Goal: Transaction & Acquisition: Purchase product/service

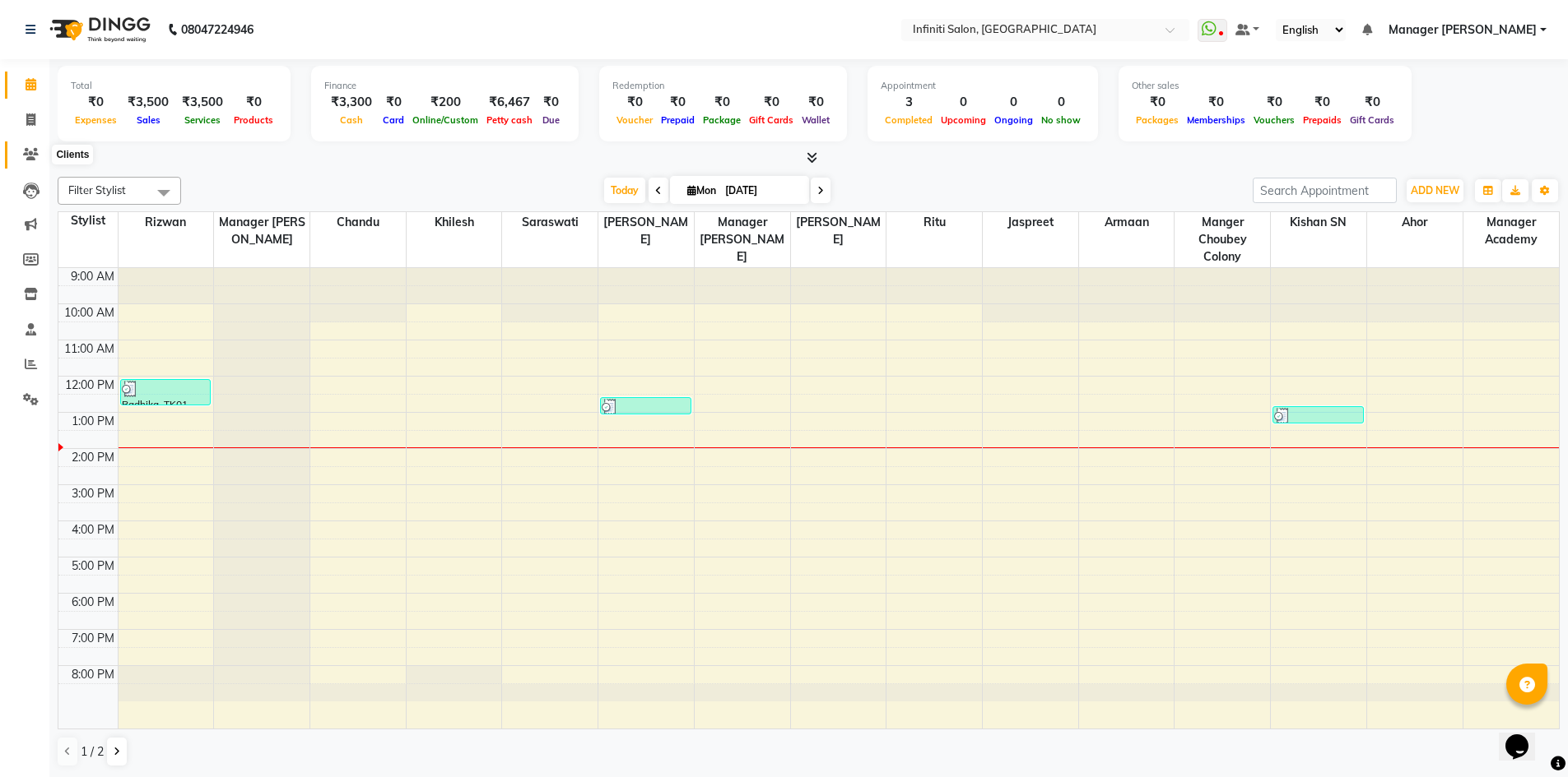
click at [23, 157] on icon at bounding box center [31, 154] width 16 height 12
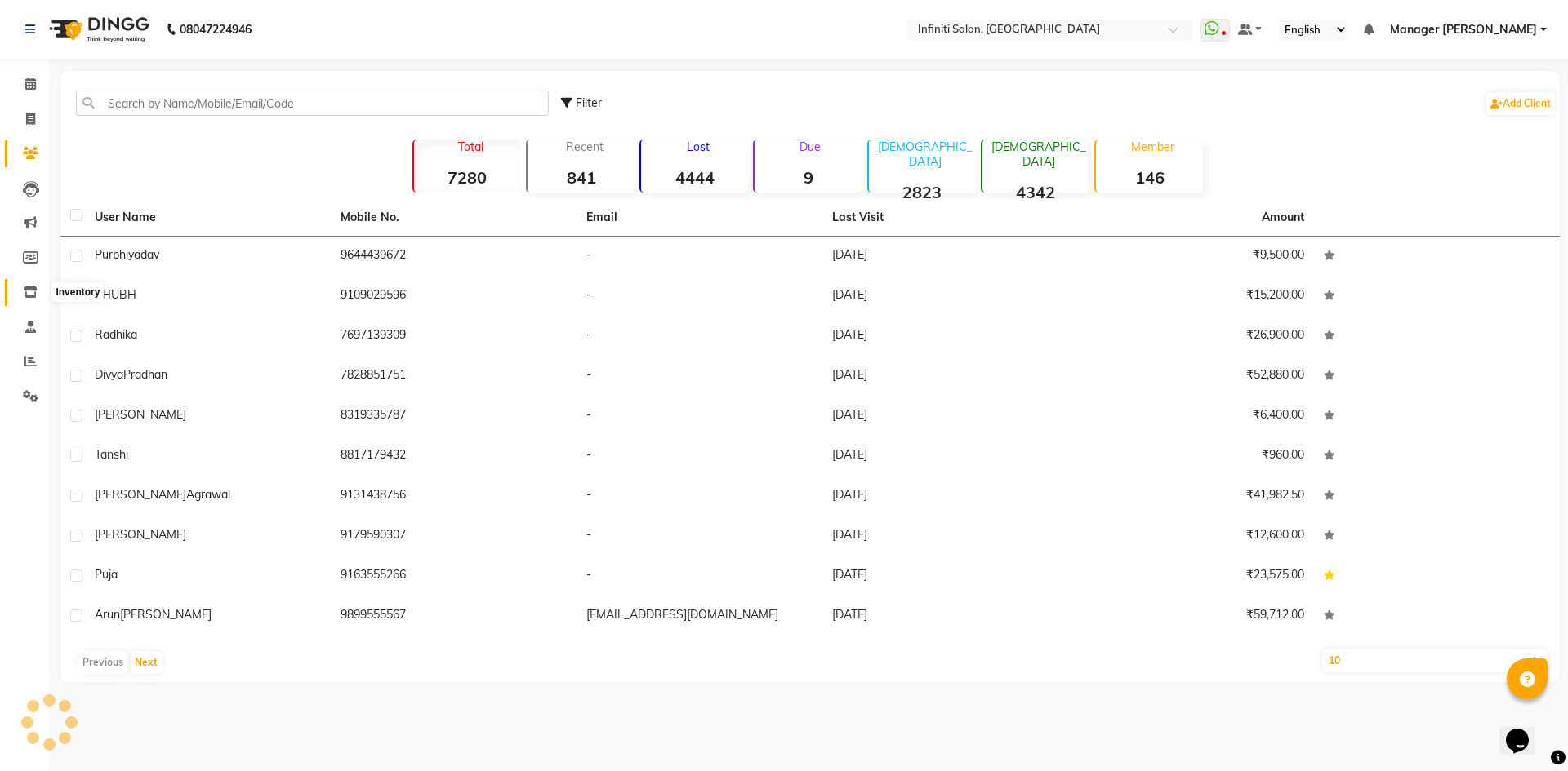
click at [20, 292] on span at bounding box center [31, 292] width 29 height 19
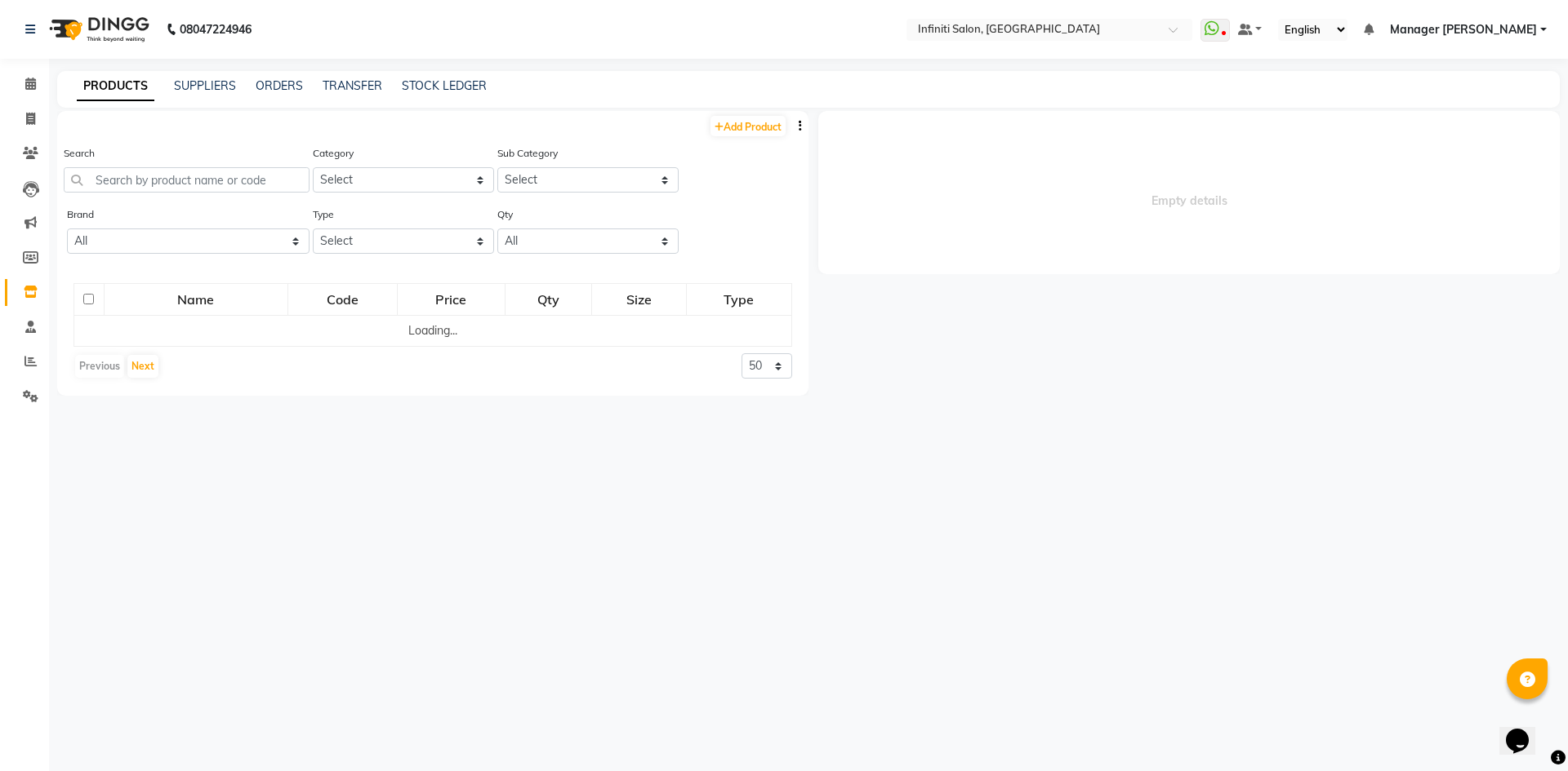
select select
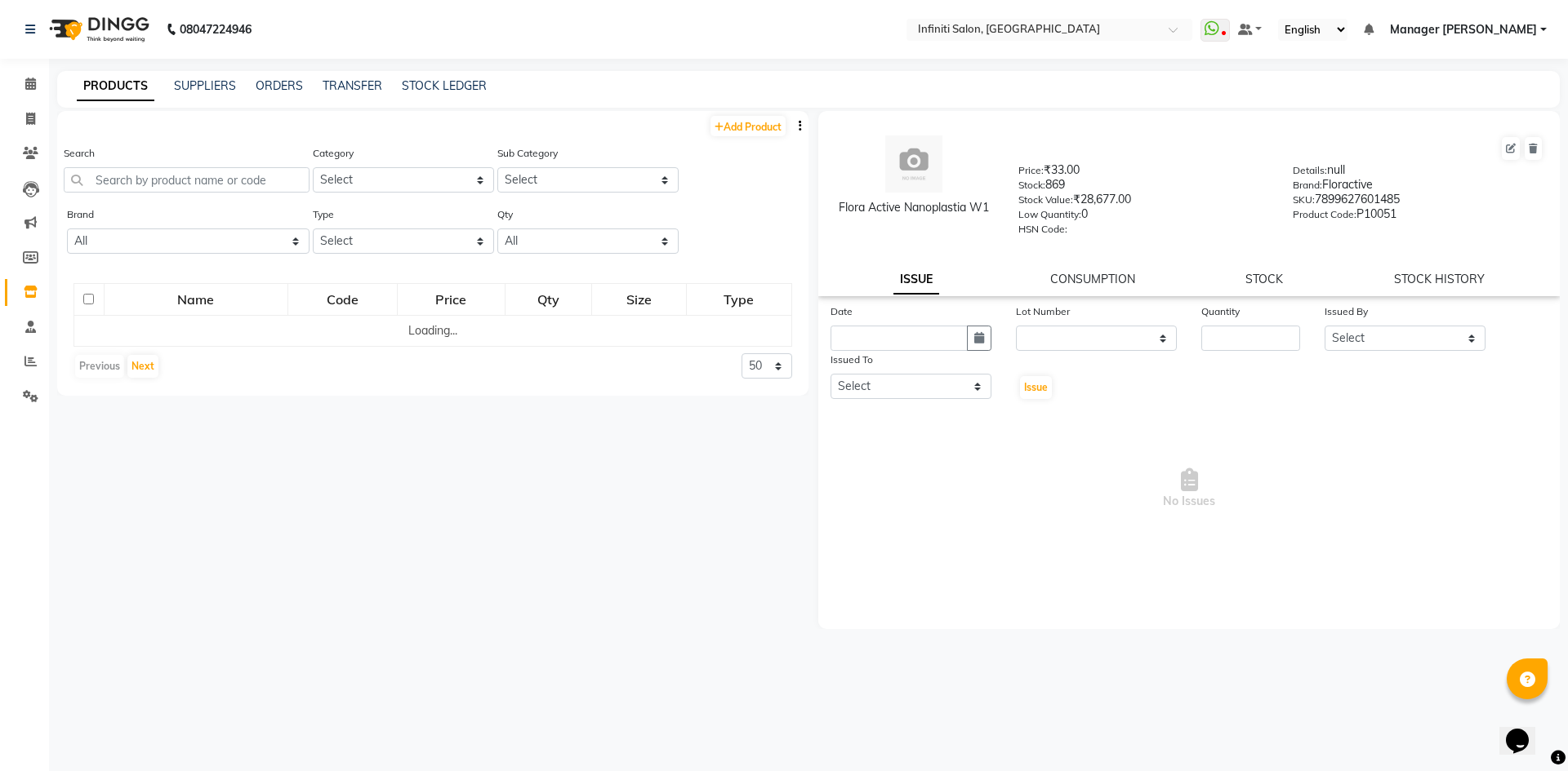
click at [216, 166] on div "Search" at bounding box center [186, 169] width 246 height 48
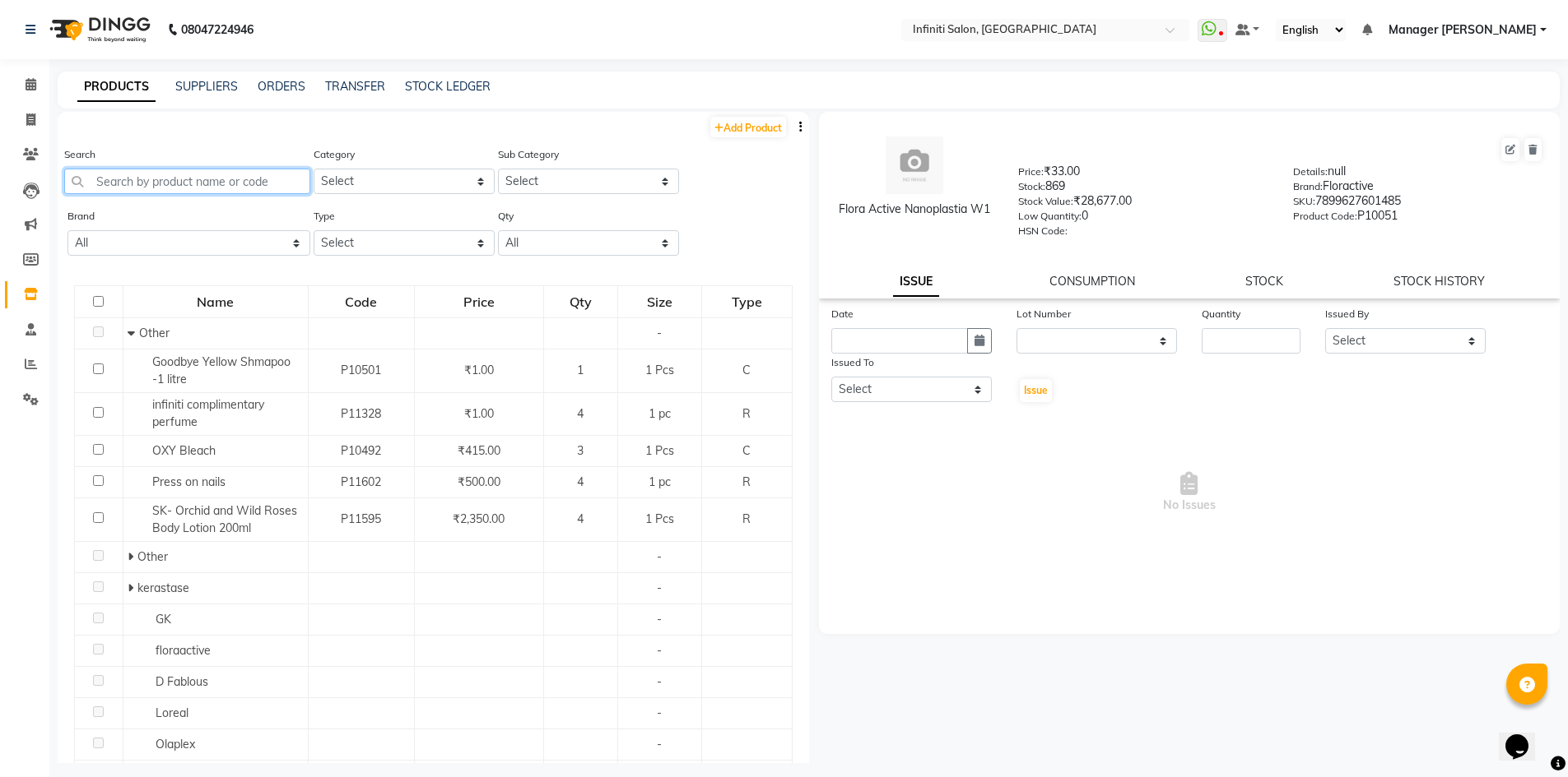
click at [217, 172] on input "text" at bounding box center [187, 181] width 246 height 25
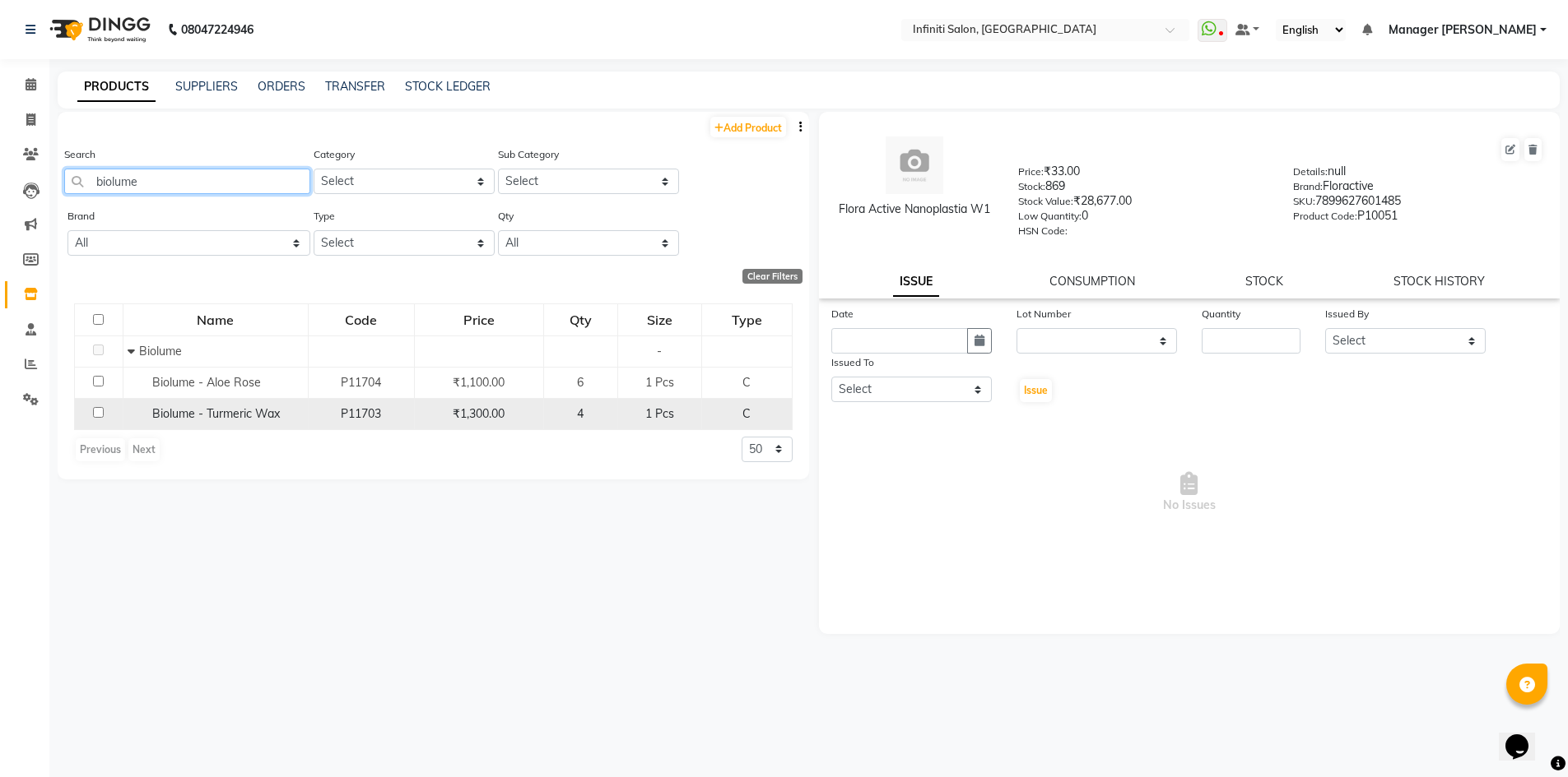
type input "biolume"
click at [94, 413] on input "checkbox" at bounding box center [98, 412] width 10 height 10
checkbox input "true"
select select
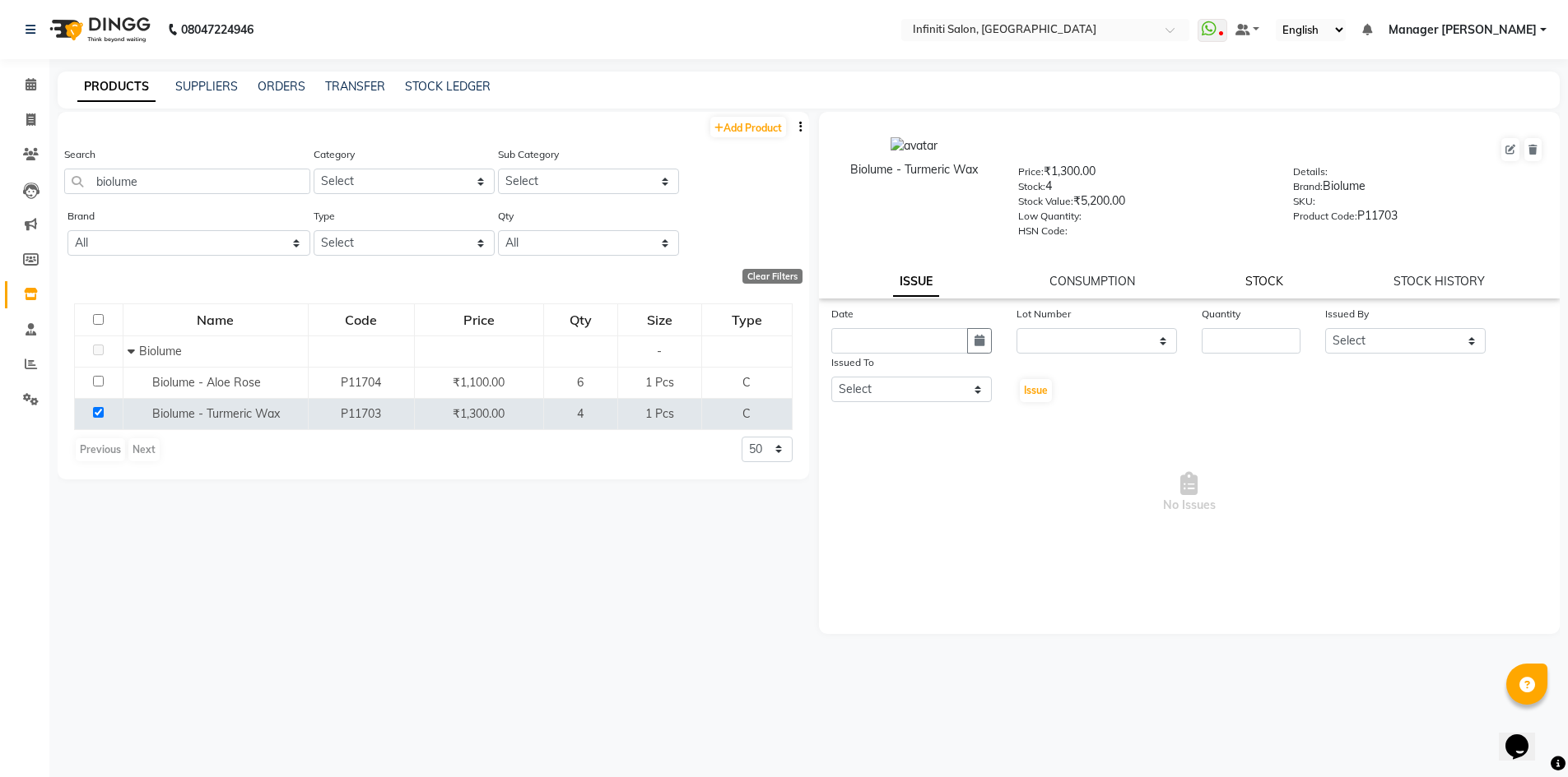
click at [1266, 287] on link "STOCK" at bounding box center [1264, 282] width 38 height 15
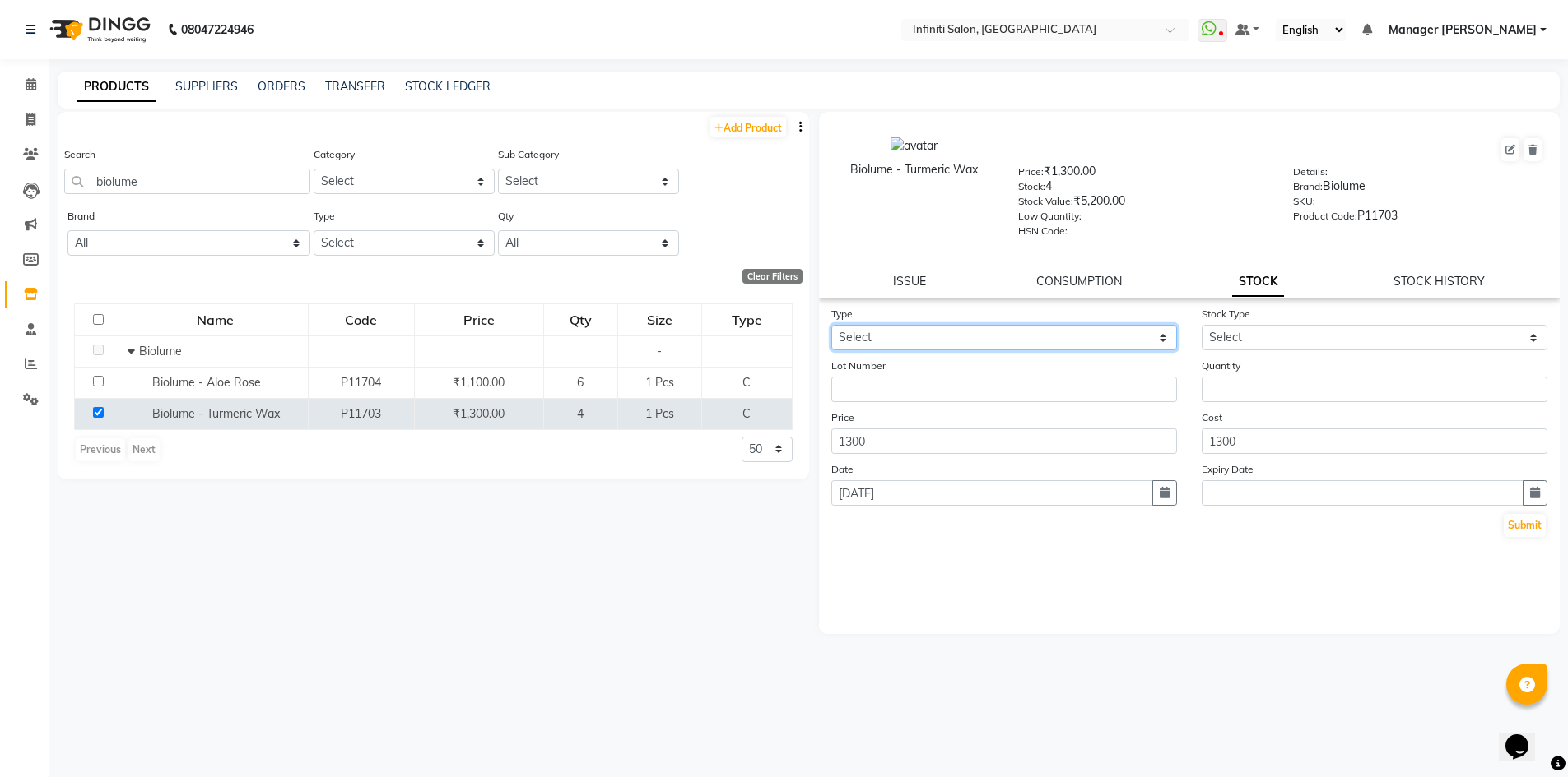
click at [848, 337] on select "Select In Out" at bounding box center [1004, 337] width 346 height 25
select select "out"
click at [831, 325] on select "Select In Out" at bounding box center [1004, 337] width 346 height 25
select select
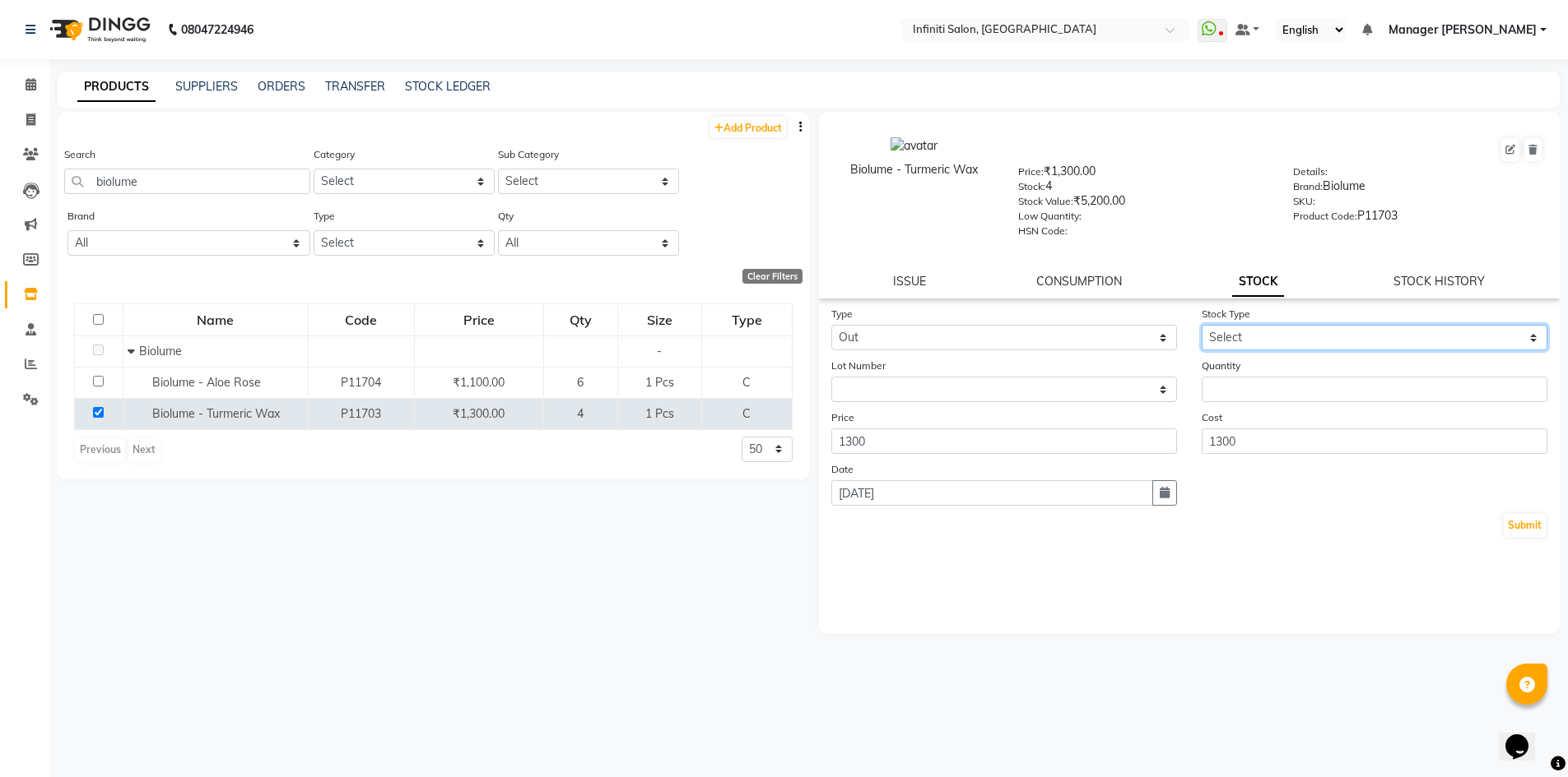
click at [1213, 341] on select "Select Internal Use Damaged Expired Adjustment Return Other" at bounding box center [1375, 337] width 346 height 25
select select "internal use"
click at [1202, 325] on select "Select Internal Use Damaged Expired Adjustment Return Other" at bounding box center [1375, 337] width 346 height 25
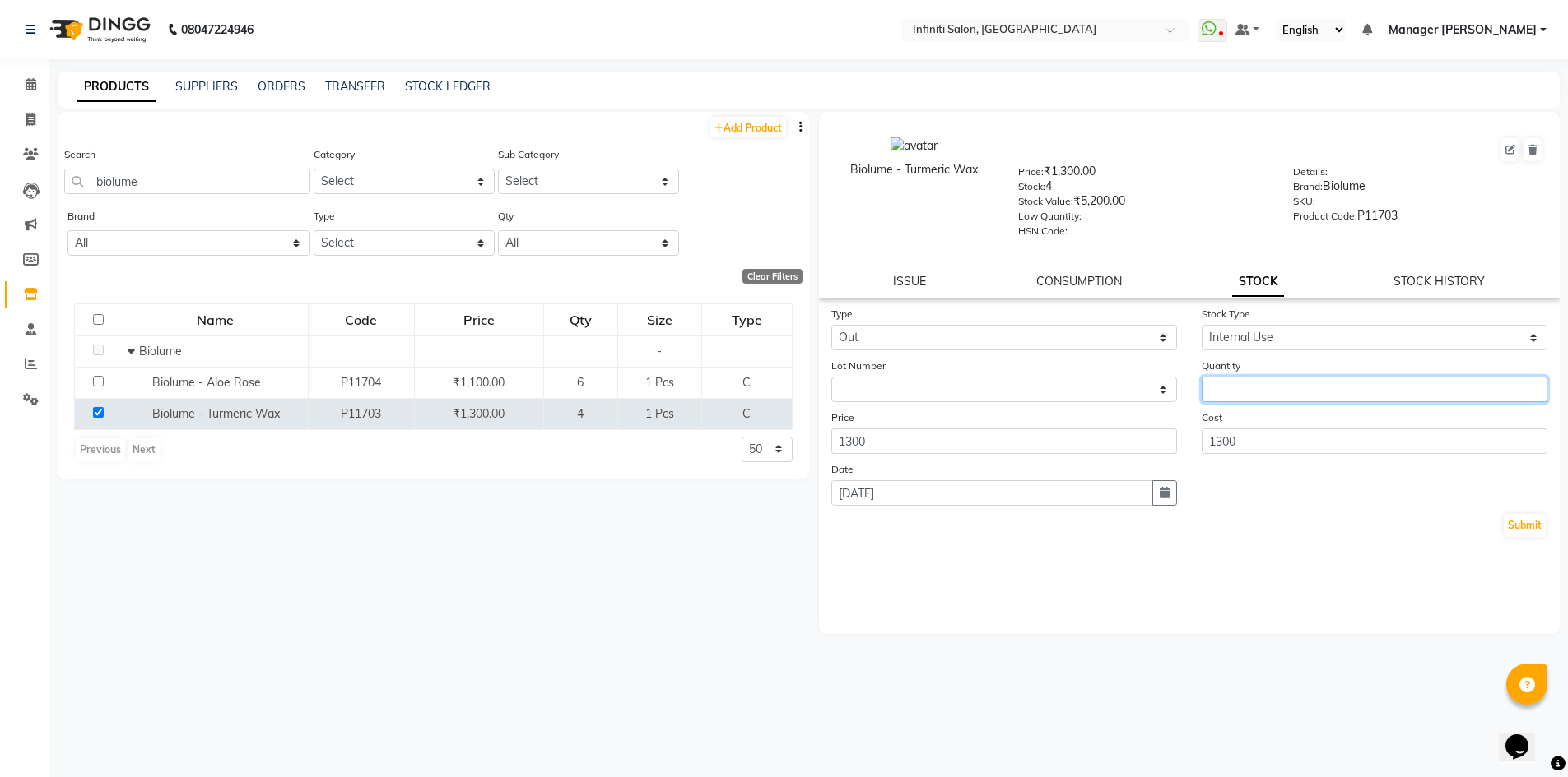
click at [1215, 381] on input "number" at bounding box center [1375, 389] width 346 height 25
type input "1"
drag, startPoint x: 1502, startPoint y: 524, endPoint x: 1540, endPoint y: 530, distance: 38.5
click at [1507, 524] on div "Submit" at bounding box center [1190, 526] width 717 height 26
click at [1530, 532] on button "Submit" at bounding box center [1525, 526] width 42 height 23
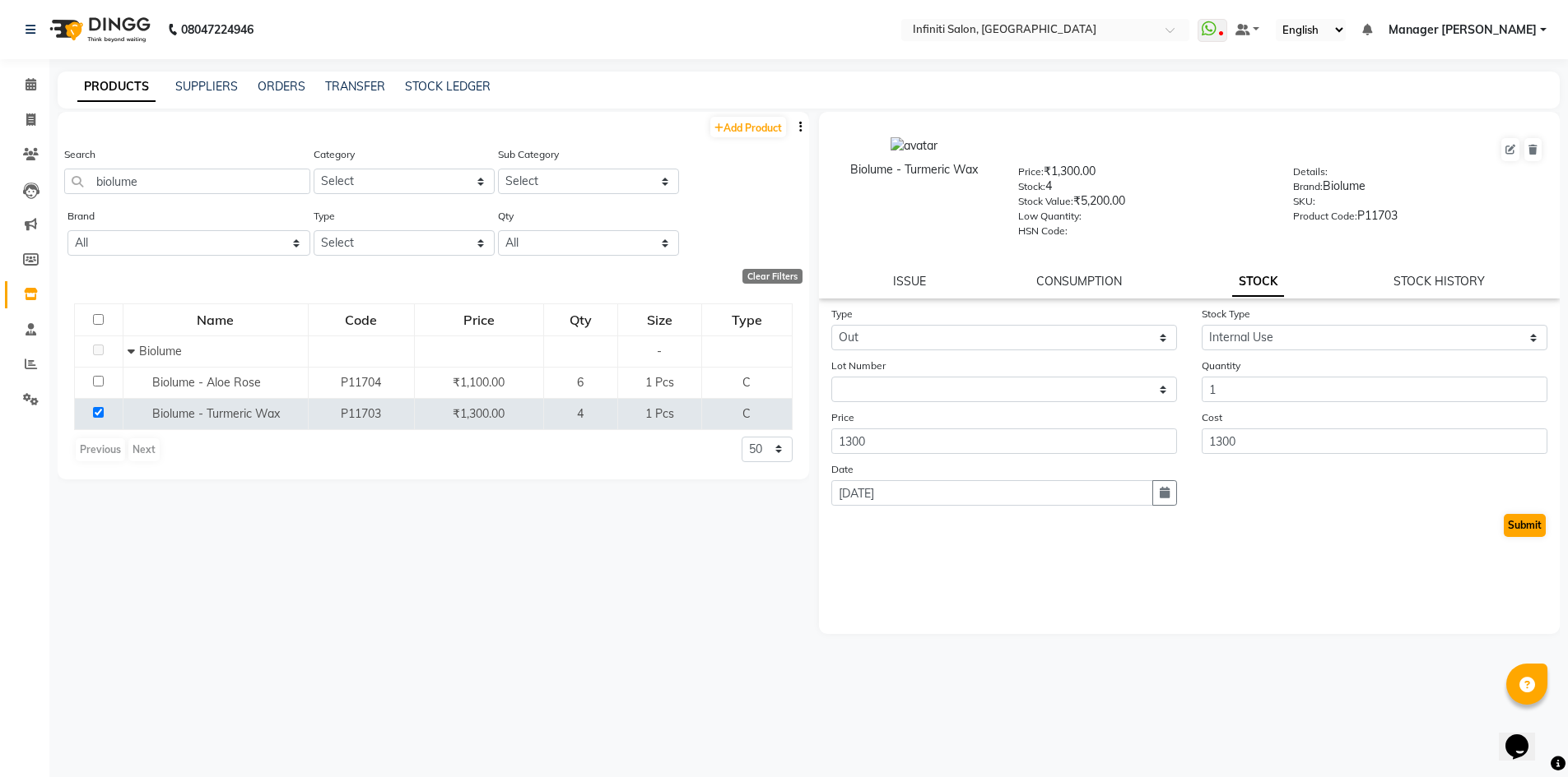
select select
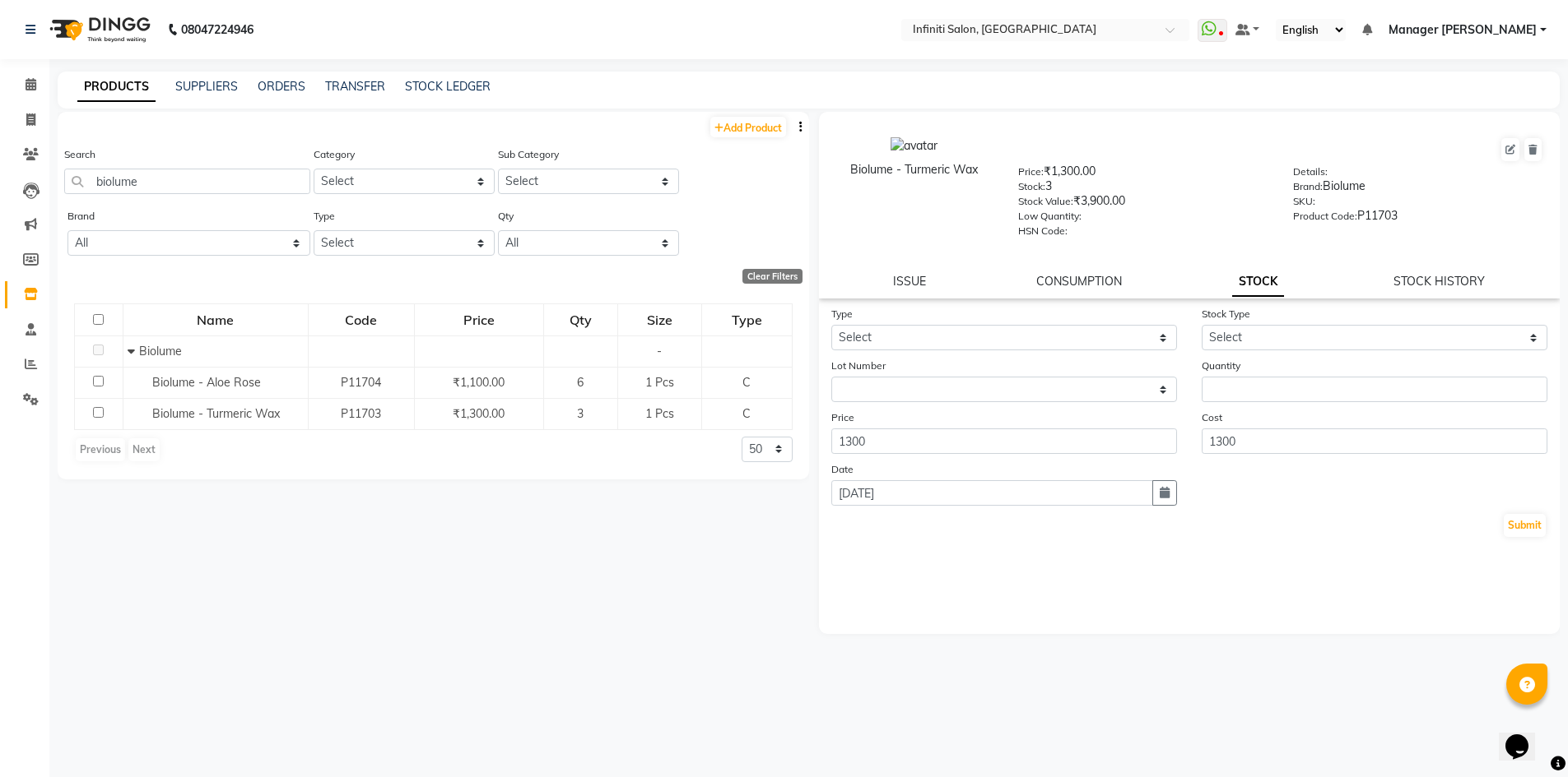
click at [1411, 324] on div "Stock Type Select Internal Use Damaged Expired Adjustment Return Other" at bounding box center [1375, 328] width 371 height 45
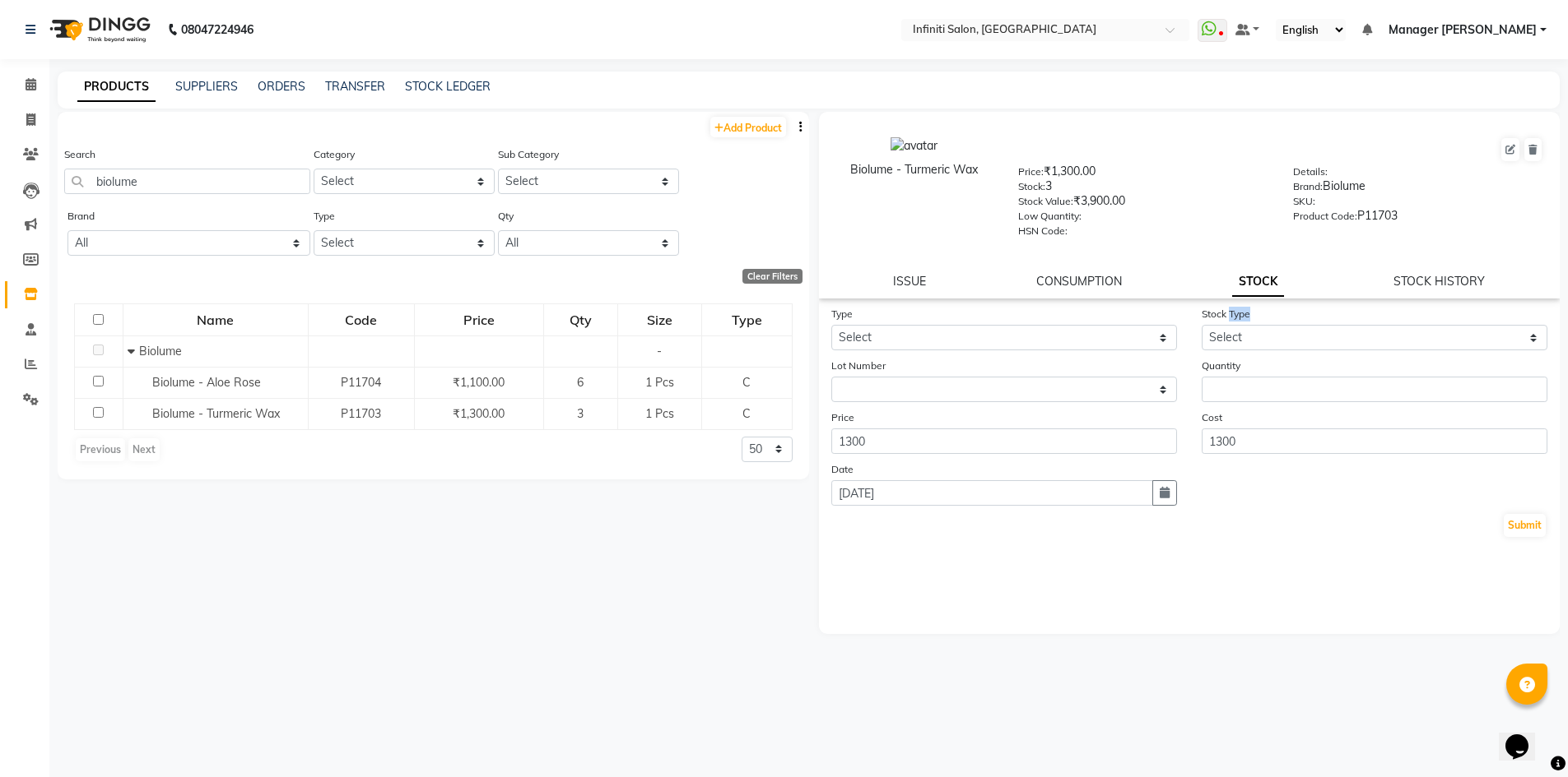
click at [1411, 324] on div "Stock Type Select Internal Use Damaged Expired Adjustment Return Other" at bounding box center [1375, 328] width 371 height 45
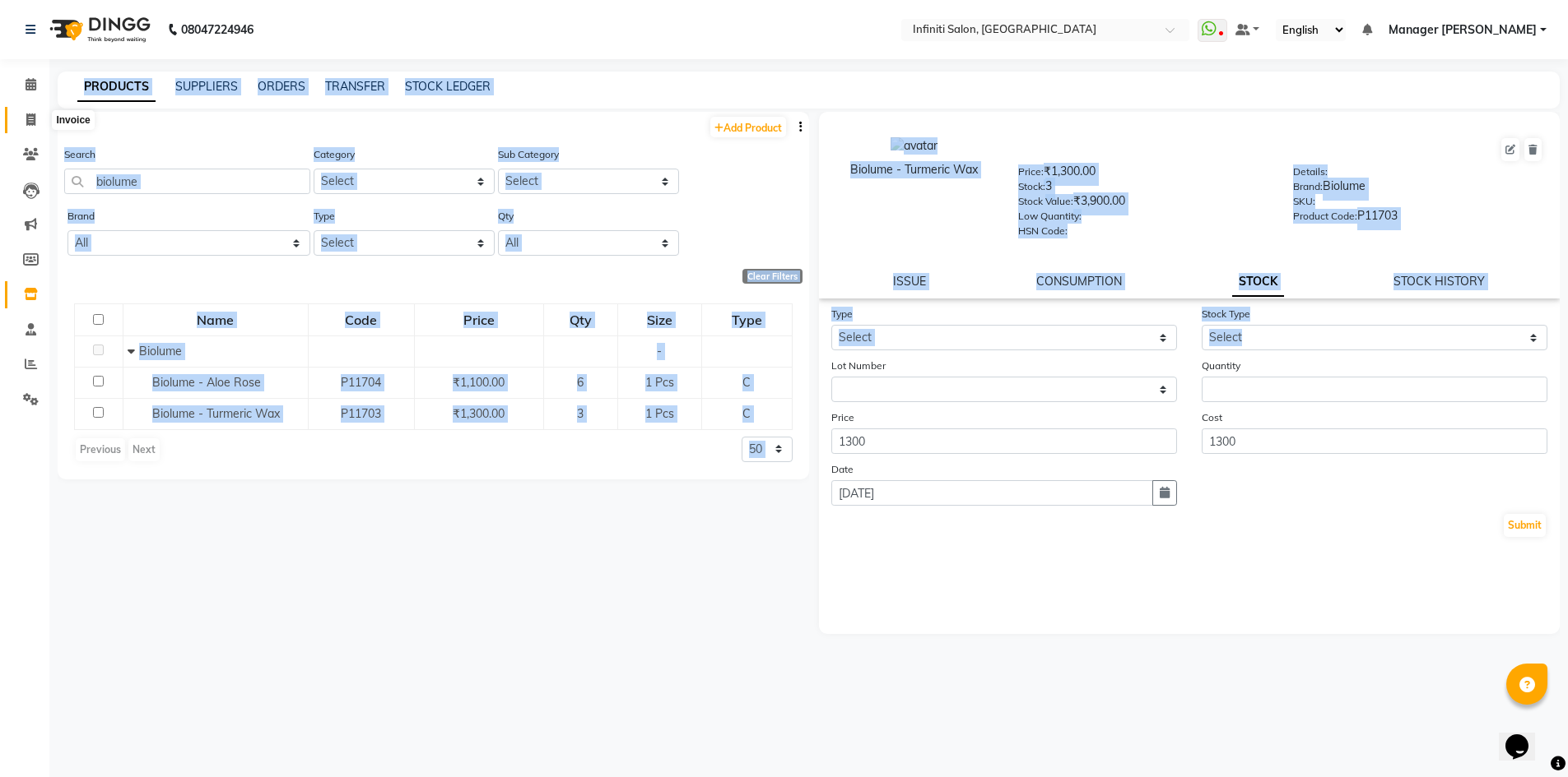
drag, startPoint x: 30, startPoint y: 124, endPoint x: 48, endPoint y: 126, distance: 18.1
click at [30, 124] on icon at bounding box center [31, 119] width 9 height 12
select select "service"
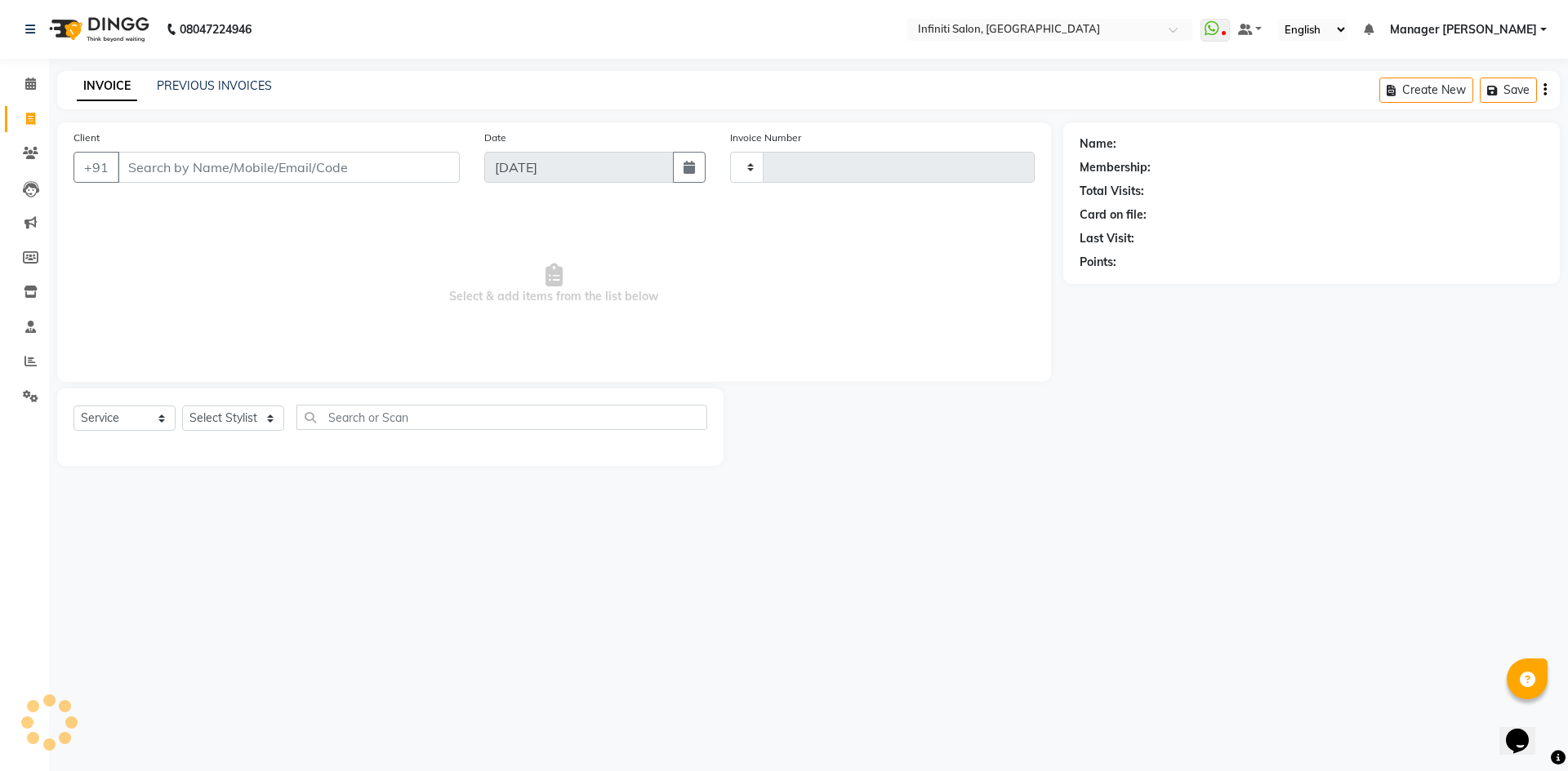
type input "2760"
select select "5804"
click at [27, 84] on icon at bounding box center [30, 83] width 10 height 12
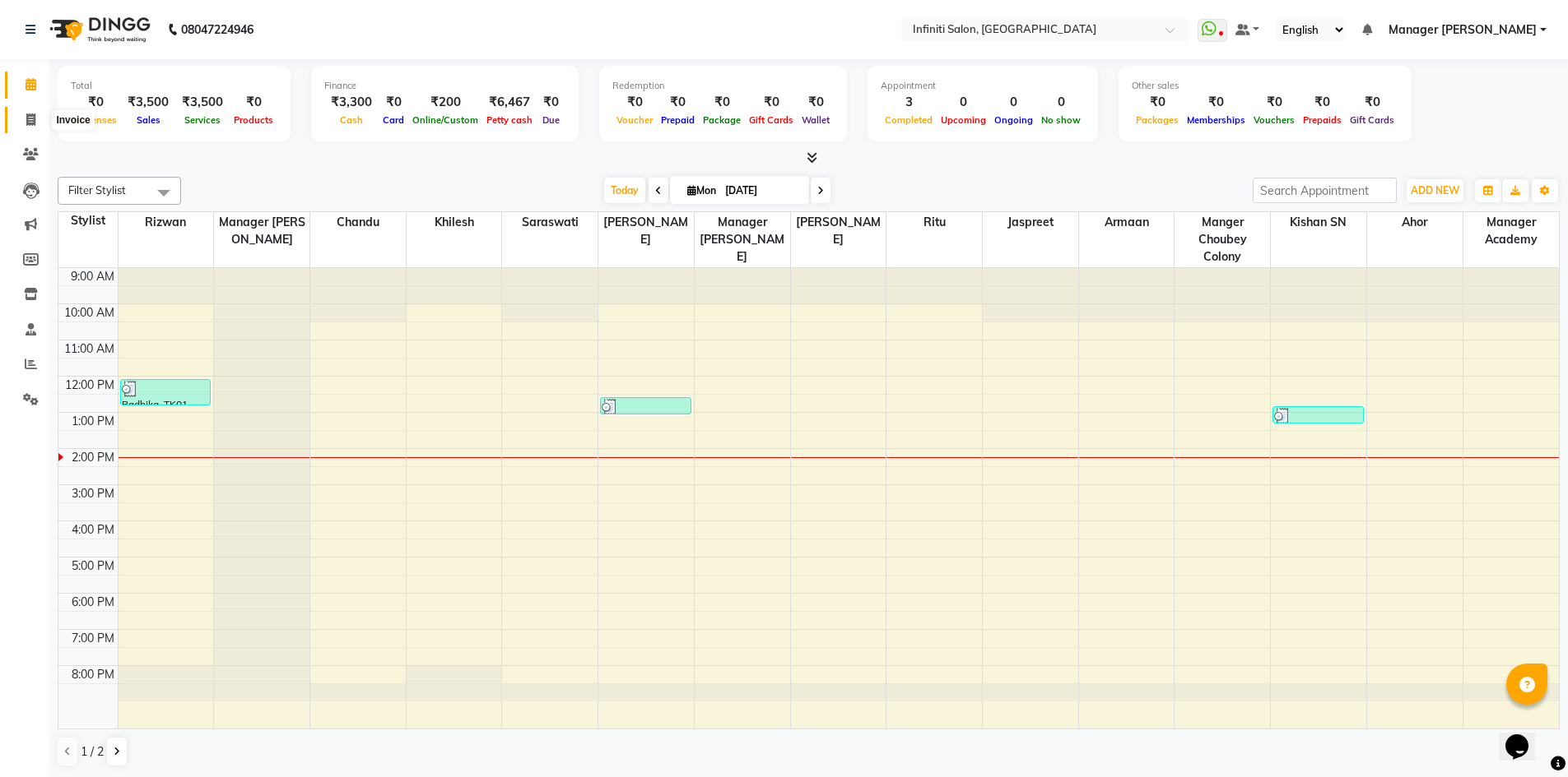
click at [28, 125] on icon at bounding box center [31, 119] width 9 height 12
select select "5804"
select select "service"
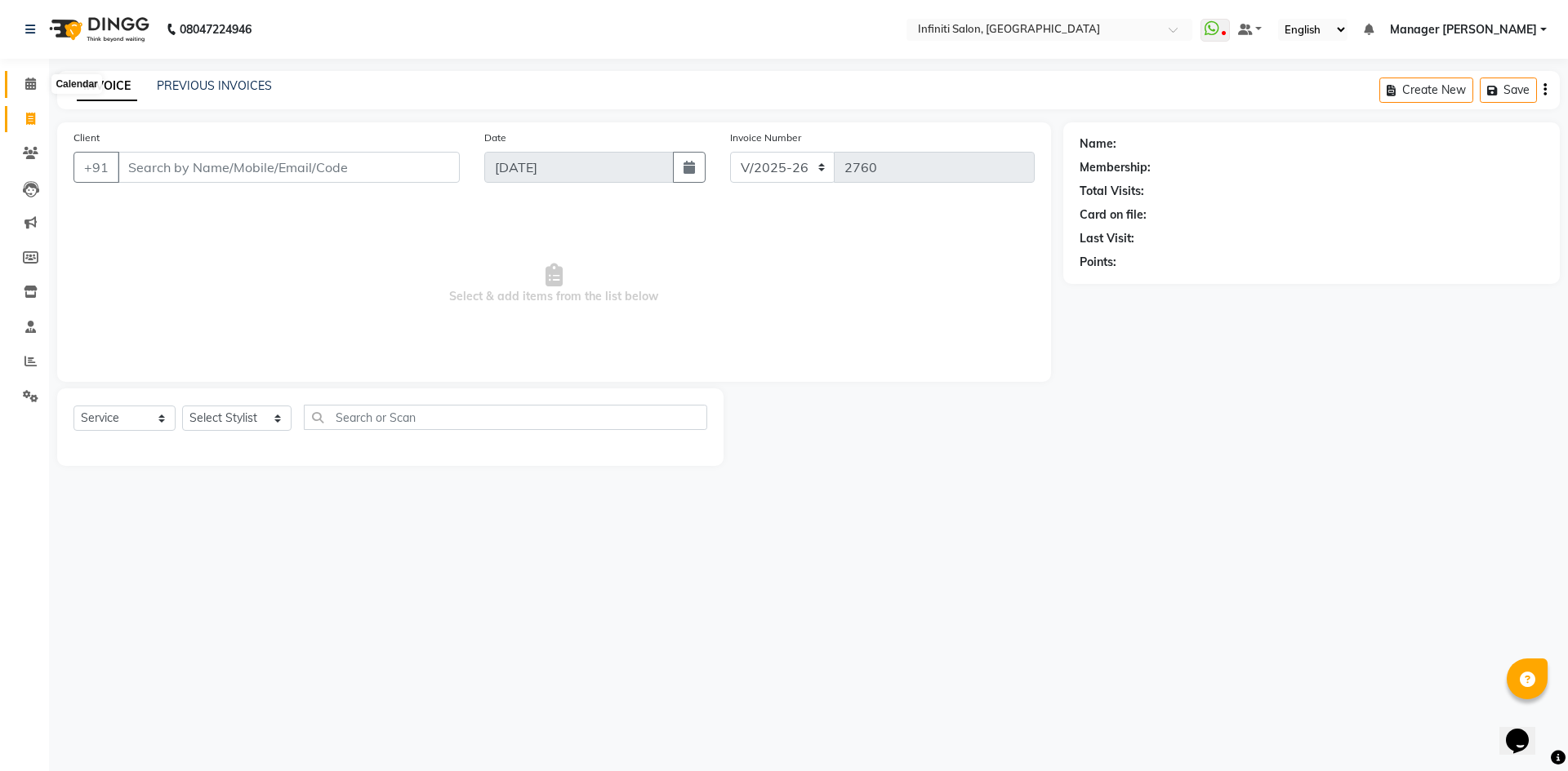
click at [27, 79] on icon at bounding box center [30, 83] width 10 height 12
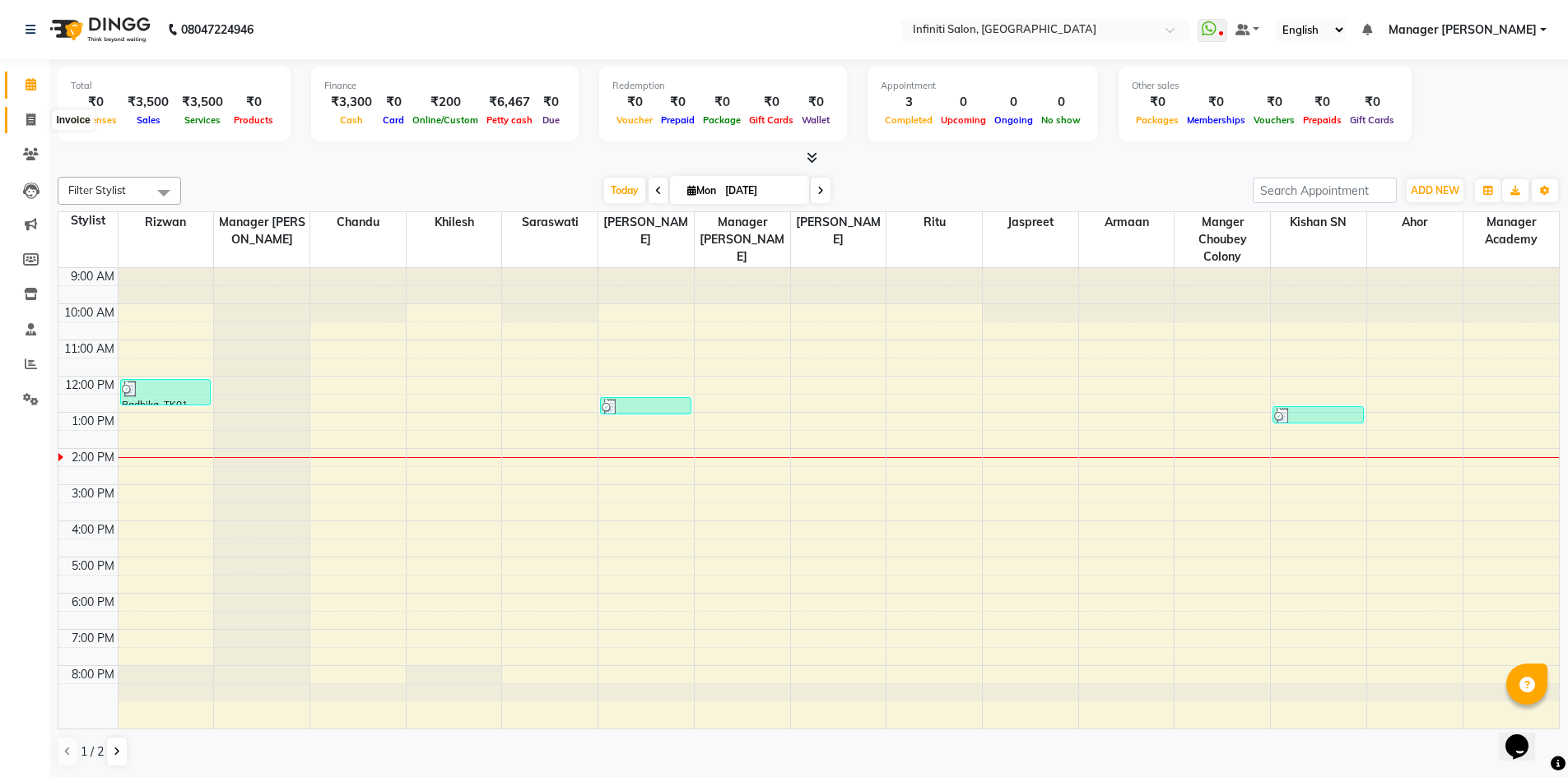
click at [38, 119] on span at bounding box center [31, 120] width 29 height 19
select select "service"
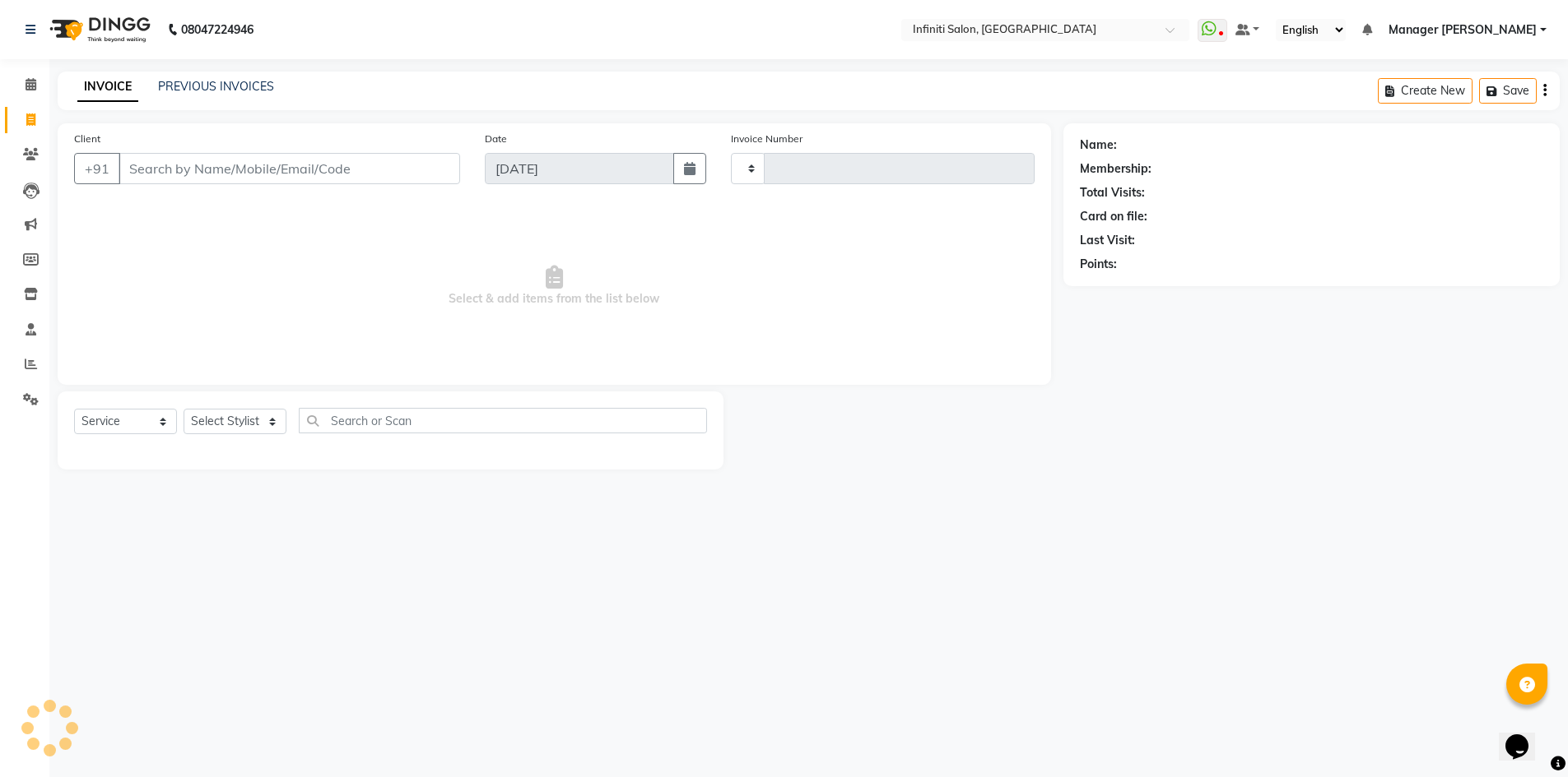
type input "2760"
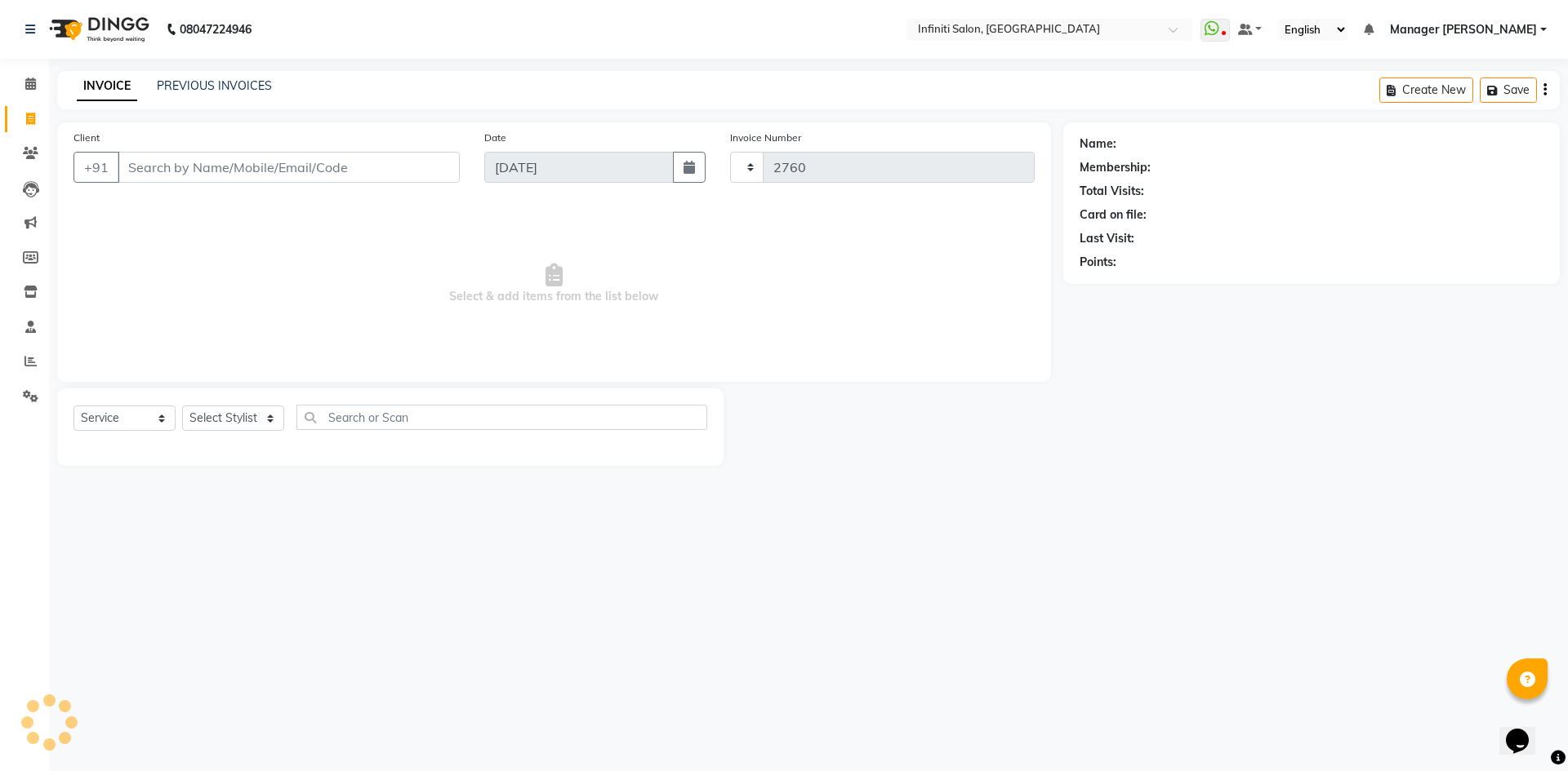
select select "5804"
click at [30, 80] on icon at bounding box center [30, 83] width 10 height 12
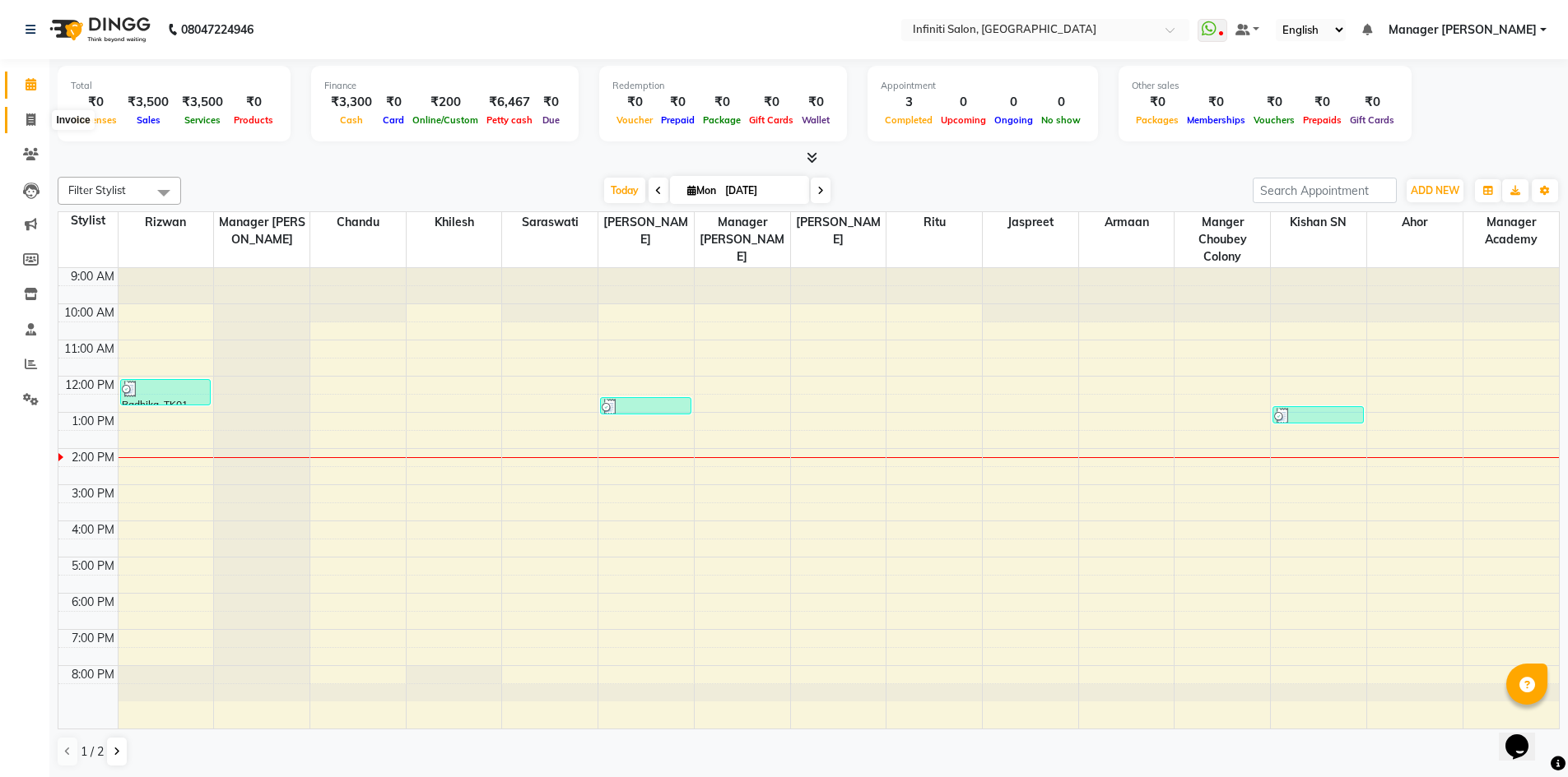
click at [31, 124] on icon at bounding box center [31, 119] width 9 height 12
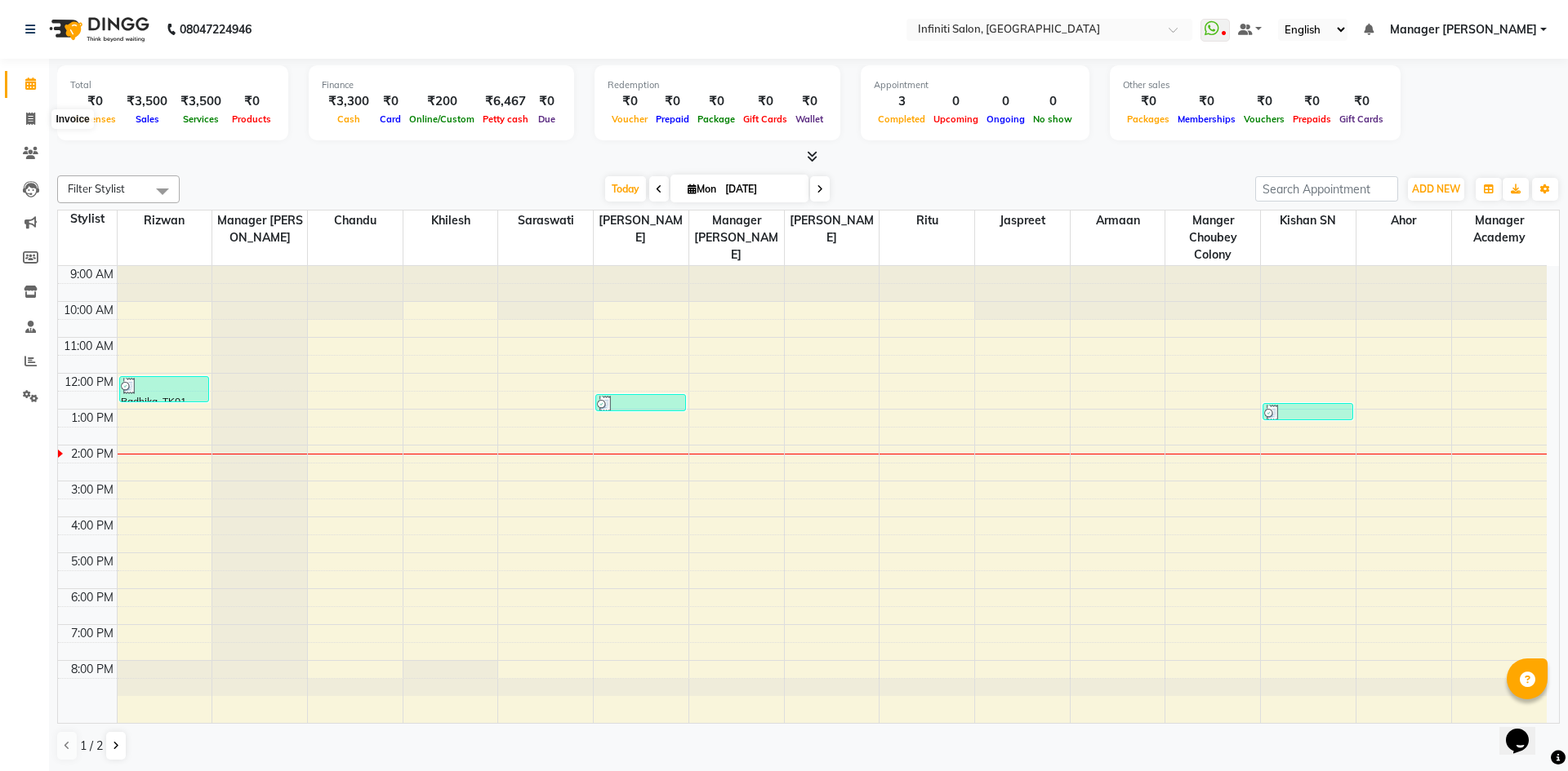
select select "5804"
select select "service"
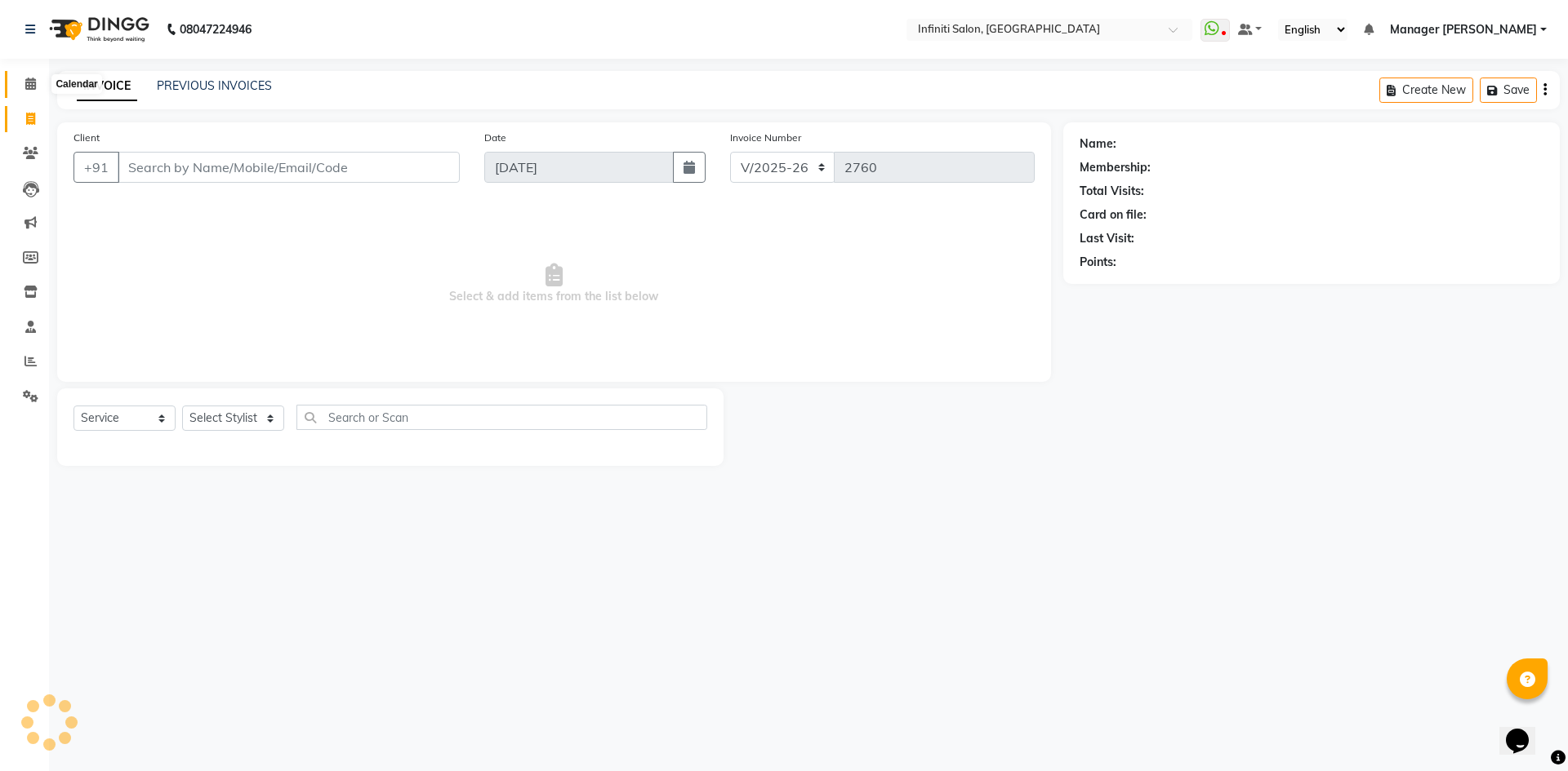
click at [31, 80] on icon at bounding box center [30, 83] width 10 height 12
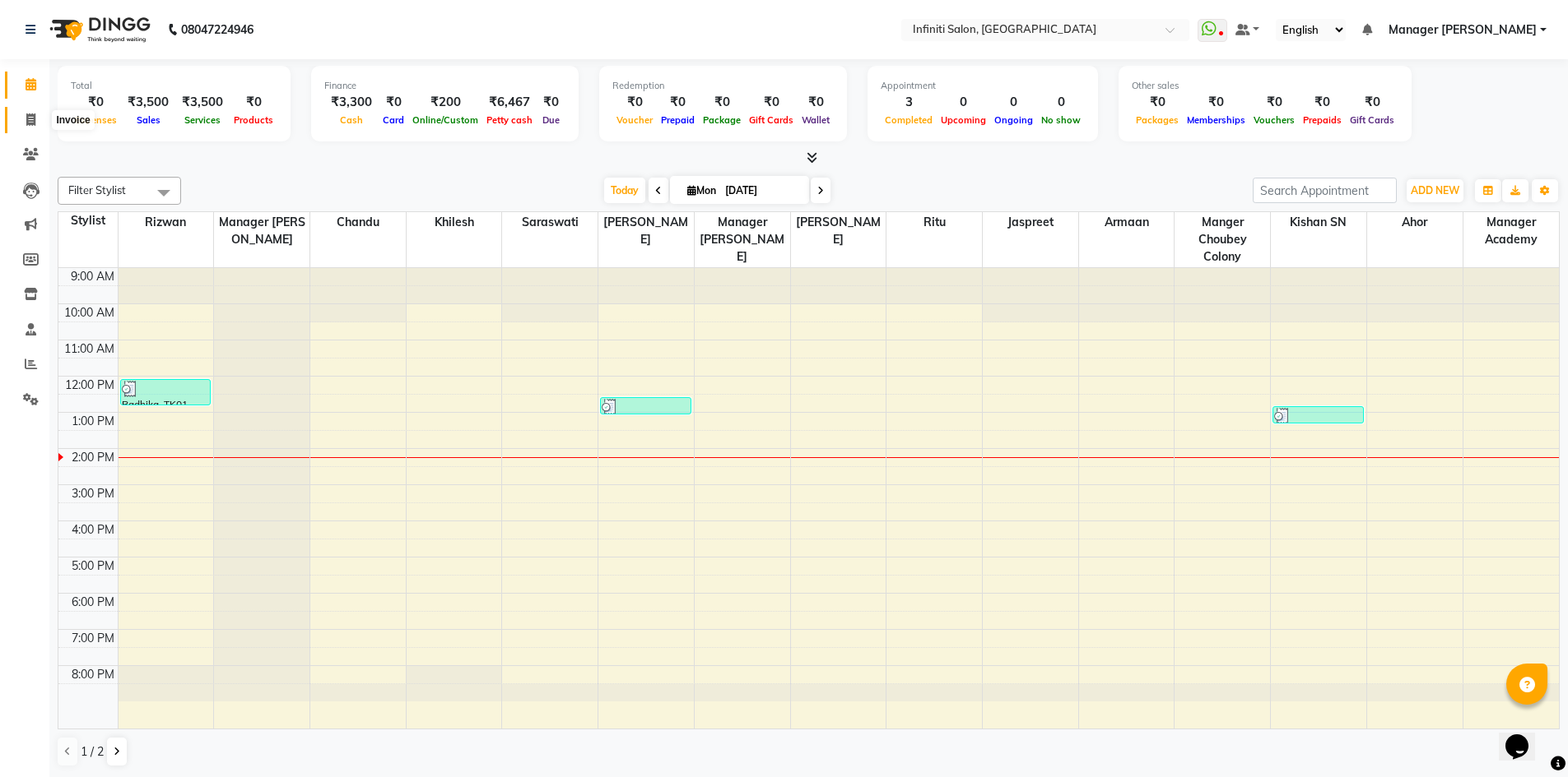
click at [26, 118] on icon at bounding box center [31, 119] width 9 height 12
select select "service"
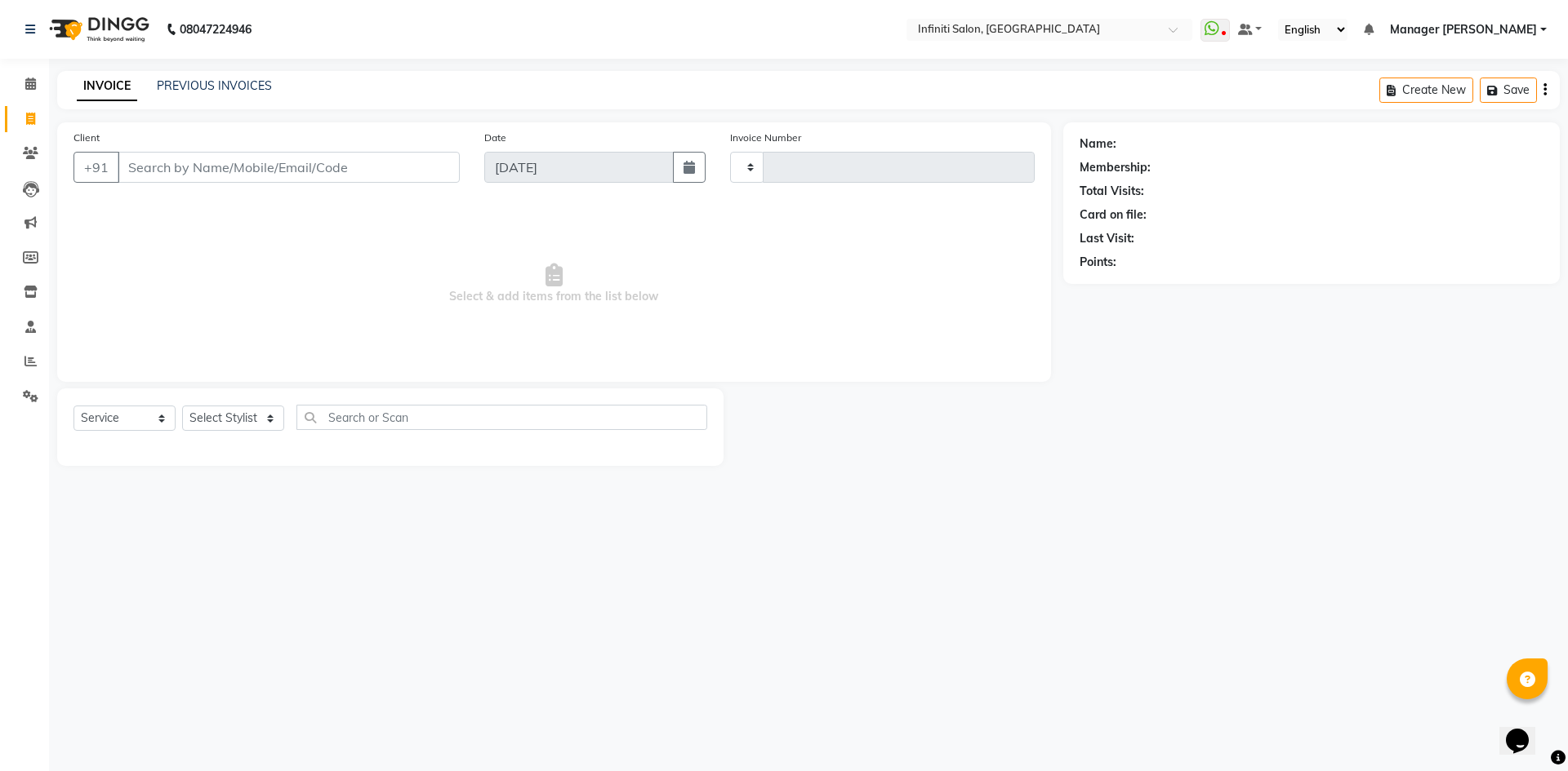
type input "2760"
select select "5804"
click at [33, 82] on icon at bounding box center [30, 83] width 10 height 12
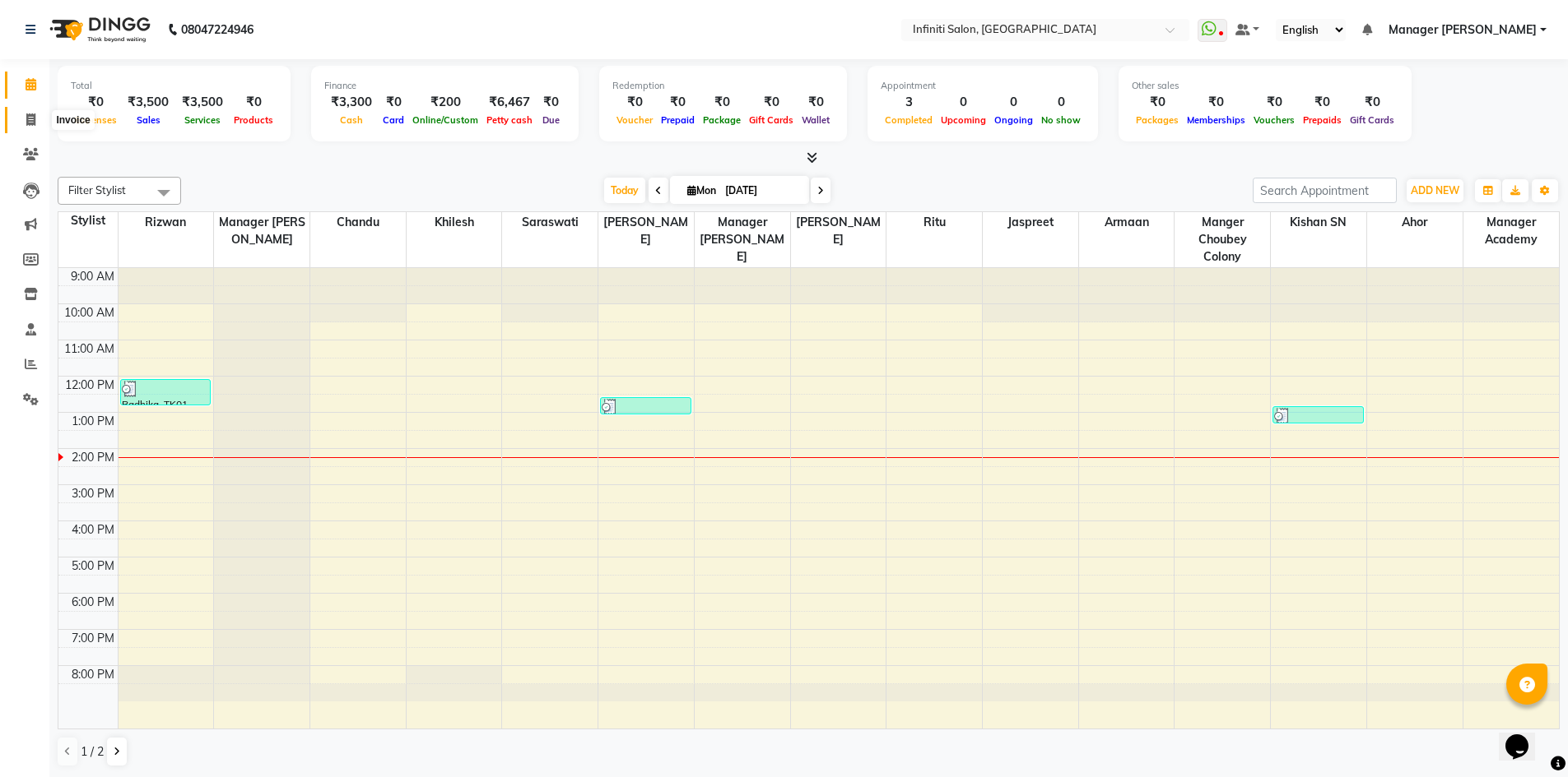
click at [33, 120] on icon at bounding box center [31, 119] width 9 height 12
select select "service"
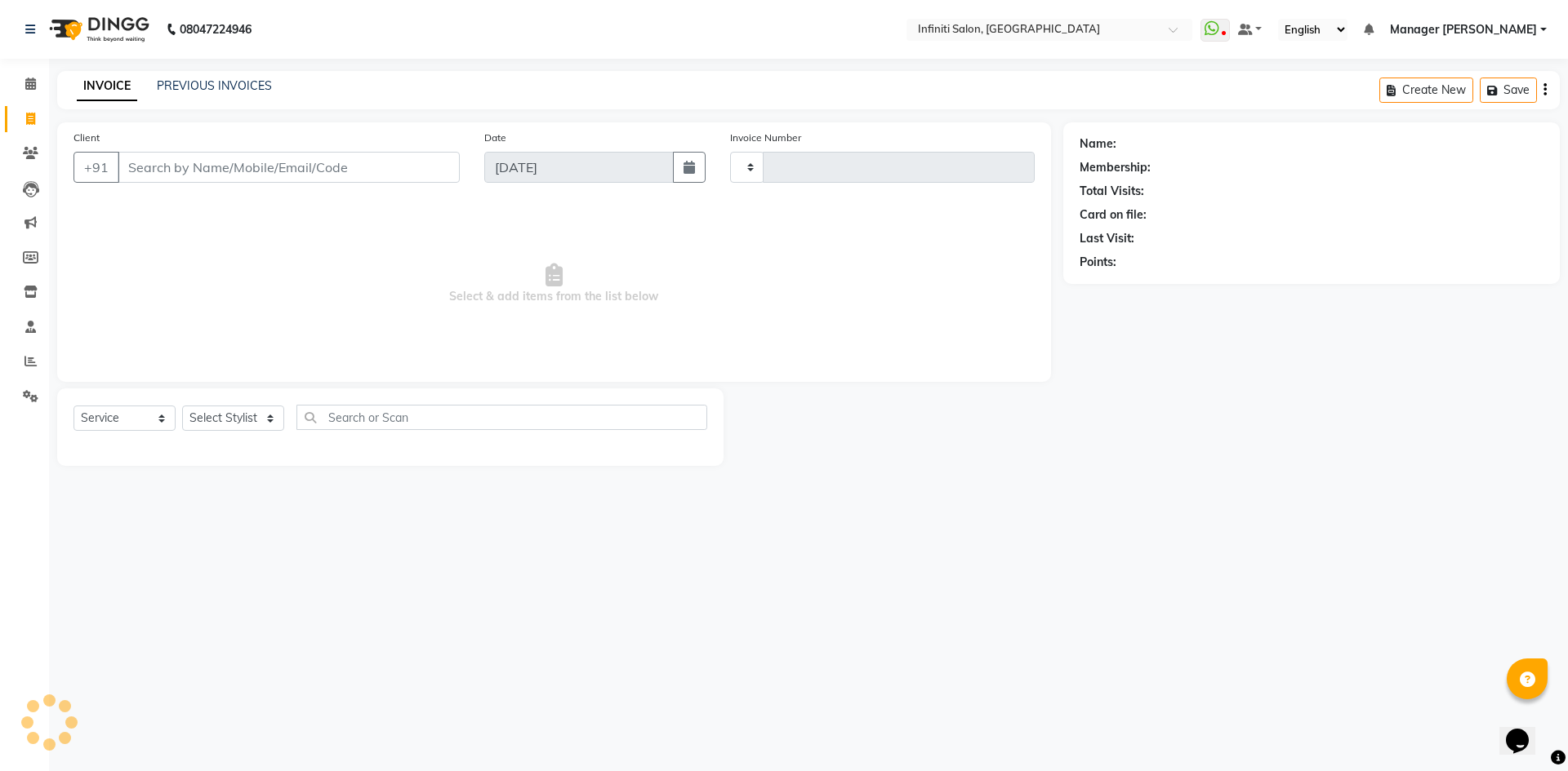
type input "2760"
select select "5804"
drag, startPoint x: 33, startPoint y: 119, endPoint x: 23, endPoint y: 88, distance: 32.6
click at [23, 88] on span at bounding box center [31, 85] width 29 height 19
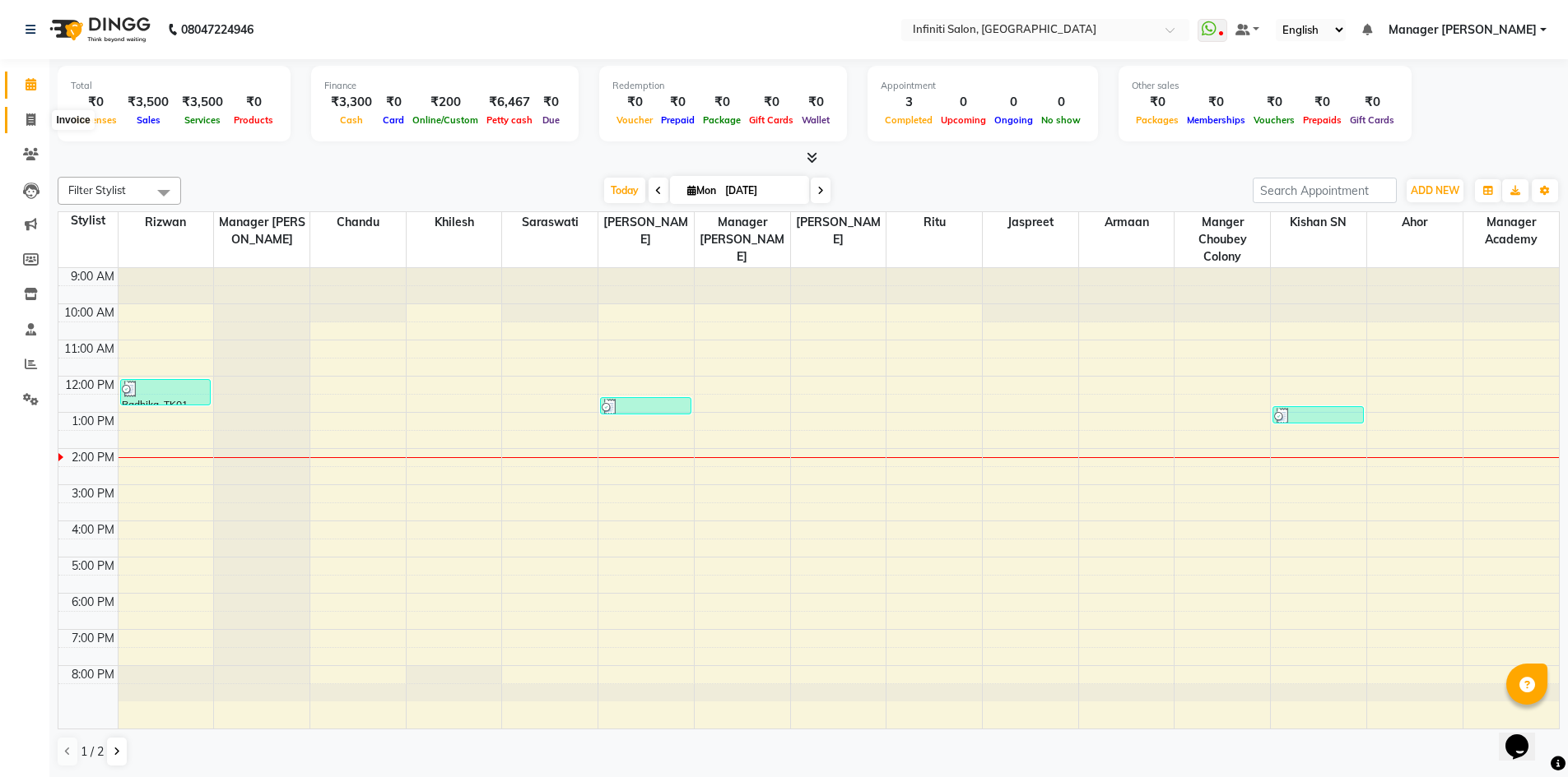
click at [24, 118] on span at bounding box center [31, 120] width 29 height 19
select select "service"
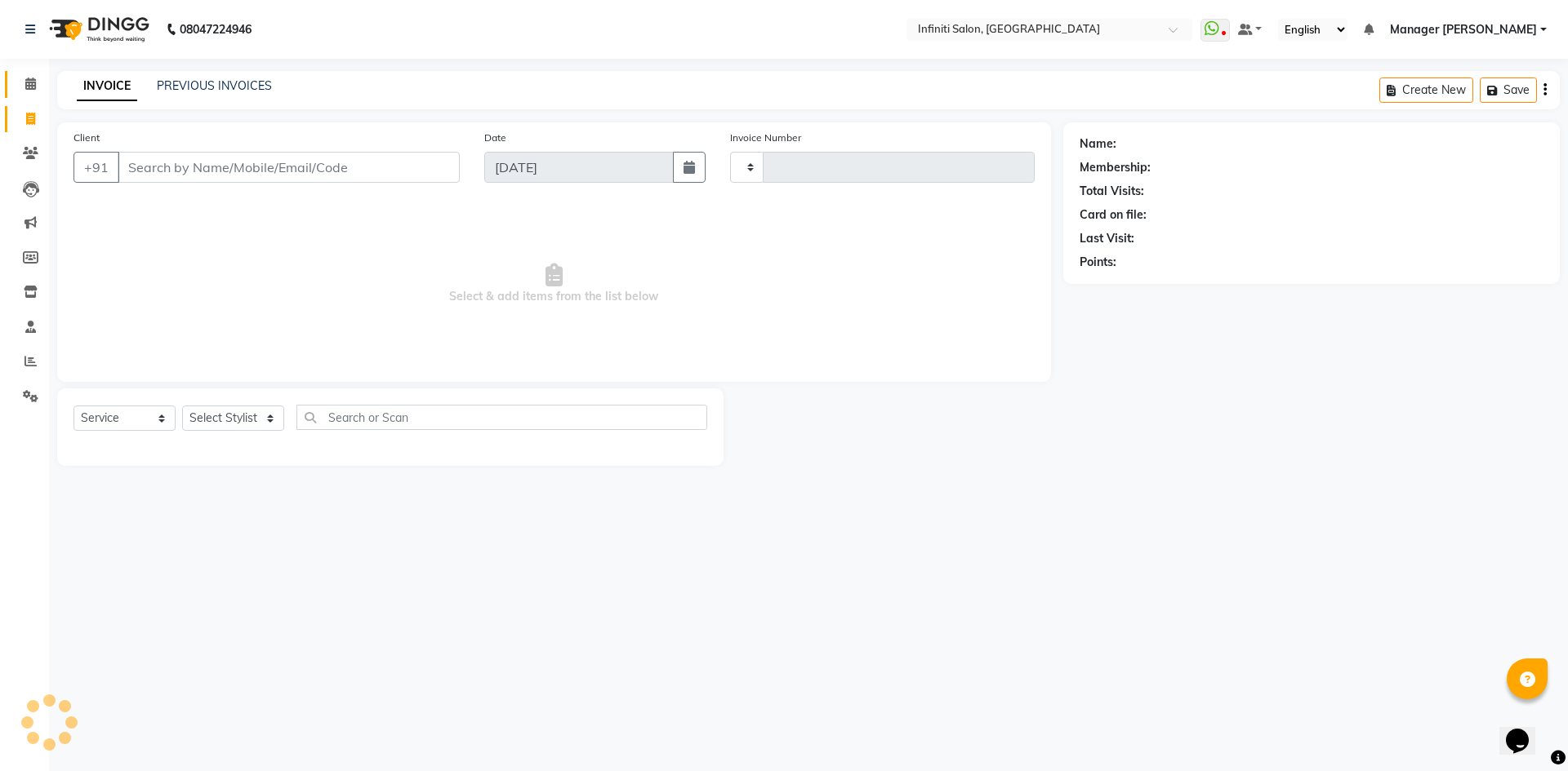
type input "2760"
select select "5804"
click at [27, 89] on icon at bounding box center [30, 83] width 10 height 12
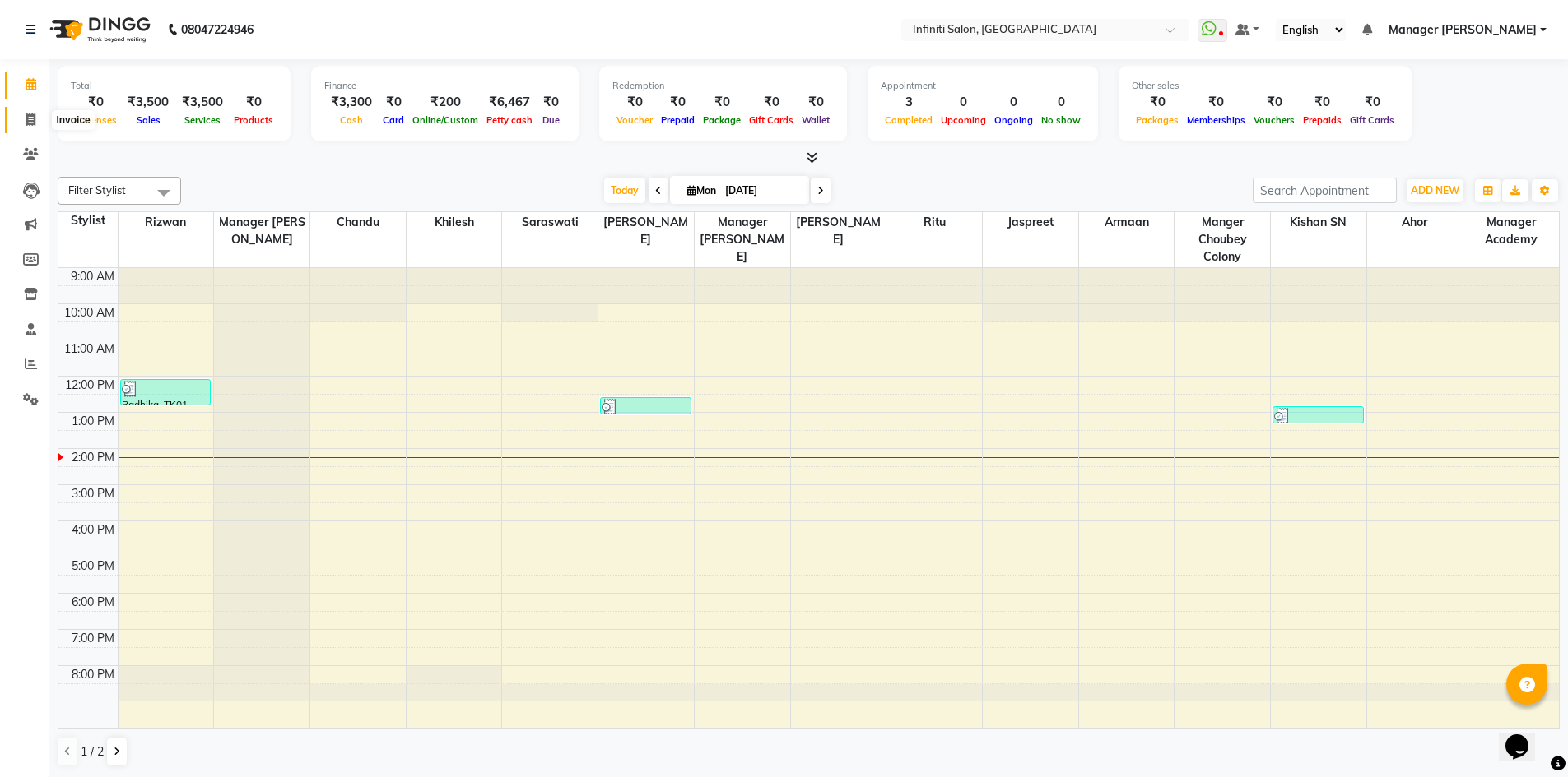
click at [26, 116] on icon at bounding box center [31, 119] width 9 height 12
select select "5804"
select select "service"
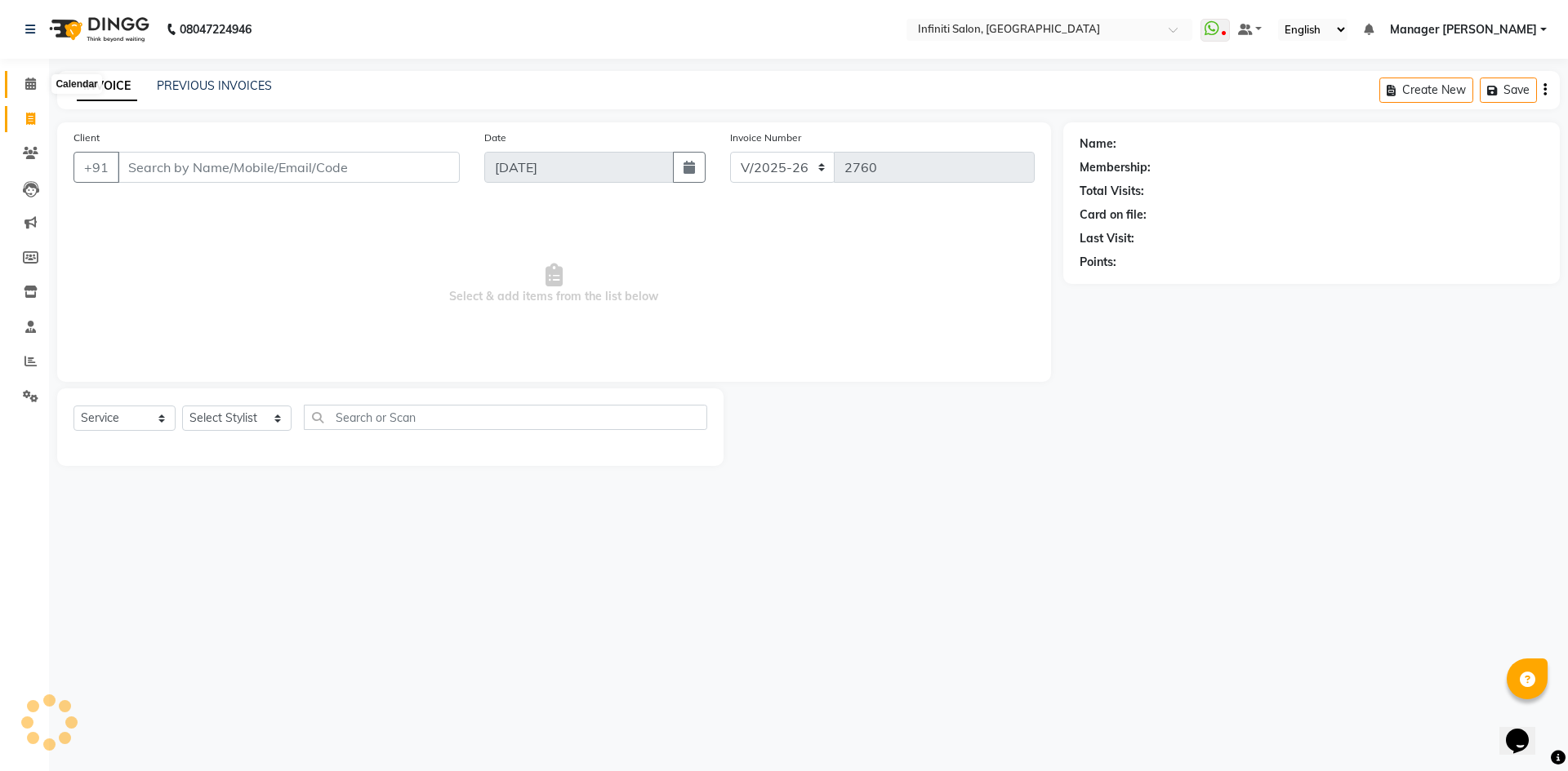
click at [34, 83] on icon at bounding box center [30, 83] width 10 height 12
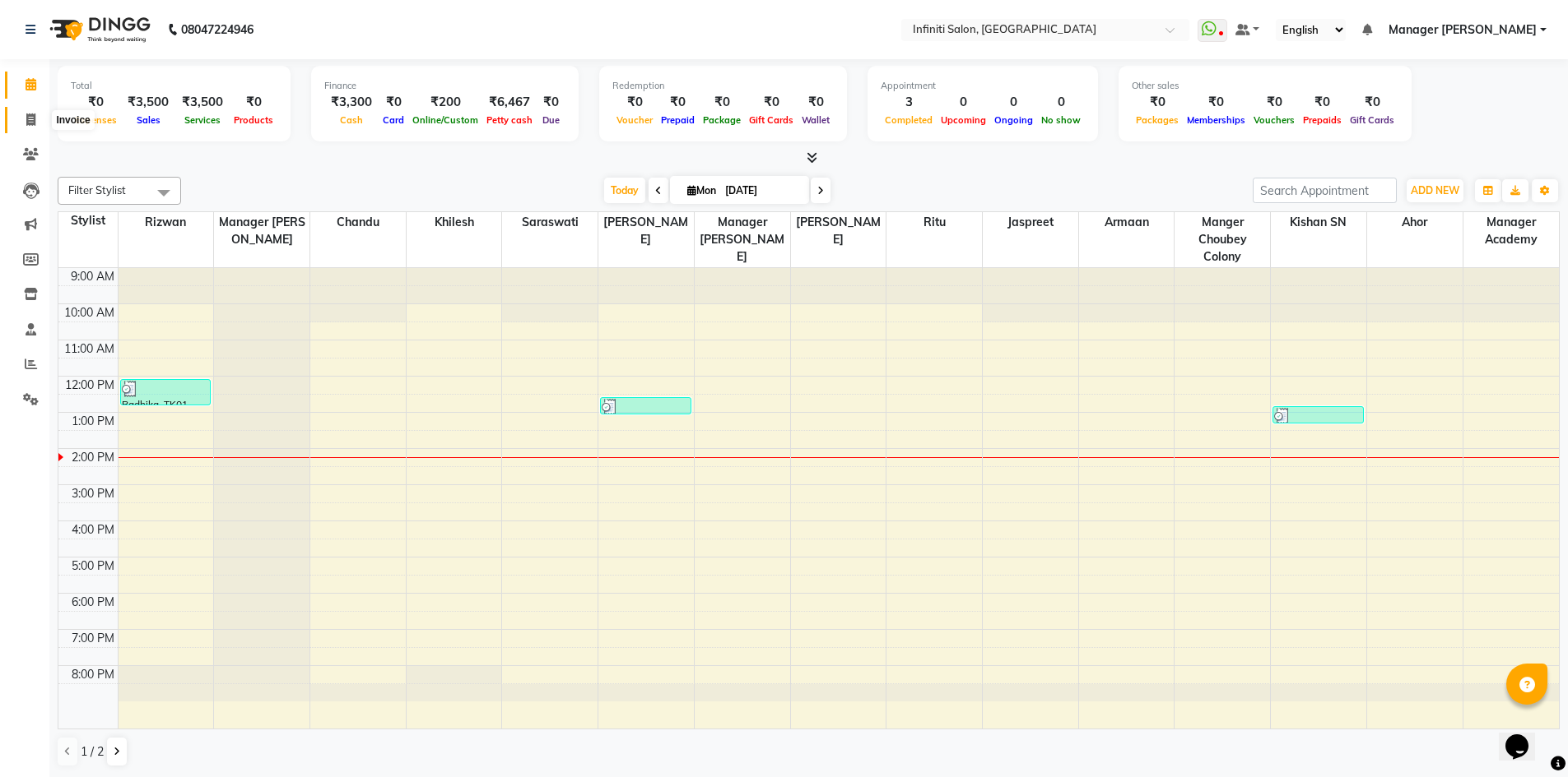
click at [37, 114] on span at bounding box center [31, 120] width 29 height 19
select select "5804"
select select "service"
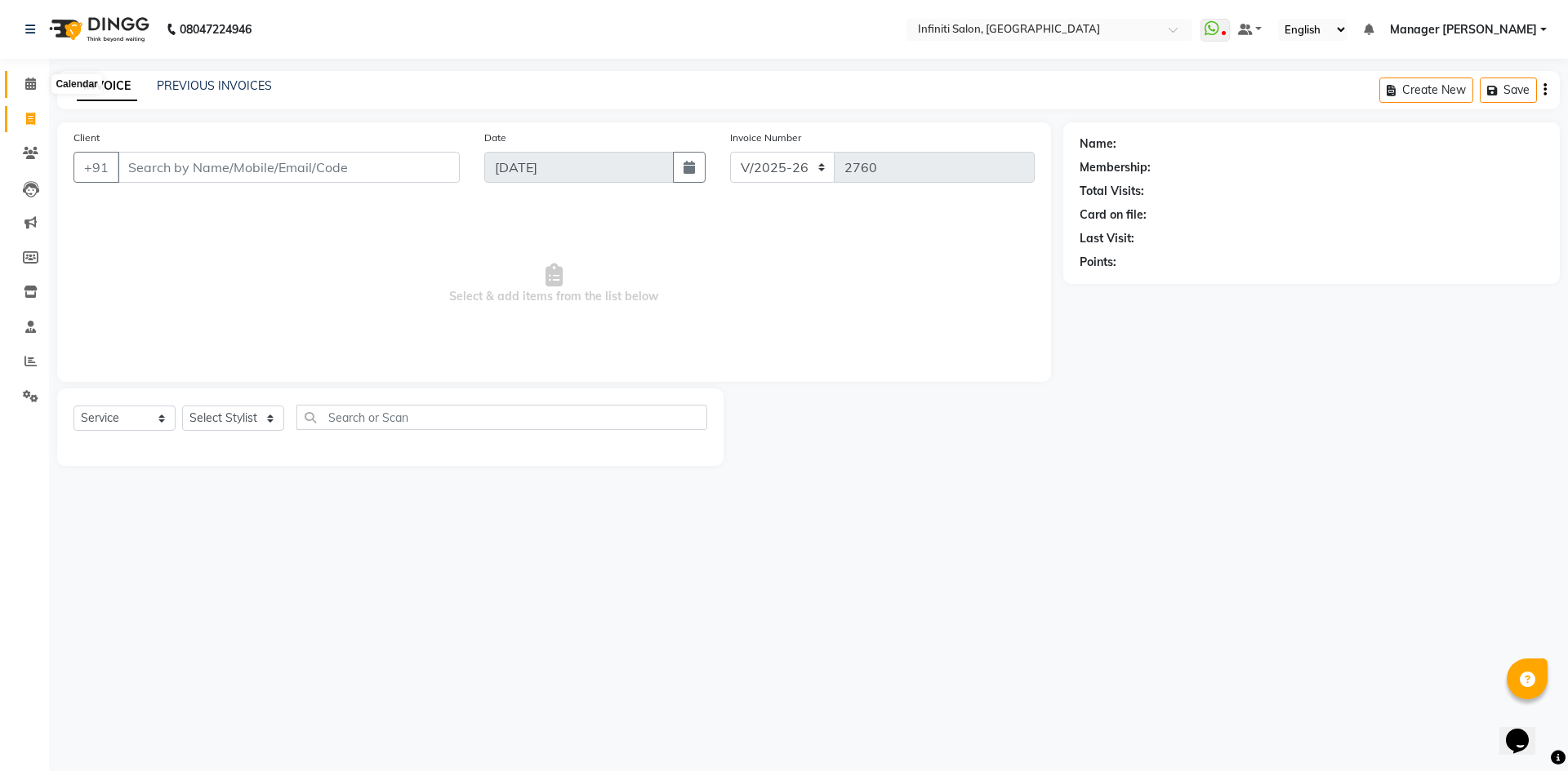
click at [27, 88] on icon at bounding box center [30, 83] width 10 height 12
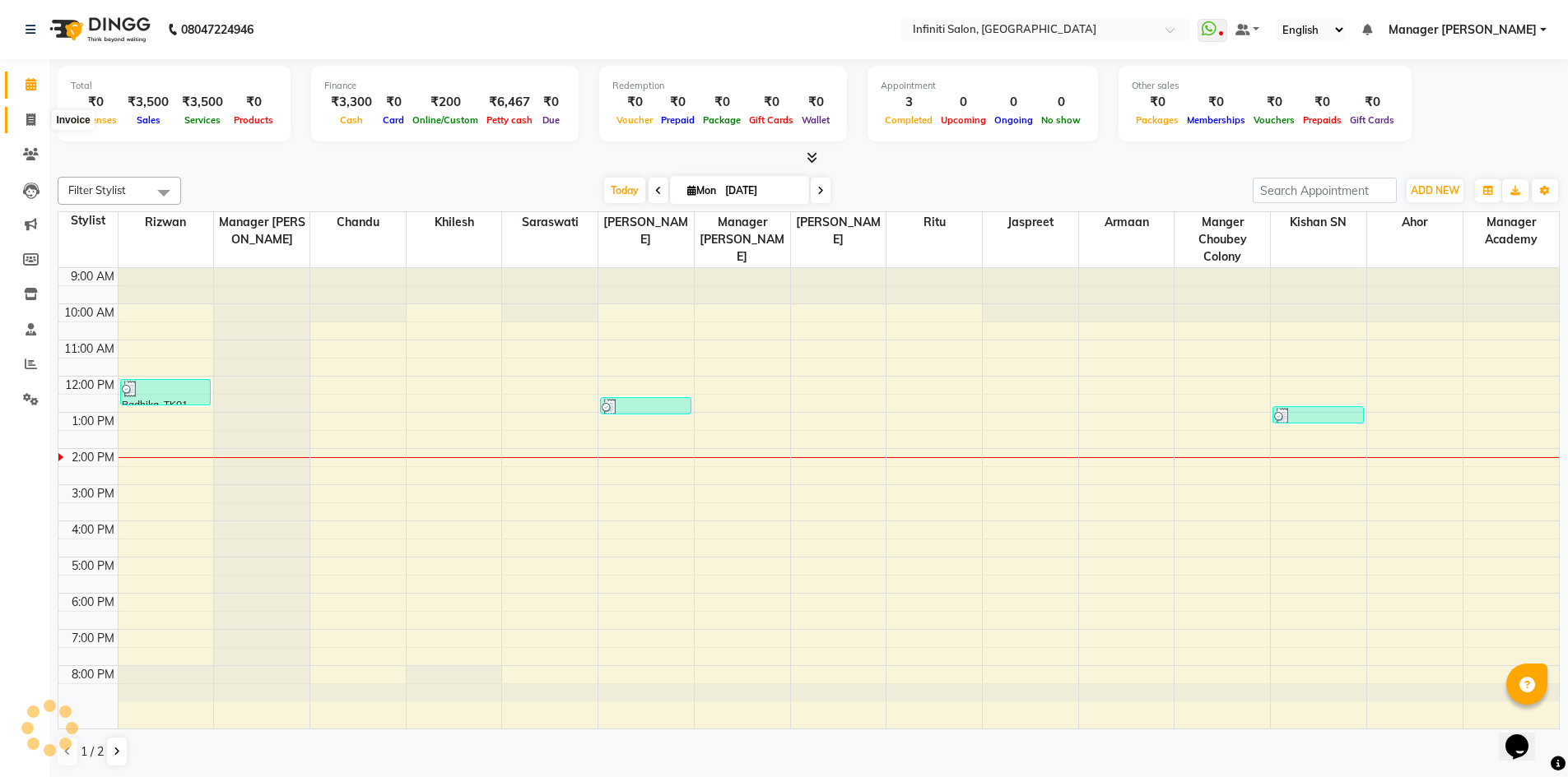
click at [30, 116] on icon at bounding box center [31, 119] width 9 height 12
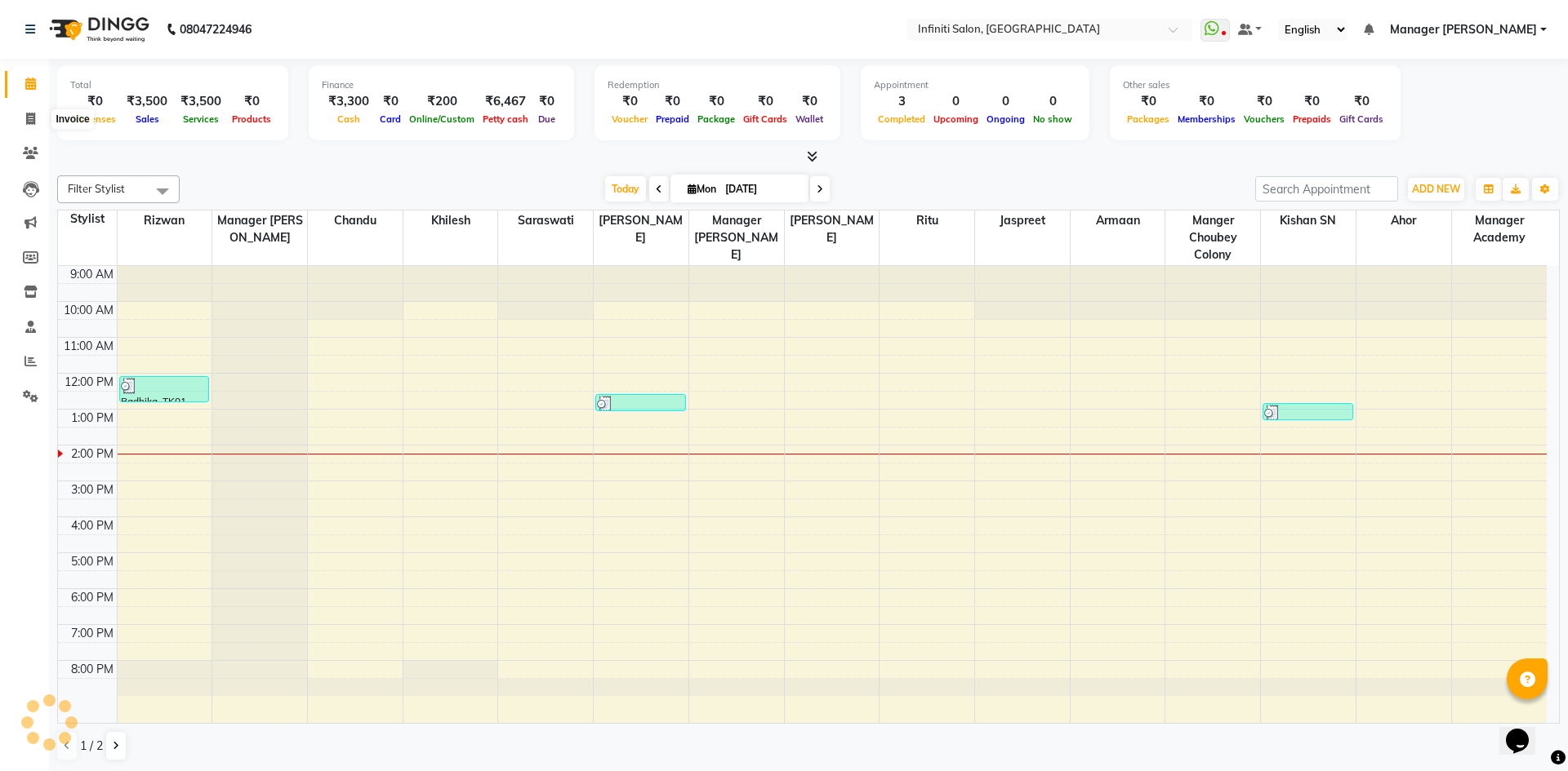
select select "service"
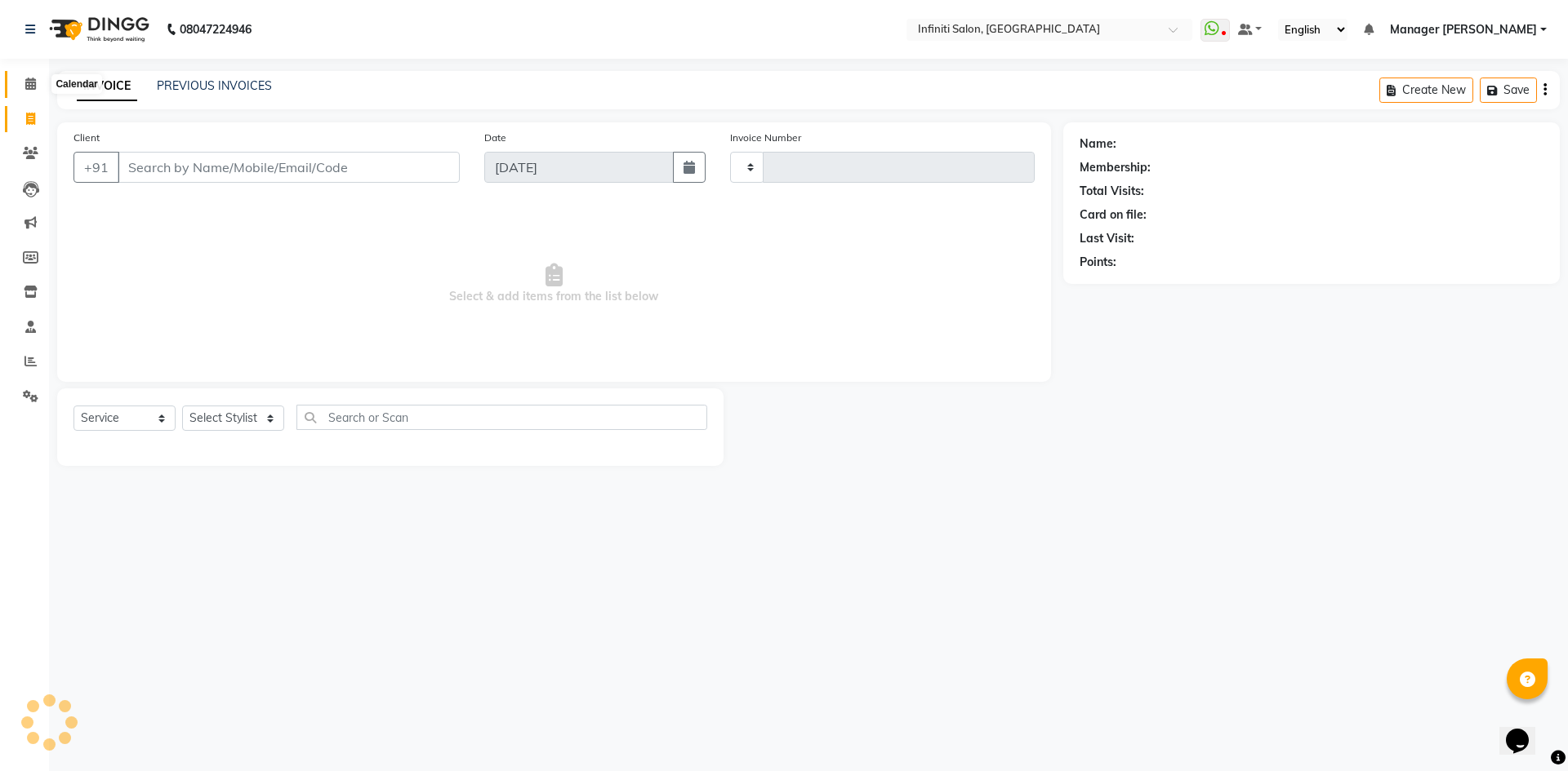
type input "2760"
select select "5804"
click at [29, 78] on icon at bounding box center [30, 83] width 10 height 12
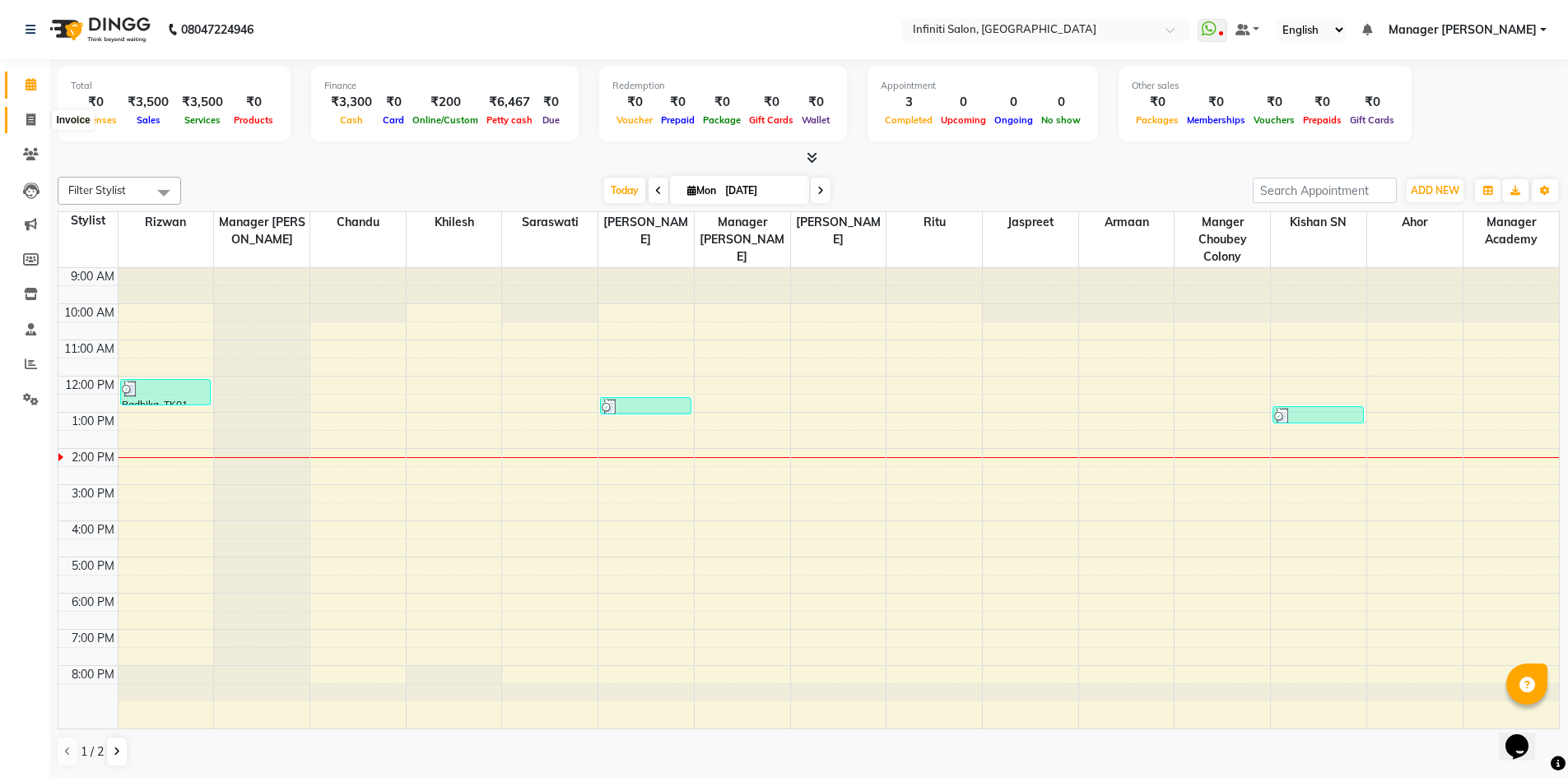
click at [29, 121] on icon at bounding box center [31, 119] width 9 height 12
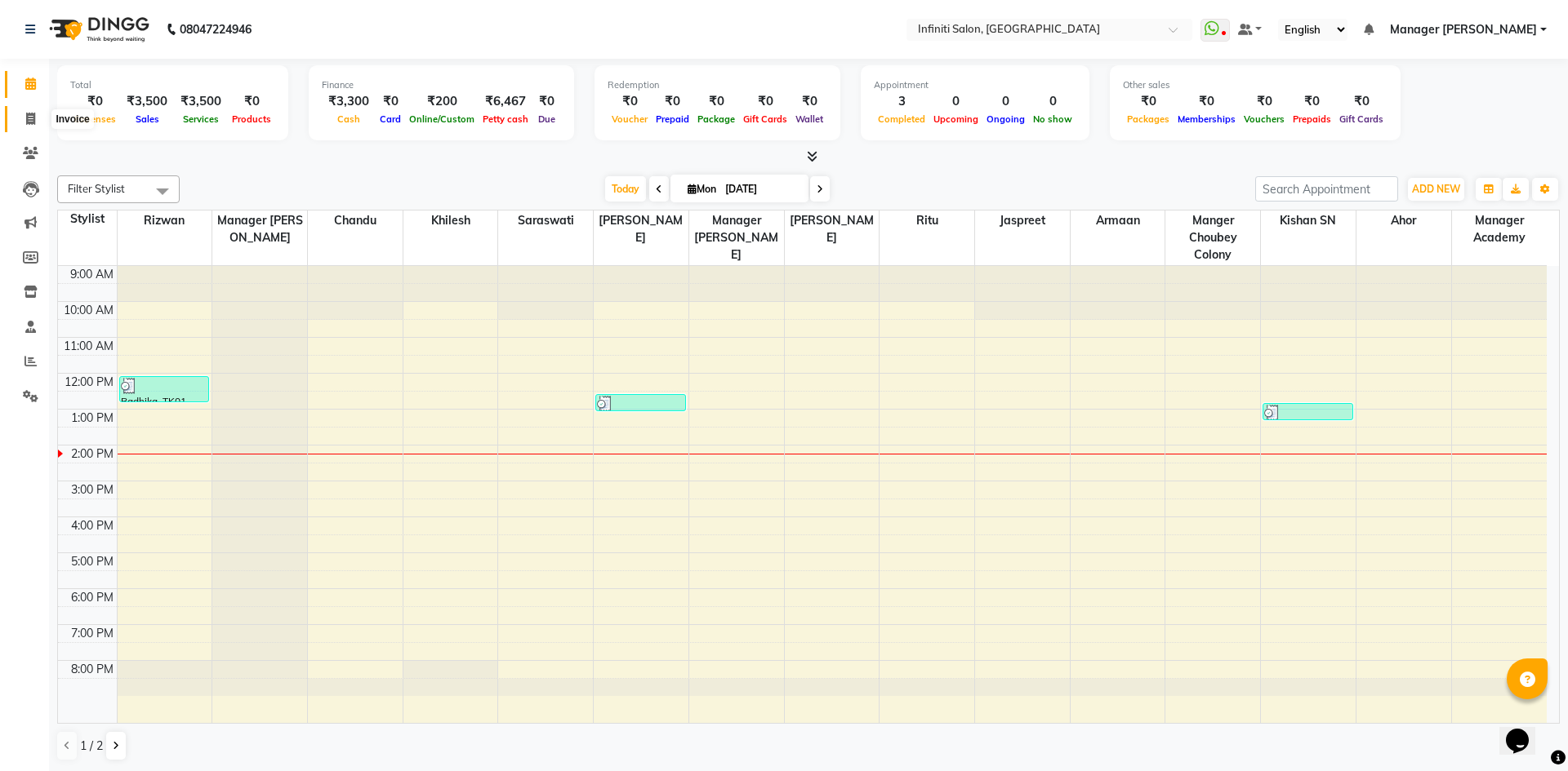
select select "5804"
select select "service"
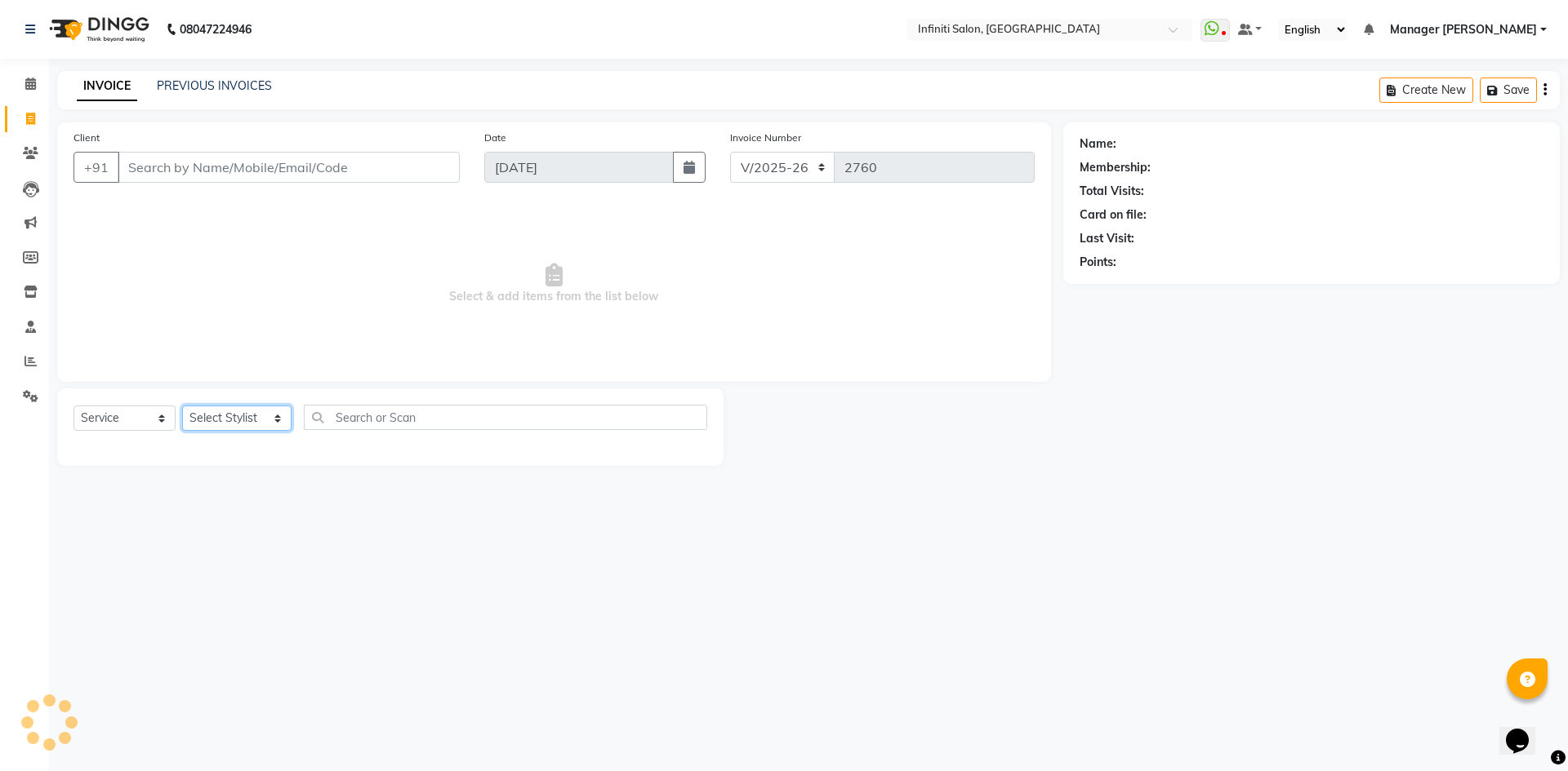
click at [251, 413] on select "Select Stylist Abhi singh Ahor Armaan Chandu Ishwar Jaspreet Khilesh Kishan SN …" at bounding box center [237, 418] width 109 height 25
select select "40471"
click at [183, 406] on select "Select Stylist Abhi singh Ahor Armaan Chandu Ishwar Jaspreet Khilesh Kishan SN …" at bounding box center [237, 418] width 109 height 25
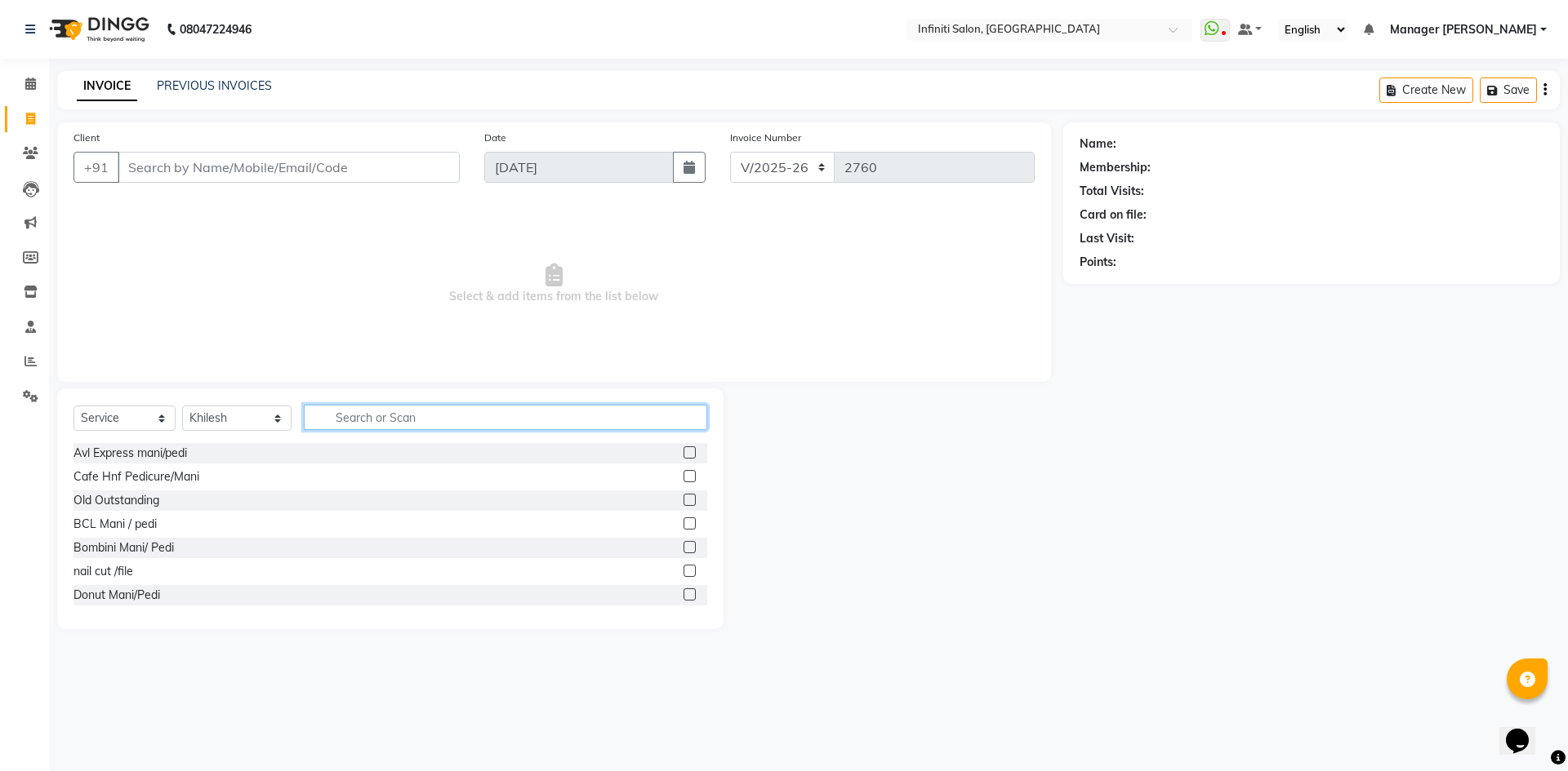
click at [420, 408] on input "text" at bounding box center [505, 417] width 403 height 25
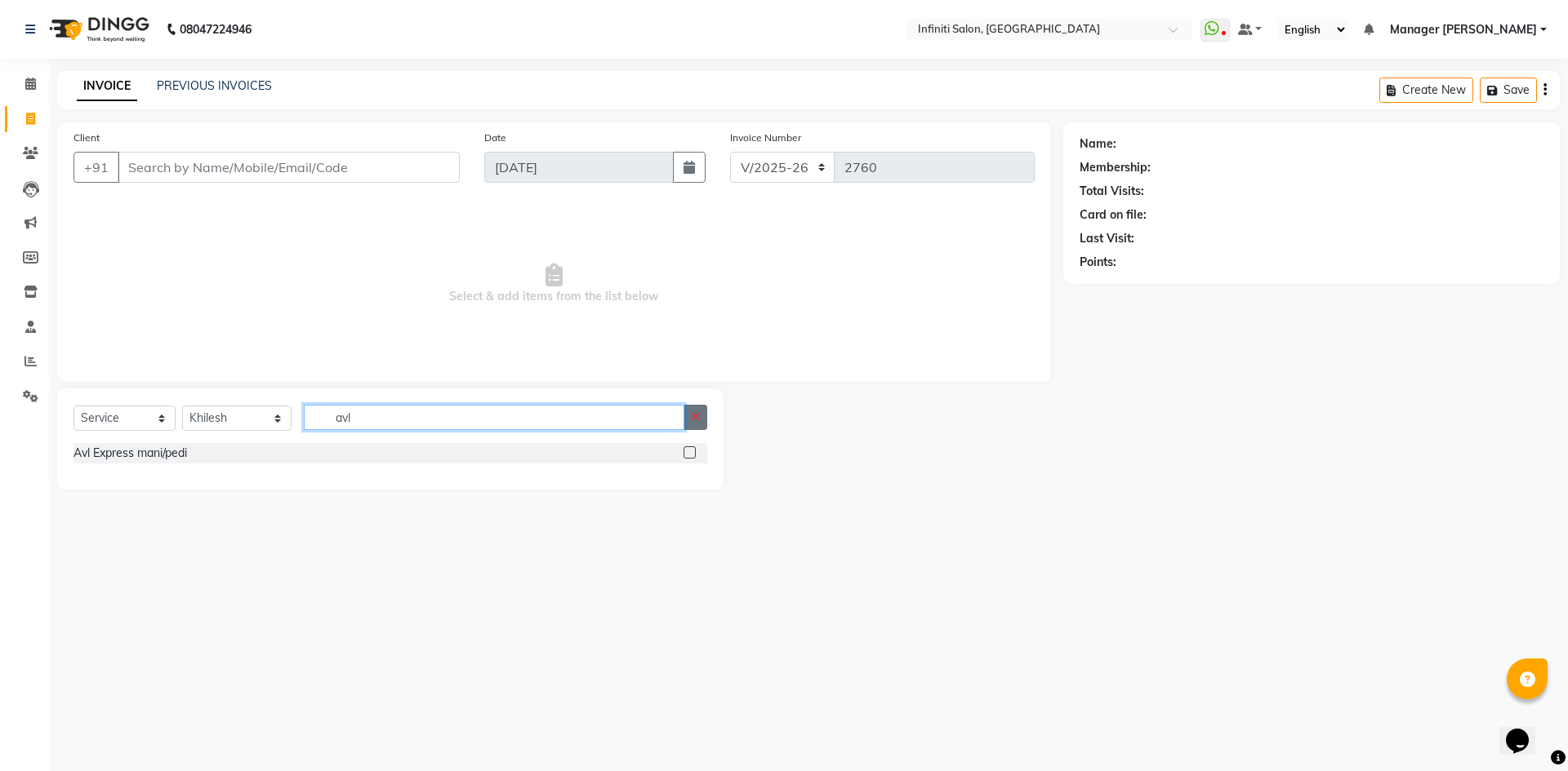
type input "avl"
click at [691, 412] on icon "button" at bounding box center [696, 417] width 9 height 11
type input "bcl"
click at [690, 447] on label at bounding box center [689, 453] width 12 height 12
click at [690, 448] on input "checkbox" at bounding box center [689, 453] width 10 height 10
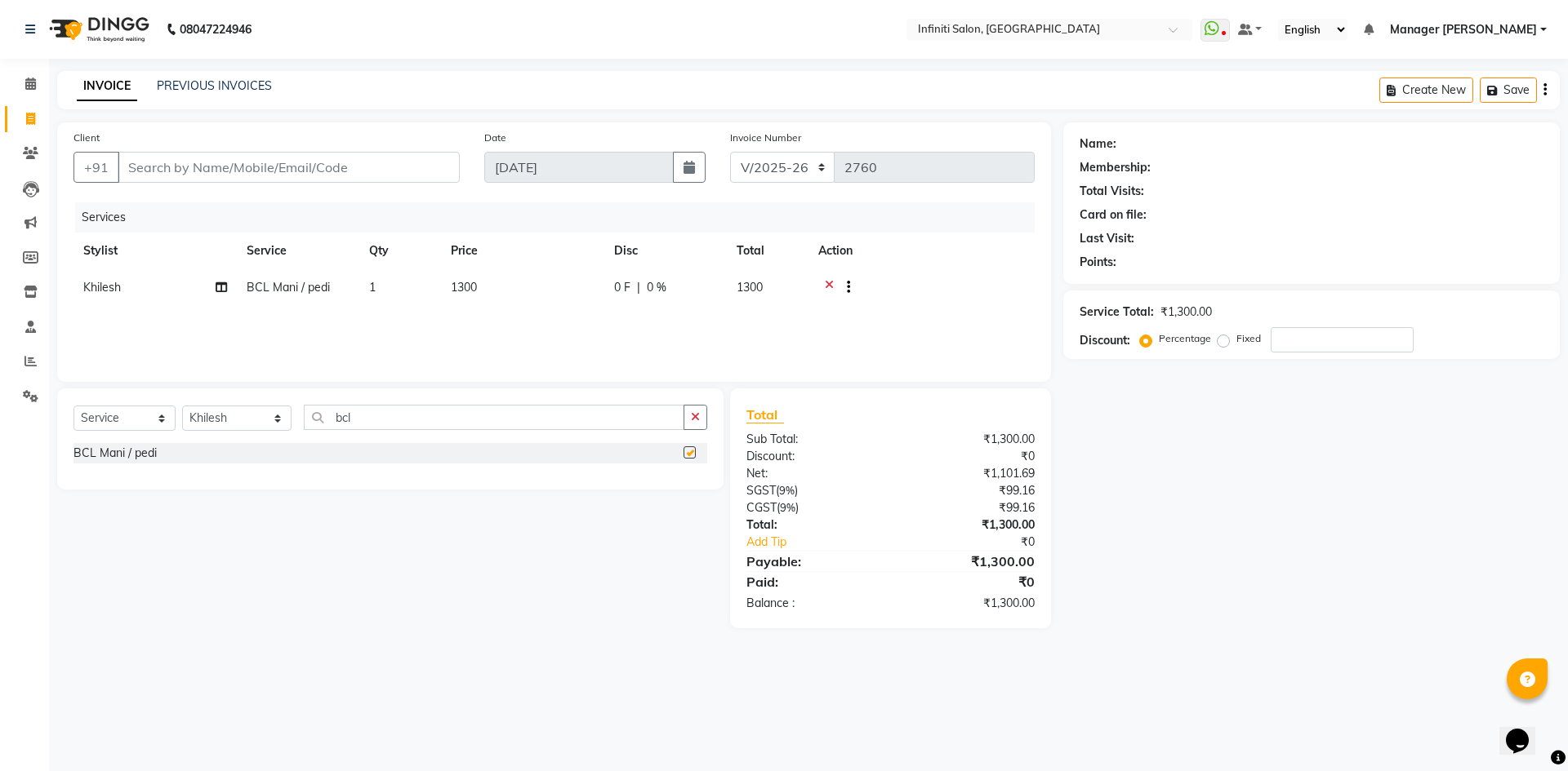
checkbox input "false"
click at [469, 288] on span "1300" at bounding box center [464, 288] width 26 height 15
select select "40471"
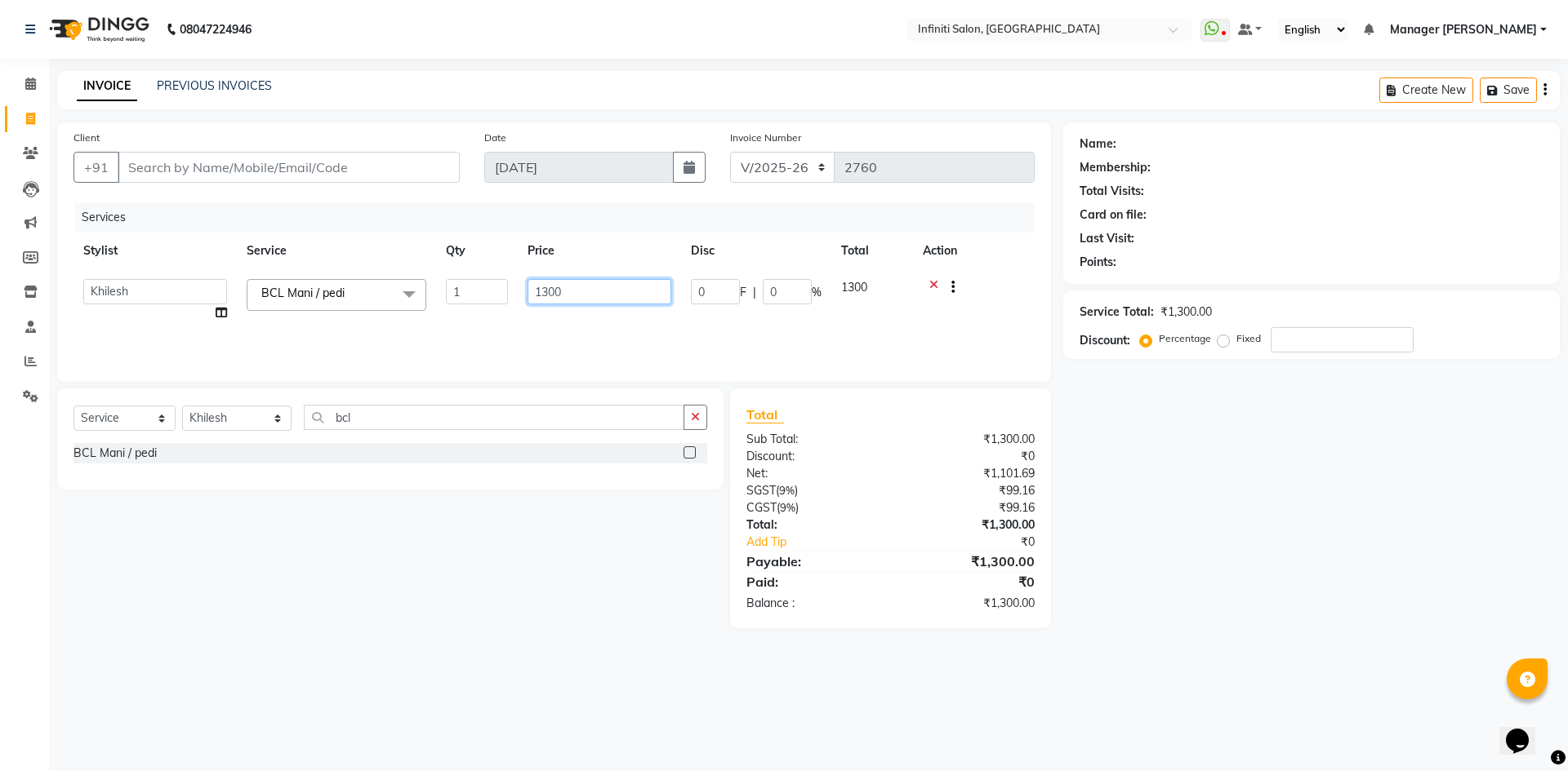
click at [551, 291] on input "1300" at bounding box center [599, 291] width 143 height 25
type input "1000"
click at [586, 325] on div "Services Stylist Service Qty Price Disc Total Action Abhi singh Ahor Armaan Cha…" at bounding box center [554, 283] width 961 height 163
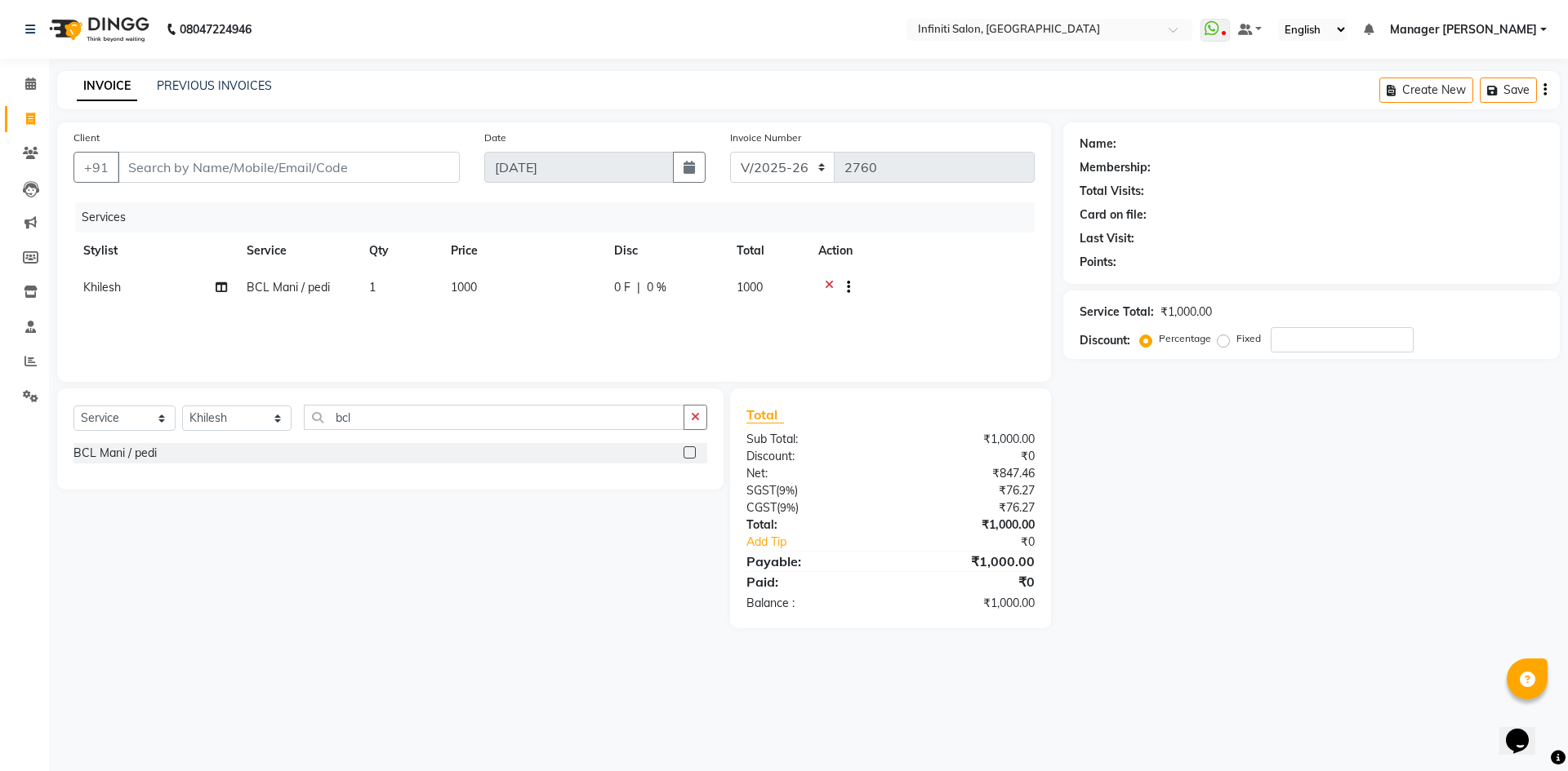
click at [692, 453] on label at bounding box center [689, 453] width 12 height 12
click at [692, 453] on input "checkbox" at bounding box center [689, 453] width 10 height 10
checkbox input "false"
click at [463, 327] on span "1300" at bounding box center [464, 328] width 26 height 15
select select "40471"
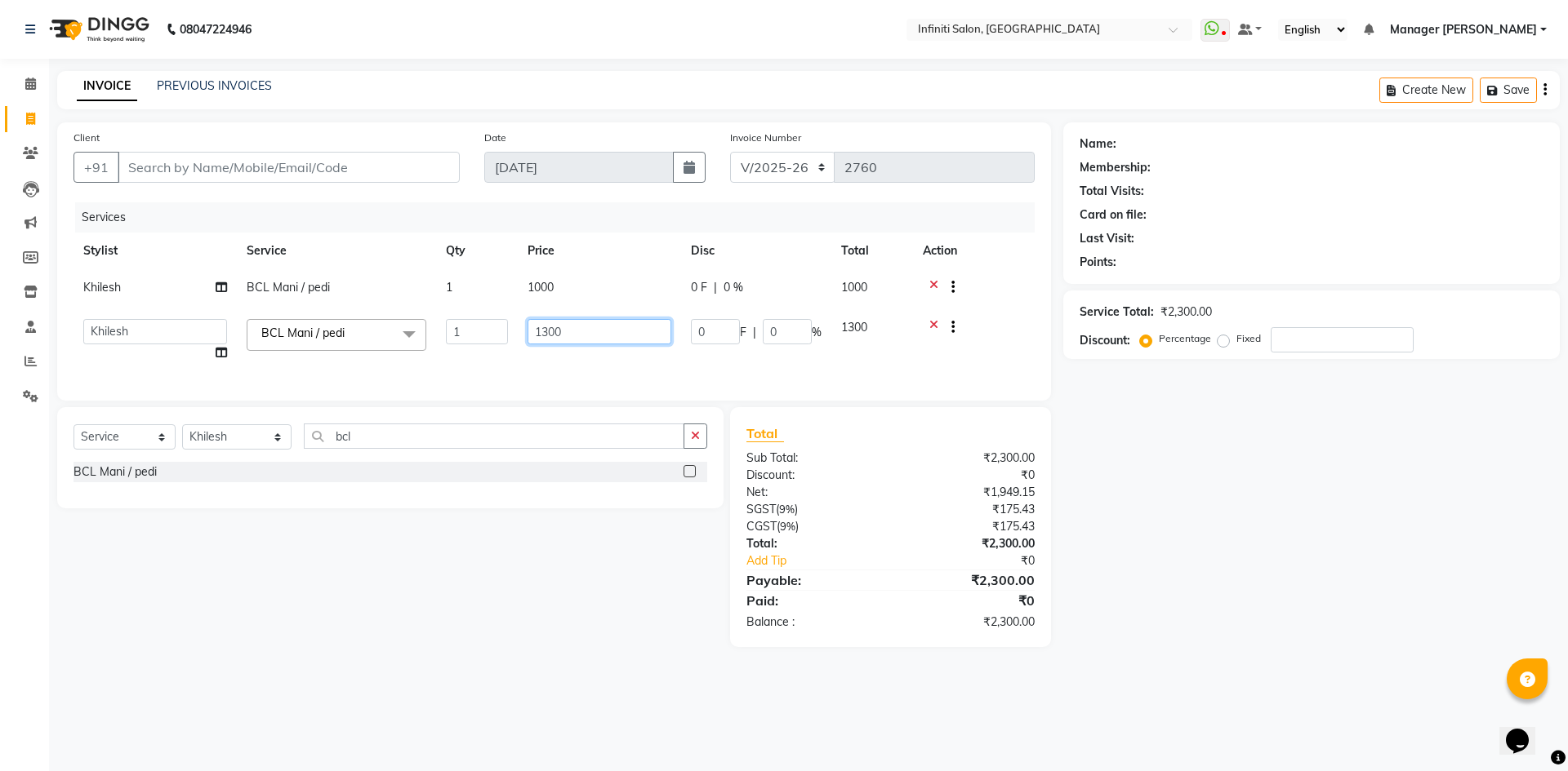
click at [551, 333] on input "1300" at bounding box center [599, 331] width 143 height 25
type input "1000"
click at [656, 378] on div "Client +91 Date 01-09-2025 Invoice Number CI/2025-26 V/2025-26 2760 Services St…" at bounding box center [553, 262] width 994 height 278
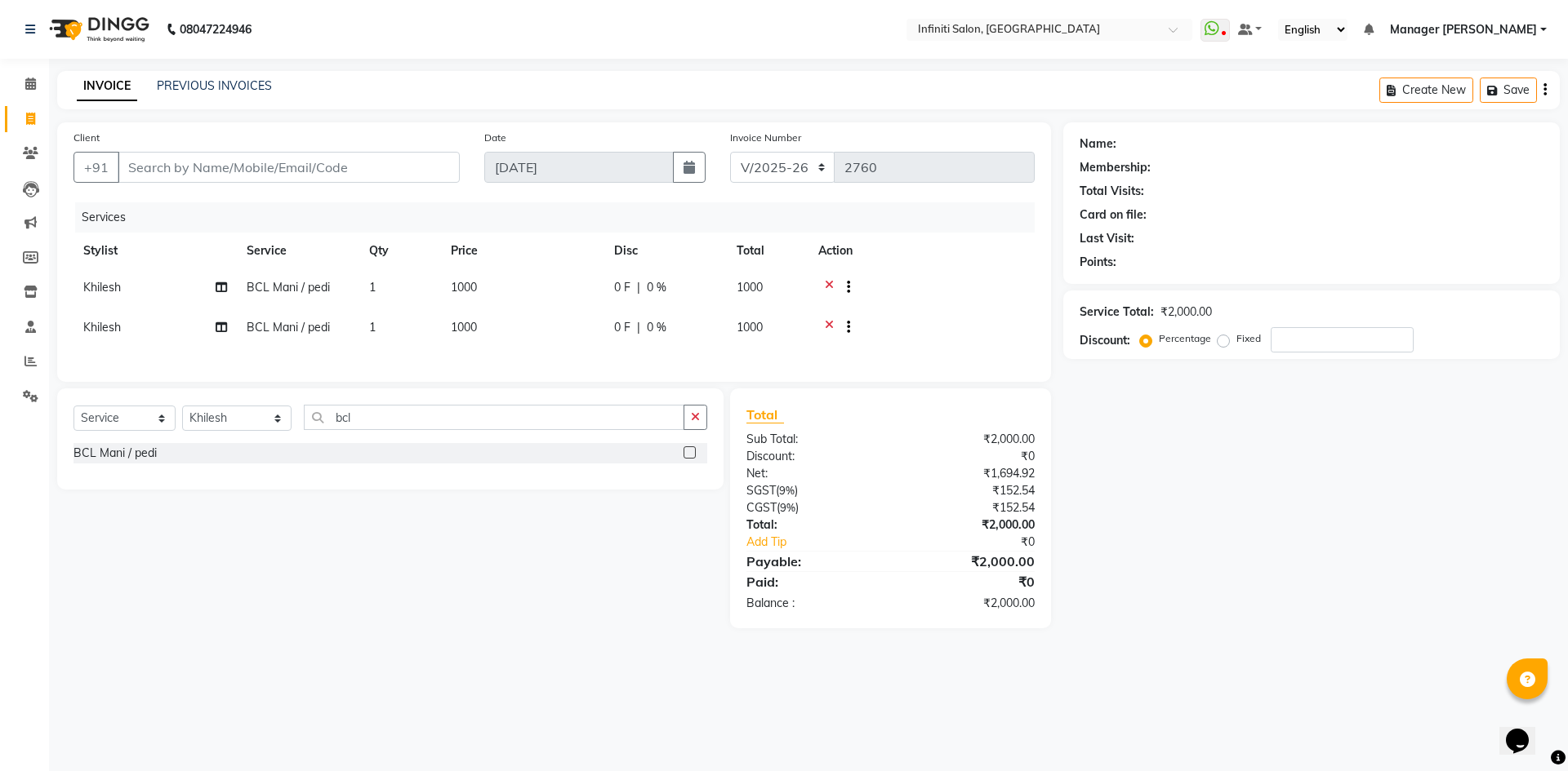
click at [985, 281] on div at bounding box center [921, 290] width 207 height 20
click at [298, 166] on input "Client" at bounding box center [288, 167] width 342 height 31
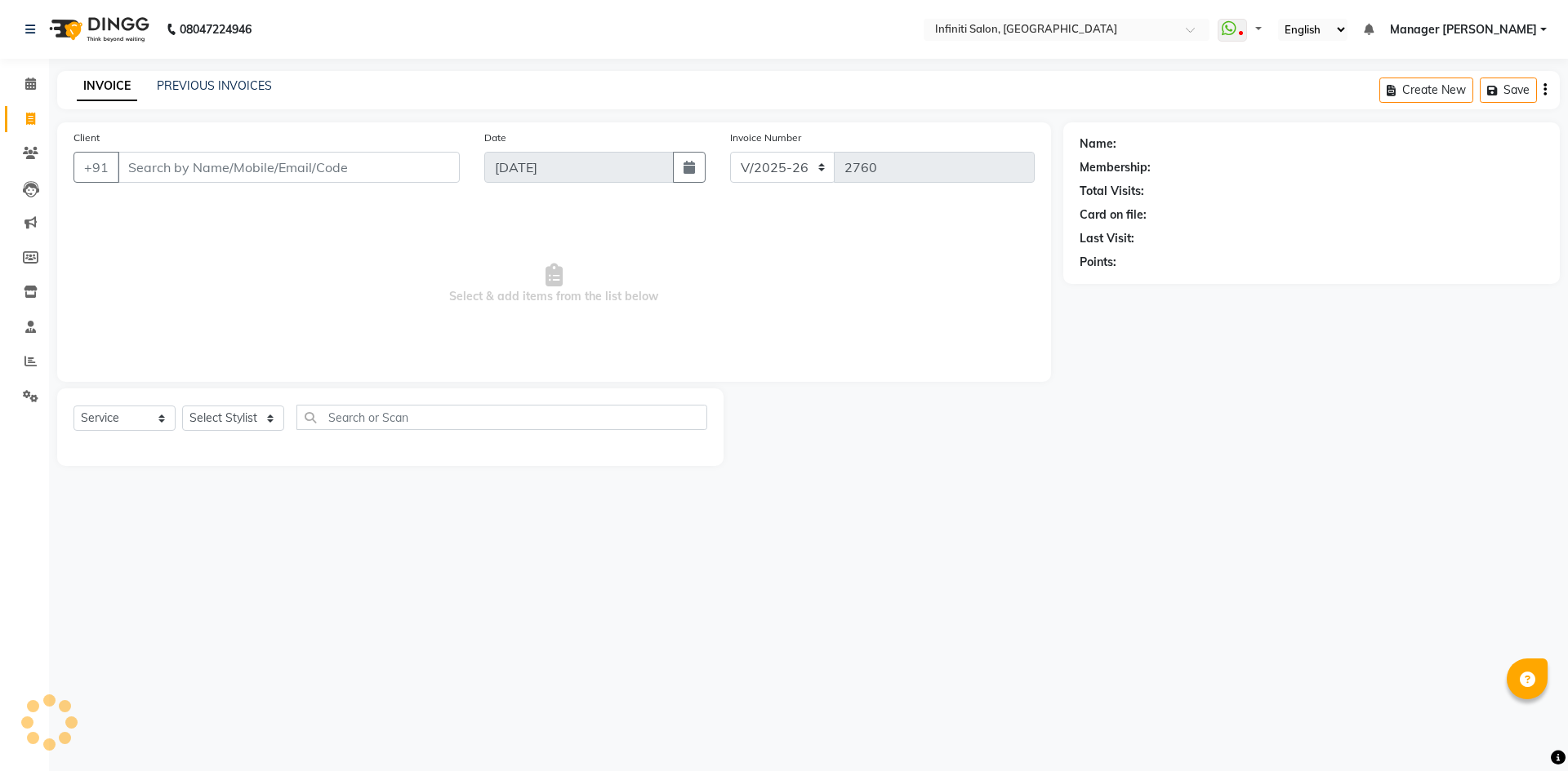
select select "5804"
select select "service"
click at [23, 84] on span at bounding box center [31, 85] width 29 height 19
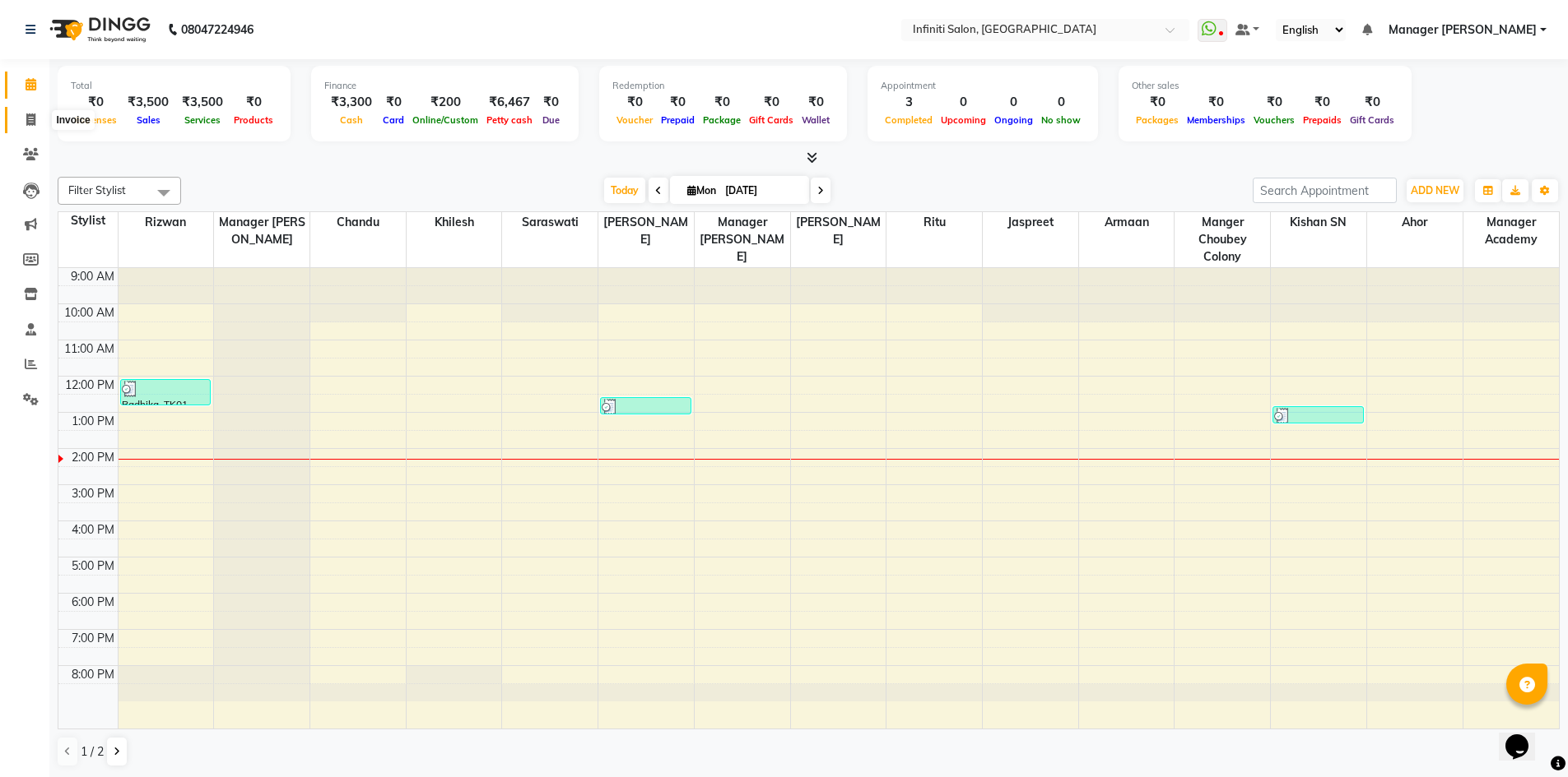
drag, startPoint x: 33, startPoint y: 125, endPoint x: 16, endPoint y: 71, distance: 56.6
click at [33, 125] on icon at bounding box center [31, 119] width 9 height 12
select select "service"
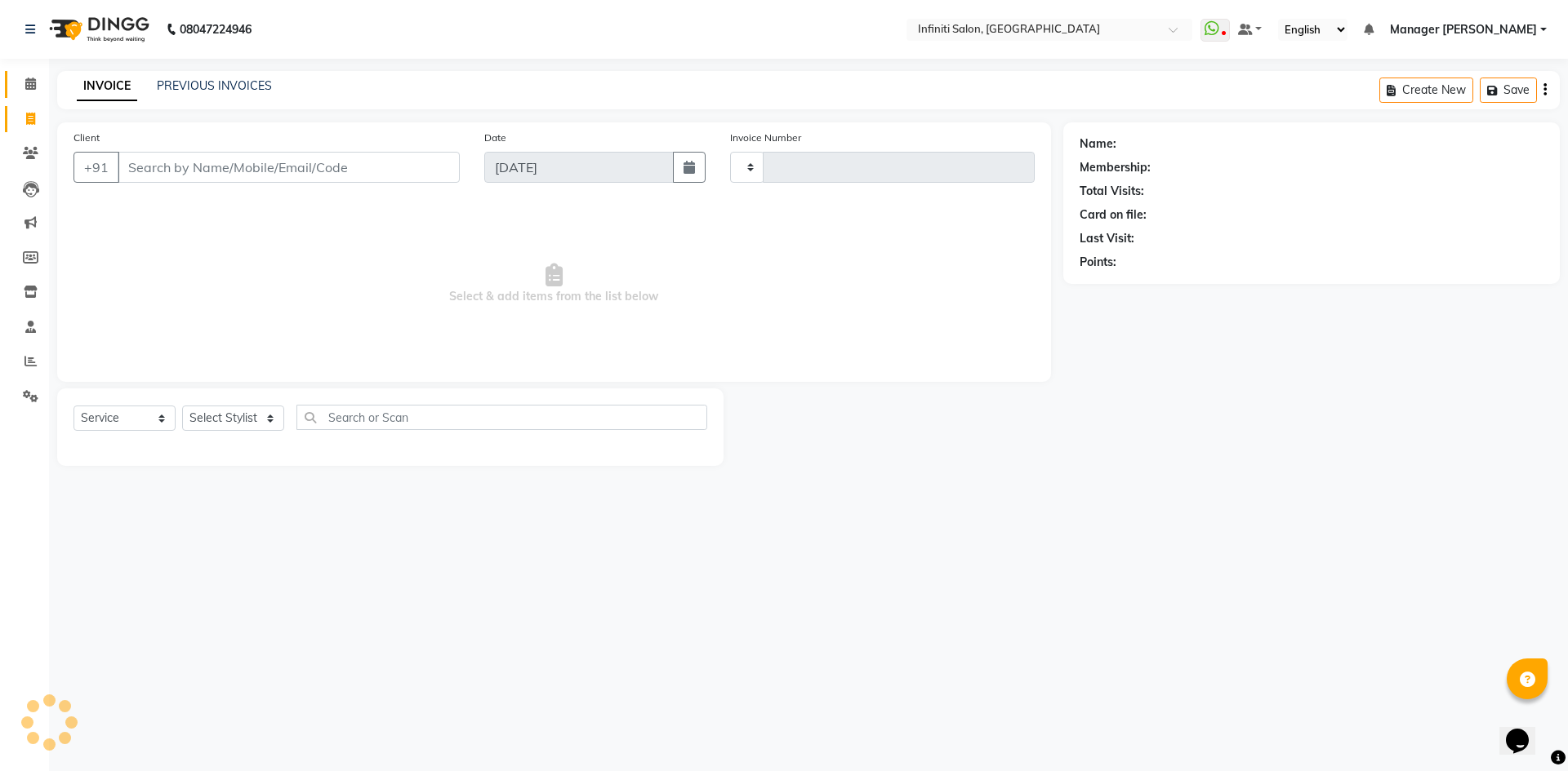
type input "2760"
select select "5804"
click at [52, 76] on main "INVOICE PREVIOUS INVOICES Create New Save Client +91 Date 01-09-2025 Invoice Nu…" at bounding box center [809, 280] width 1520 height 420
drag, startPoint x: 51, startPoint y: 76, endPoint x: 499, endPoint y: 641, distance: 721.1
click at [499, 641] on div "08047224946 Select Location × Infiniti Salon, Shankar Nagar WhatsApp Status ✕ S…" at bounding box center [784, 386] width 1568 height 771
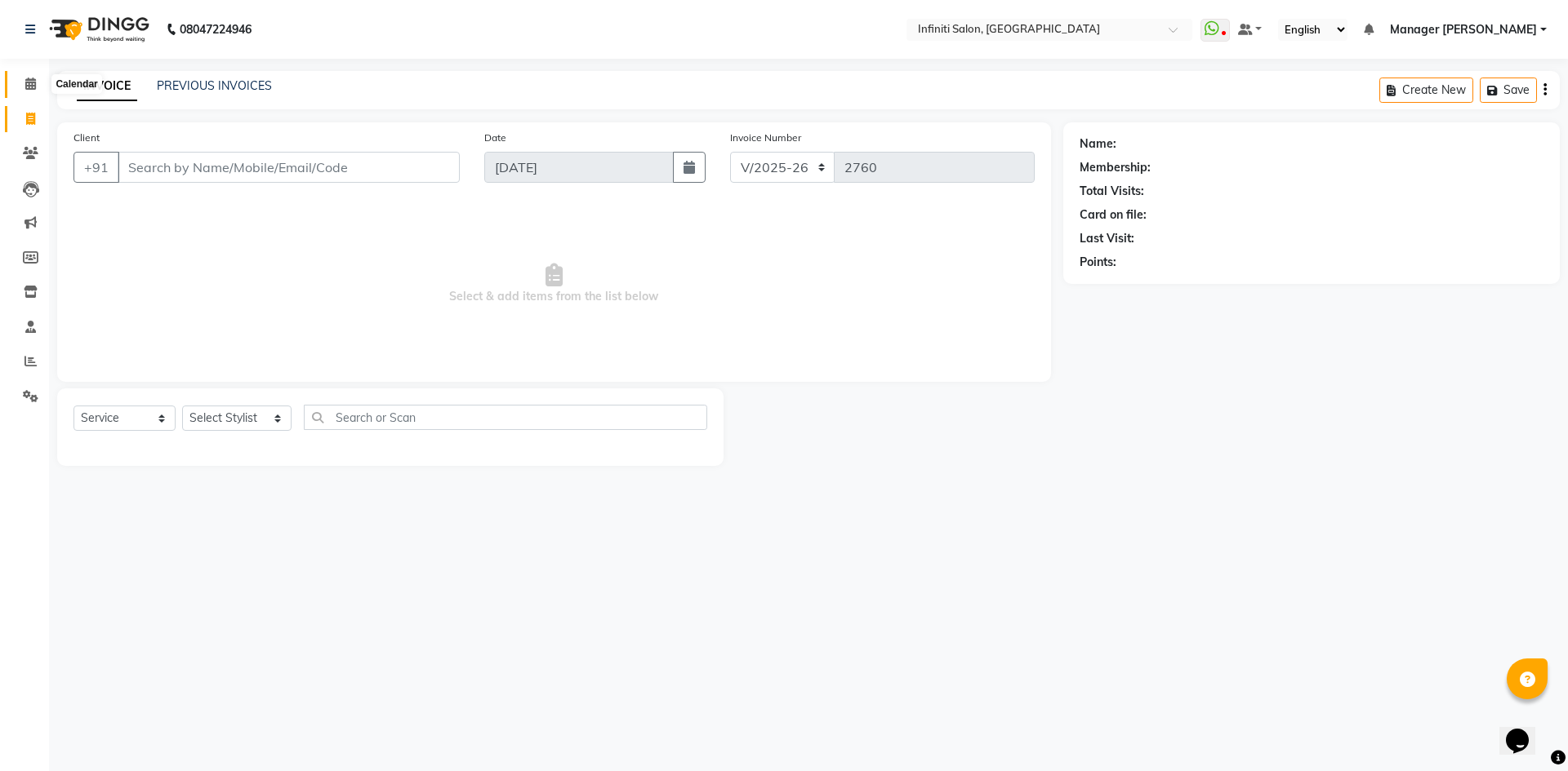
click at [22, 86] on span at bounding box center [31, 85] width 29 height 19
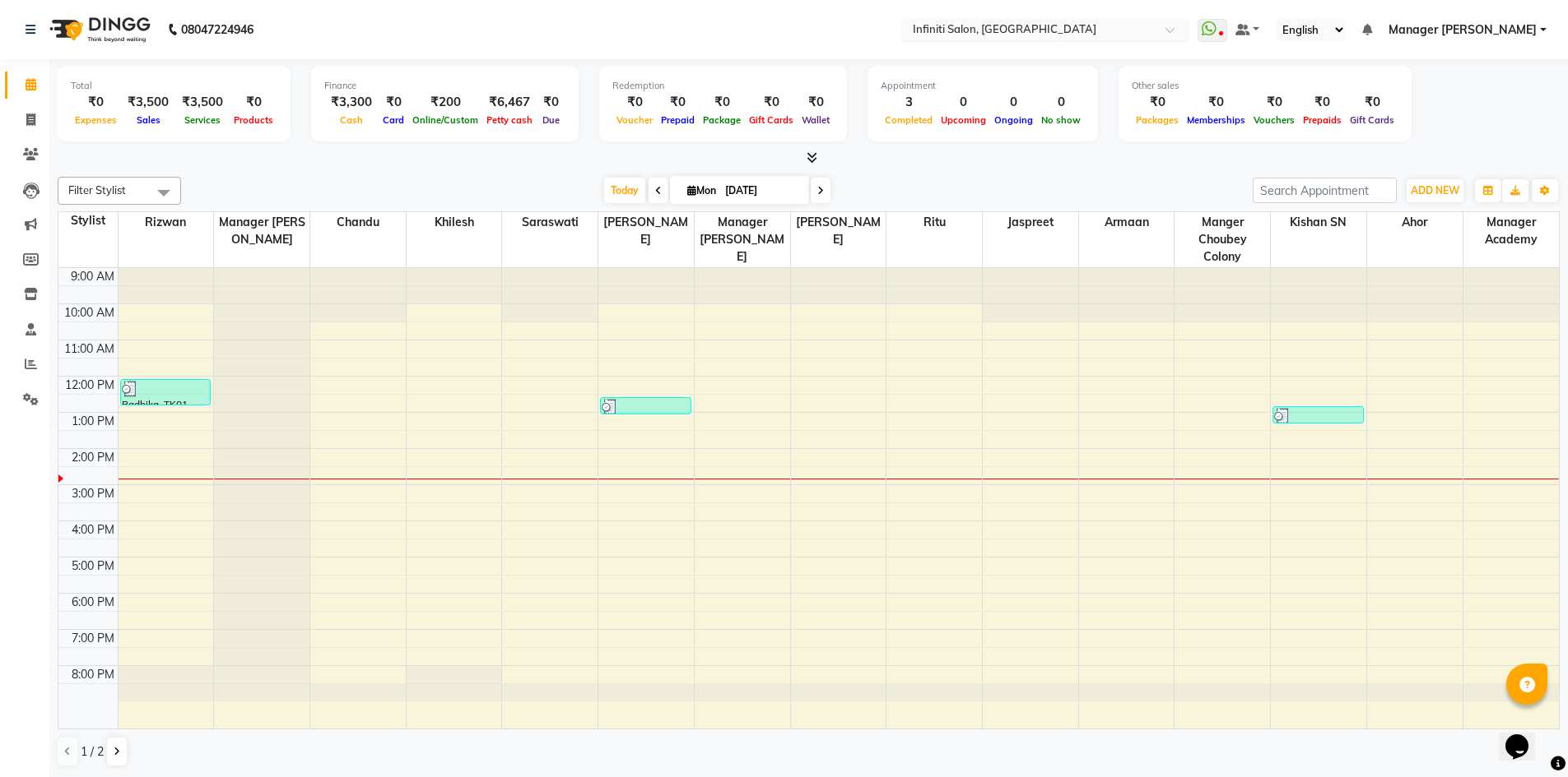
click at [1037, 23] on input "text" at bounding box center [1029, 32] width 238 height 17
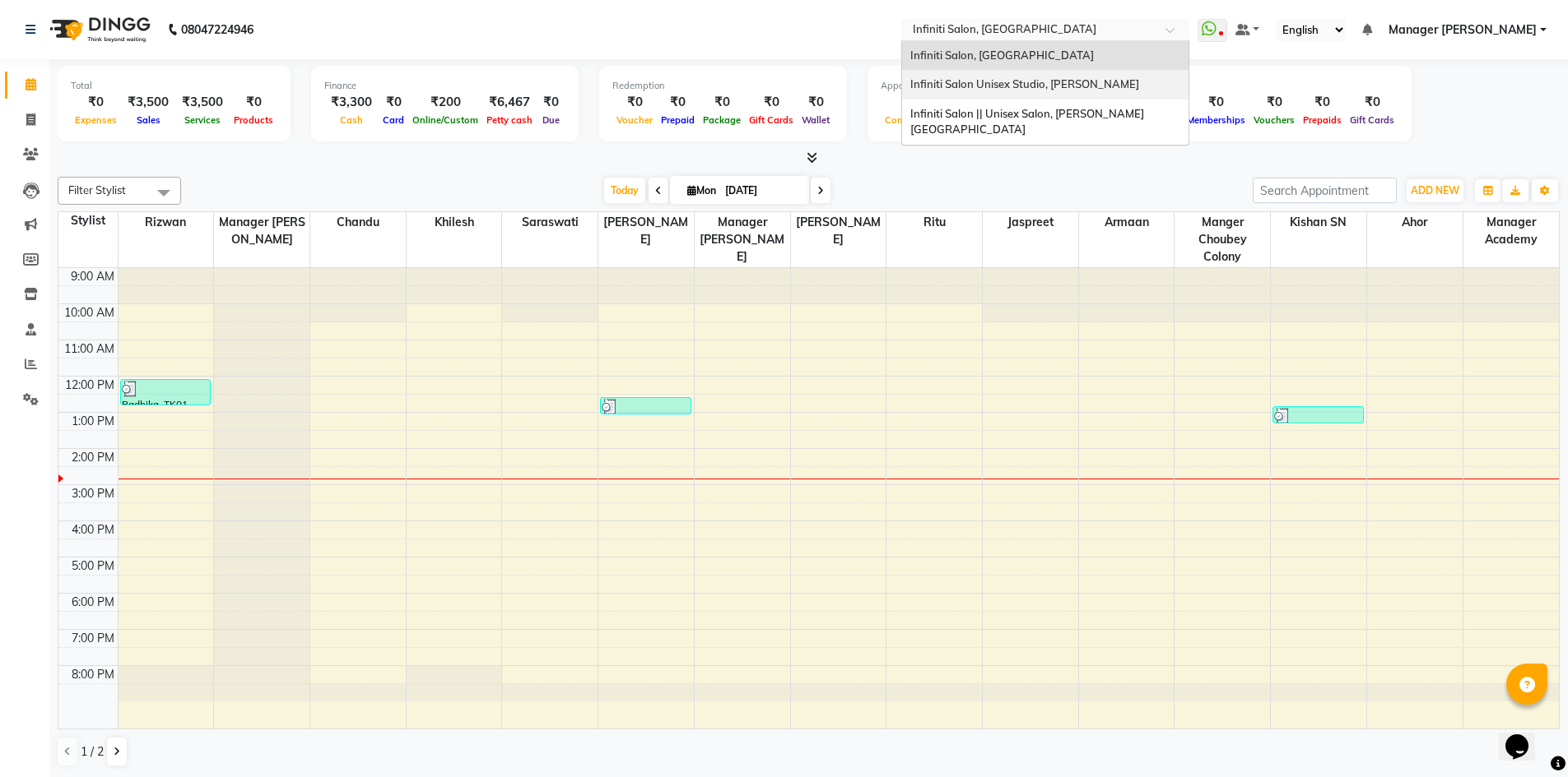
click at [1059, 79] on span "Infiniti Salon Unisex Studio, [PERSON_NAME]" at bounding box center [1025, 84] width 229 height 13
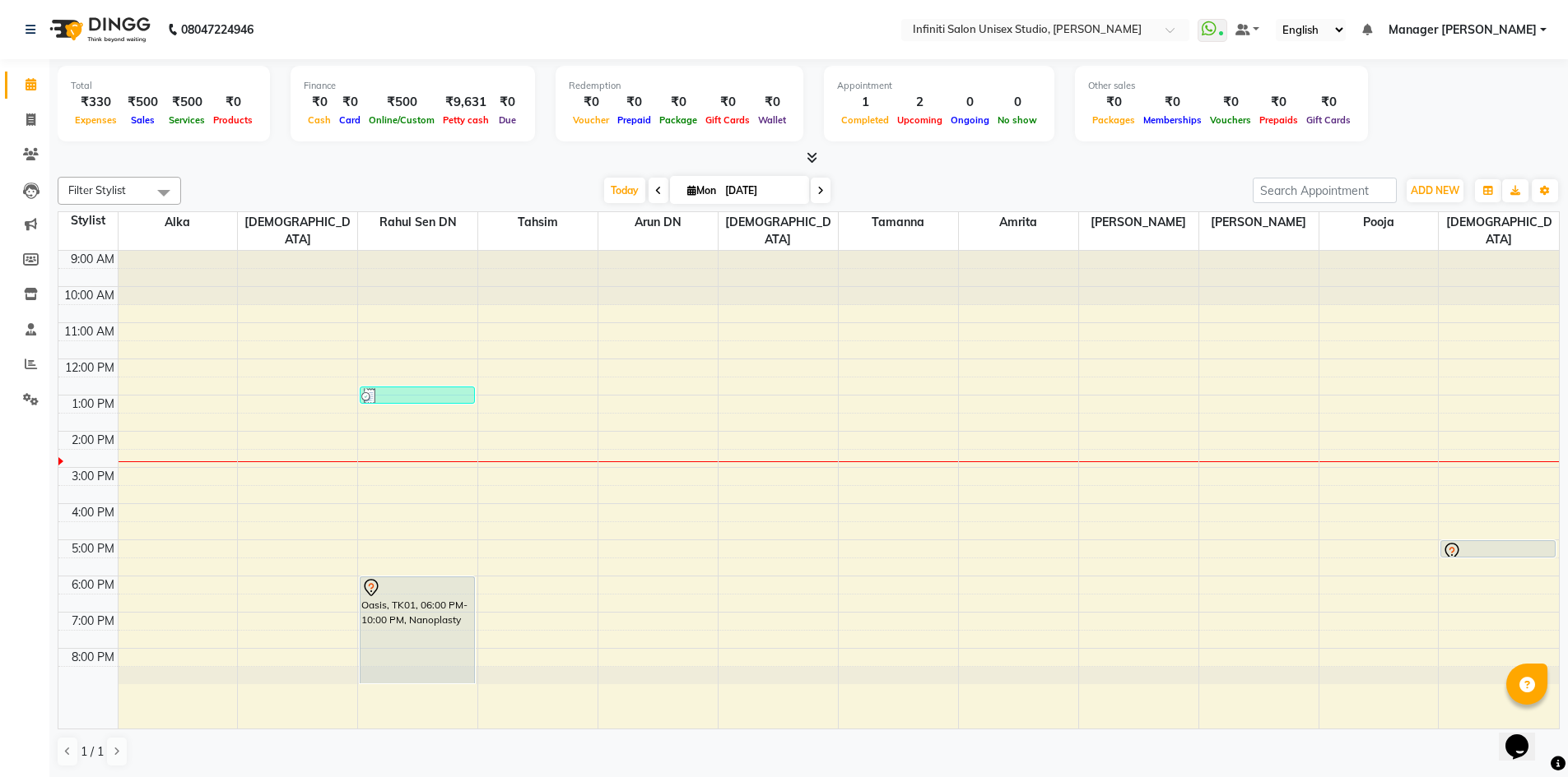
scroll to position [1, 0]
click at [999, 40] on nav "08047224946 Select Location × Infiniti Salon Unisex Studio, Devendra Nagar What…" at bounding box center [784, 28] width 1568 height 59
click at [997, 29] on input "text" at bounding box center [1029, 31] width 238 height 17
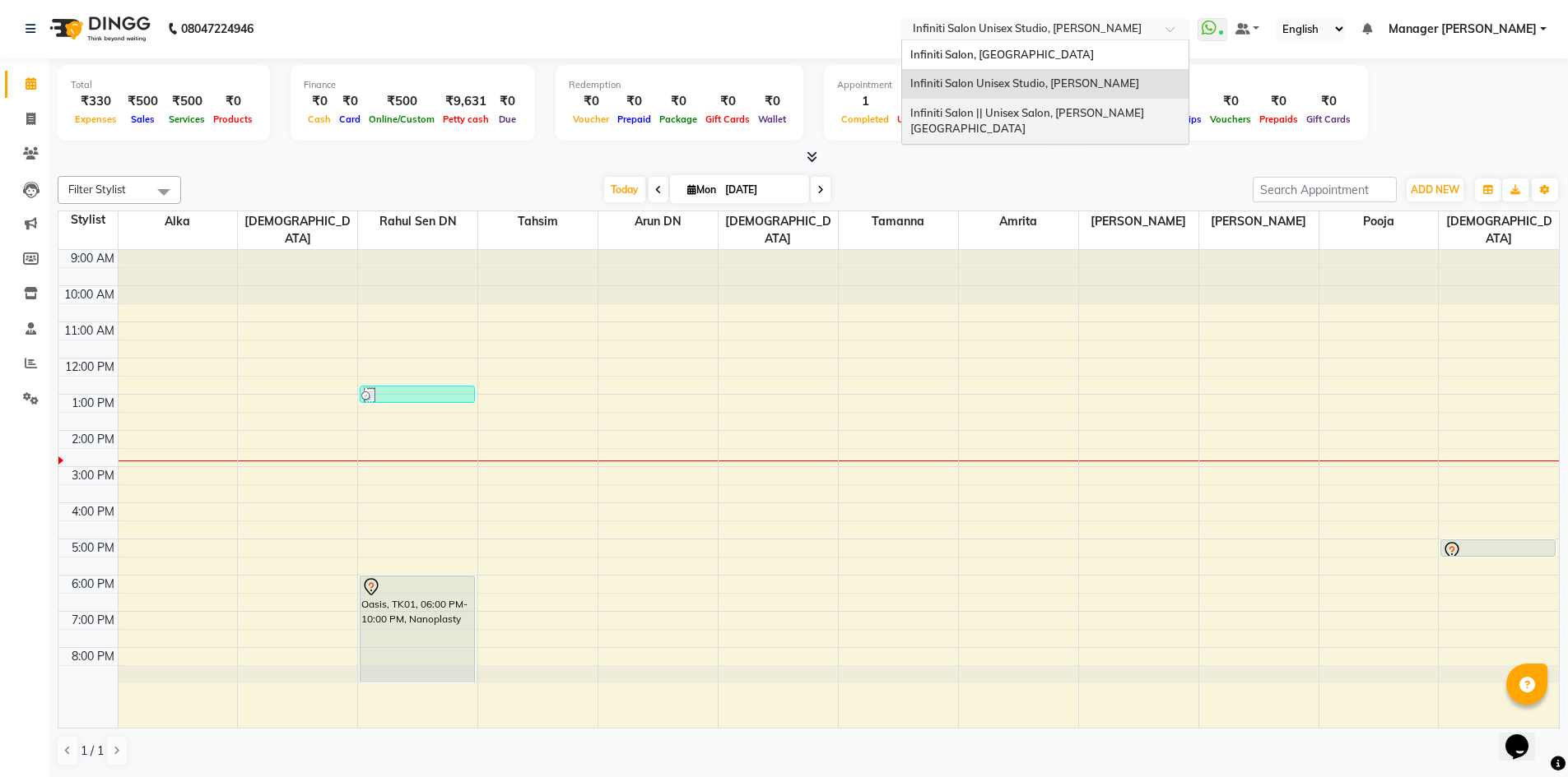
click at [1015, 103] on div "Infiniti Salon || Unisex Salon, [PERSON_NAME][GEOGRAPHIC_DATA]" at bounding box center [1045, 121] width 286 height 45
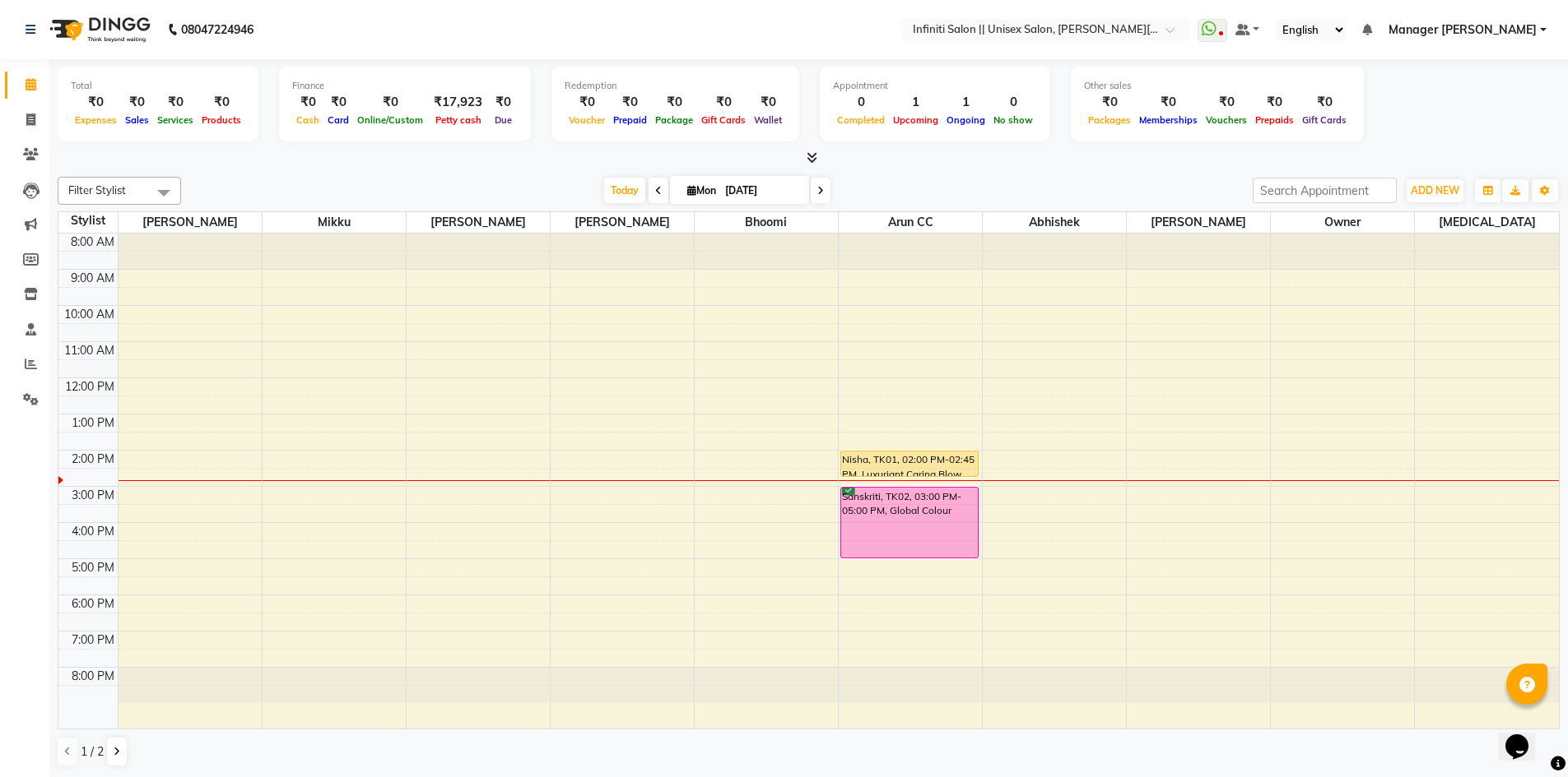
click at [1050, 13] on nav "08047224946 Select Location × Infiniti Salon || Unisex Salon, Choubey Colony Wh…" at bounding box center [784, 29] width 1568 height 59
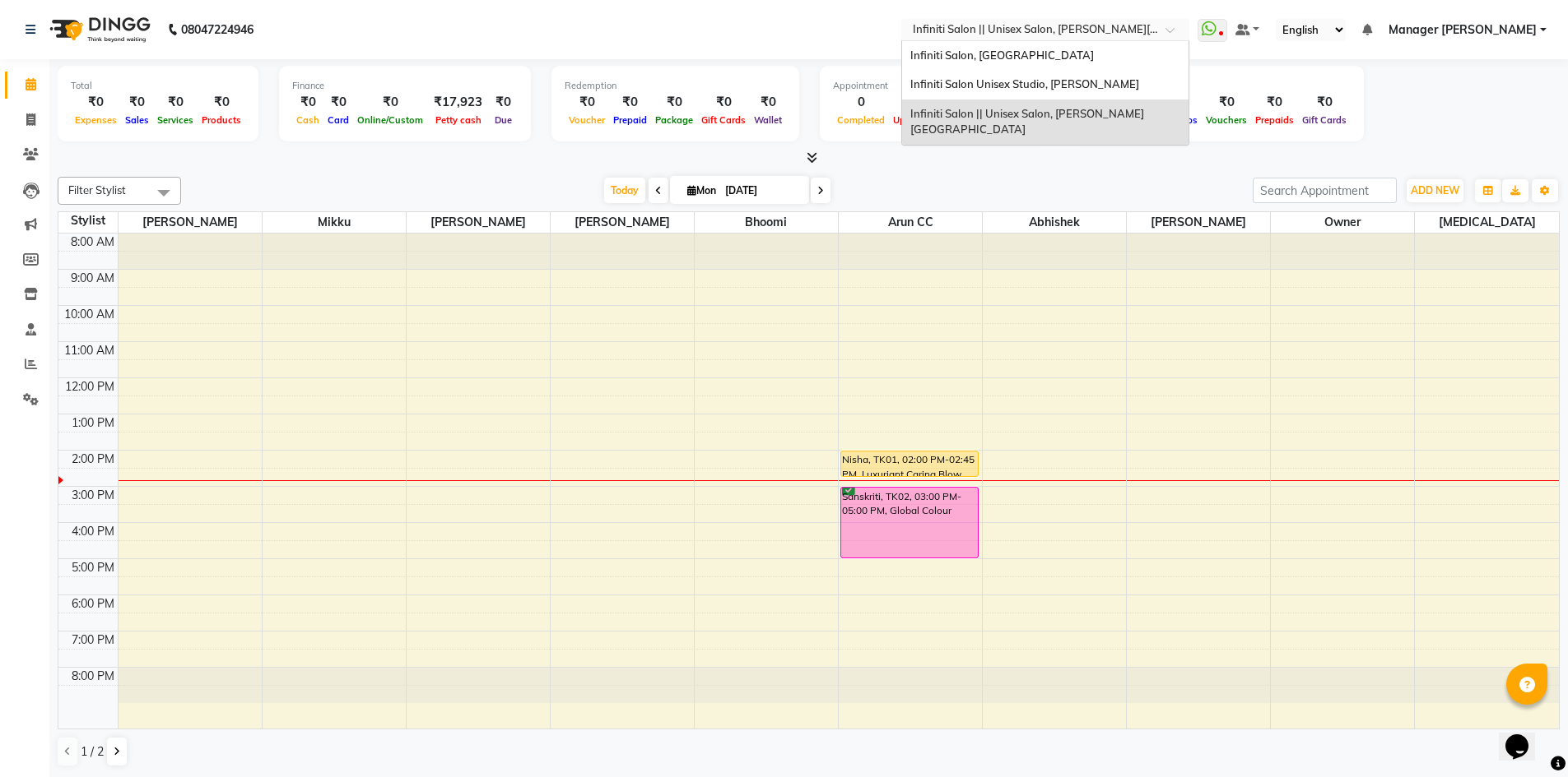
click at [1053, 28] on input "text" at bounding box center [1029, 32] width 238 height 17
click at [1052, 42] on div "Infiniti Salon, [GEOGRAPHIC_DATA]" at bounding box center [1045, 56] width 286 height 30
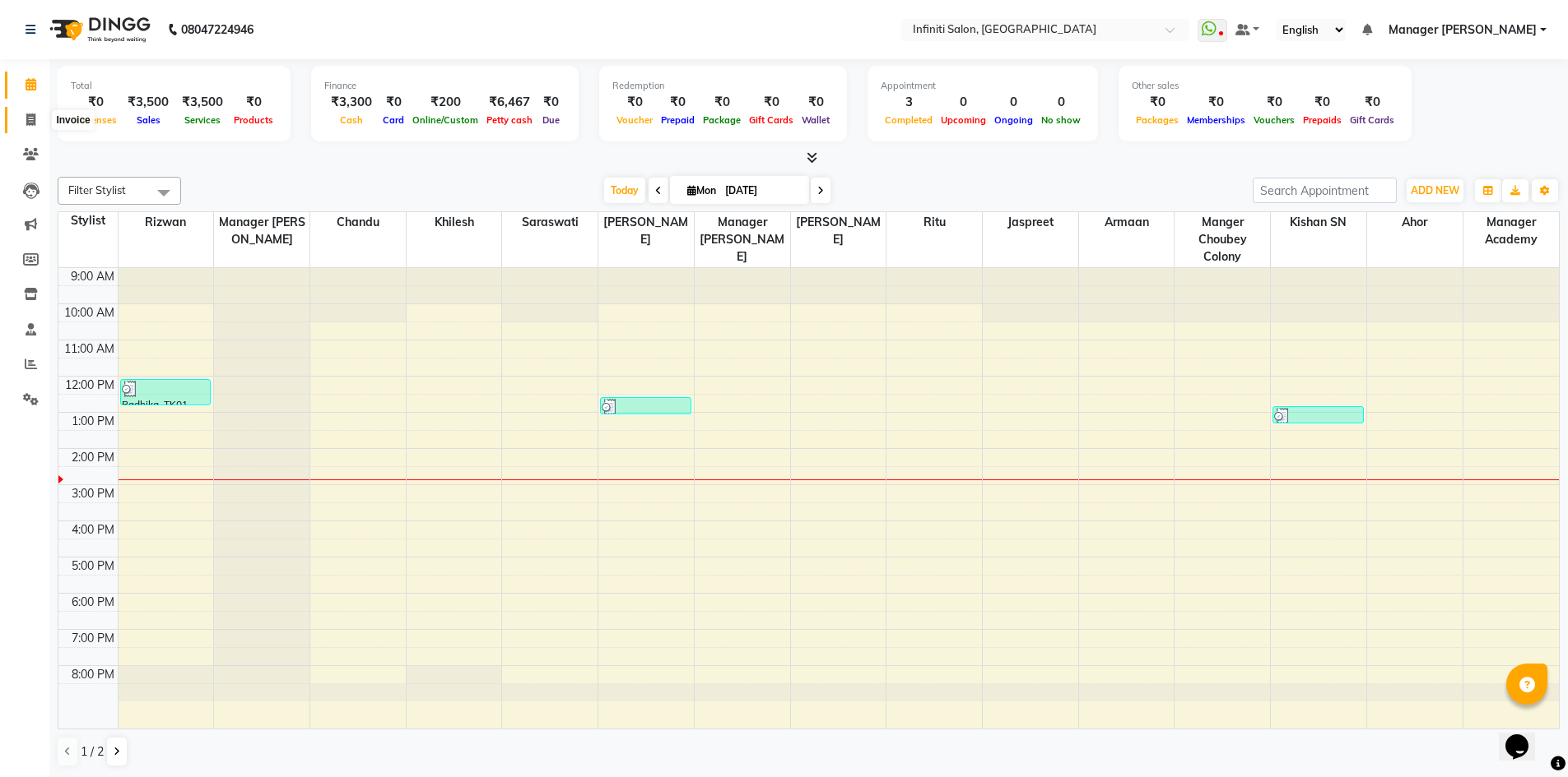
click at [23, 127] on span at bounding box center [31, 120] width 29 height 19
select select "service"
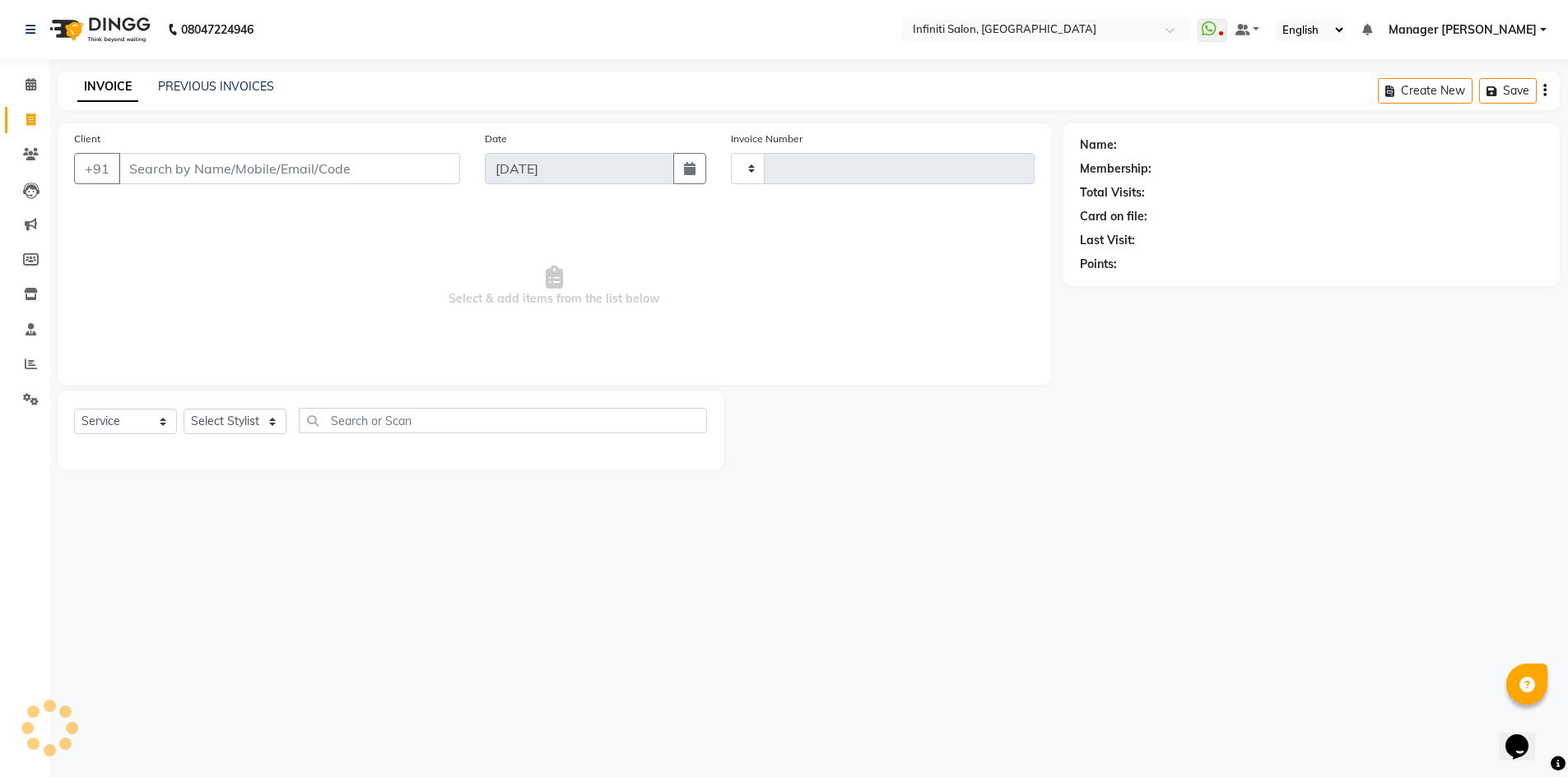
type input "2760"
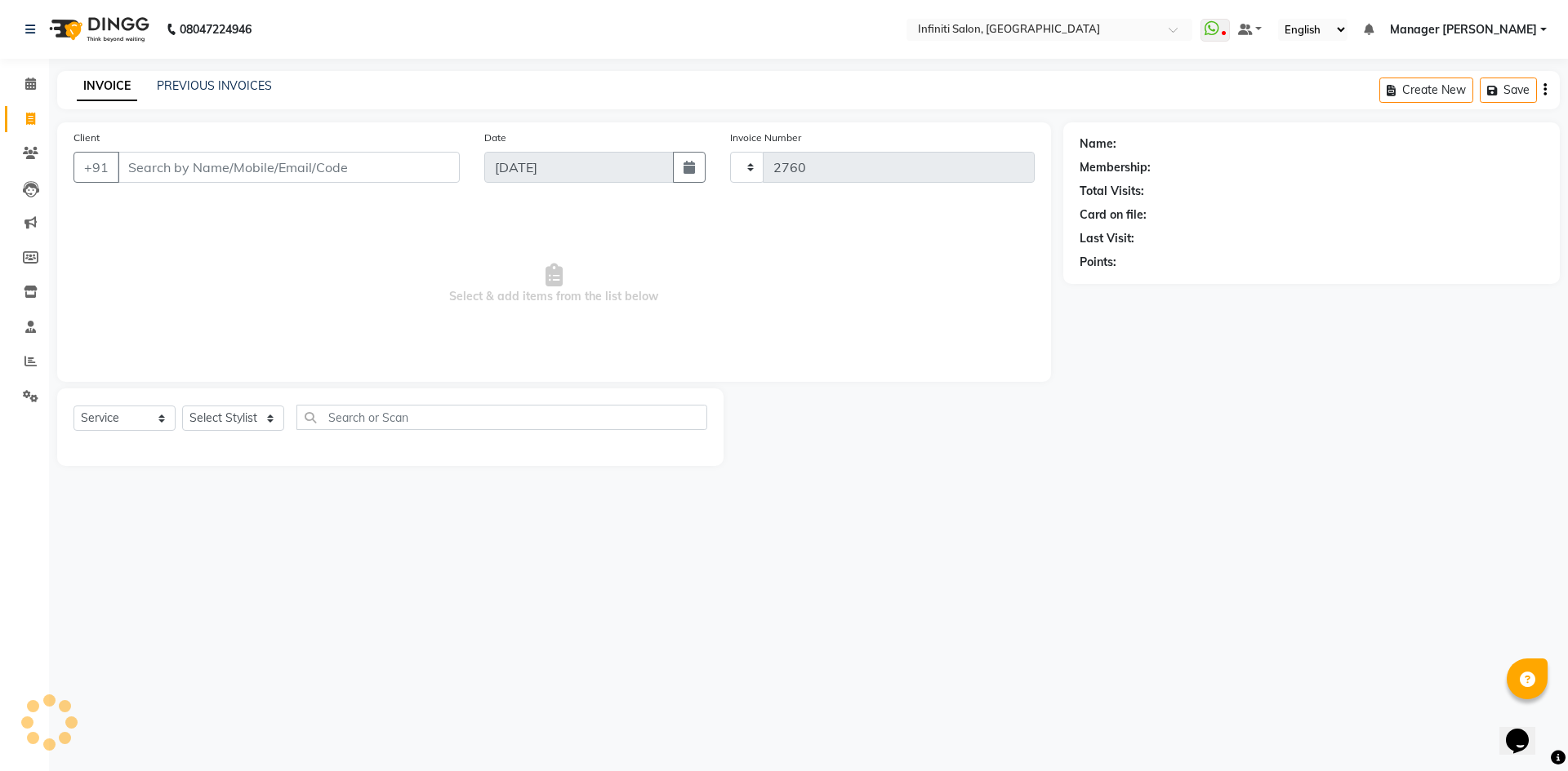
select select "5804"
click at [159, 175] on input "Client" at bounding box center [288, 167] width 342 height 31
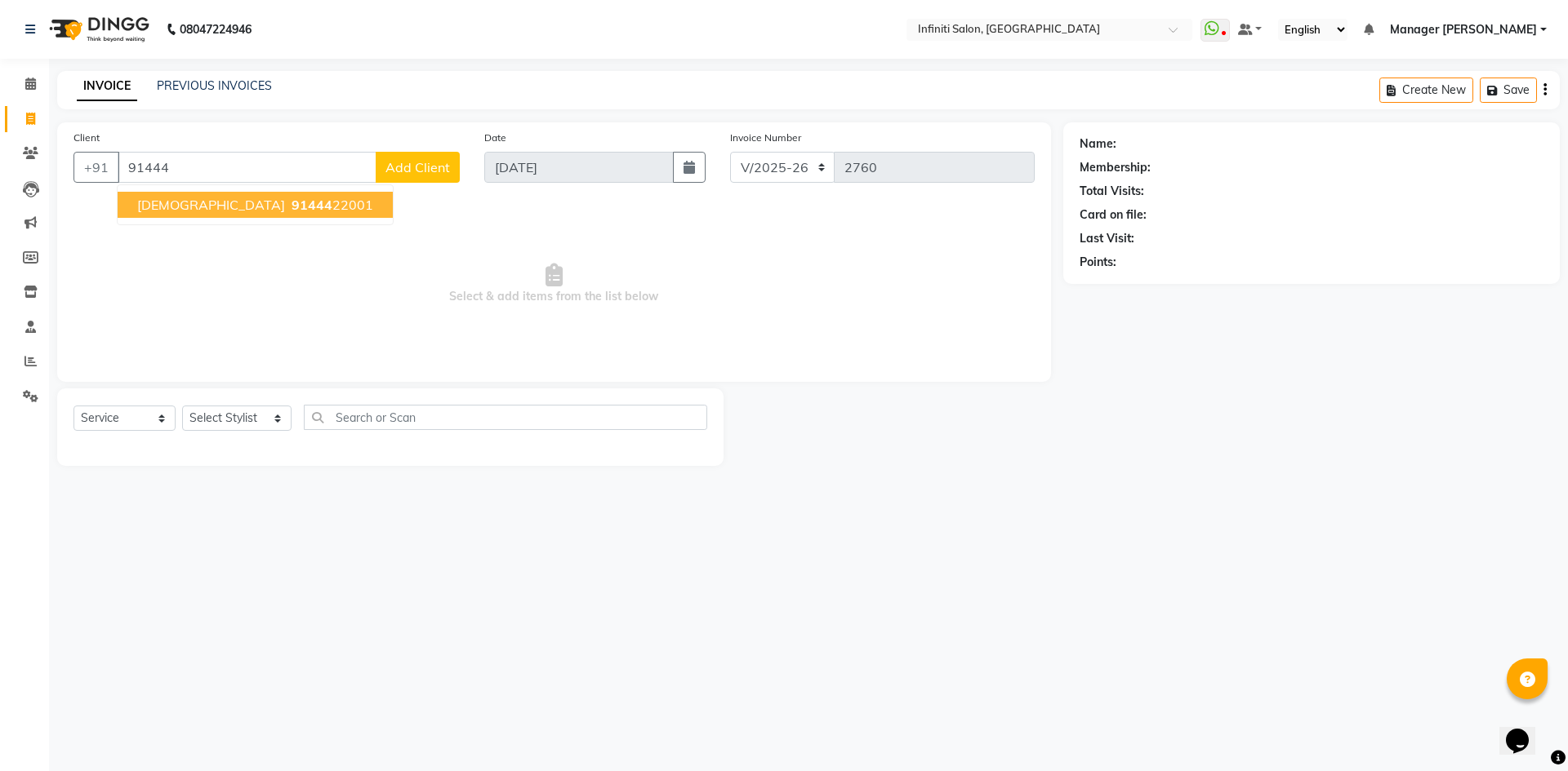
click at [286, 210] on button "Vaibhav 91444 22001" at bounding box center [254, 205] width 275 height 26
type input "9144422001"
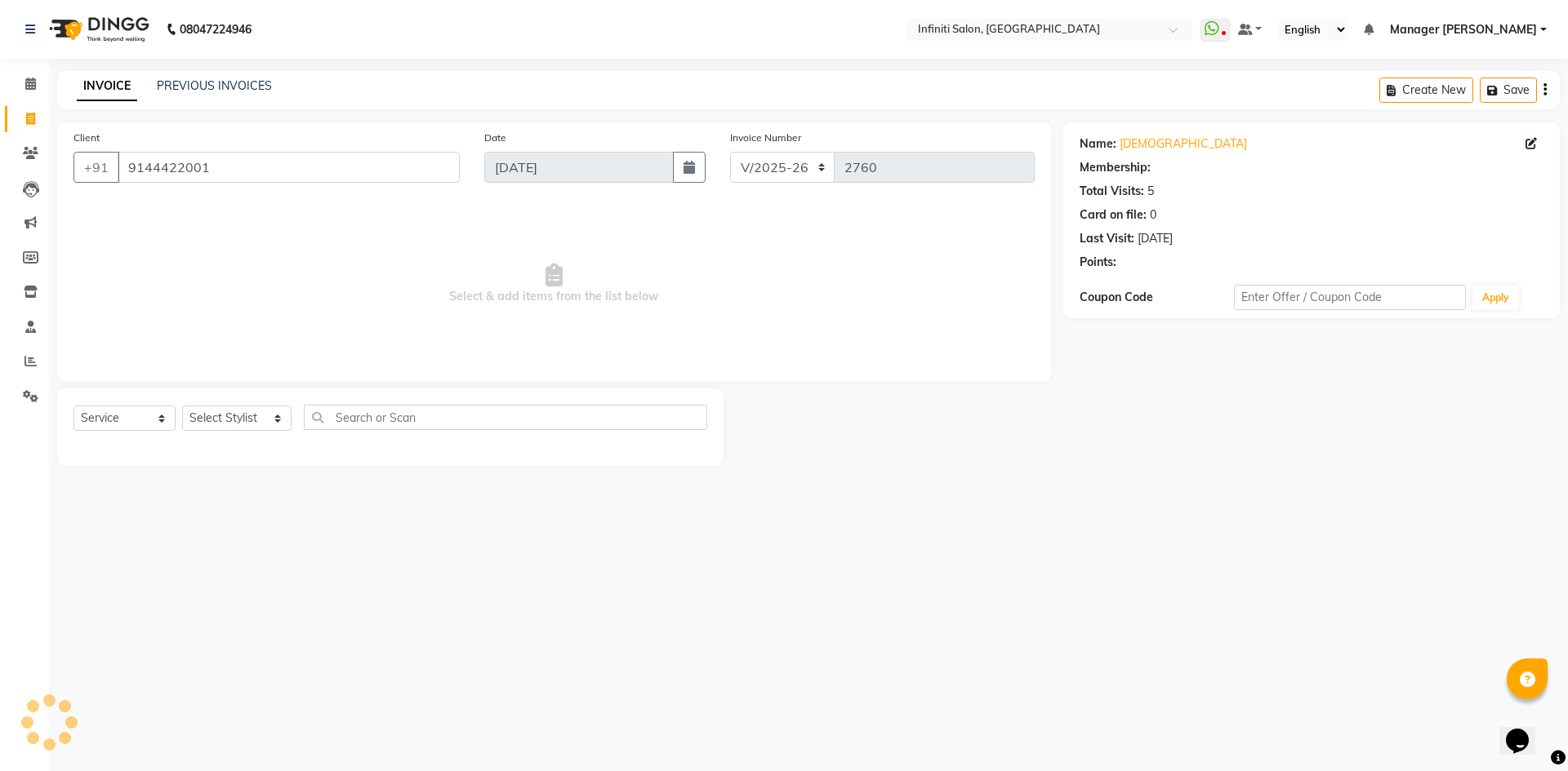
select select "1: Object"
click at [232, 423] on select "Select Stylist Abhi singh Ahor Armaan Chandu Ishwar Jaspreet Khilesh Kishan SN …" at bounding box center [237, 418] width 109 height 25
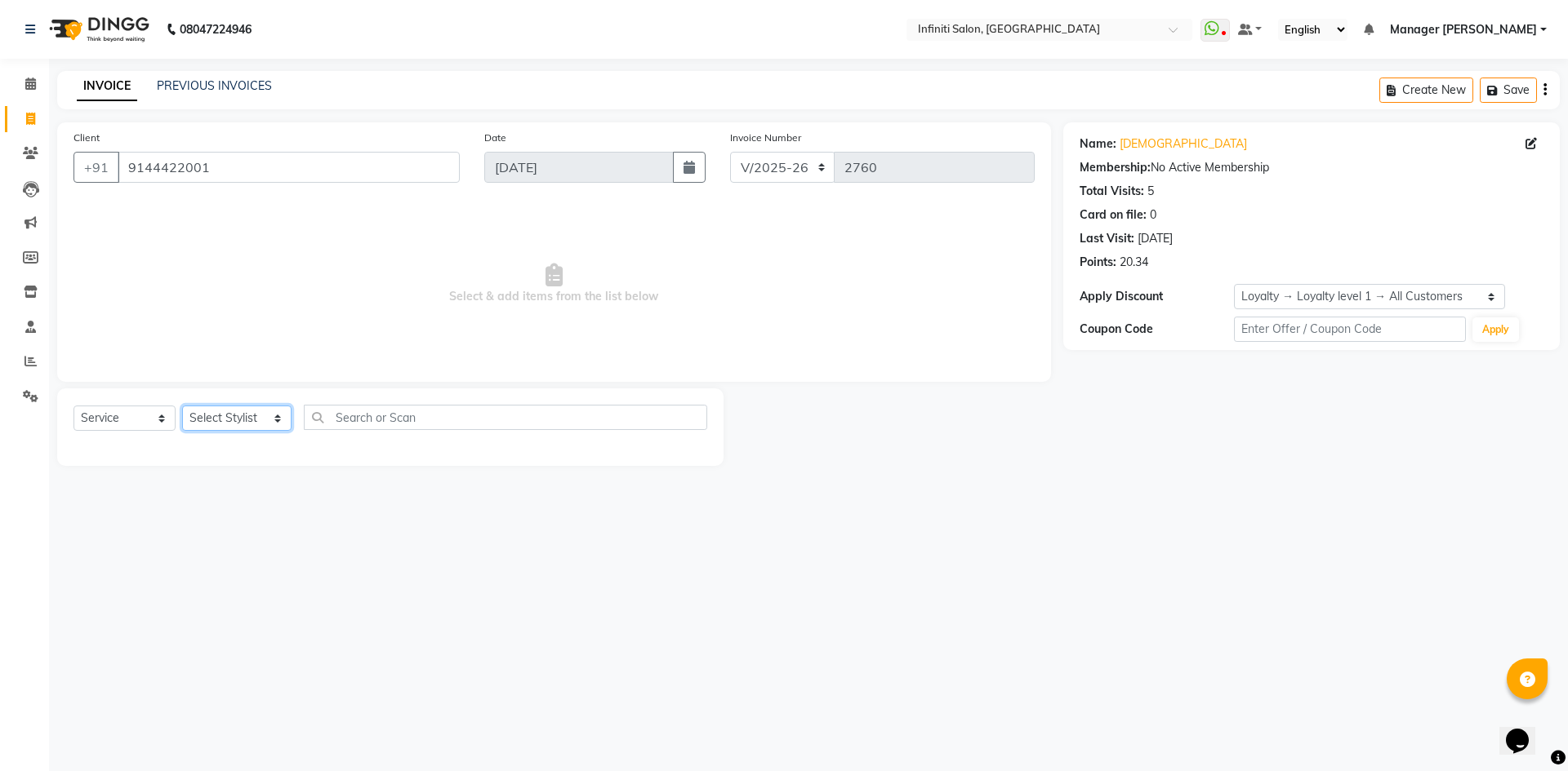
select select "43592"
click at [183, 406] on select "Select Stylist Abhi singh Ahor Armaan Chandu Ishwar Jaspreet Khilesh Kishan SN …" at bounding box center [237, 418] width 109 height 25
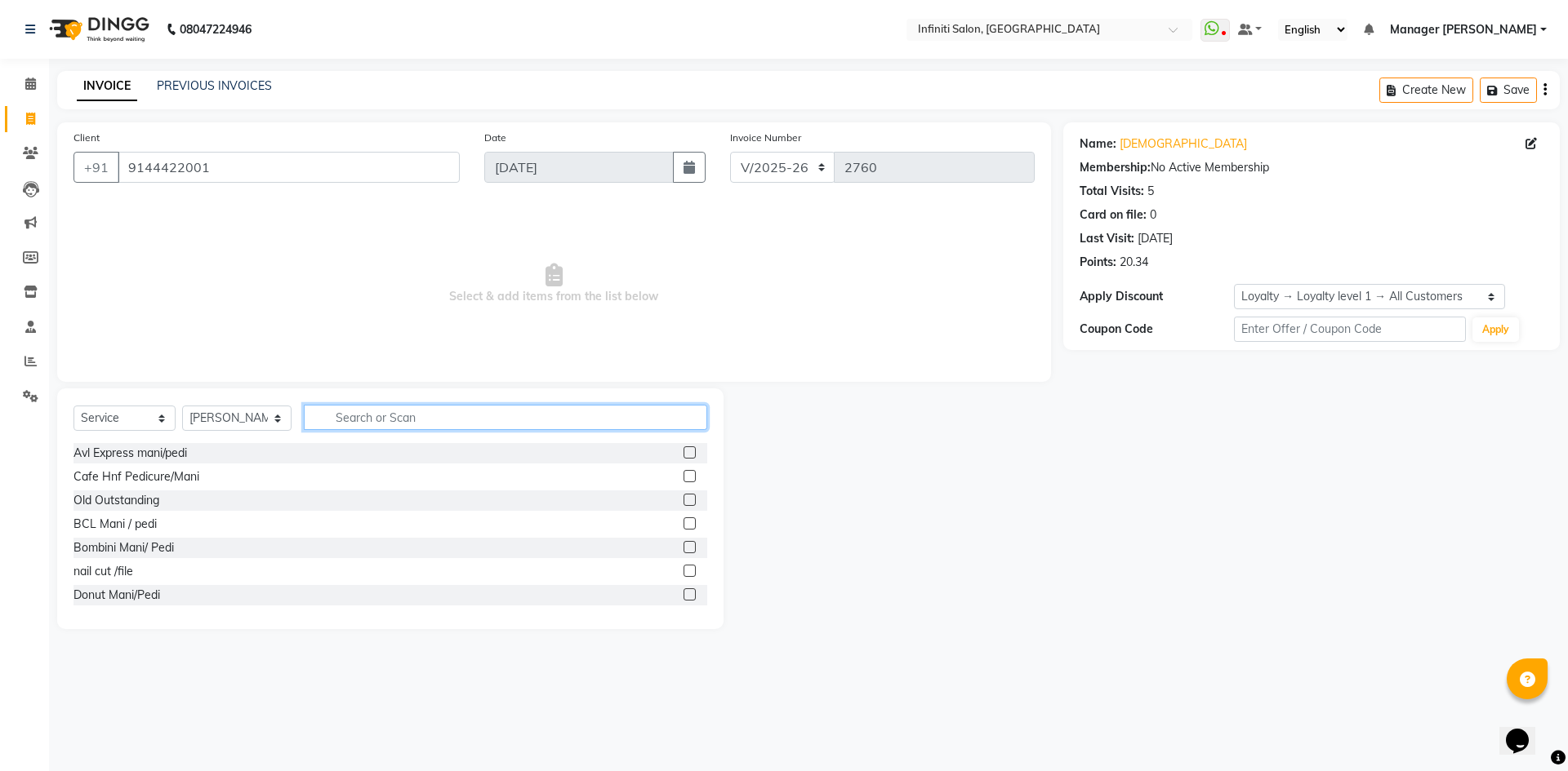
click at [446, 415] on input "text" at bounding box center [505, 417] width 403 height 25
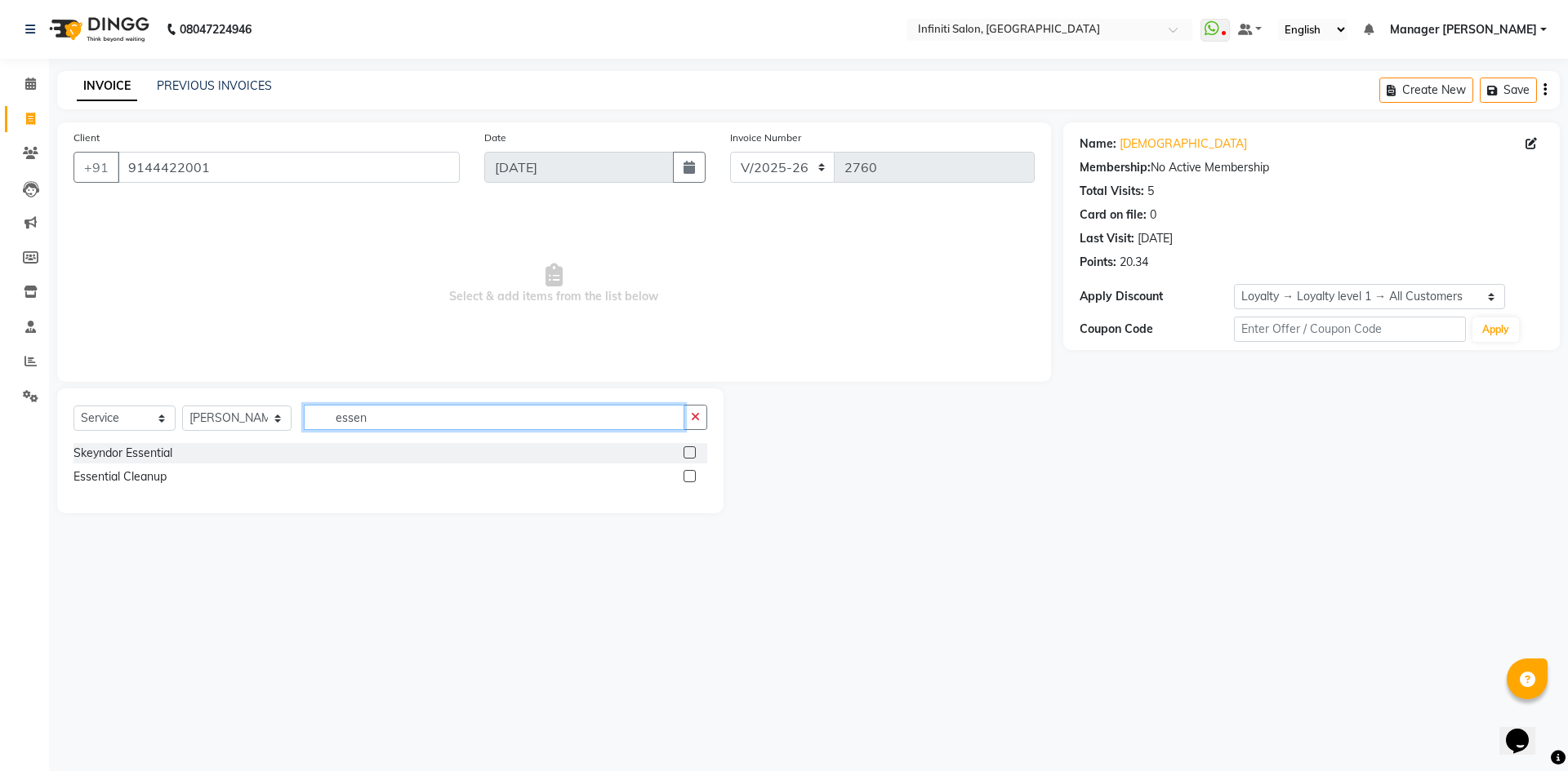
drag, startPoint x: 464, startPoint y: 417, endPoint x: 183, endPoint y: 464, distance: 284.9
click at [183, 464] on div "Select Service Product Membership Package Voucher Prepaid Gift Card Select Styl…" at bounding box center [389, 451] width 666 height 125
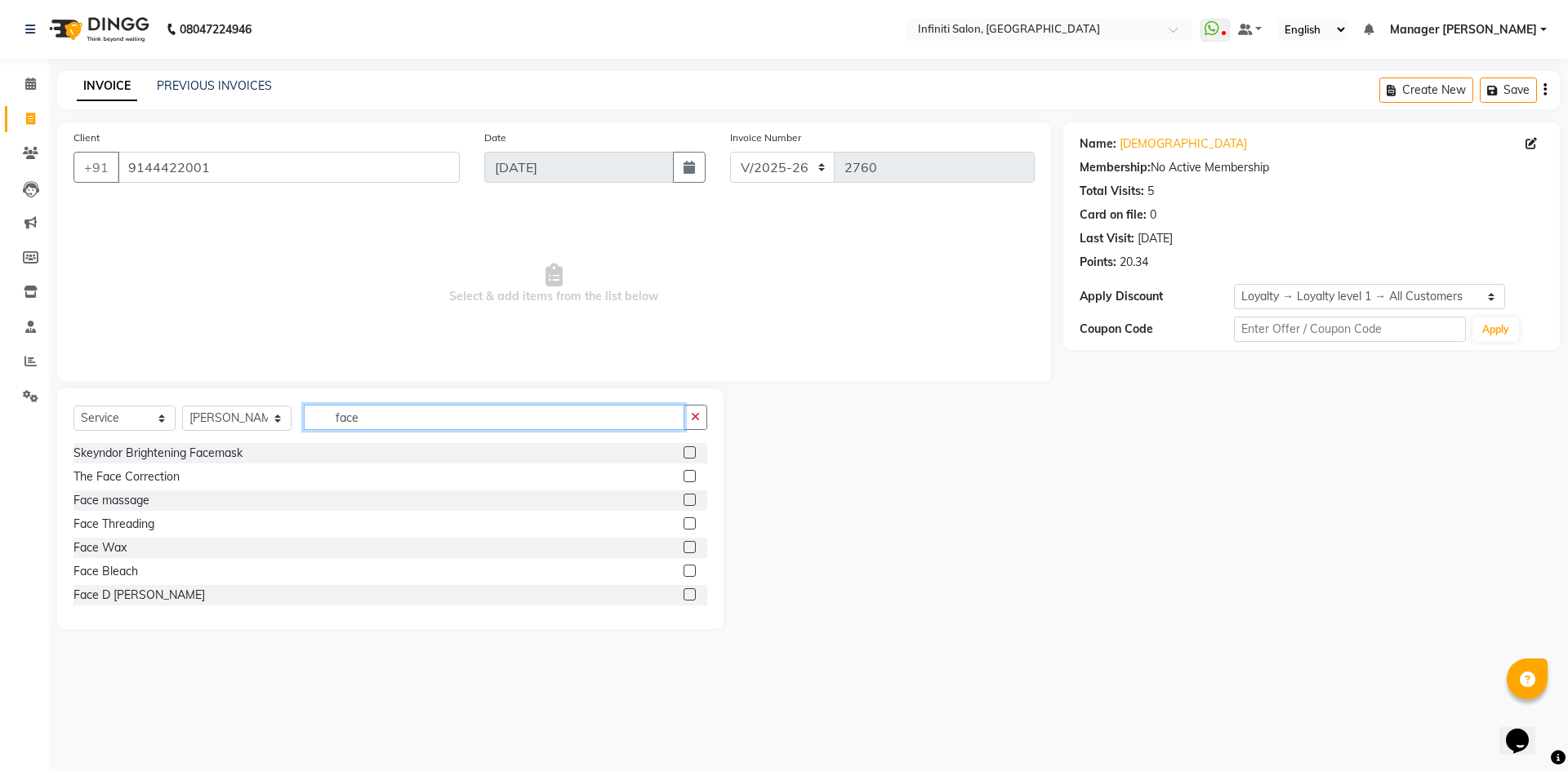
type input "face"
click at [684, 501] on label at bounding box center [689, 499] width 12 height 12
click at [684, 501] on input "checkbox" at bounding box center [689, 500] width 10 height 10
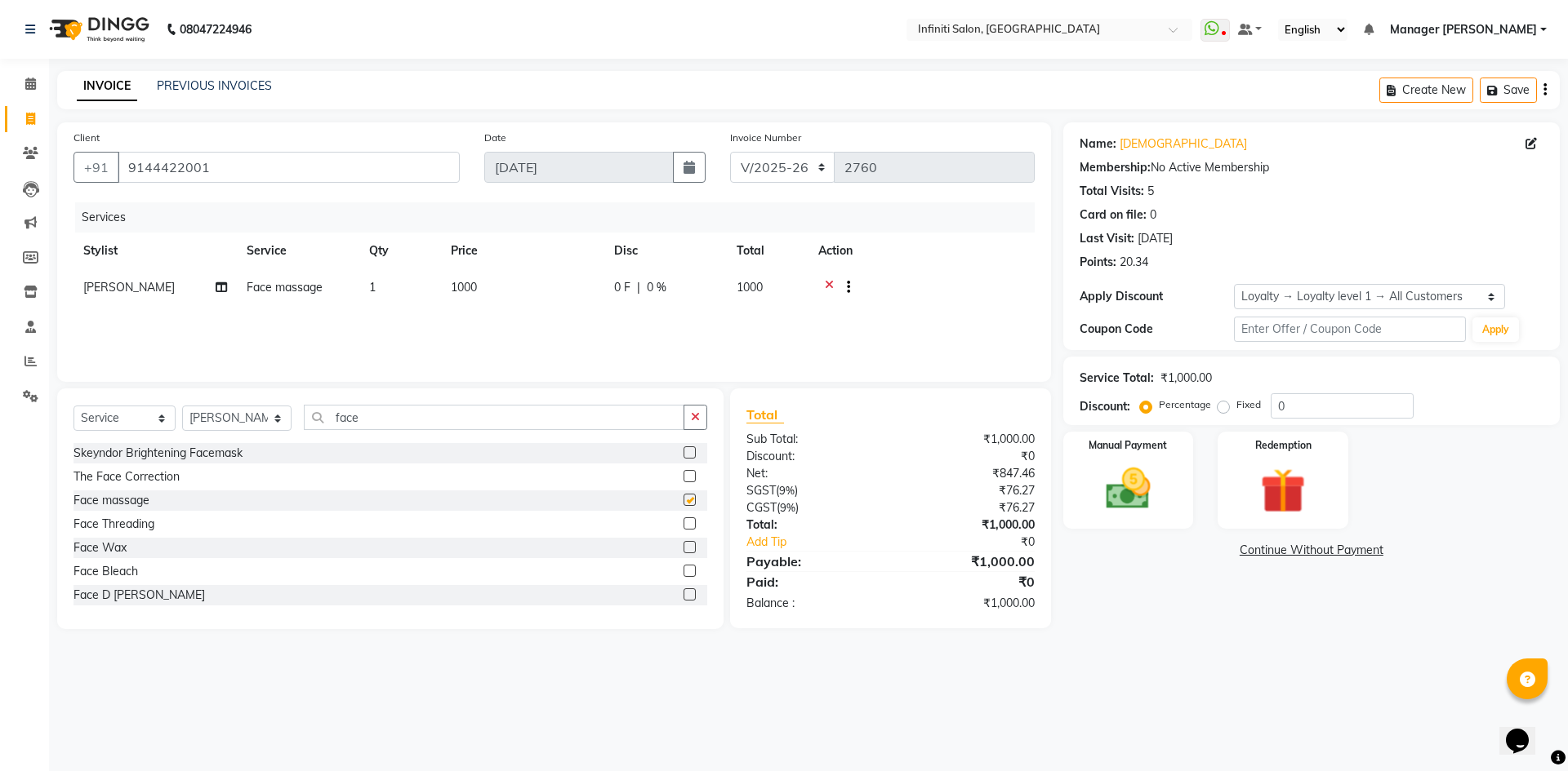
checkbox input "false"
drag, startPoint x: 493, startPoint y: 281, endPoint x: 522, endPoint y: 289, distance: 30.1
click at [494, 282] on td "1000" at bounding box center [522, 289] width 163 height 40
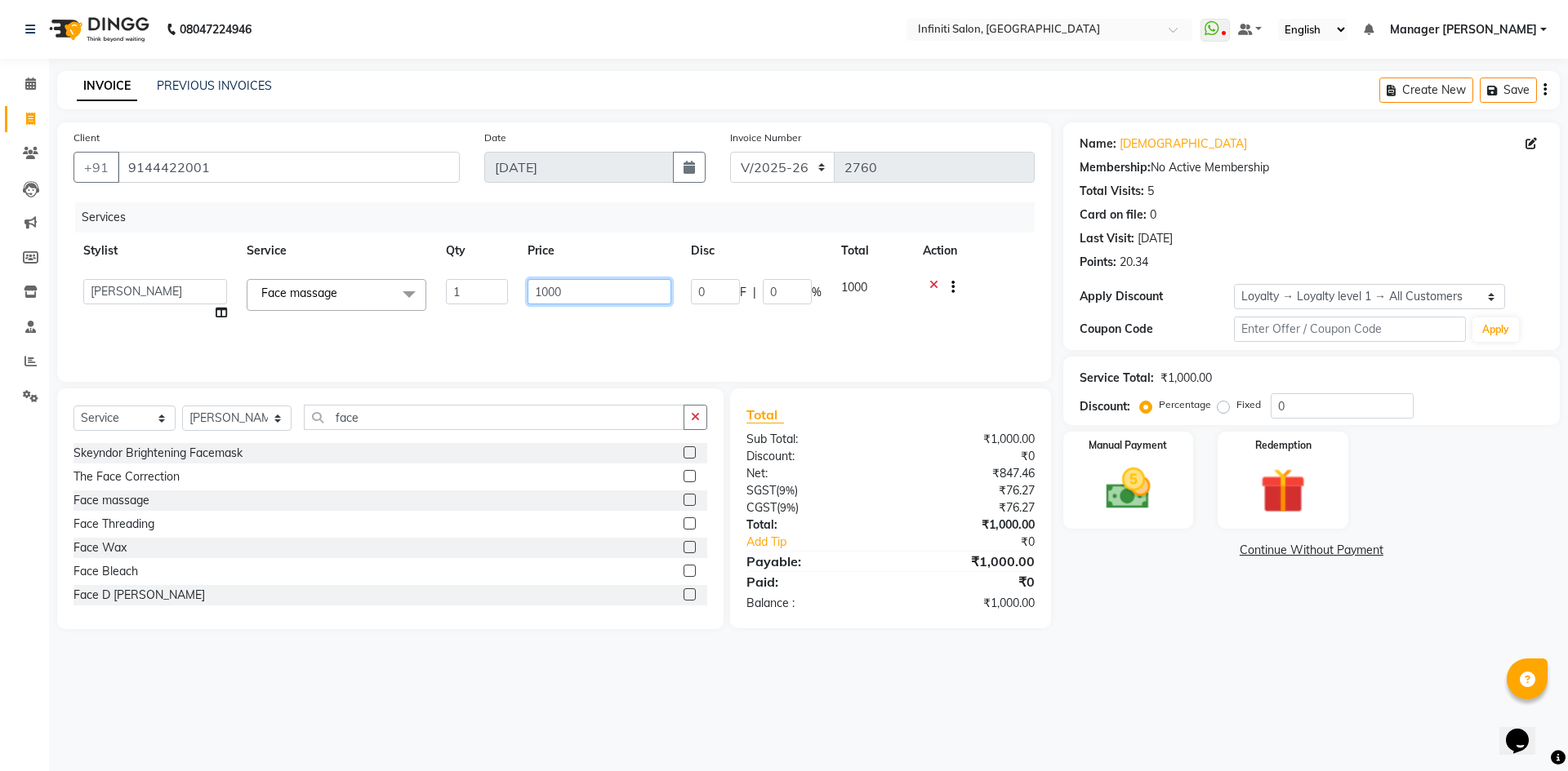
drag, startPoint x: 564, startPoint y: 291, endPoint x: 534, endPoint y: 293, distance: 30.1
click at [534, 293] on input "1000" at bounding box center [599, 291] width 143 height 25
type input "1500"
click at [282, 417] on select "Select Stylist Abhi singh Ahor Armaan Chandu Ishwar Jaspreet Khilesh Kishan SN …" at bounding box center [237, 418] width 109 height 25
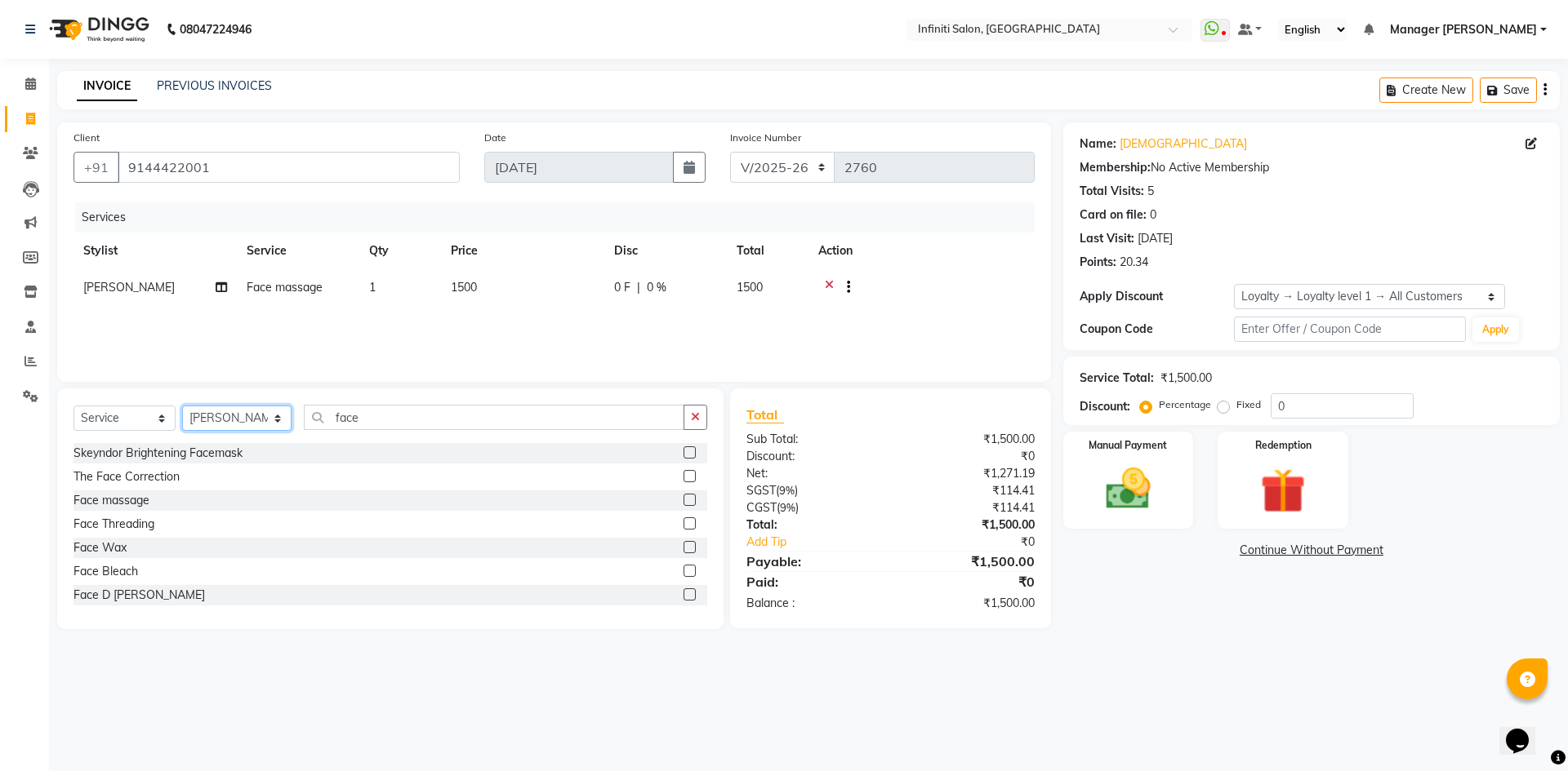
select select "85146"
click at [183, 406] on select "Select Stylist Abhi singh Ahor Armaan Chandu Ishwar Jaspreet Khilesh Kishan SN …" at bounding box center [237, 418] width 109 height 25
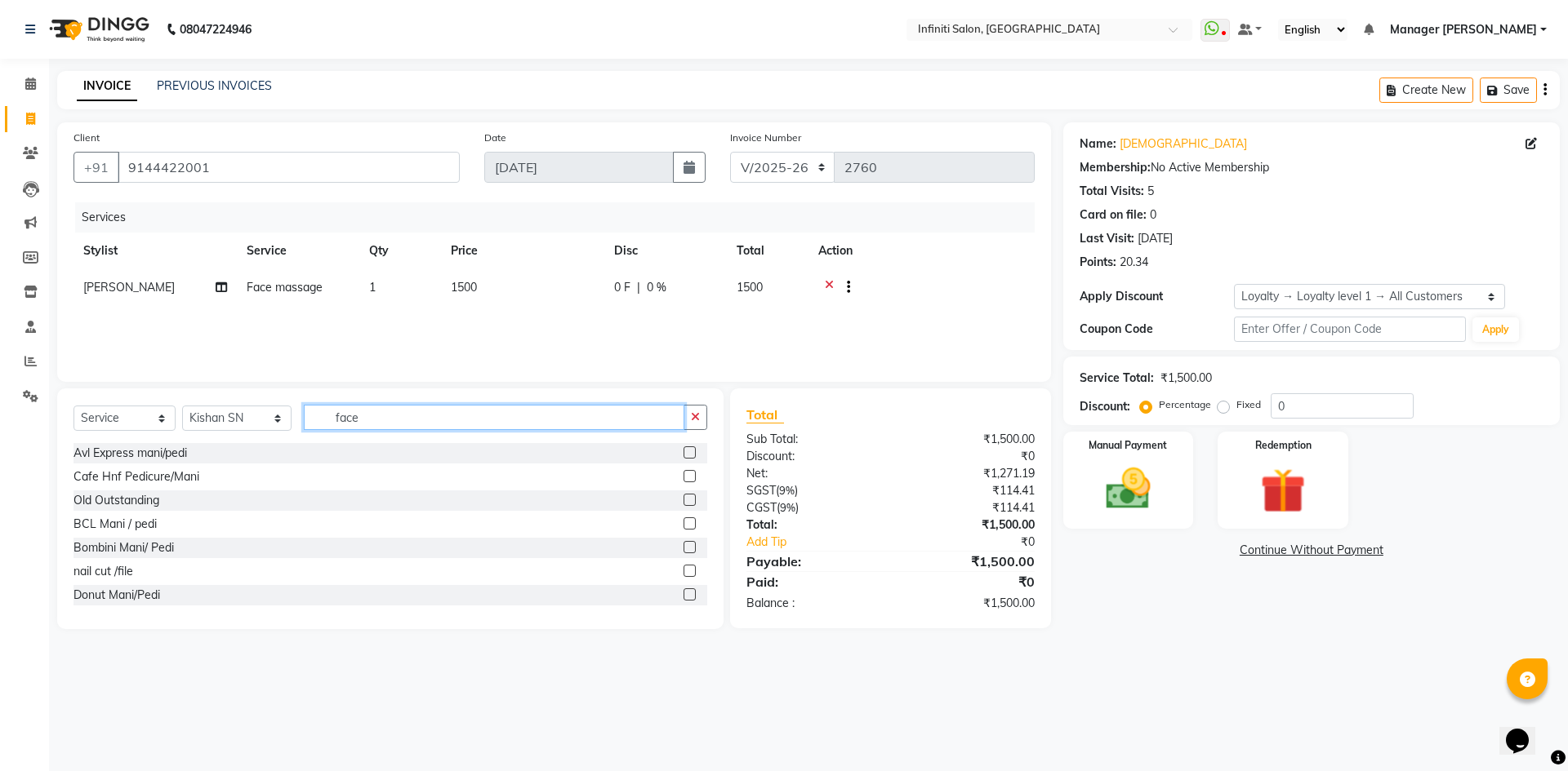
drag, startPoint x: 410, startPoint y: 423, endPoint x: 249, endPoint y: 426, distance: 161.0
click at [249, 426] on div "Select Service Product Membership Package Voucher Prepaid Gift Card Select Styl…" at bounding box center [390, 424] width 634 height 38
type input "beard"
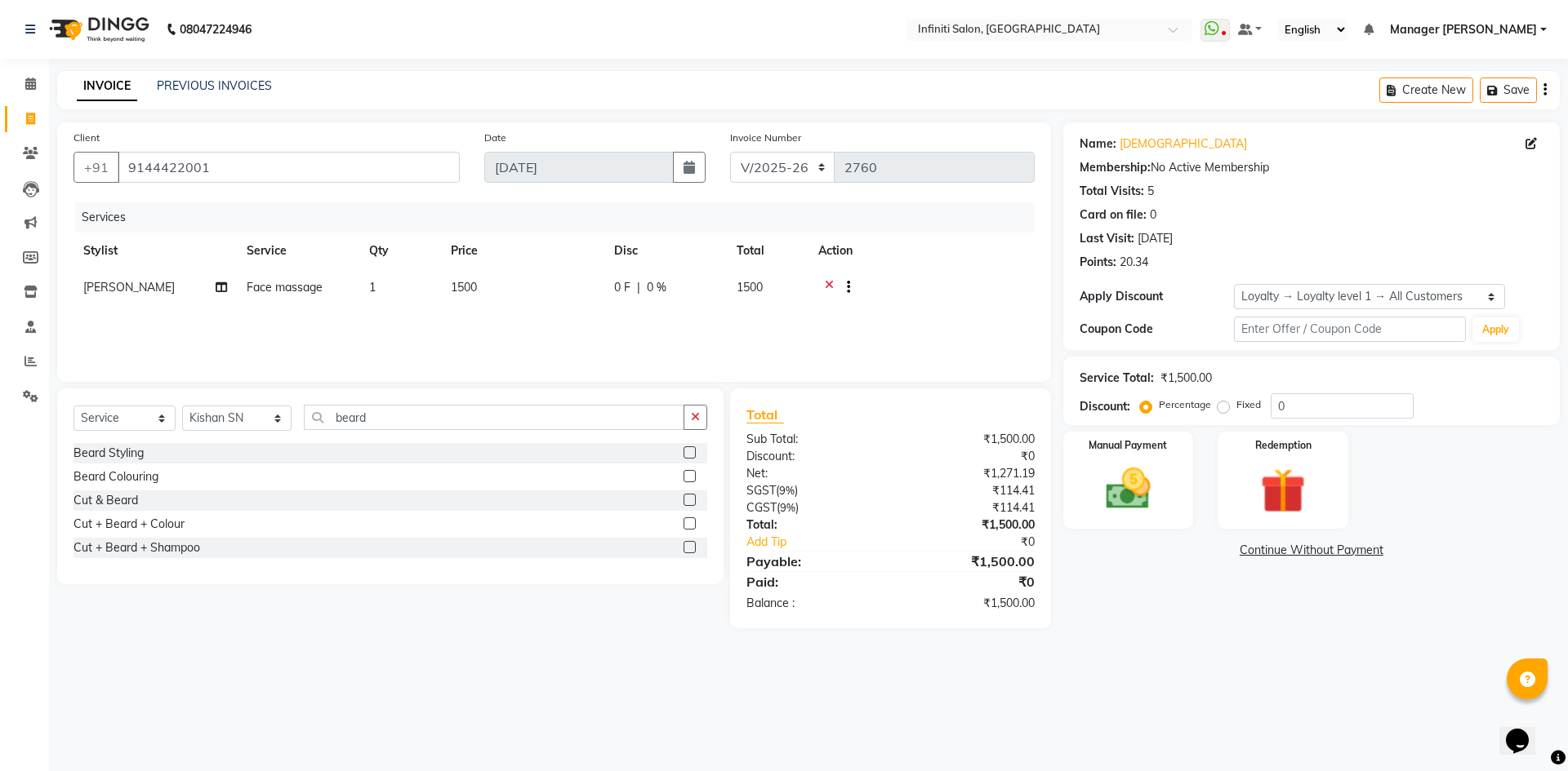
click at [696, 453] on label at bounding box center [689, 453] width 12 height 12
click at [694, 453] on input "checkbox" at bounding box center [689, 453] width 10 height 10
checkbox input "false"
click at [1146, 466] on img at bounding box center [1128, 489] width 76 height 54
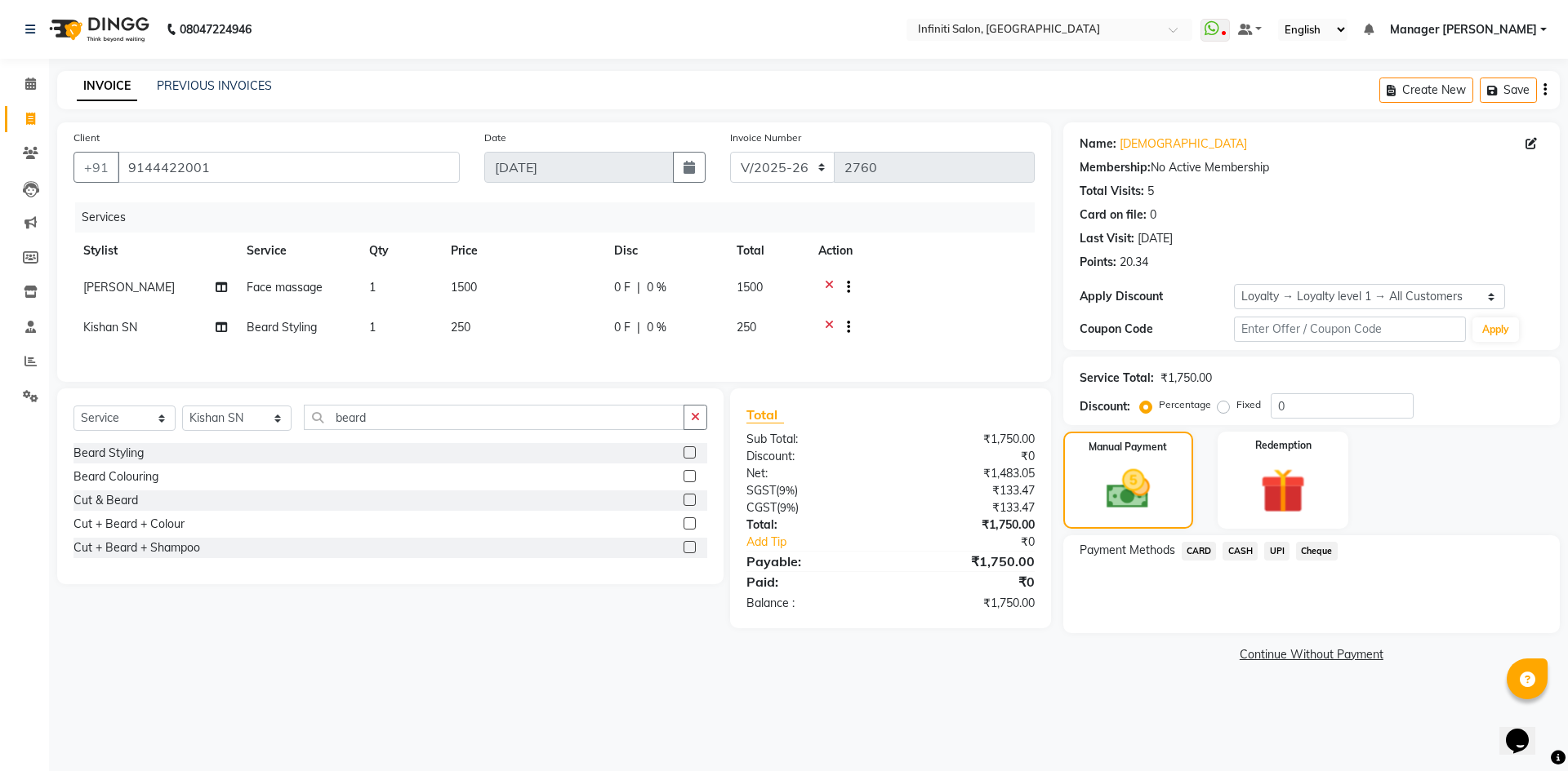
click at [1279, 549] on span "UPI" at bounding box center [1276, 551] width 25 height 19
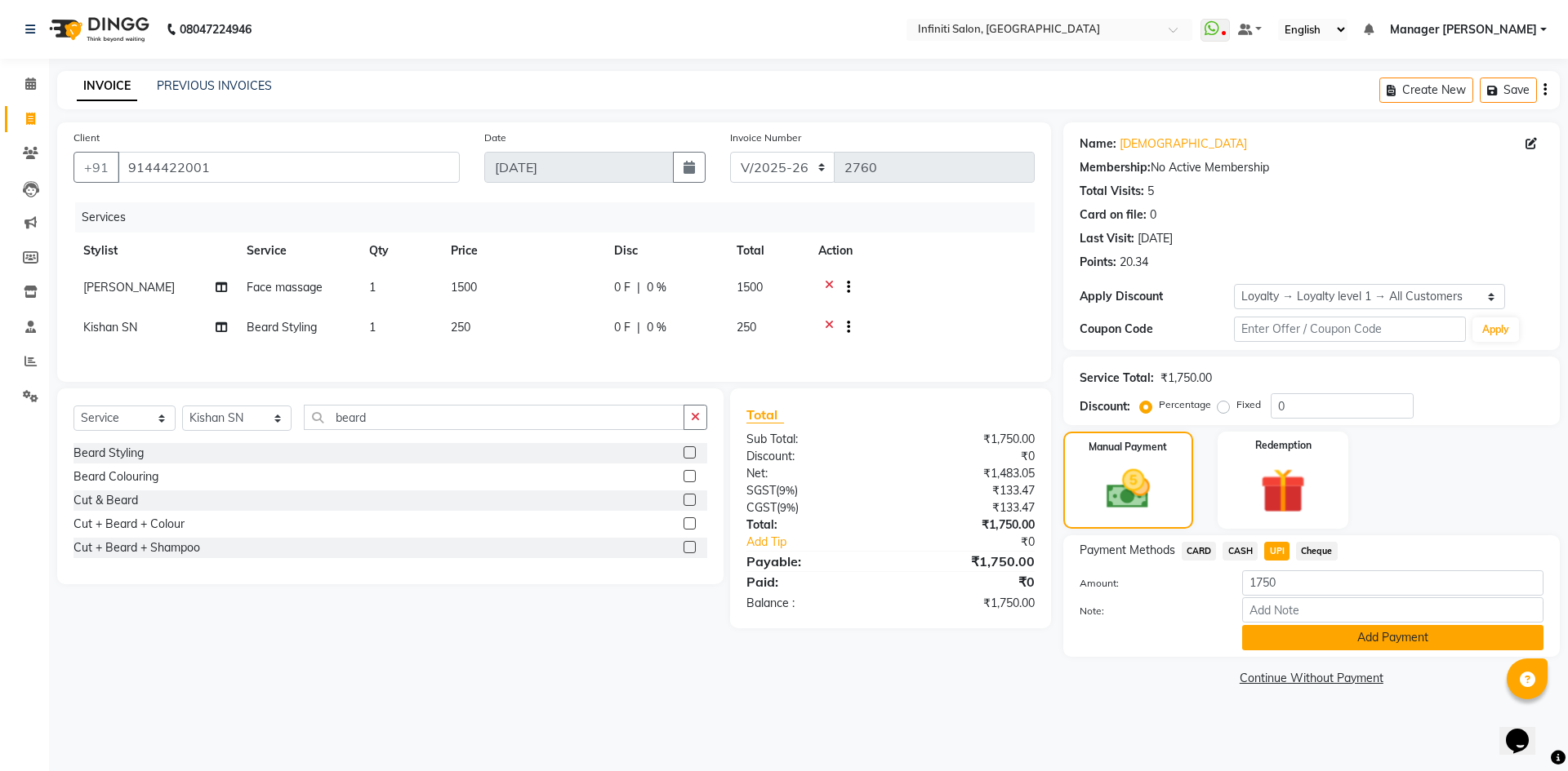
click at [1289, 637] on button "Add Payment" at bounding box center [1393, 638] width 302 height 25
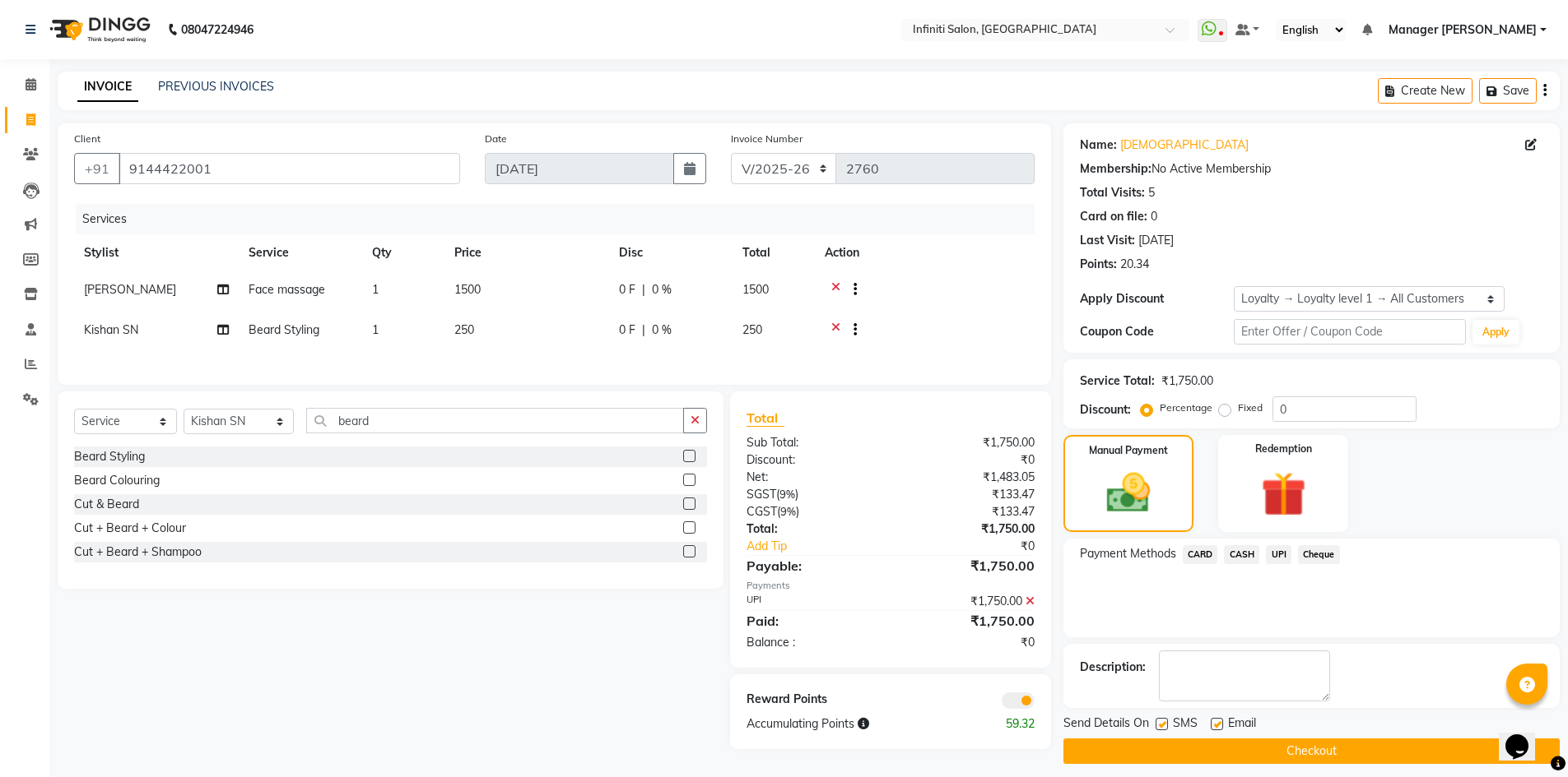
click at [1302, 755] on button "Checkout" at bounding box center [1312, 751] width 497 height 25
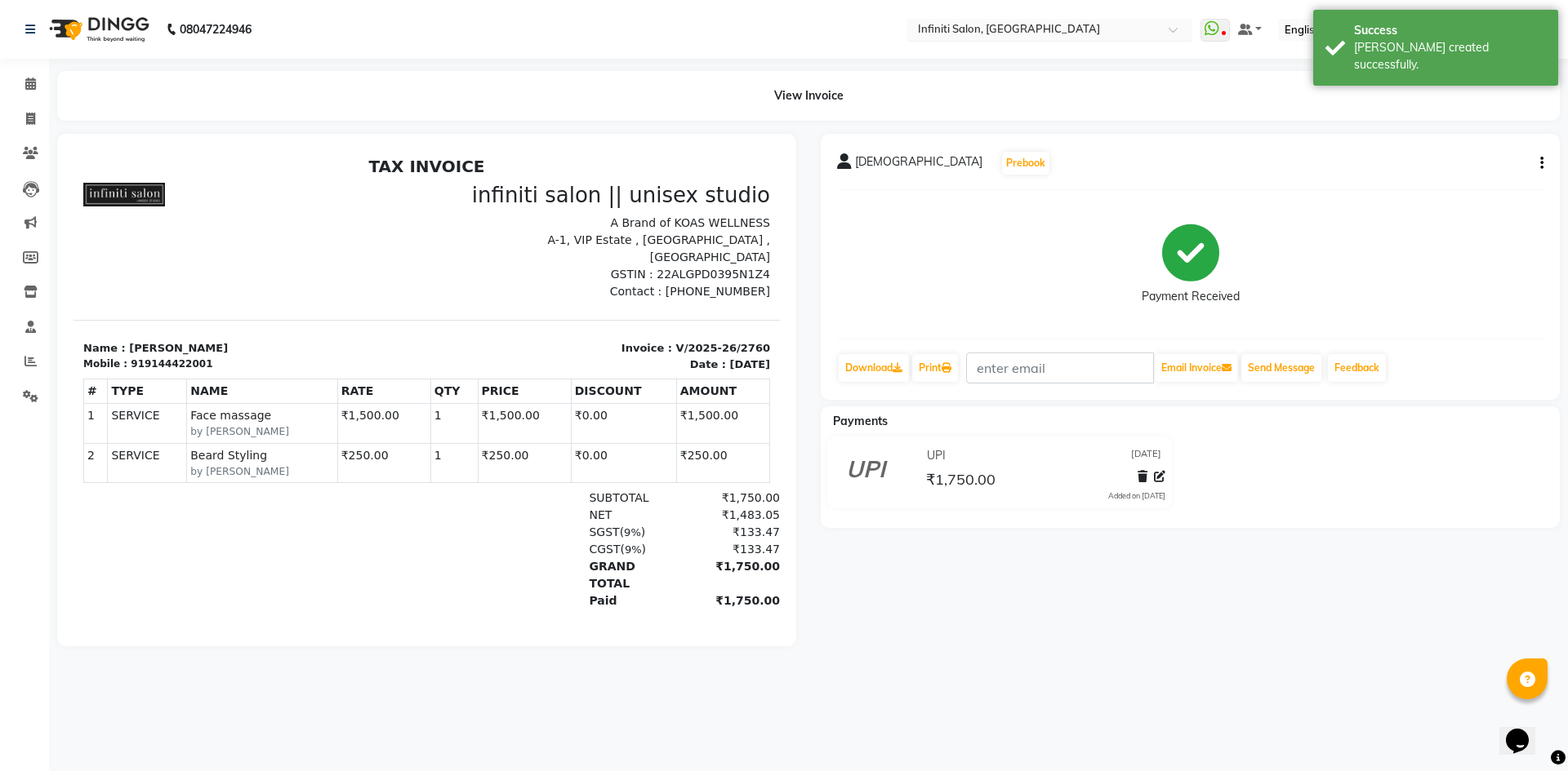
click at [1013, 29] on input "text" at bounding box center [1033, 32] width 237 height 17
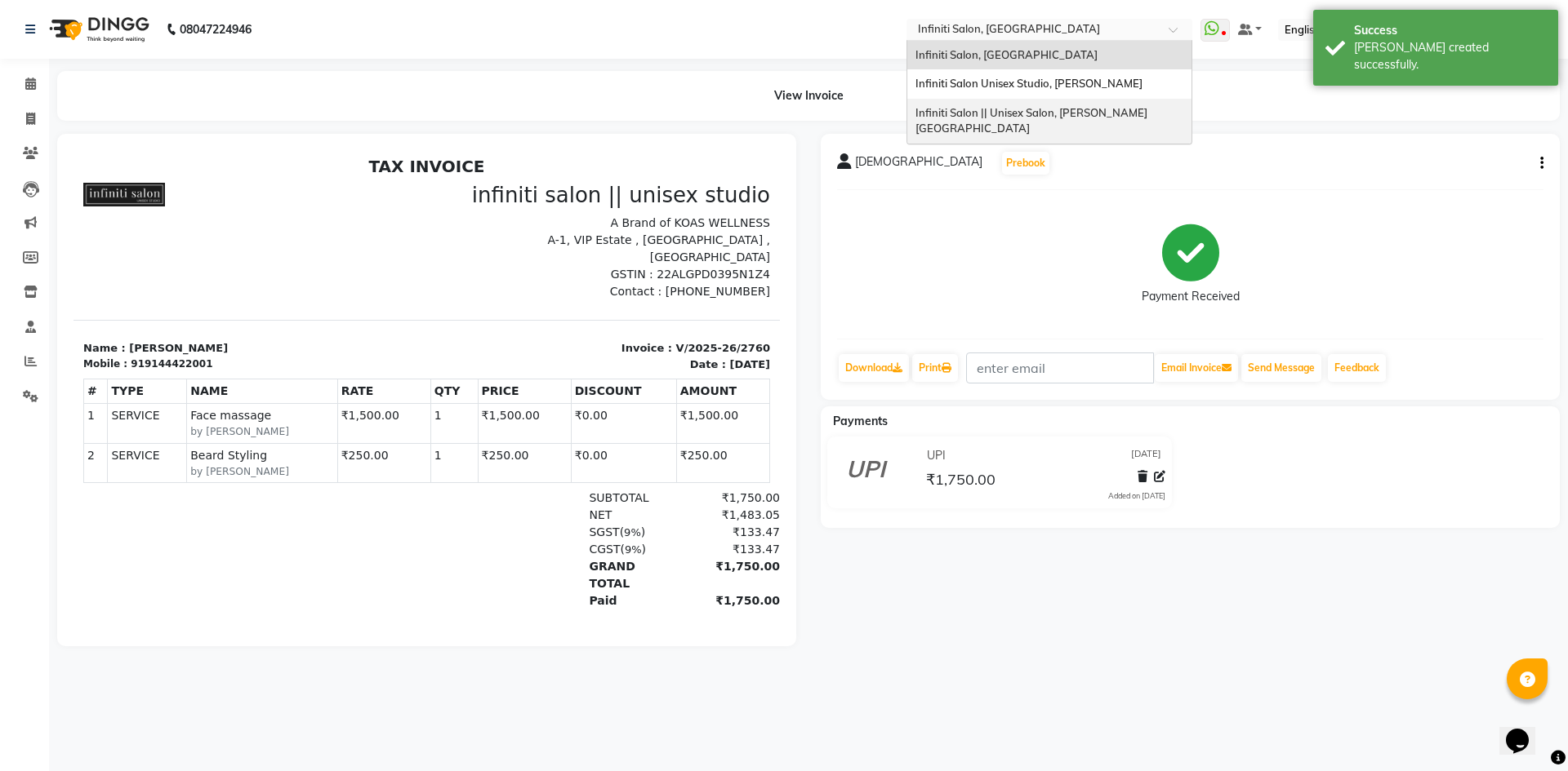
click at [1024, 111] on span "Infiniti Salon || Unisex Salon, Choubey Colony" at bounding box center [1031, 121] width 232 height 30
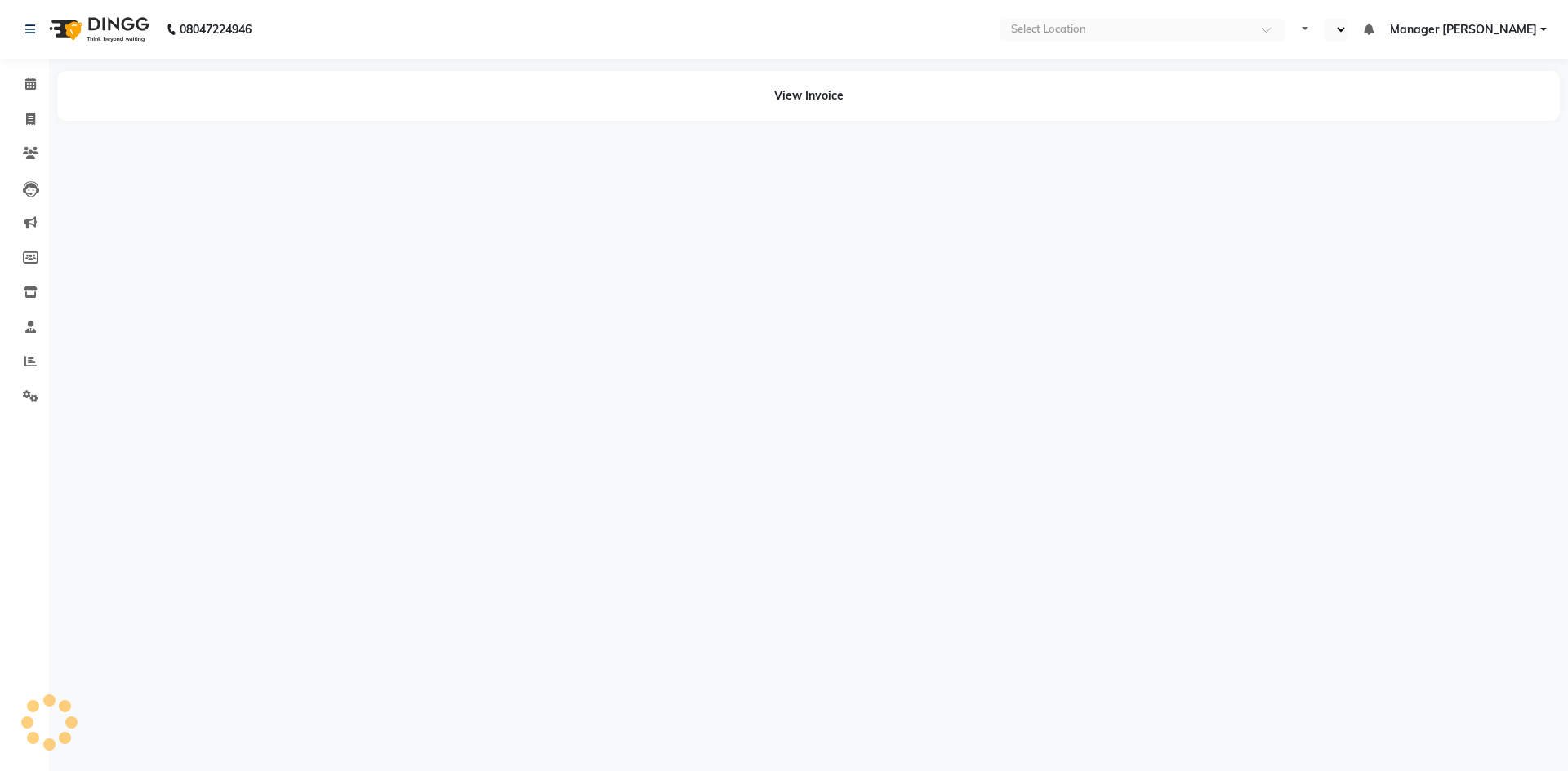
select select "en"
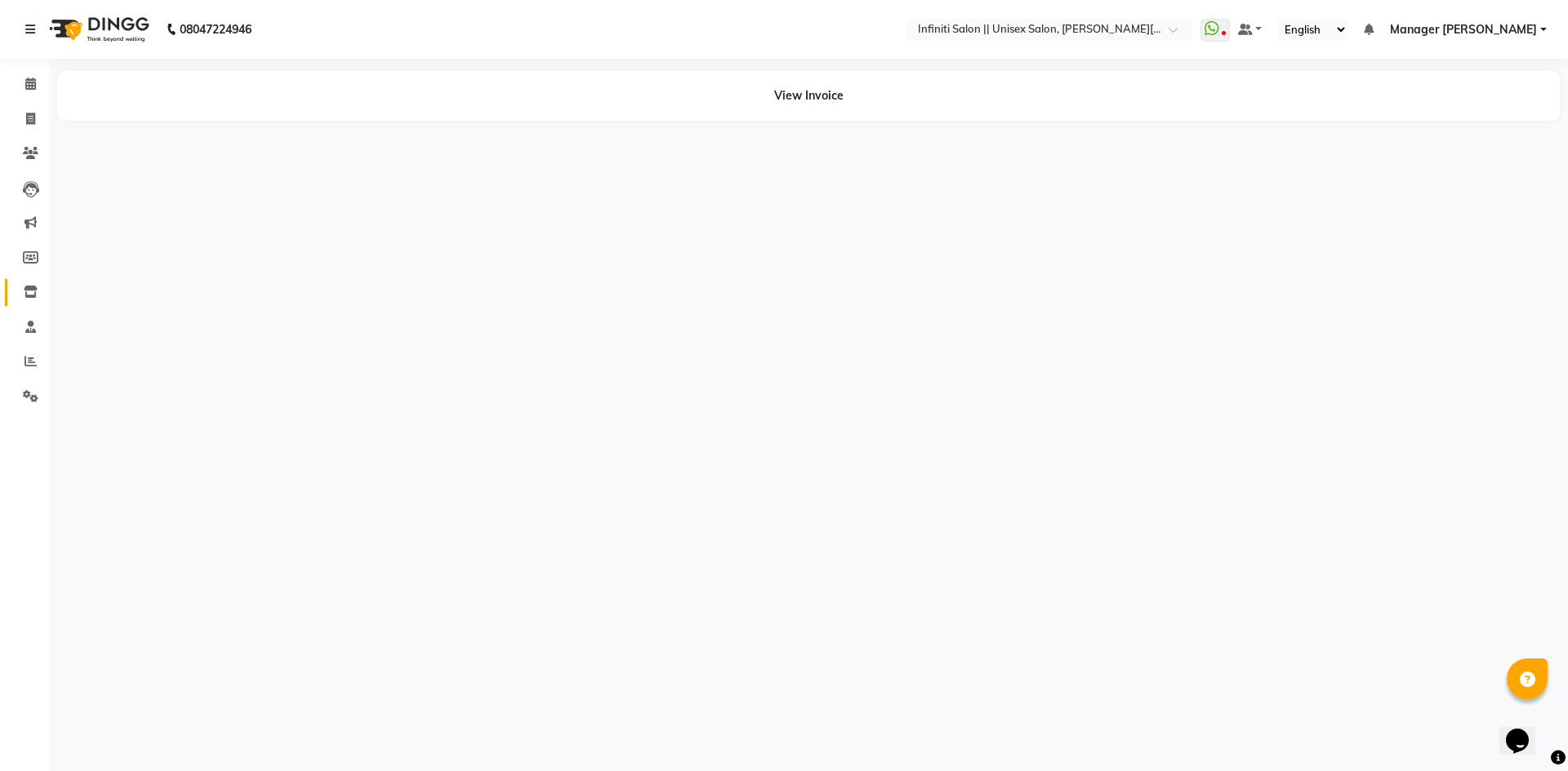
click at [36, 279] on link "Inventory" at bounding box center [24, 292] width 39 height 27
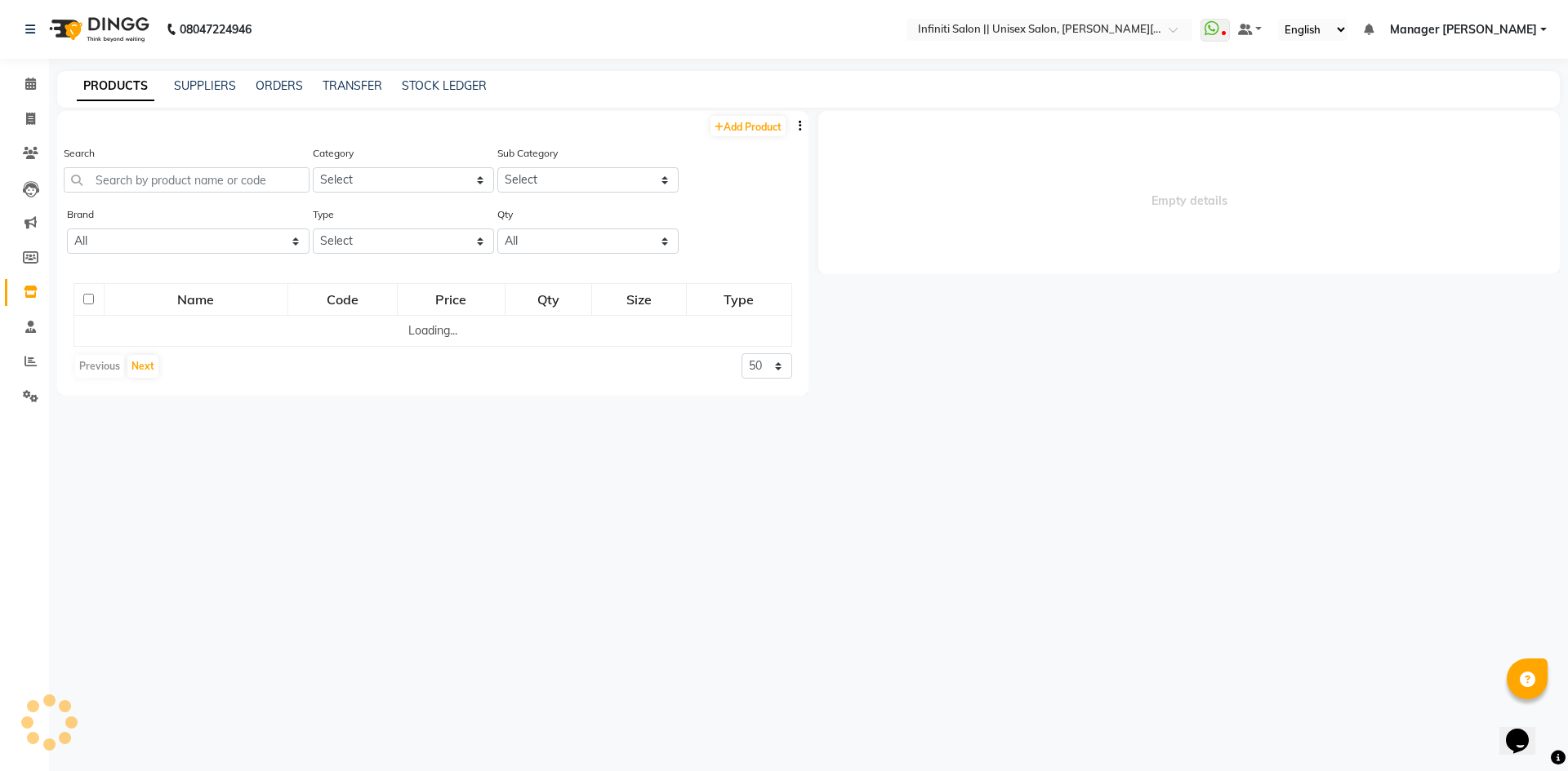
click at [29, 312] on li "Staff" at bounding box center [24, 328] width 49 height 35
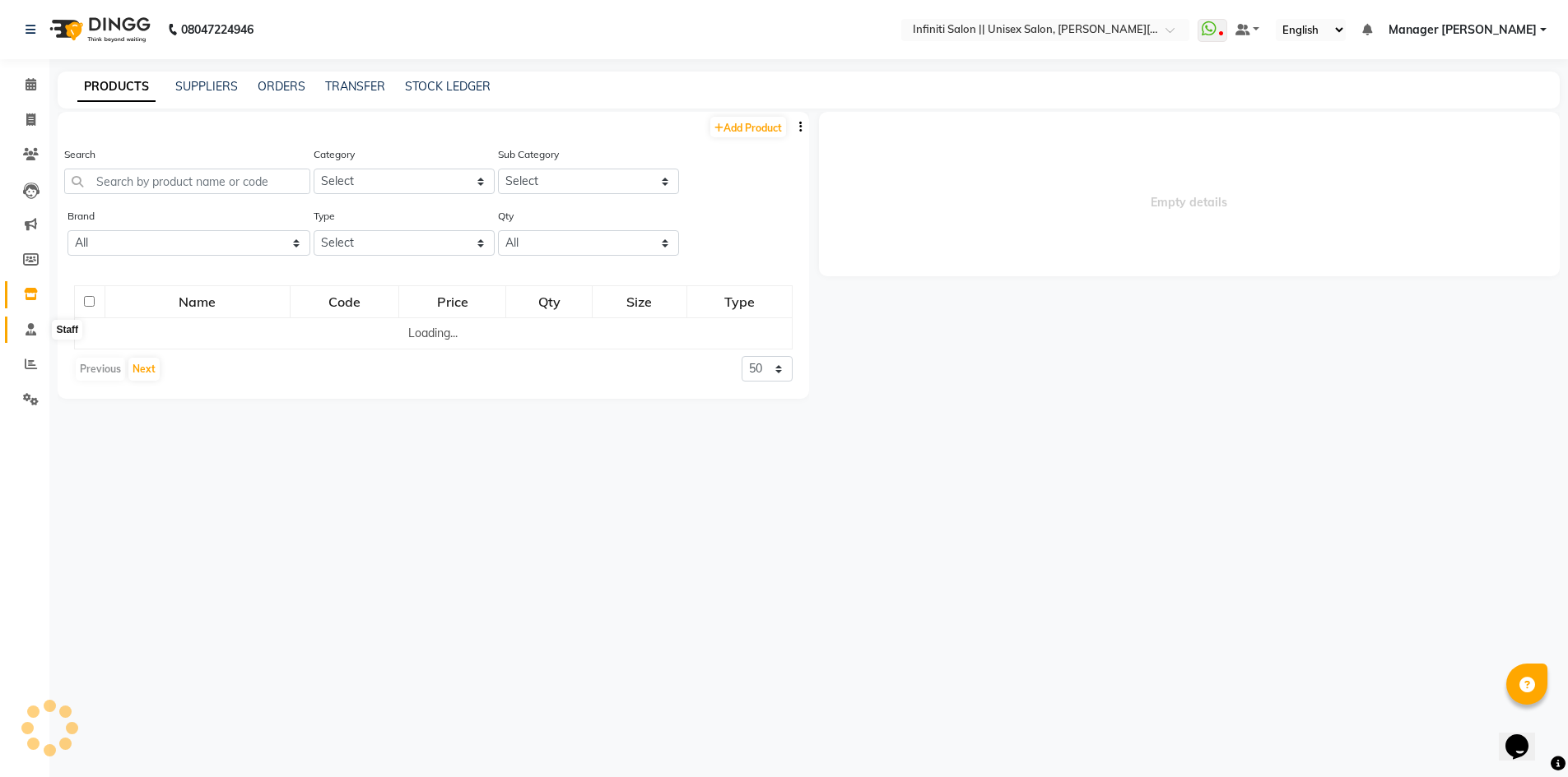
click at [26, 329] on icon at bounding box center [30, 329] width 10 height 12
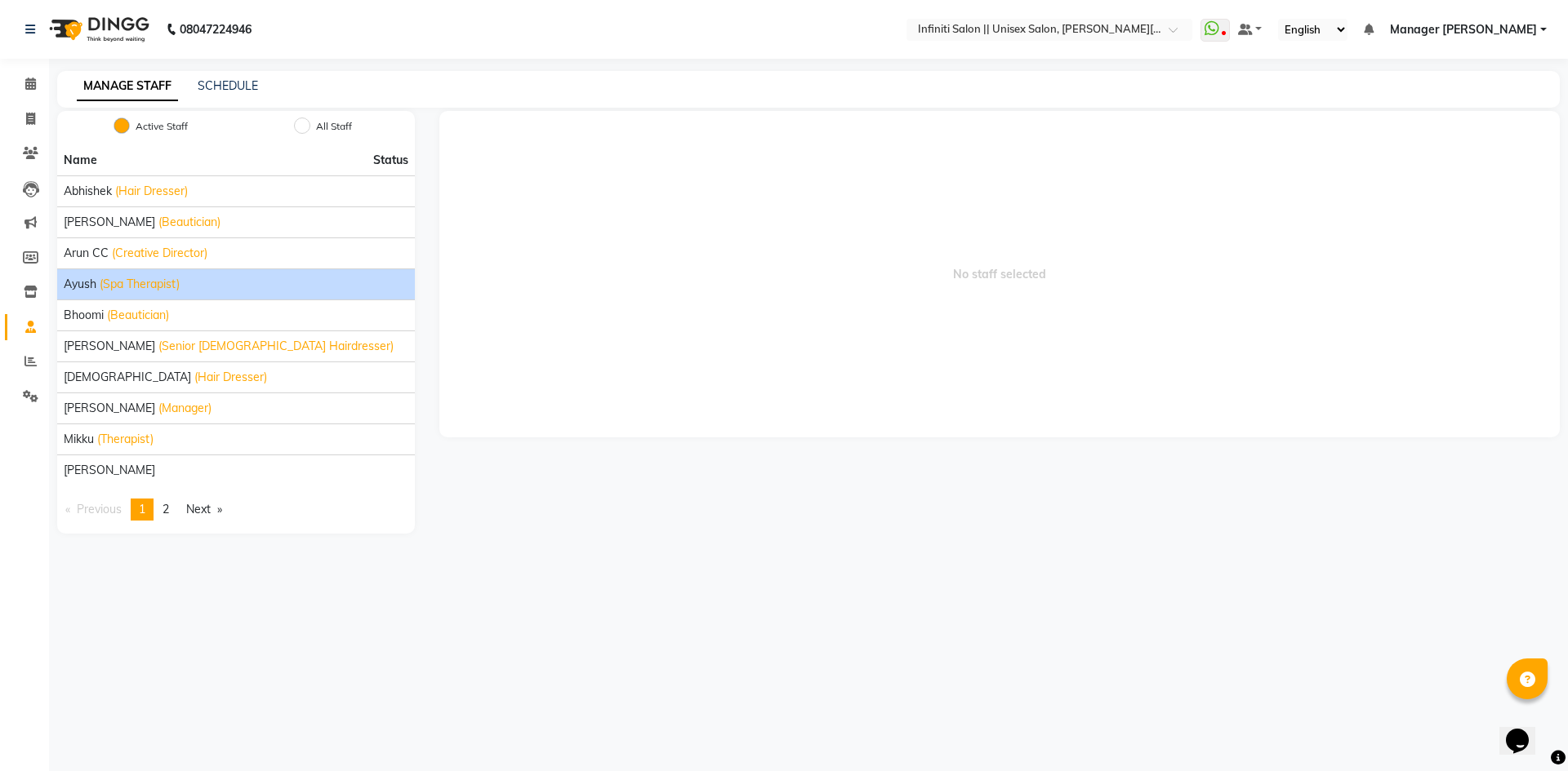
click at [169, 282] on span "(Spa Therapist)" at bounding box center [140, 284] width 80 height 17
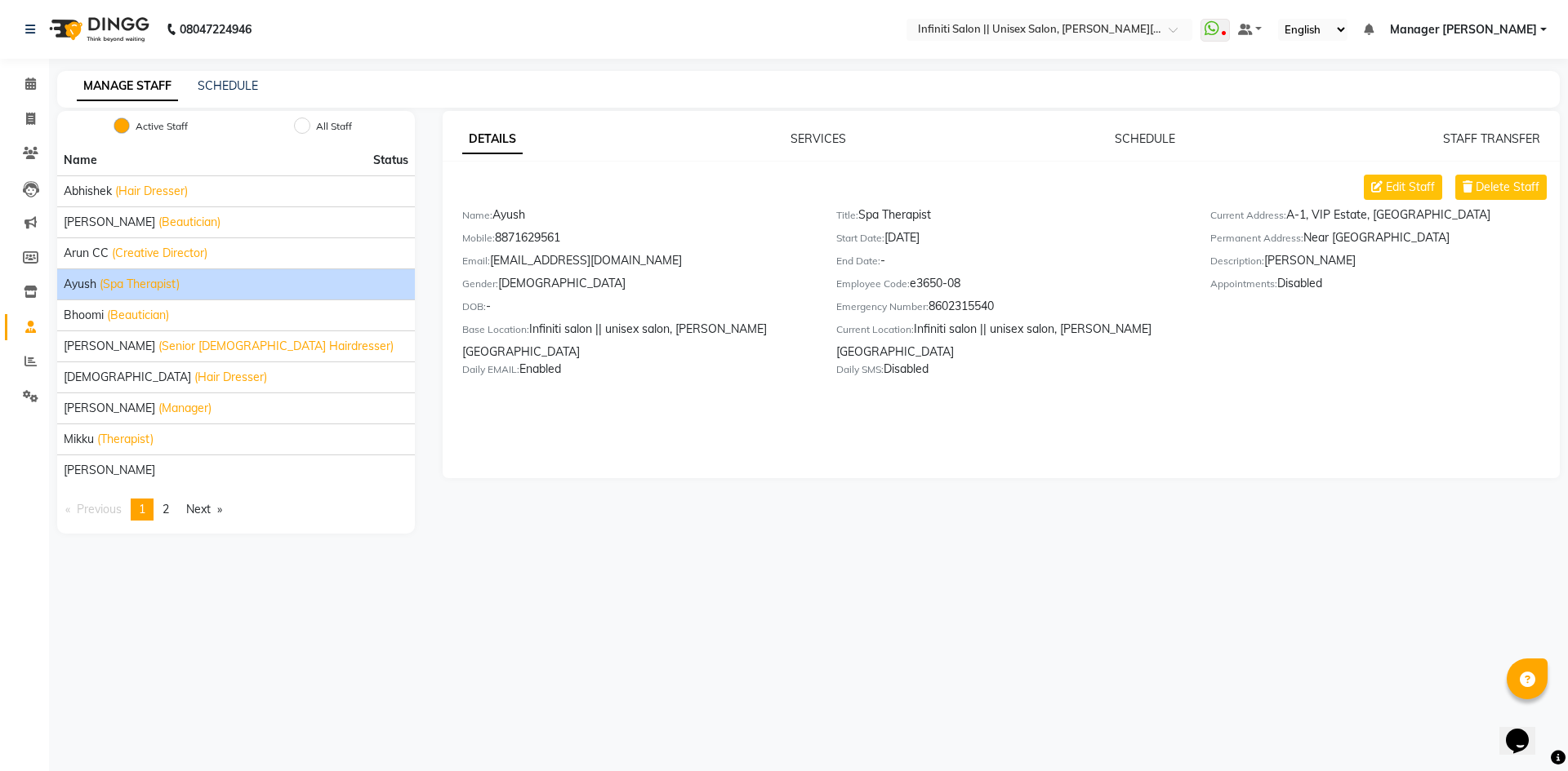
click at [1475, 123] on div "DETAILS SERVICES SCHEDULE STAFF TRANSFER Edit Staff Delete Staff Name: Ayush Mo…" at bounding box center [1002, 294] width 1118 height 368
click at [1467, 139] on link "STAFF TRANSFER" at bounding box center [1492, 139] width 97 height 15
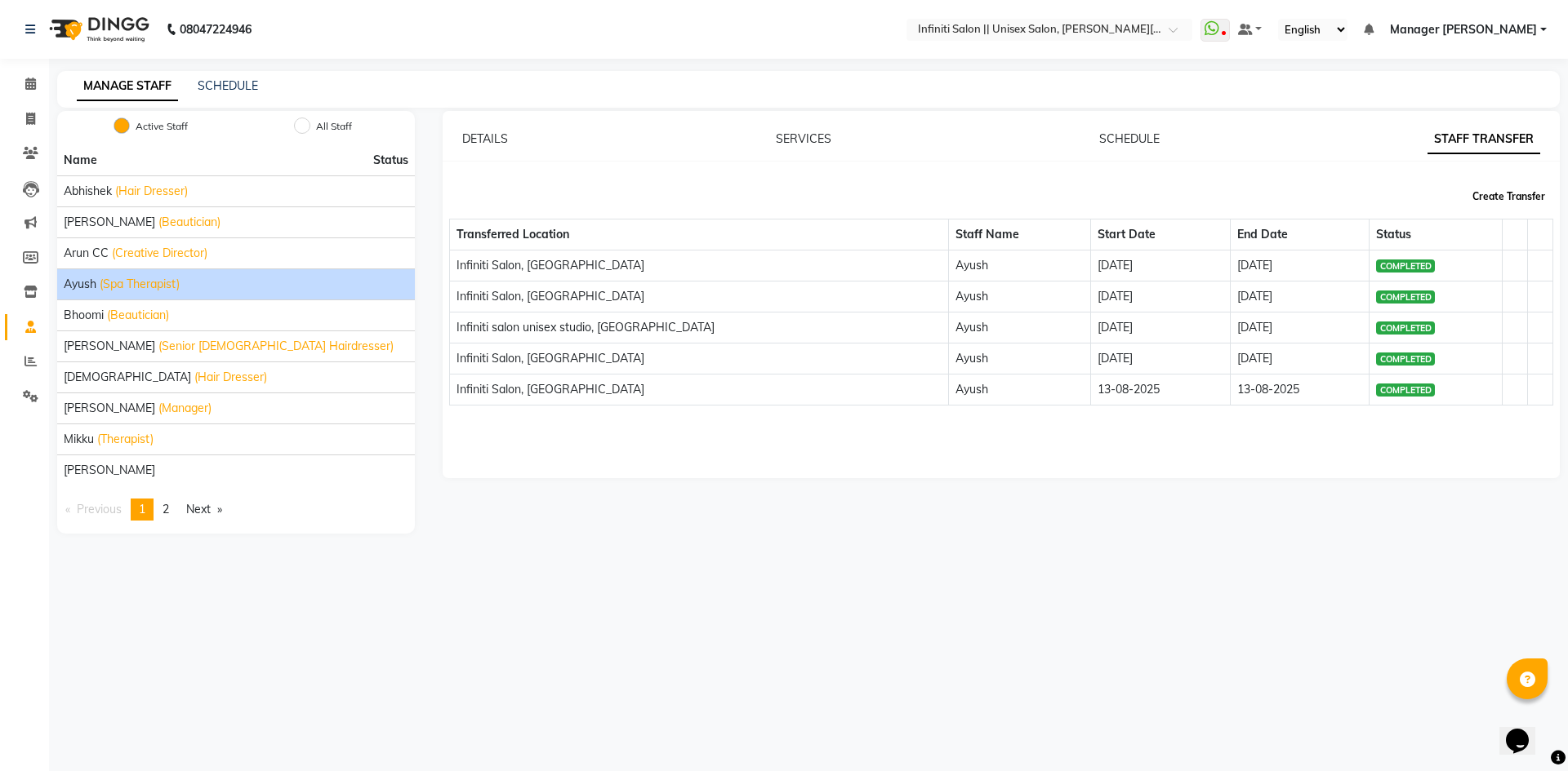
click at [1493, 183] on button "Create Transfer" at bounding box center [1509, 196] width 86 height 28
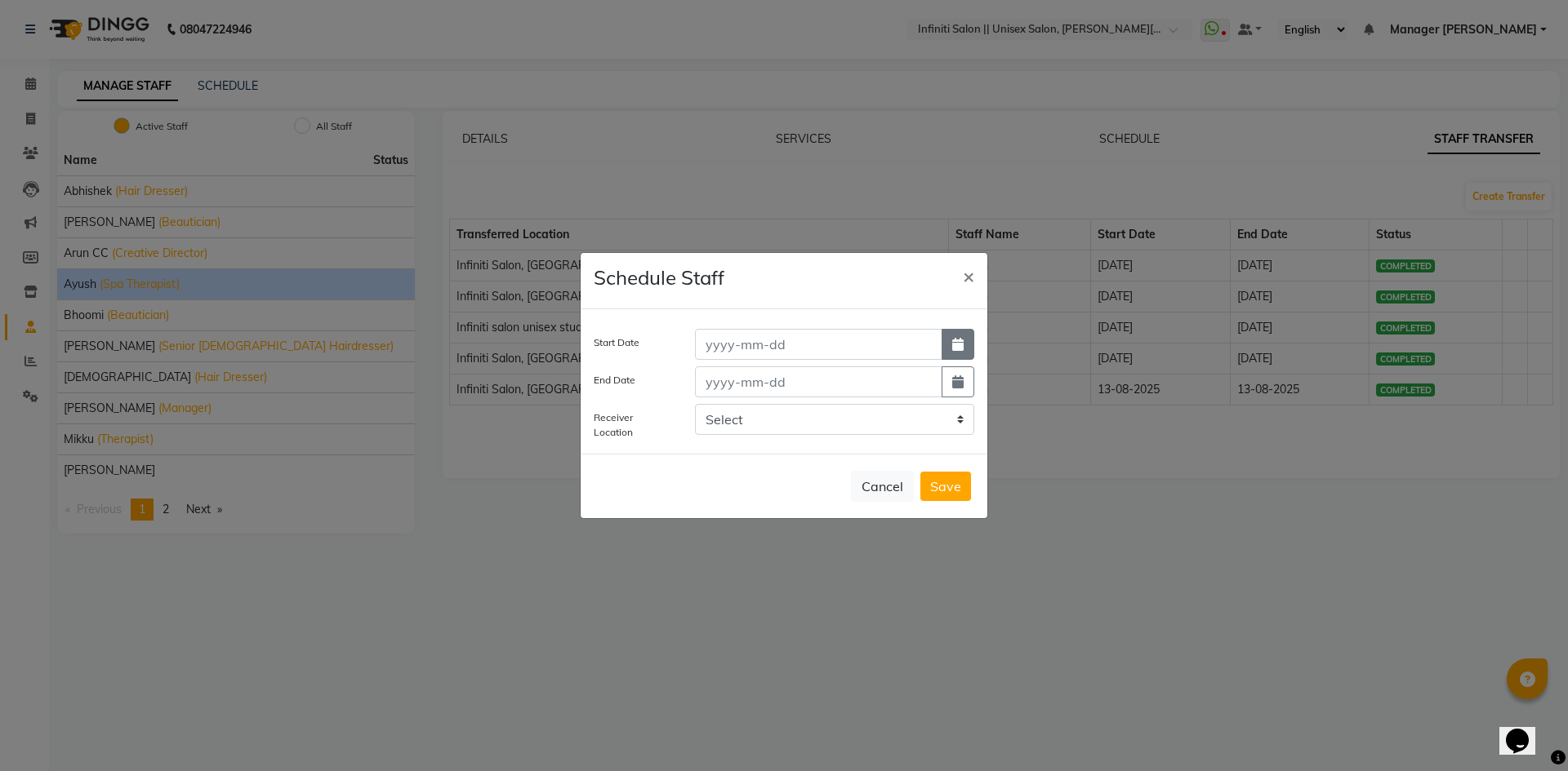
click at [958, 344] on icon "button" at bounding box center [958, 345] width 11 height 13
select select "9"
select select "2025"
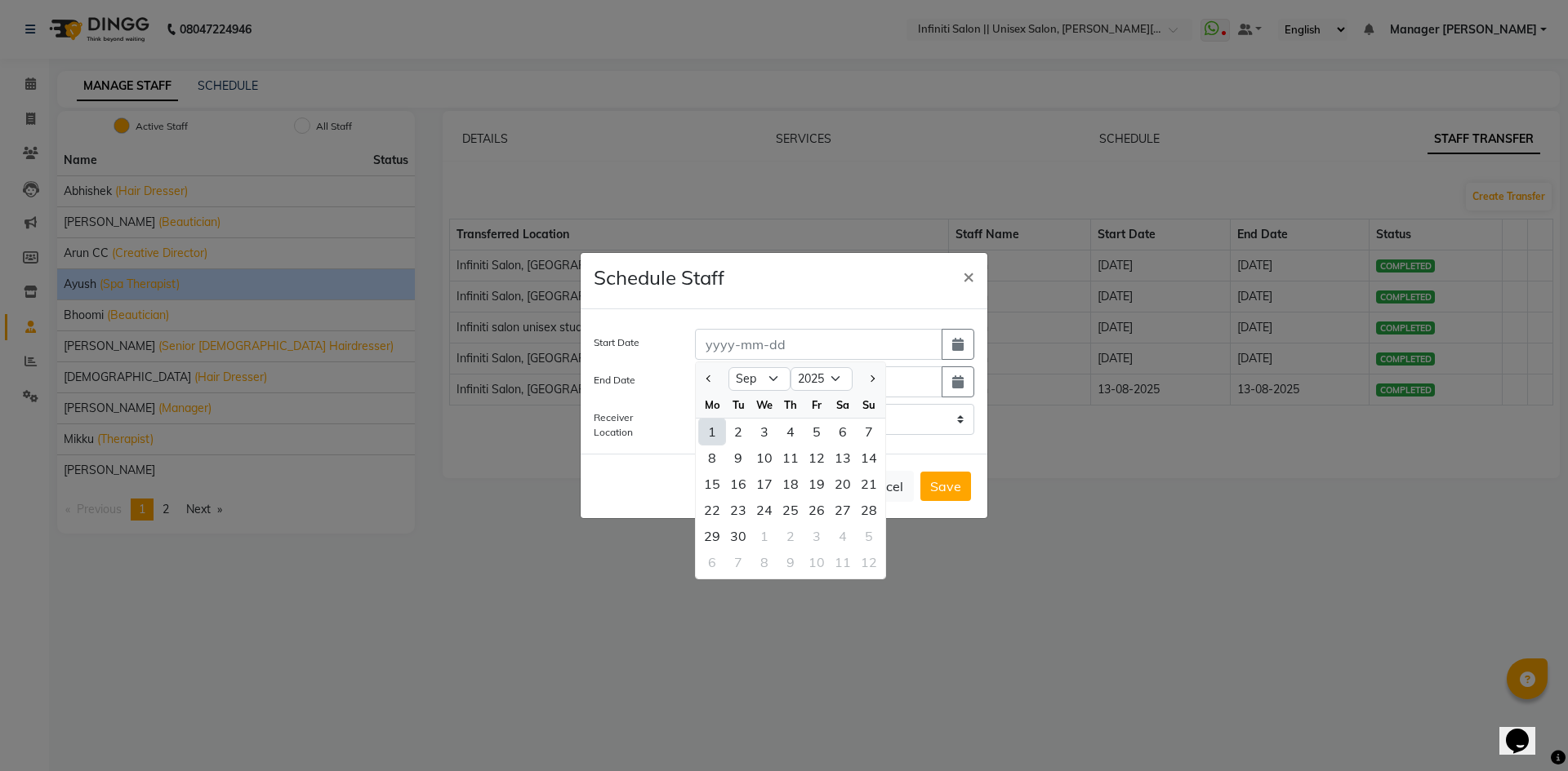
click at [713, 434] on div "1" at bounding box center [712, 432] width 26 height 26
type input "[DATE]"
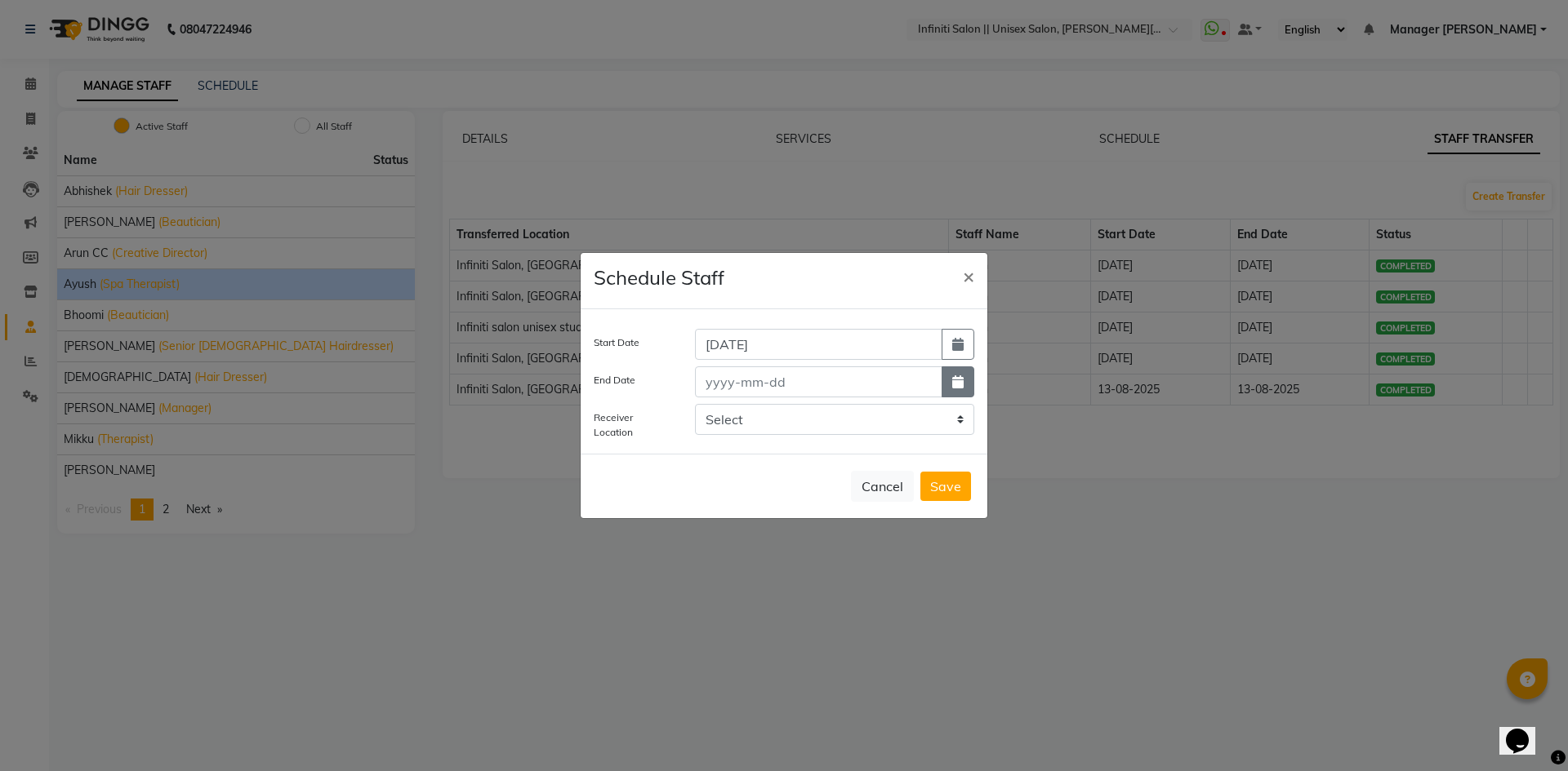
click at [969, 368] on button "button" at bounding box center [958, 382] width 33 height 31
select select "9"
select select "2025"
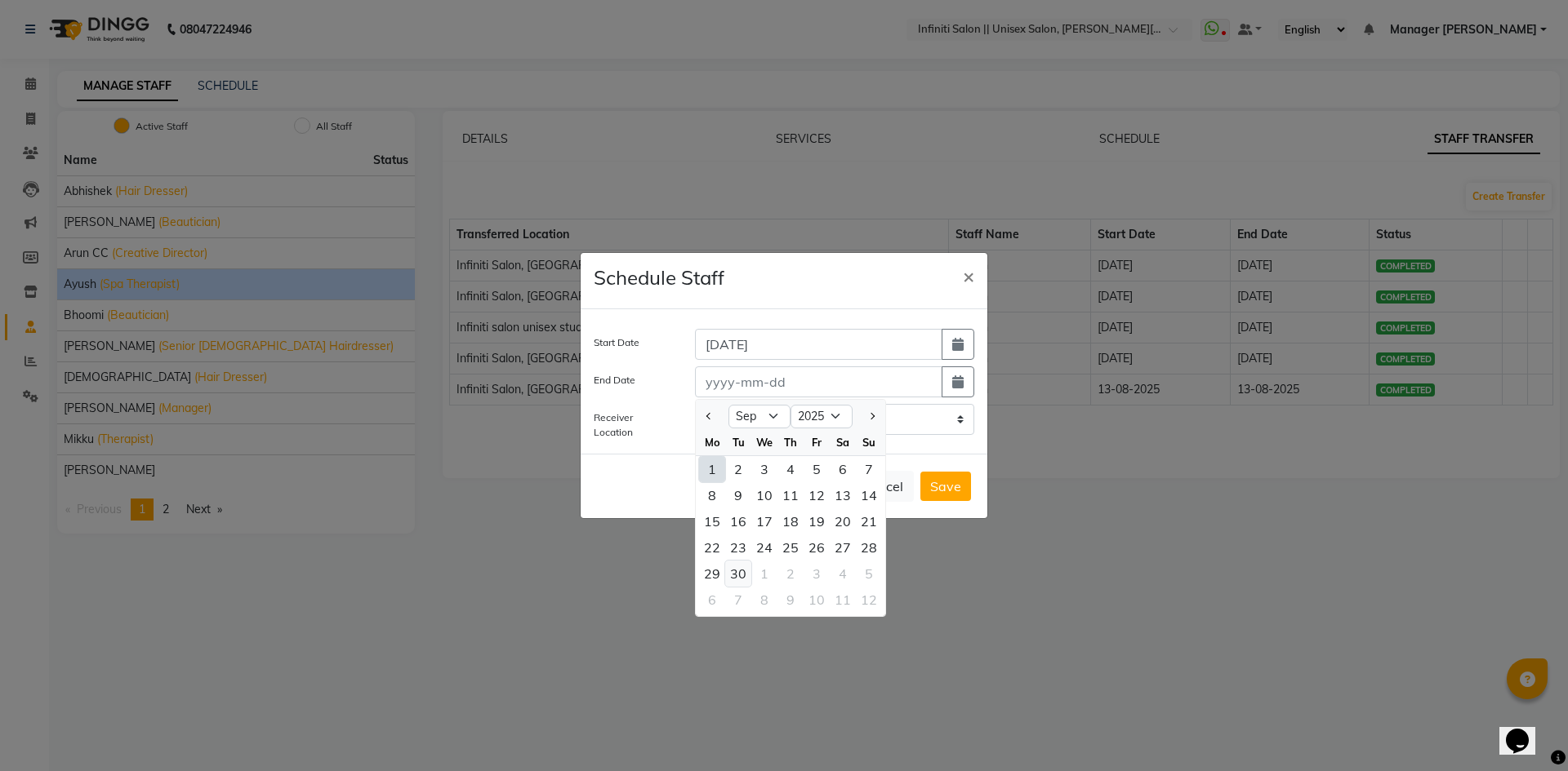
click at [739, 579] on div "30" at bounding box center [739, 574] width 26 height 26
type input "30-09-2025"
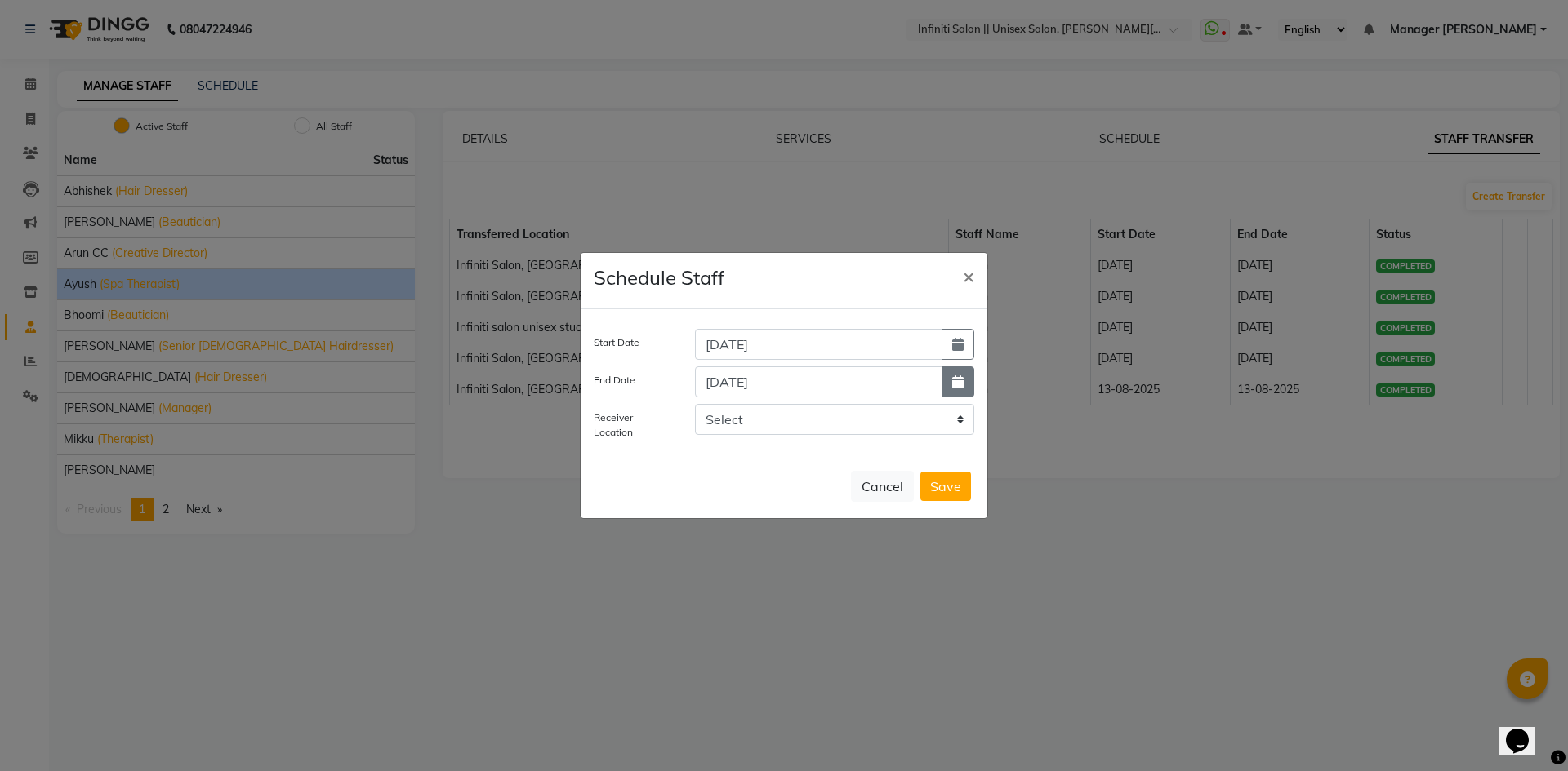
click at [958, 388] on icon "button" at bounding box center [958, 382] width 11 height 13
select select "9"
select select "2025"
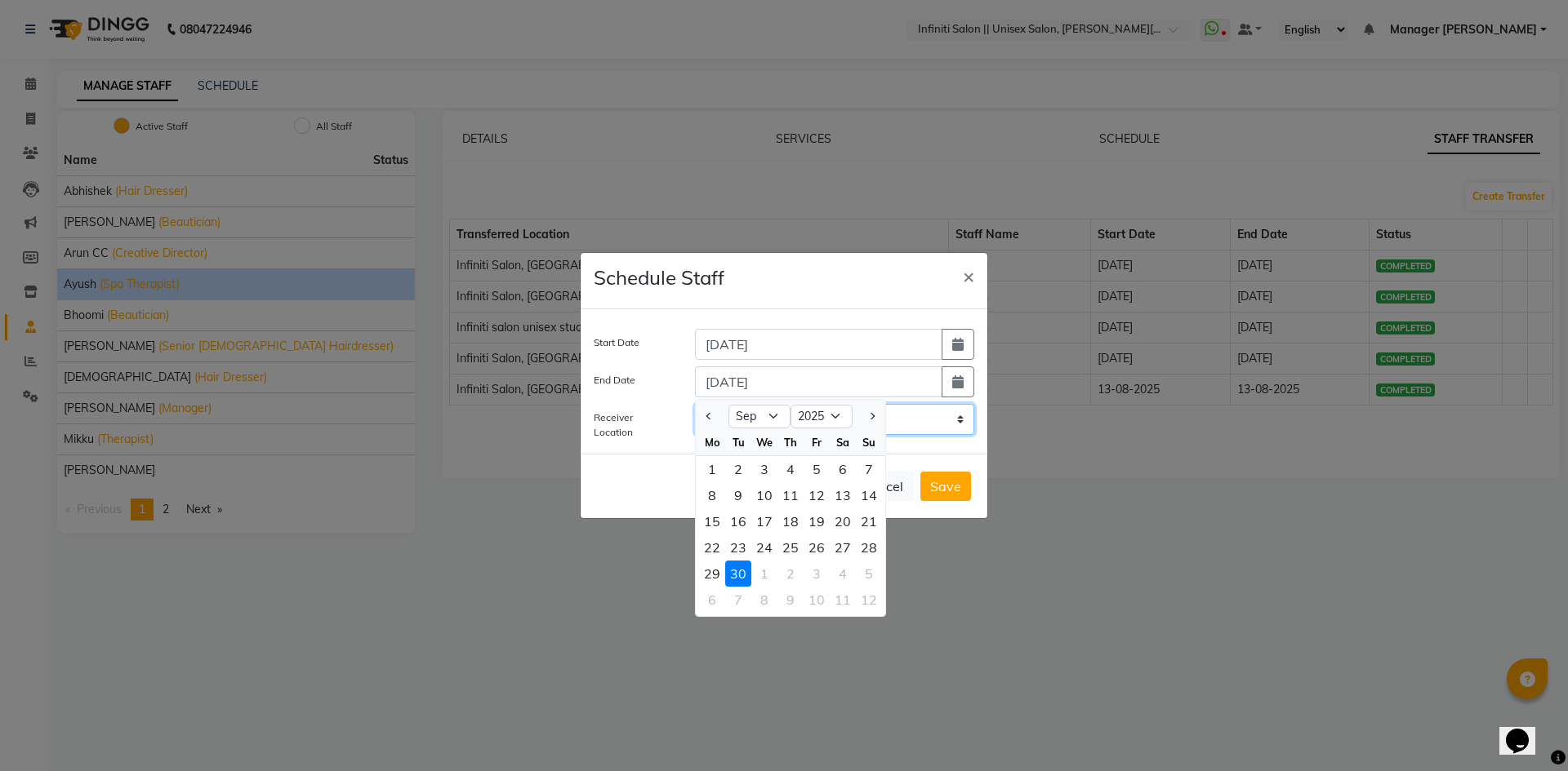
click at [935, 424] on select "Select Infiniti Salon, Shankar nagar Infiniti salon unisex studio, Devendra Nag…" at bounding box center [835, 419] width 280 height 31
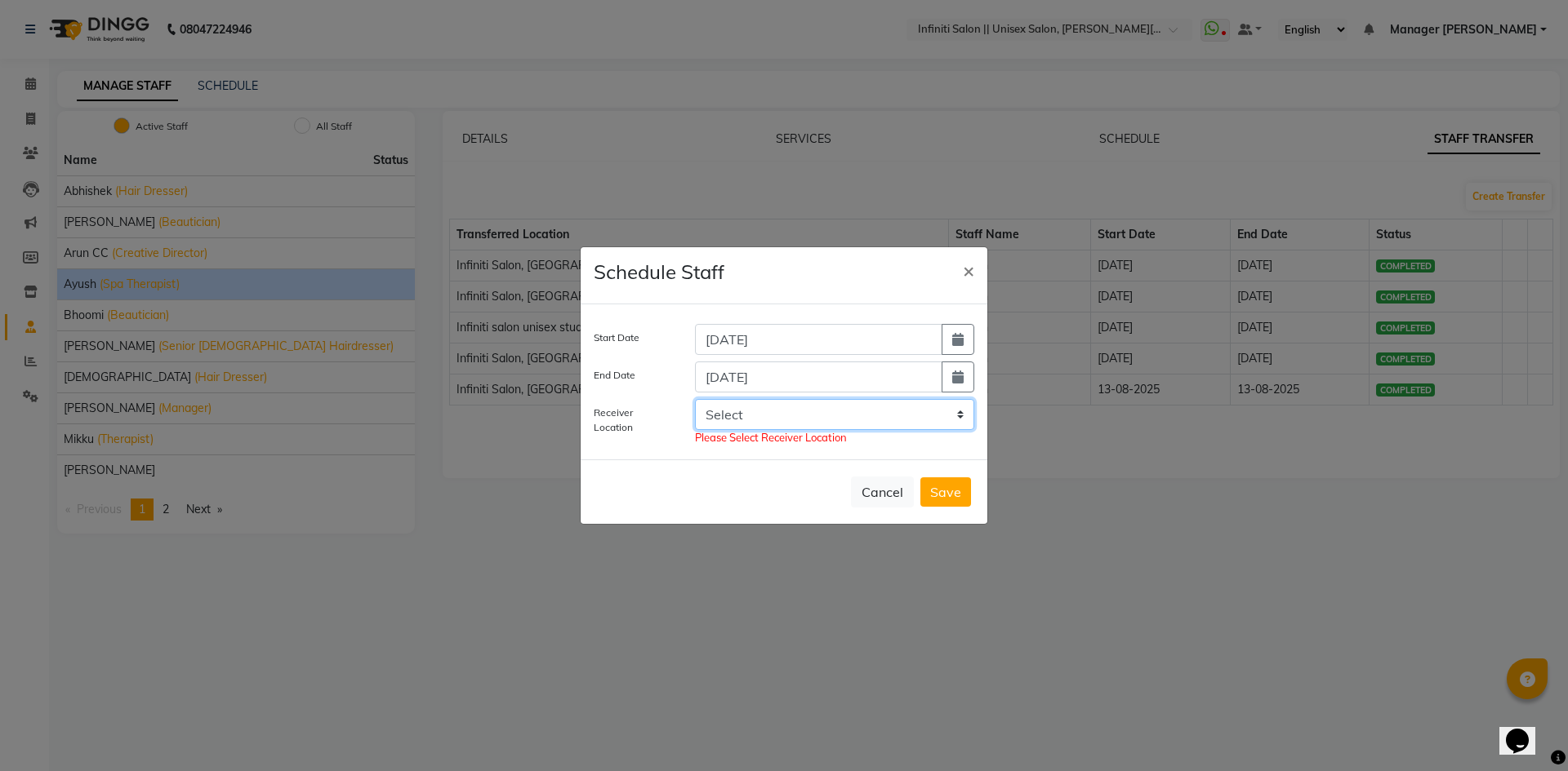
click at [911, 415] on select "Select Infiniti Salon, Shankar nagar Infiniti salon unisex studio, Devendra Nag…" at bounding box center [835, 414] width 280 height 31
select select "2502"
click at [695, 404] on select "Select Infiniti Salon, Shankar nagar Infiniti salon unisex studio, Devendra Nag…" at bounding box center [835, 414] width 280 height 31
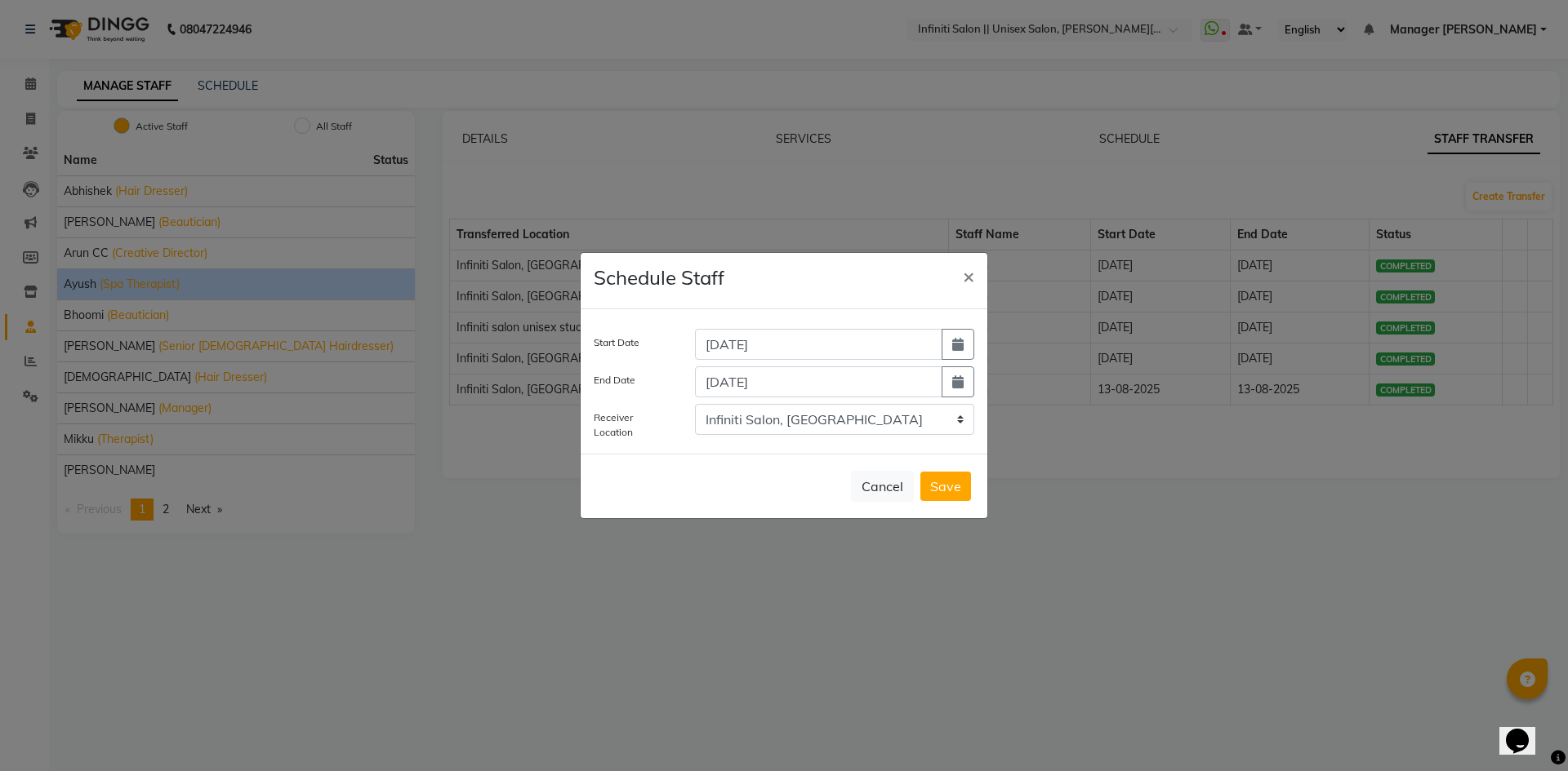
click at [937, 487] on button "Save" at bounding box center [946, 487] width 50 height 30
select select
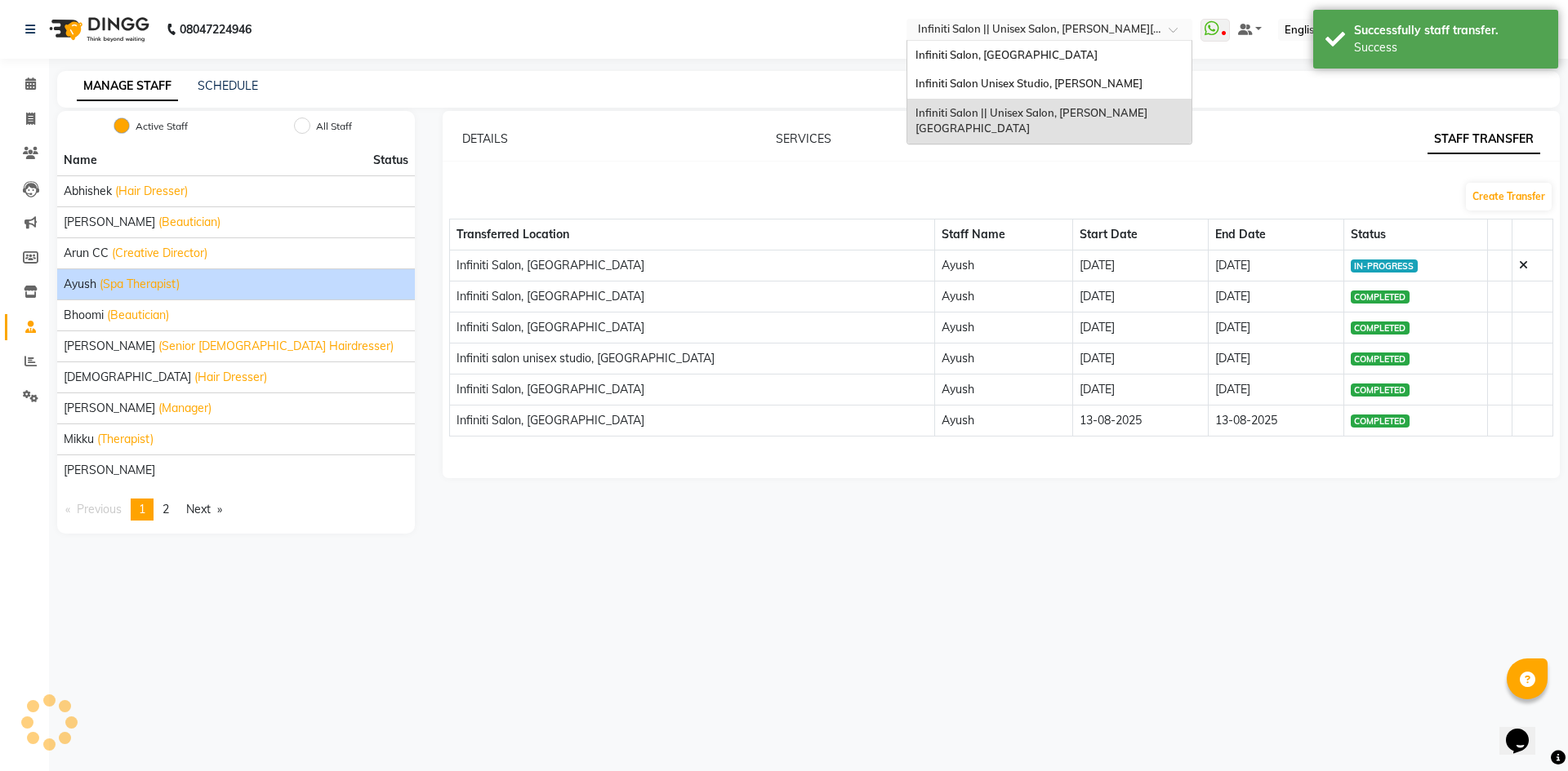
click at [1018, 20] on div "Select Location × Infiniti Salon || Unisex Salon, Choubey Colony" at bounding box center [1049, 30] width 286 height 22
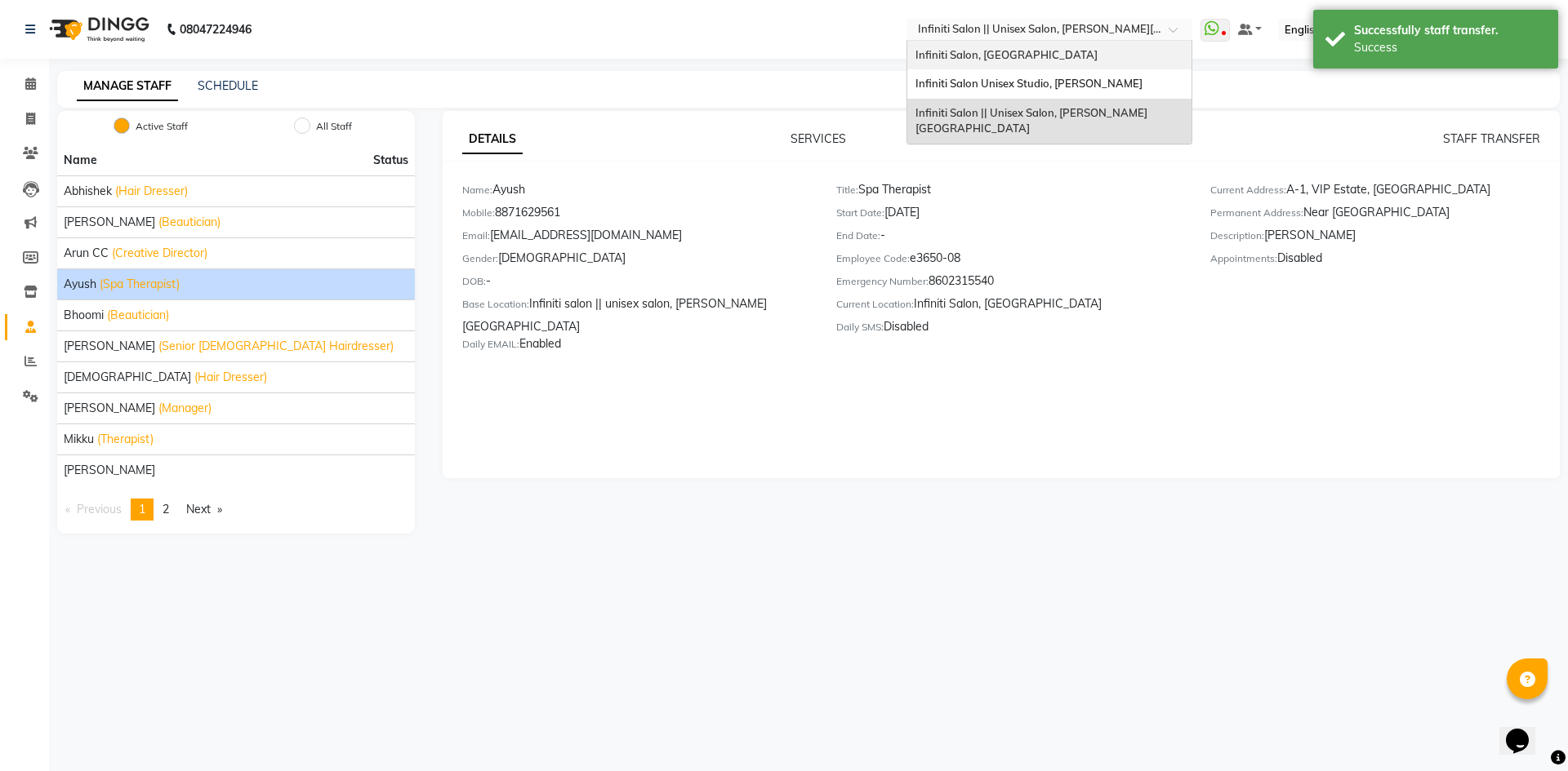
click at [1016, 59] on span "Infiniti Salon, [GEOGRAPHIC_DATA]" at bounding box center [1007, 55] width 183 height 13
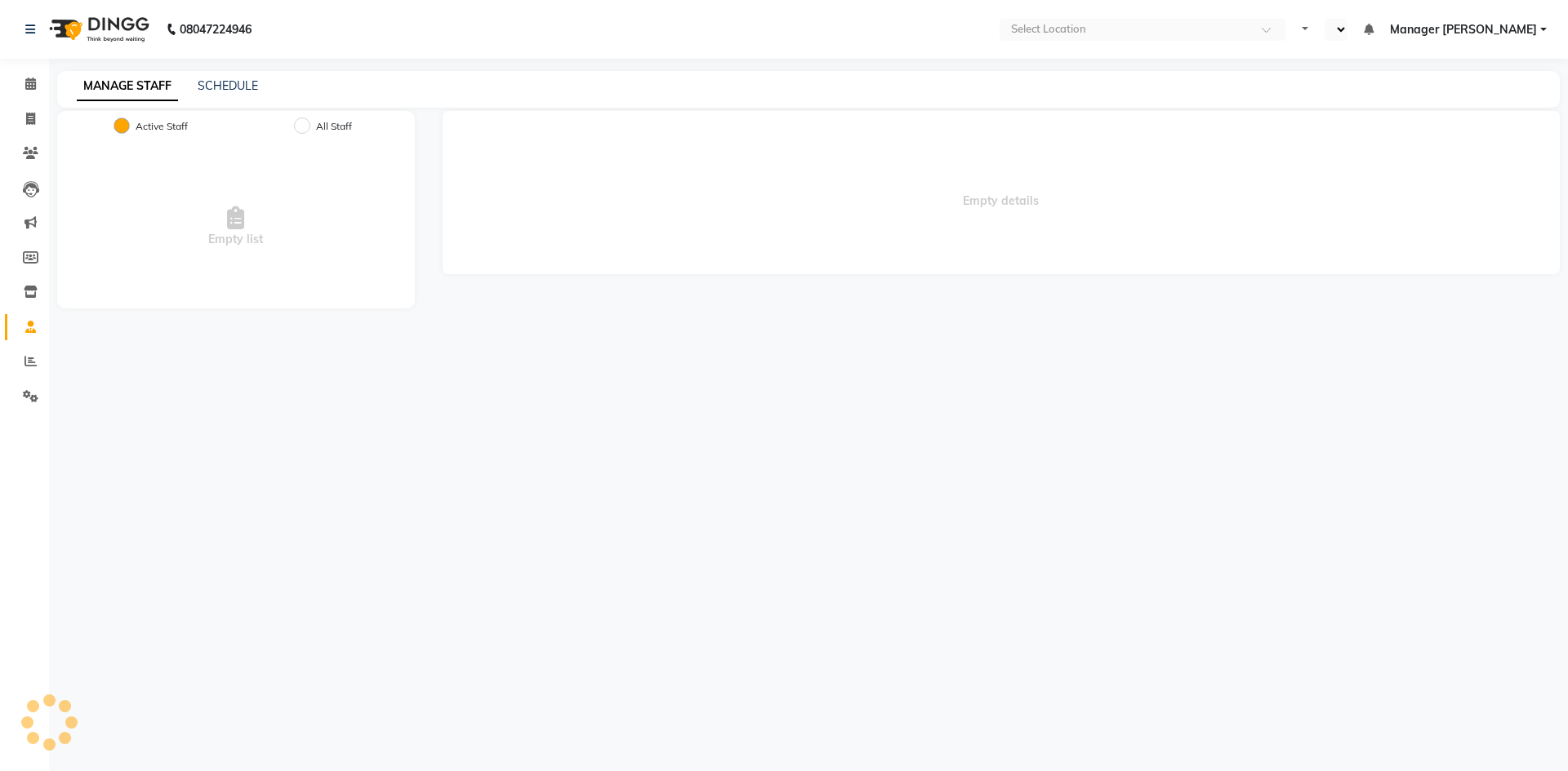
select select "en"
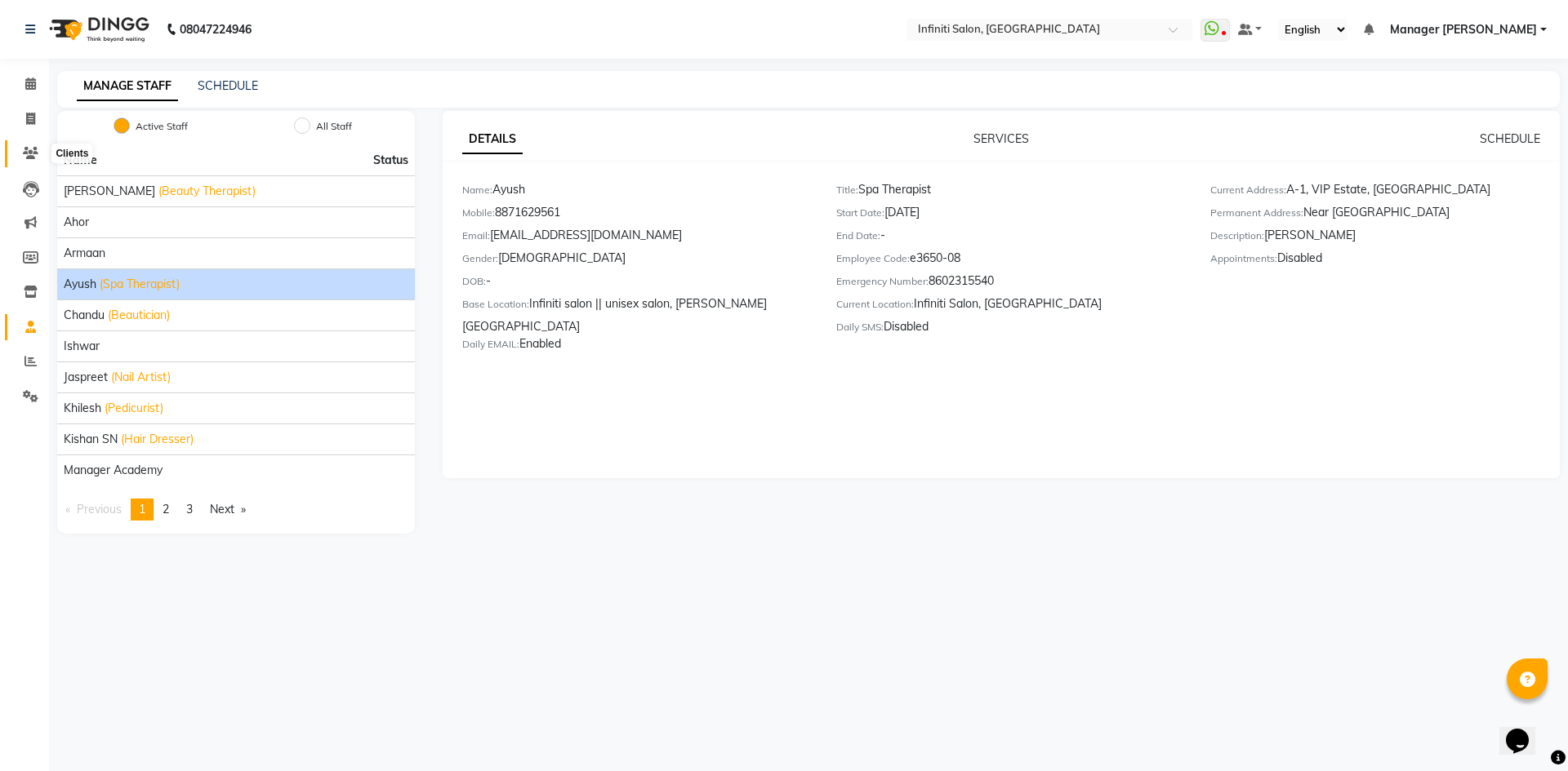
click at [37, 151] on icon at bounding box center [31, 153] width 16 height 12
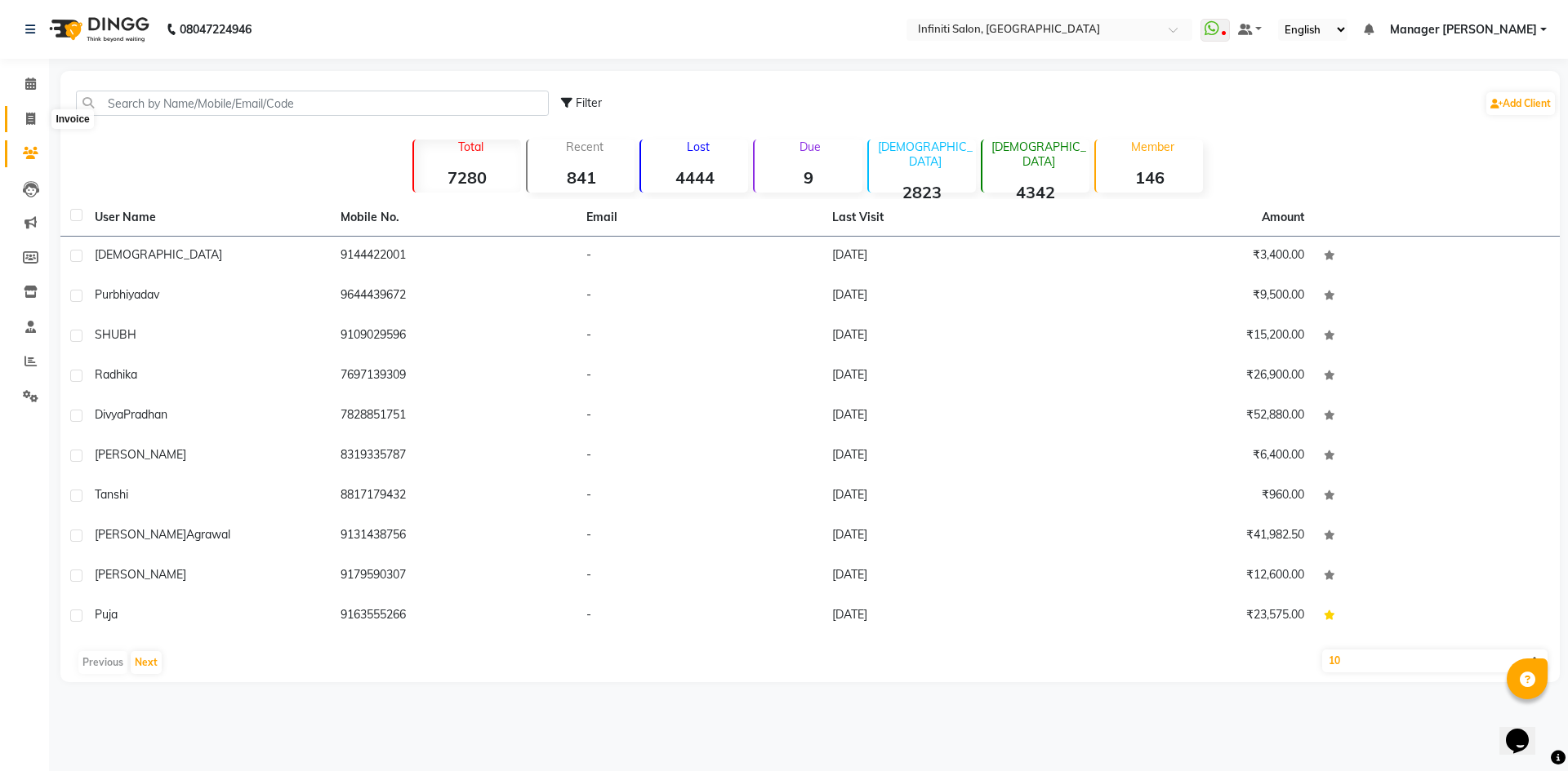
click at [32, 116] on icon at bounding box center [31, 118] width 9 height 12
select select "service"
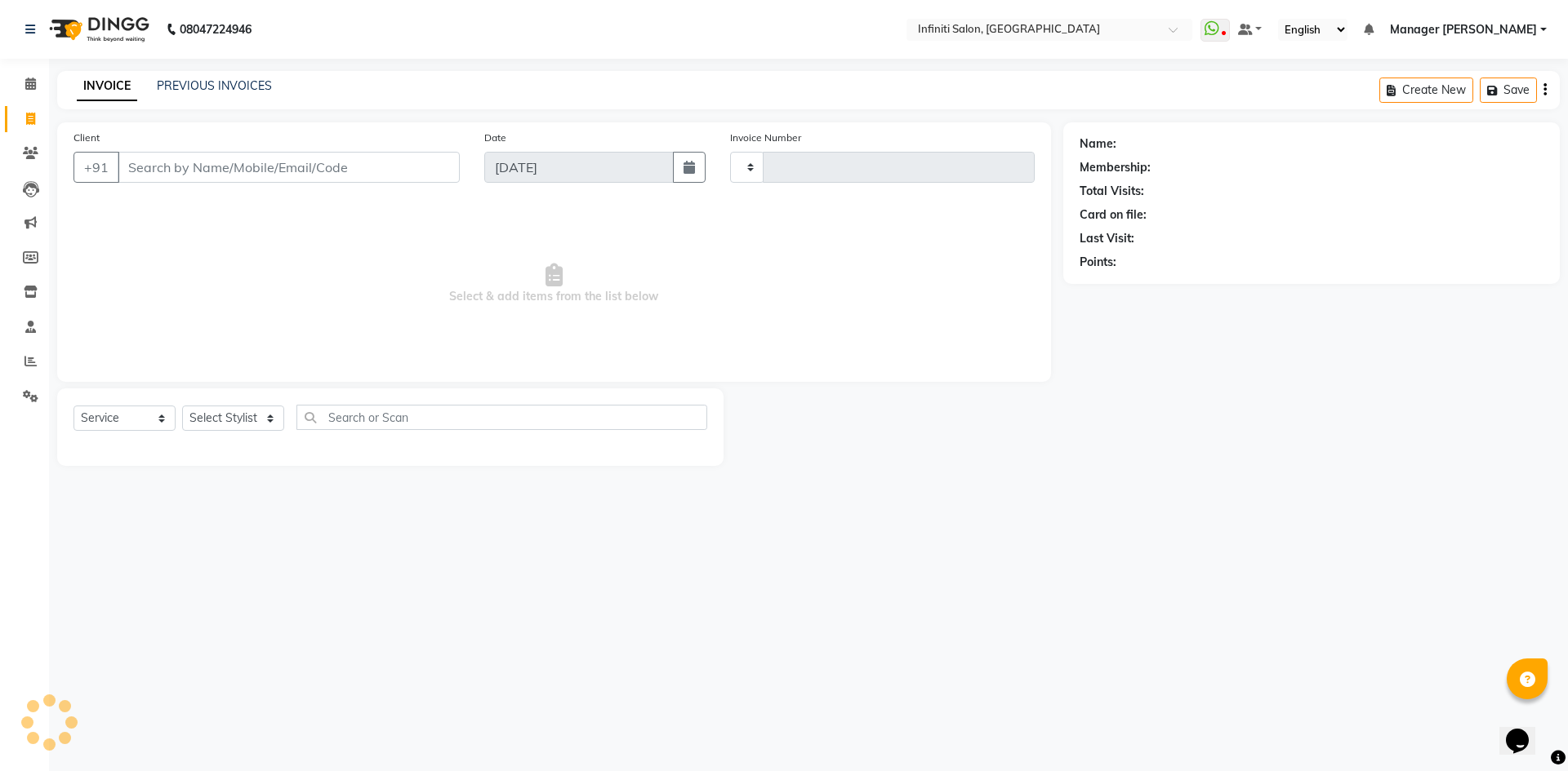
type input "2761"
select select "5804"
click at [201, 85] on link "PREVIOUS INVOICES" at bounding box center [214, 86] width 116 height 15
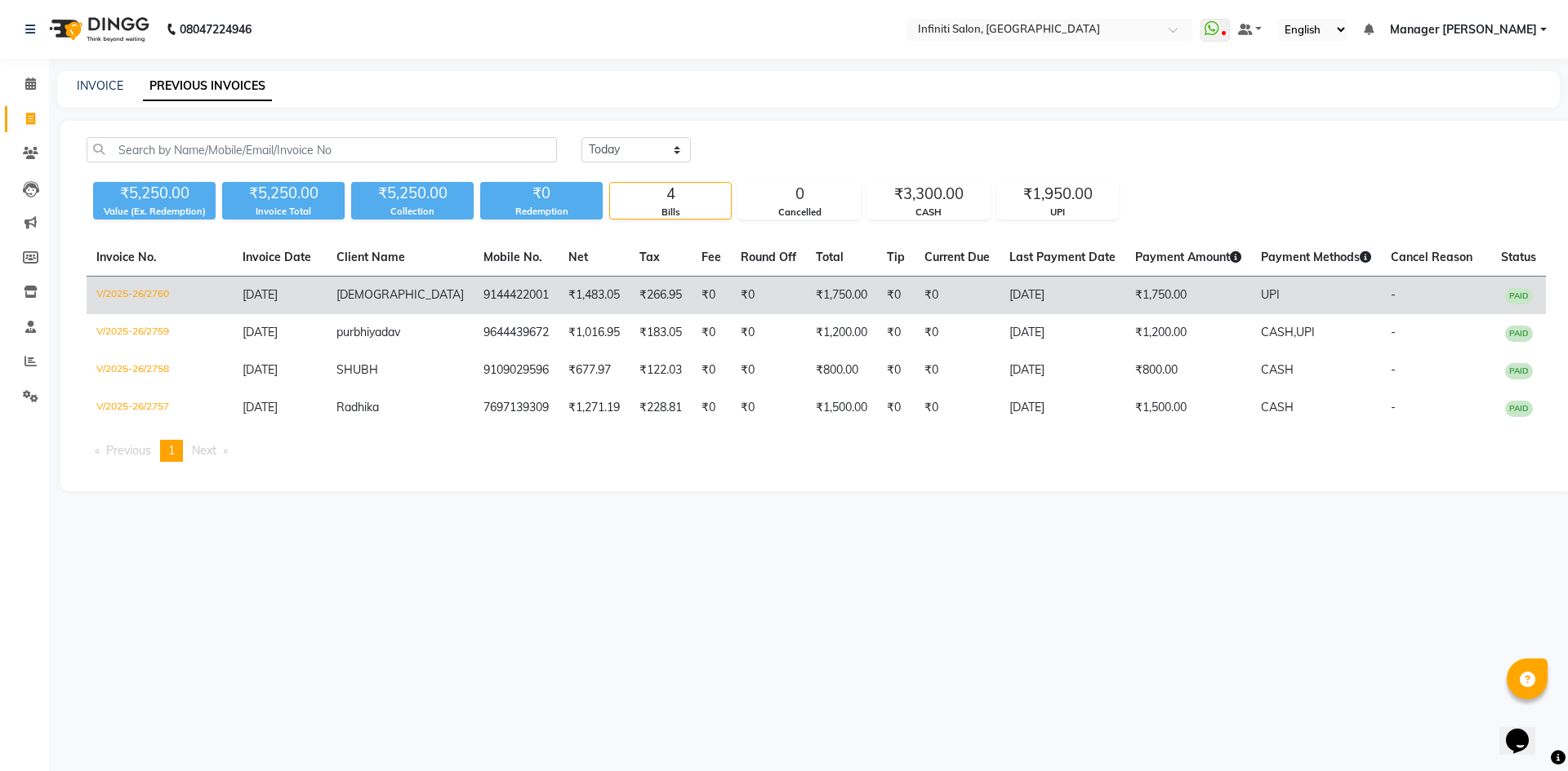
click at [692, 300] on td "₹0" at bounding box center [712, 295] width 39 height 38
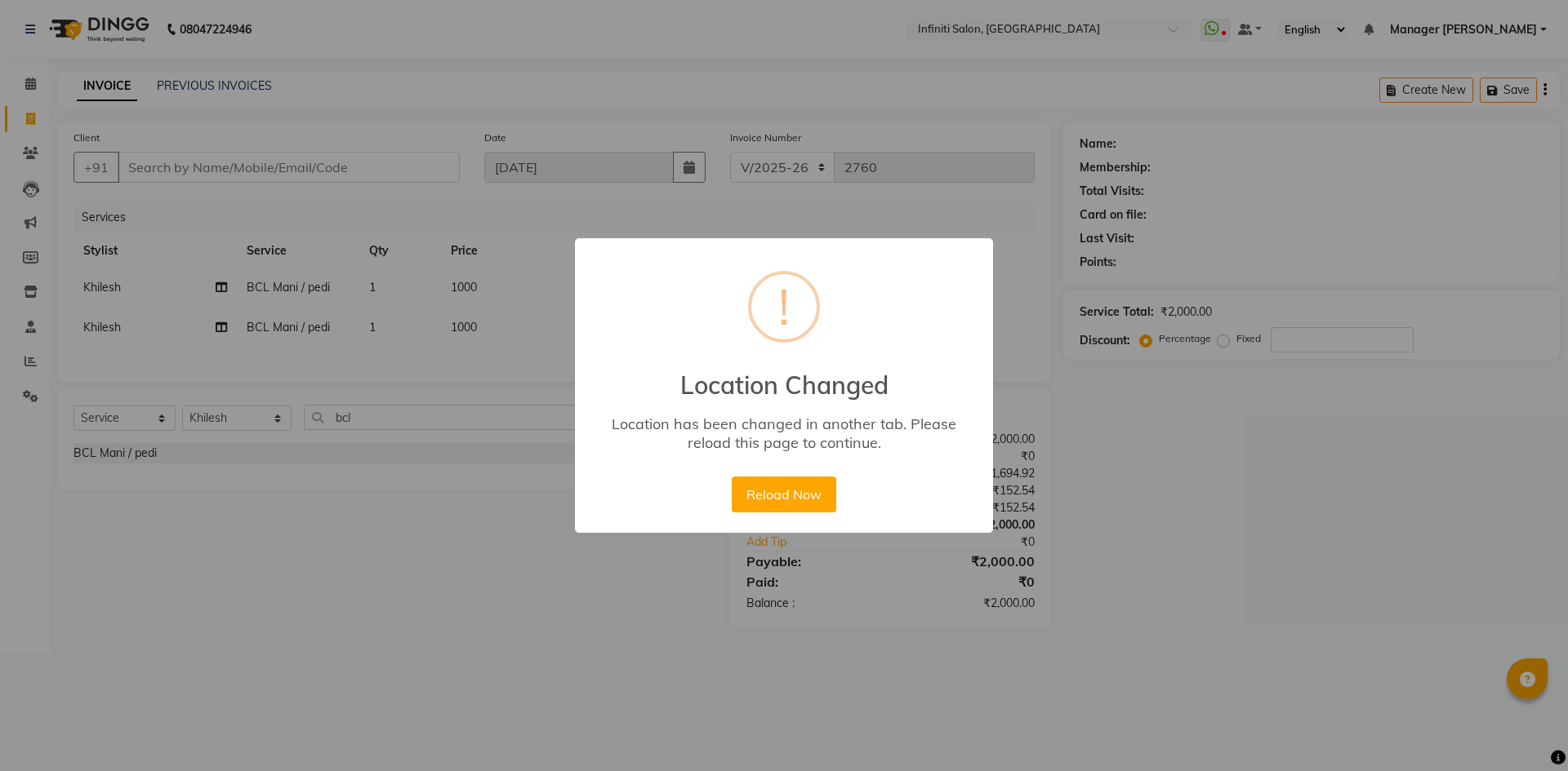
select select "5804"
select select "service"
select select "40471"
click at [780, 485] on button "Reload Now" at bounding box center [784, 494] width 103 height 36
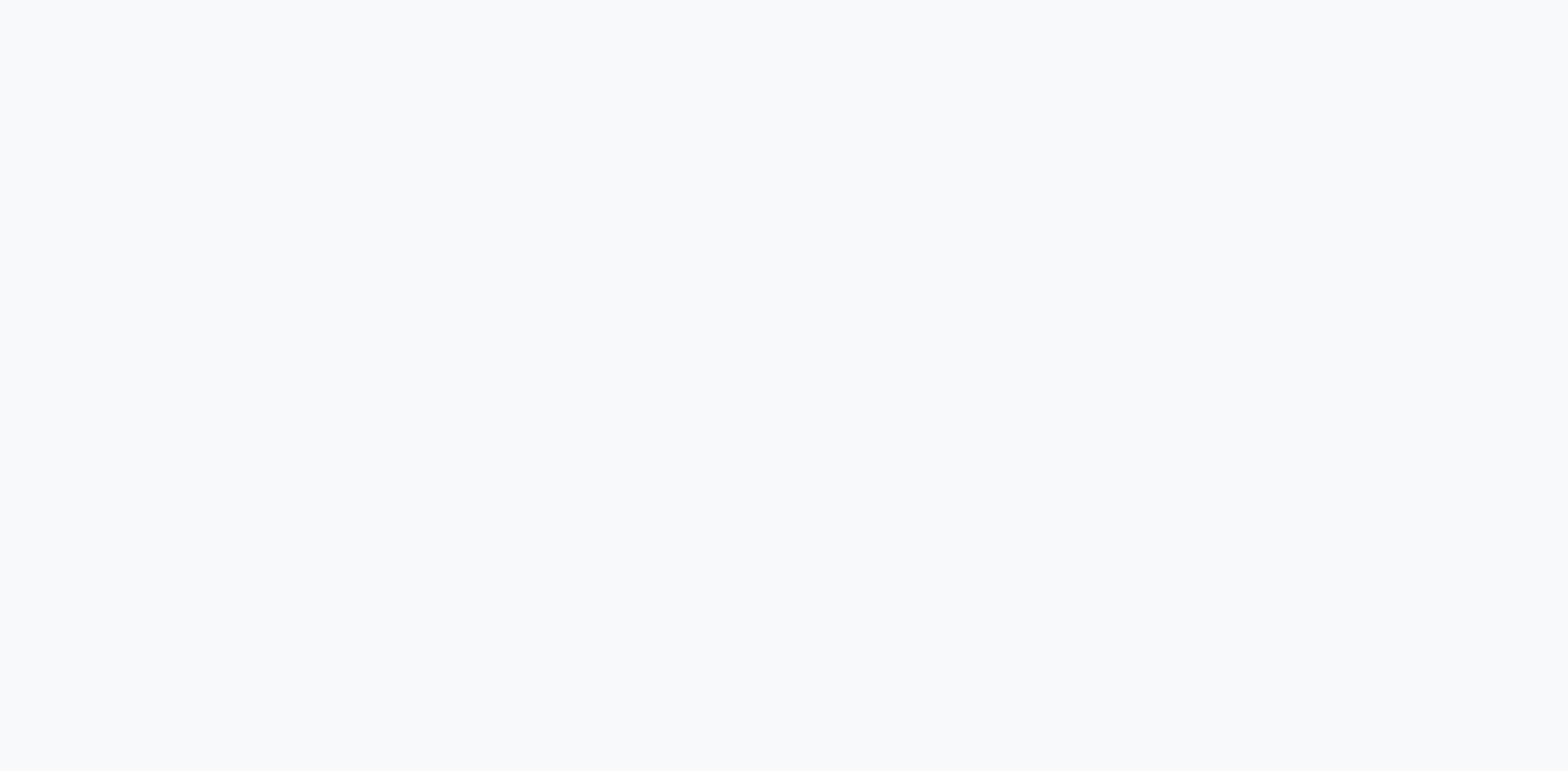
select select "5804"
select select "service"
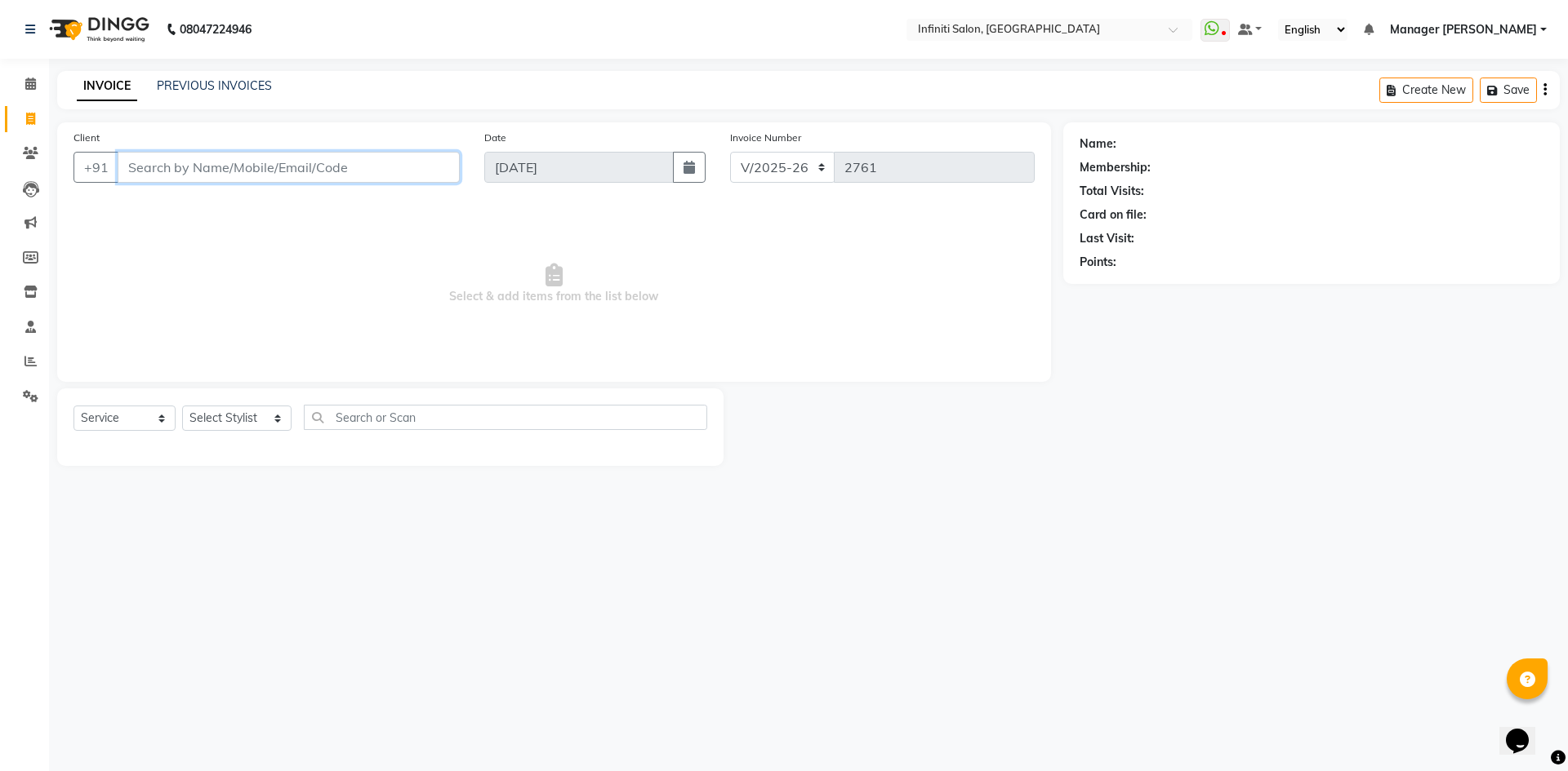
click at [192, 175] on input "Client" at bounding box center [288, 167] width 342 height 31
drag, startPoint x: 266, startPoint y: 418, endPoint x: 269, endPoint y: 407, distance: 11.4
click at [266, 417] on select "Select Stylist [PERSON_NAME] Ahor Armaan [PERSON_NAME] [PERSON_NAME] [PERSON_NA…" at bounding box center [237, 418] width 109 height 25
select select "40471"
click at [183, 406] on select "Select Stylist [PERSON_NAME] Ahor Armaan [PERSON_NAME] [PERSON_NAME] [PERSON_NA…" at bounding box center [237, 418] width 109 height 25
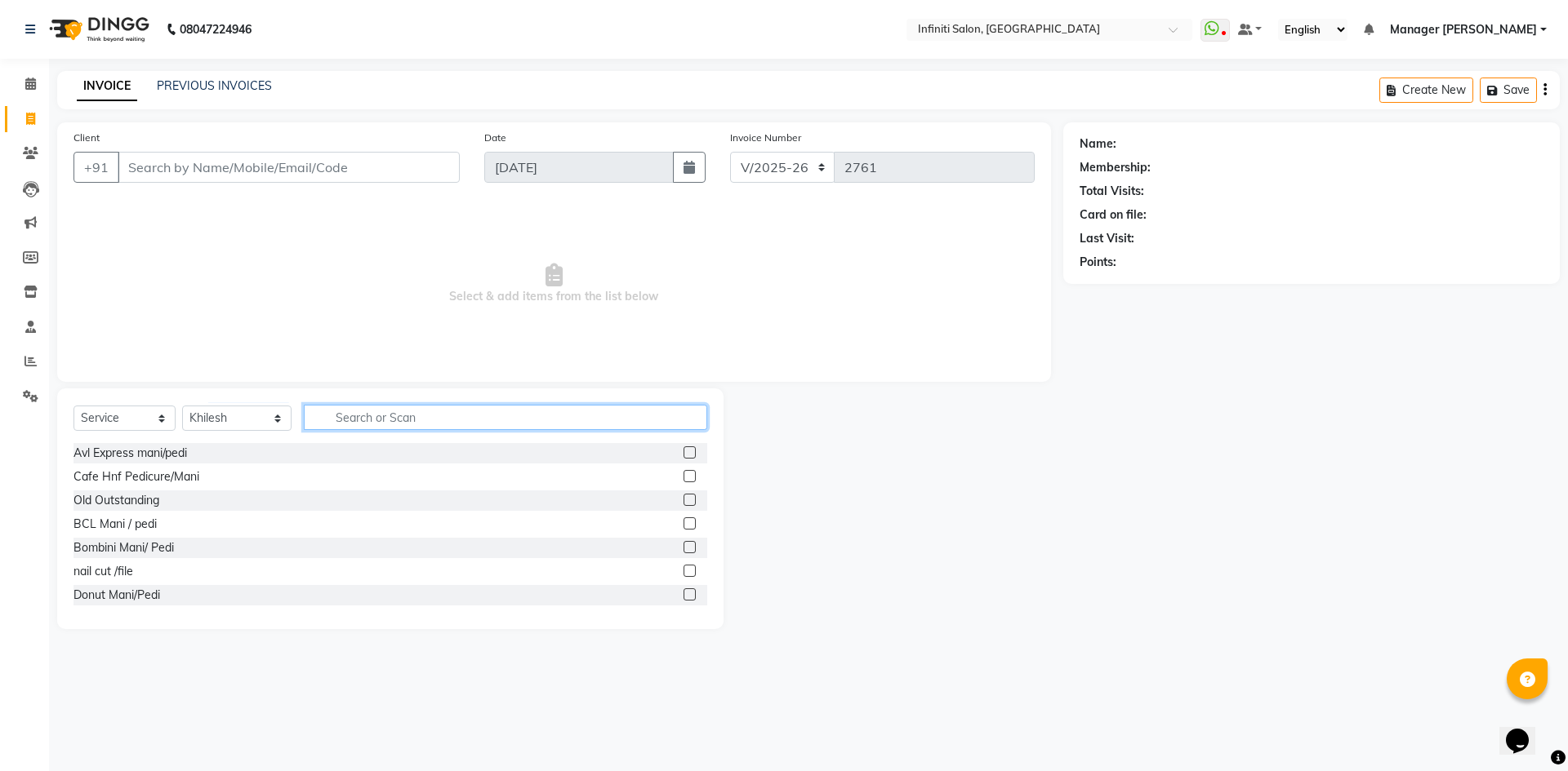
click at [395, 419] on input "text" at bounding box center [505, 417] width 403 height 25
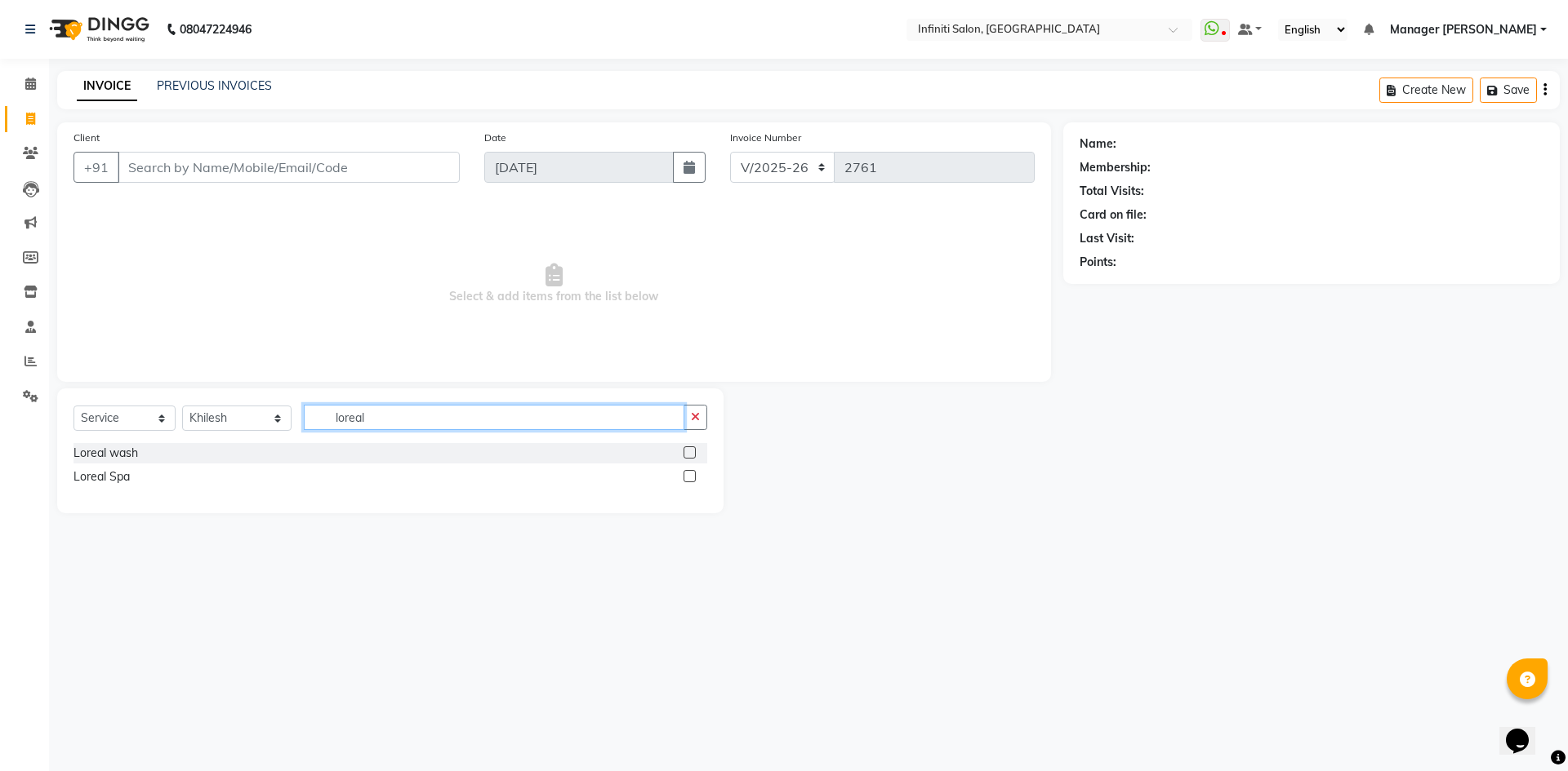
type input "loreal"
click at [692, 473] on label at bounding box center [689, 476] width 12 height 12
click at [692, 473] on input "checkbox" at bounding box center [689, 477] width 10 height 10
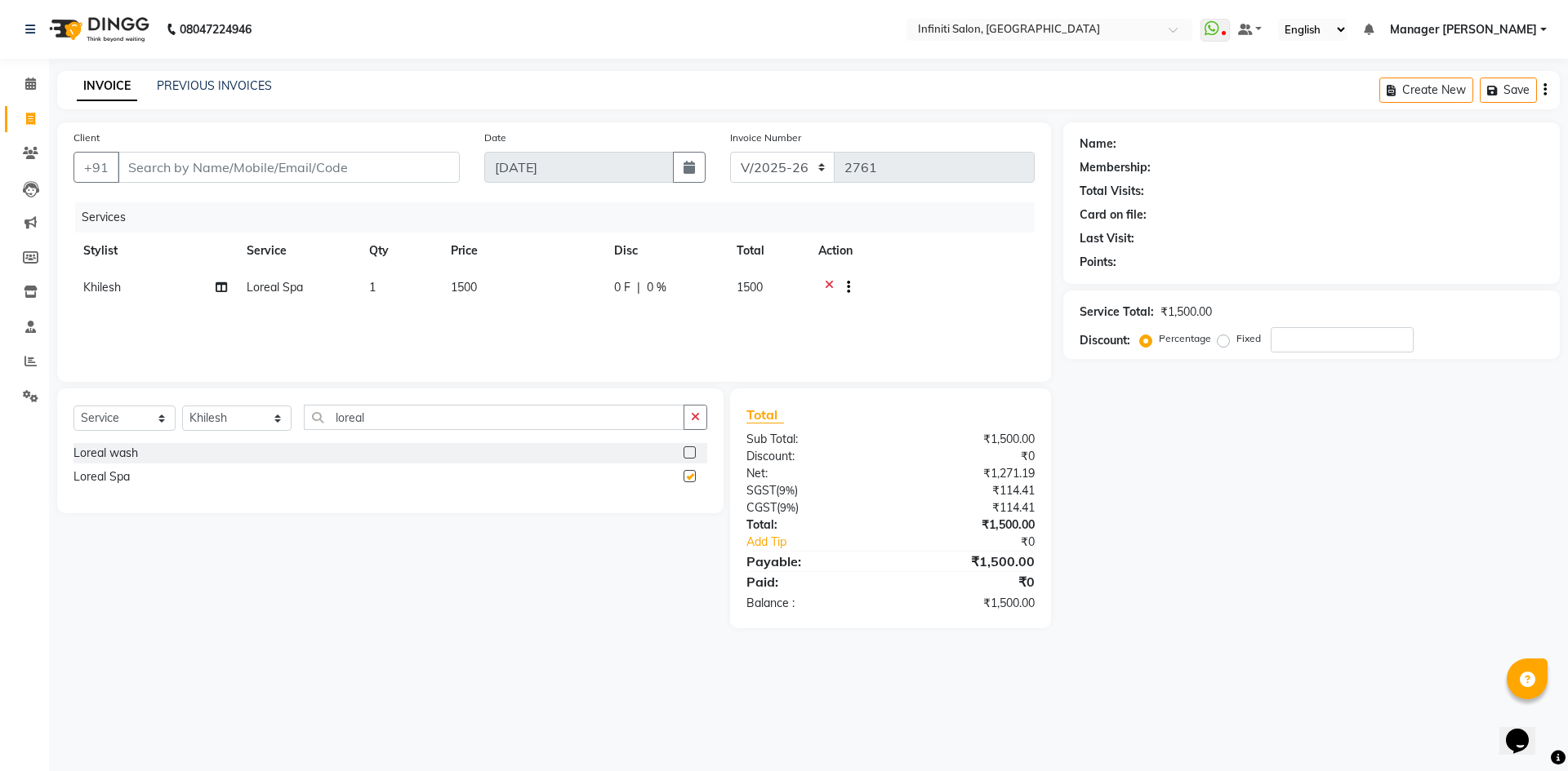
checkbox input "false"
click at [692, 453] on label at bounding box center [689, 453] width 12 height 12
click at [692, 453] on input "checkbox" at bounding box center [689, 453] width 10 height 10
checkbox input "false"
click at [828, 282] on icon at bounding box center [829, 290] width 9 height 20
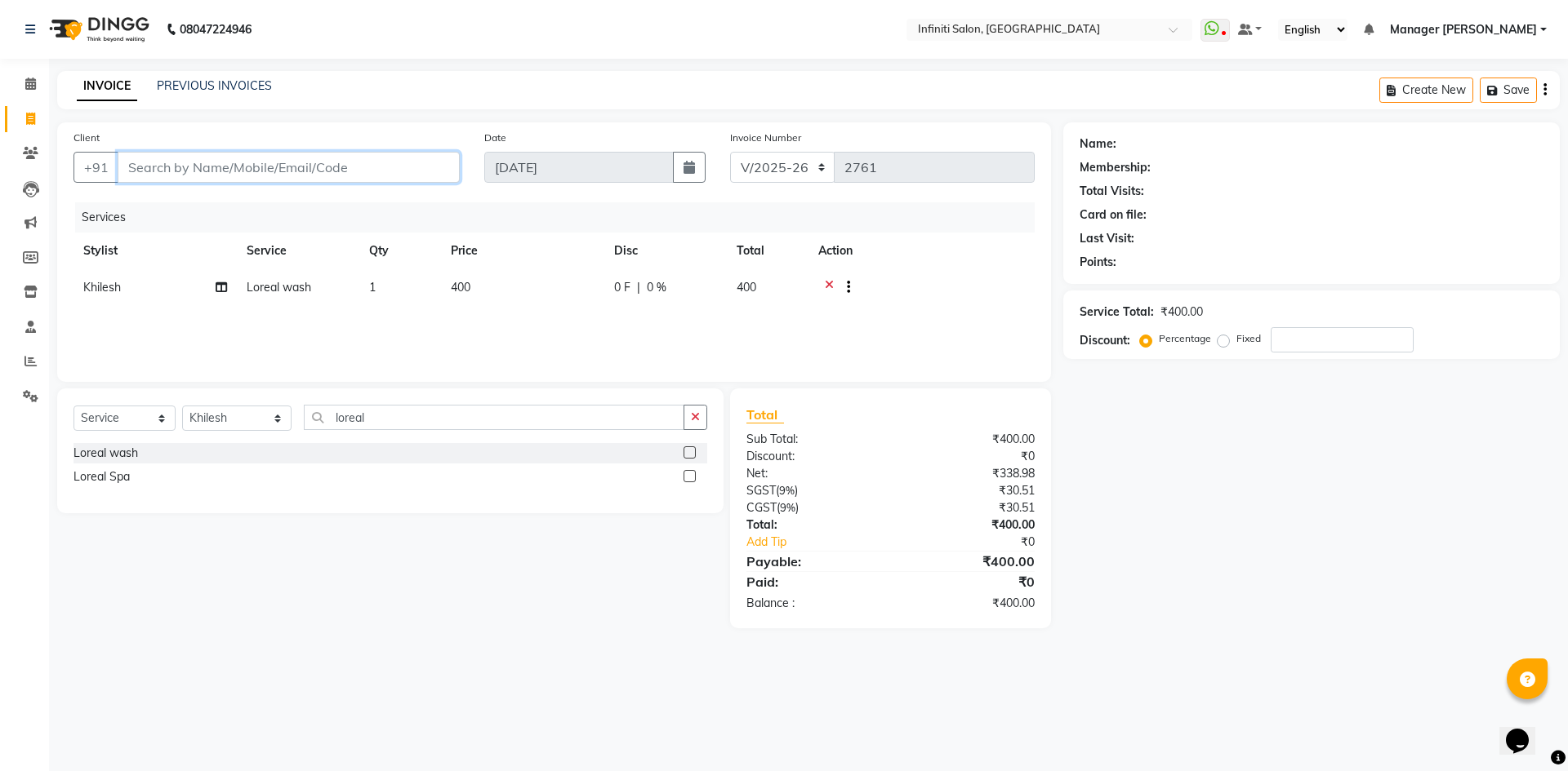
click at [364, 173] on input "Client" at bounding box center [288, 167] width 342 height 31
type input "a"
type input "0"
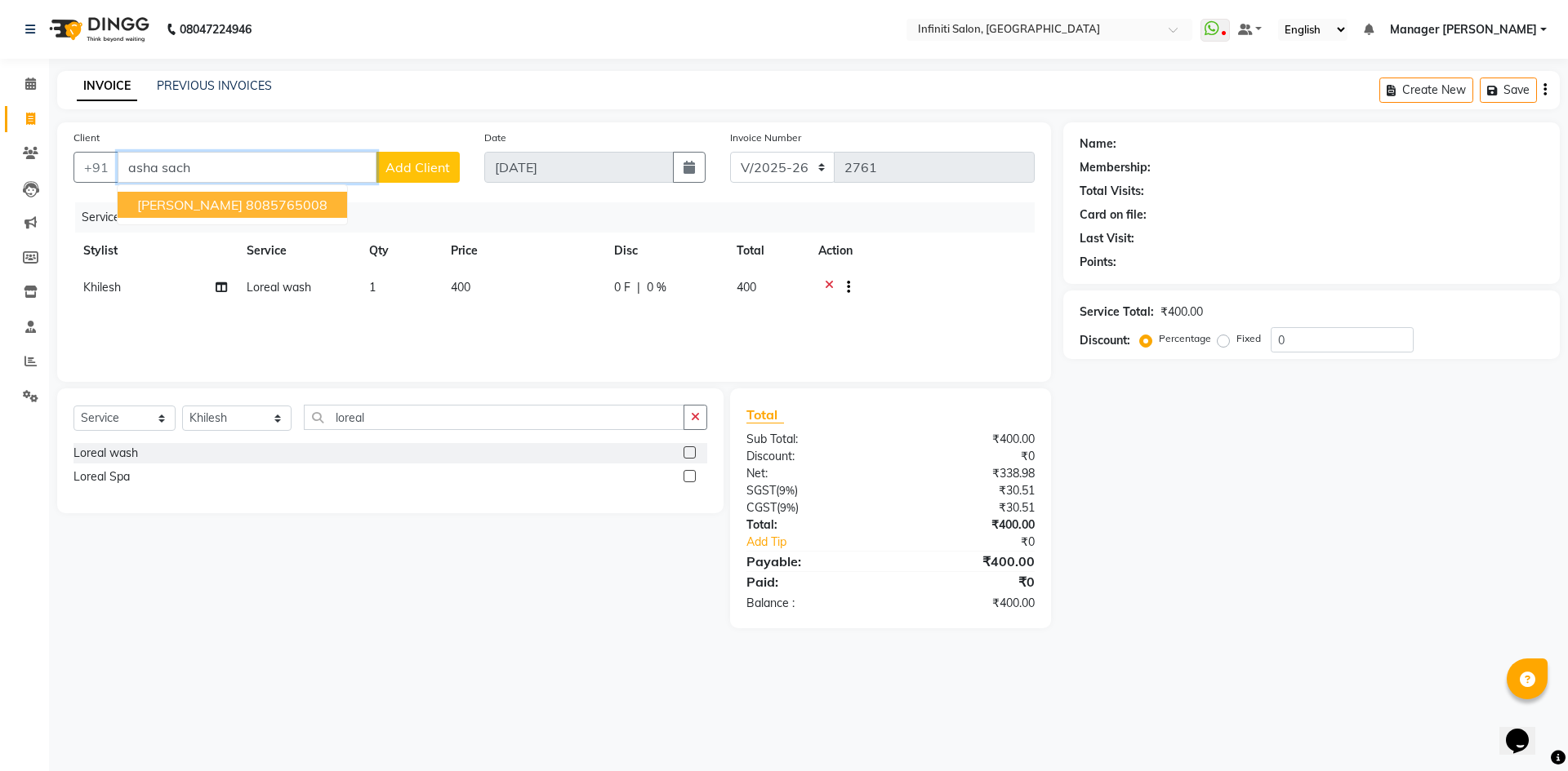
click at [322, 197] on button "[PERSON_NAME] 8085765008" at bounding box center [232, 205] width 229 height 26
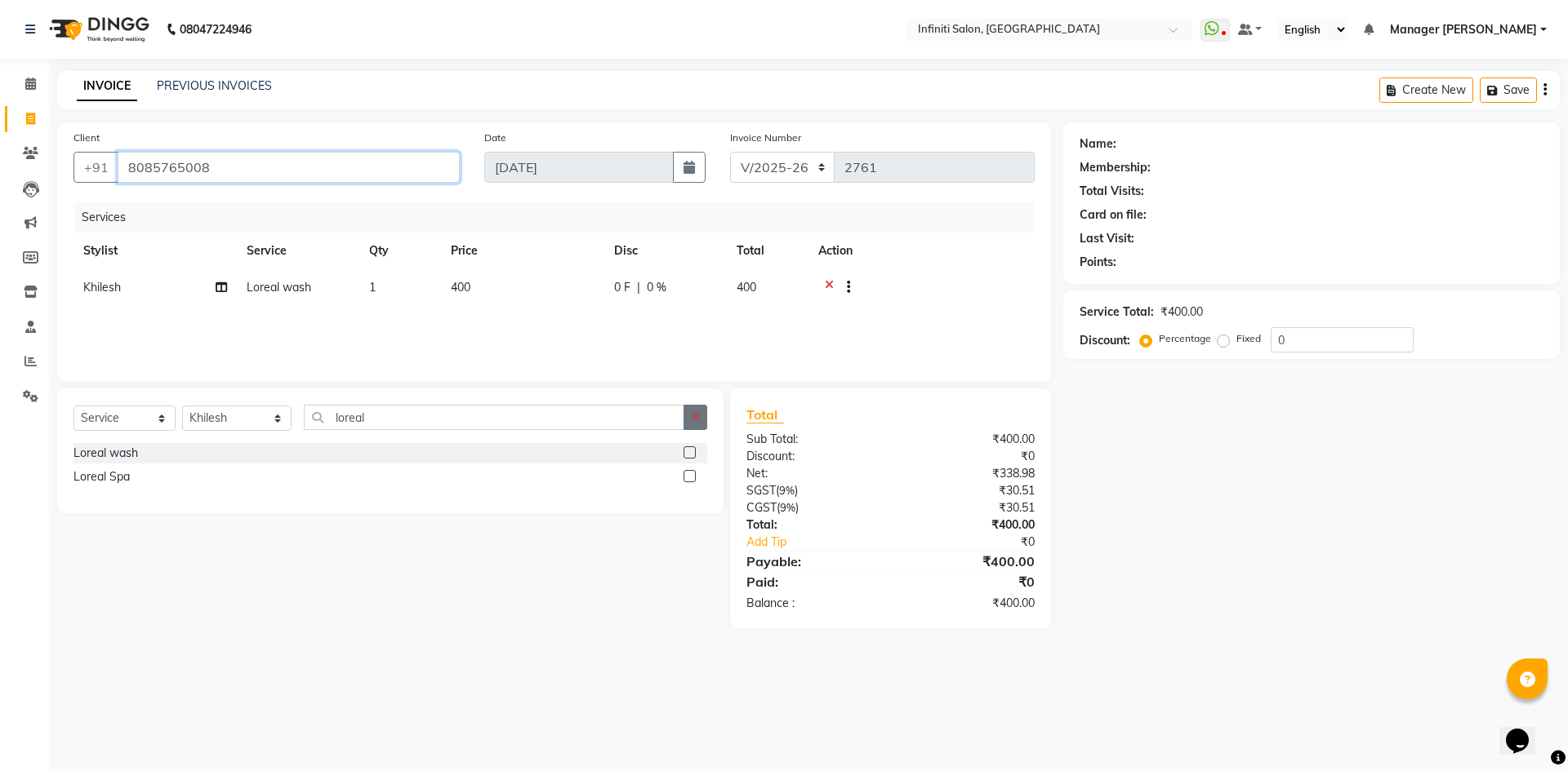
type input "8085765008"
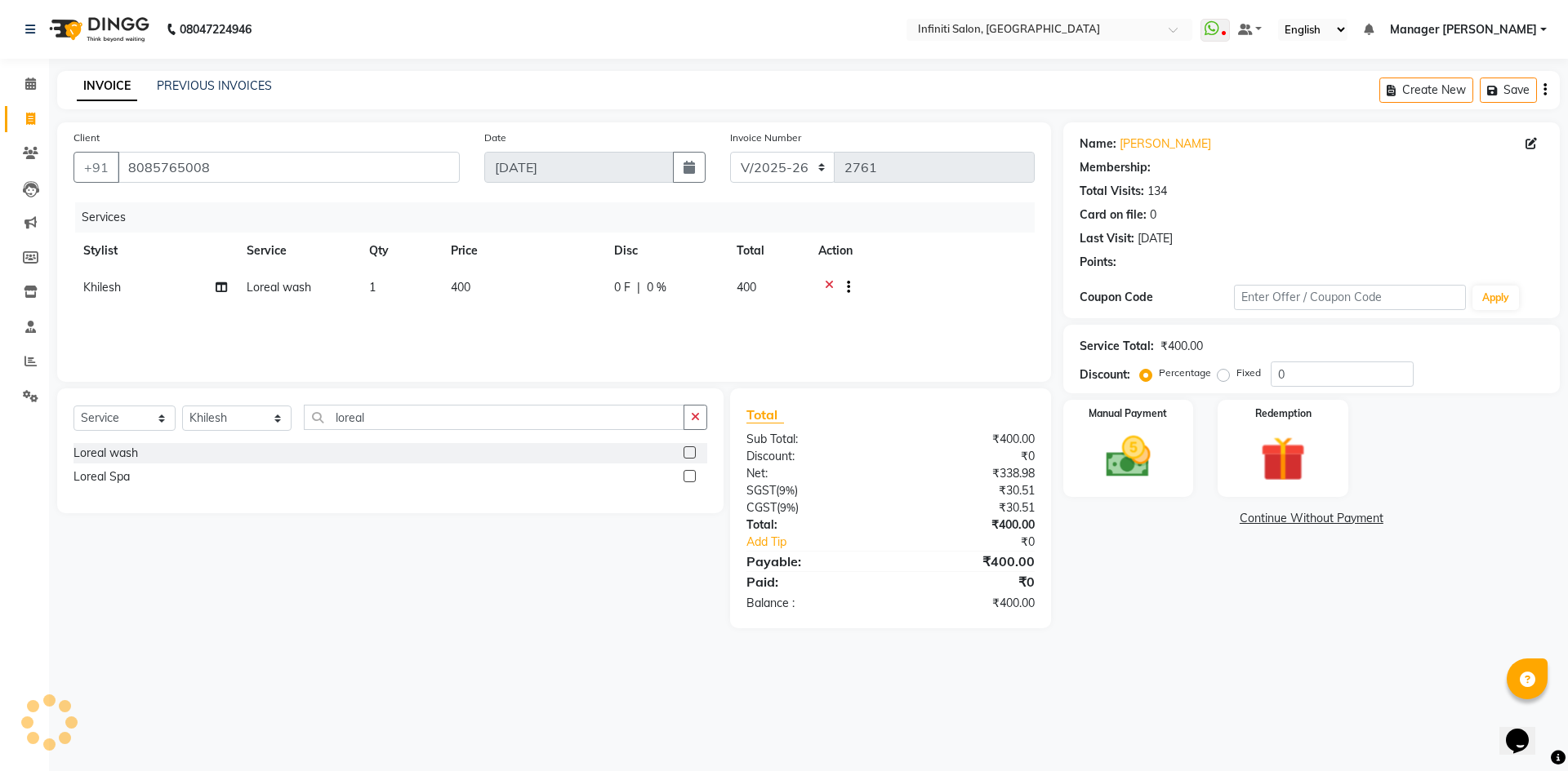
select select "1: Object"
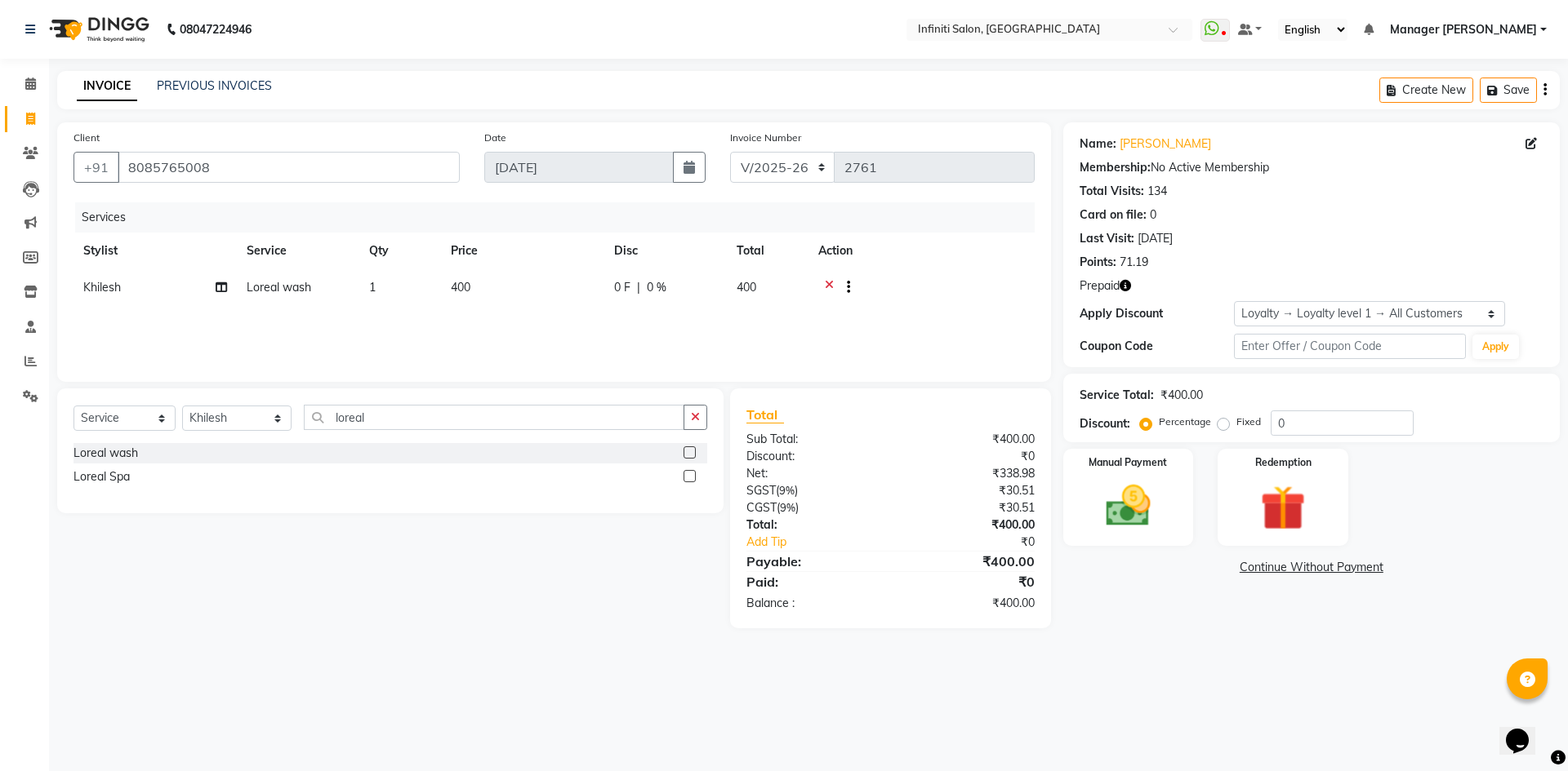
click at [1127, 281] on icon "button" at bounding box center [1125, 286] width 11 height 11
click at [1137, 480] on img at bounding box center [1128, 507] width 76 height 54
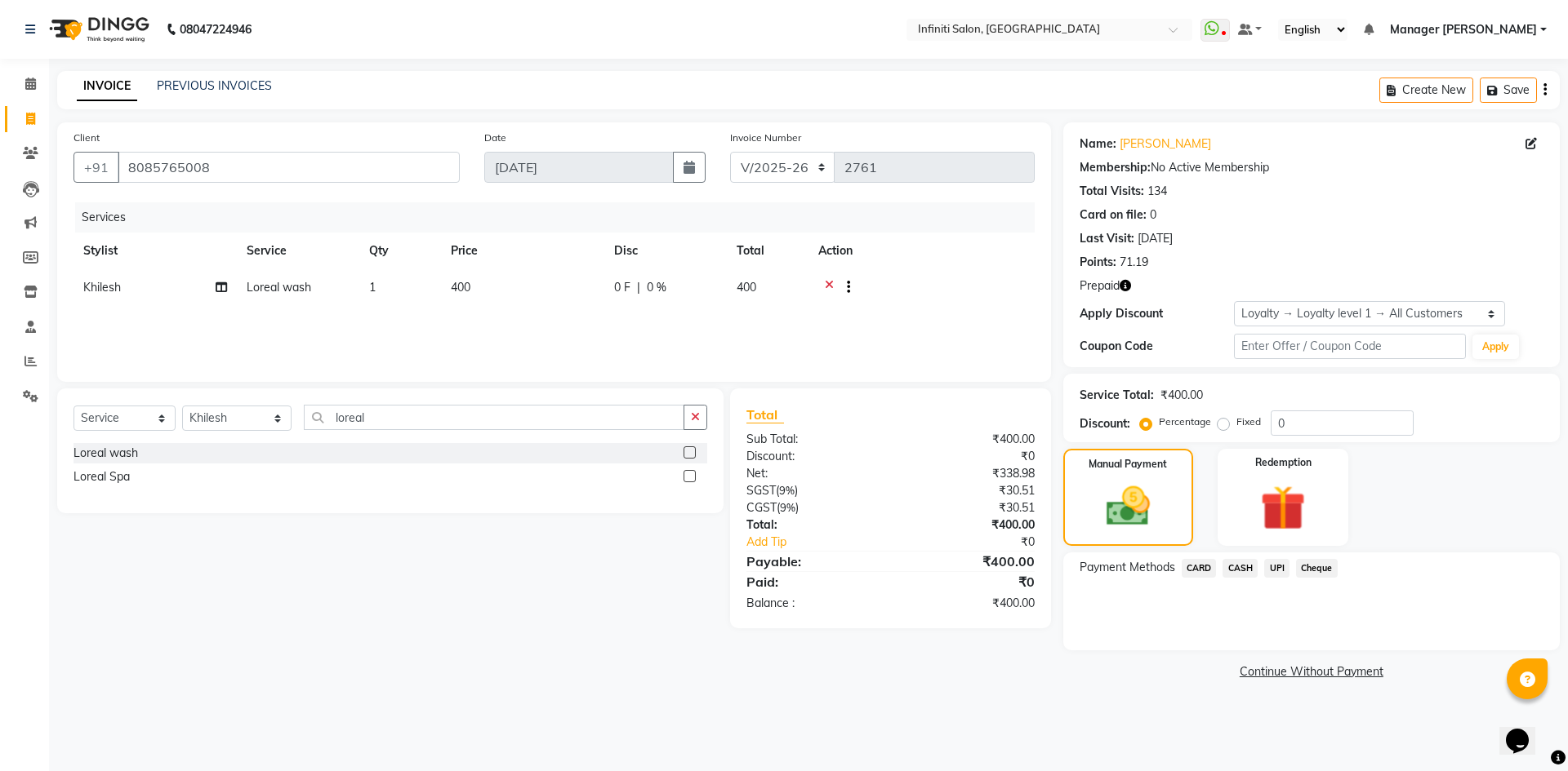
drag, startPoint x: 1248, startPoint y: 566, endPoint x: 1257, endPoint y: 585, distance: 21.0
click at [1248, 568] on span "CASH" at bounding box center [1240, 569] width 35 height 19
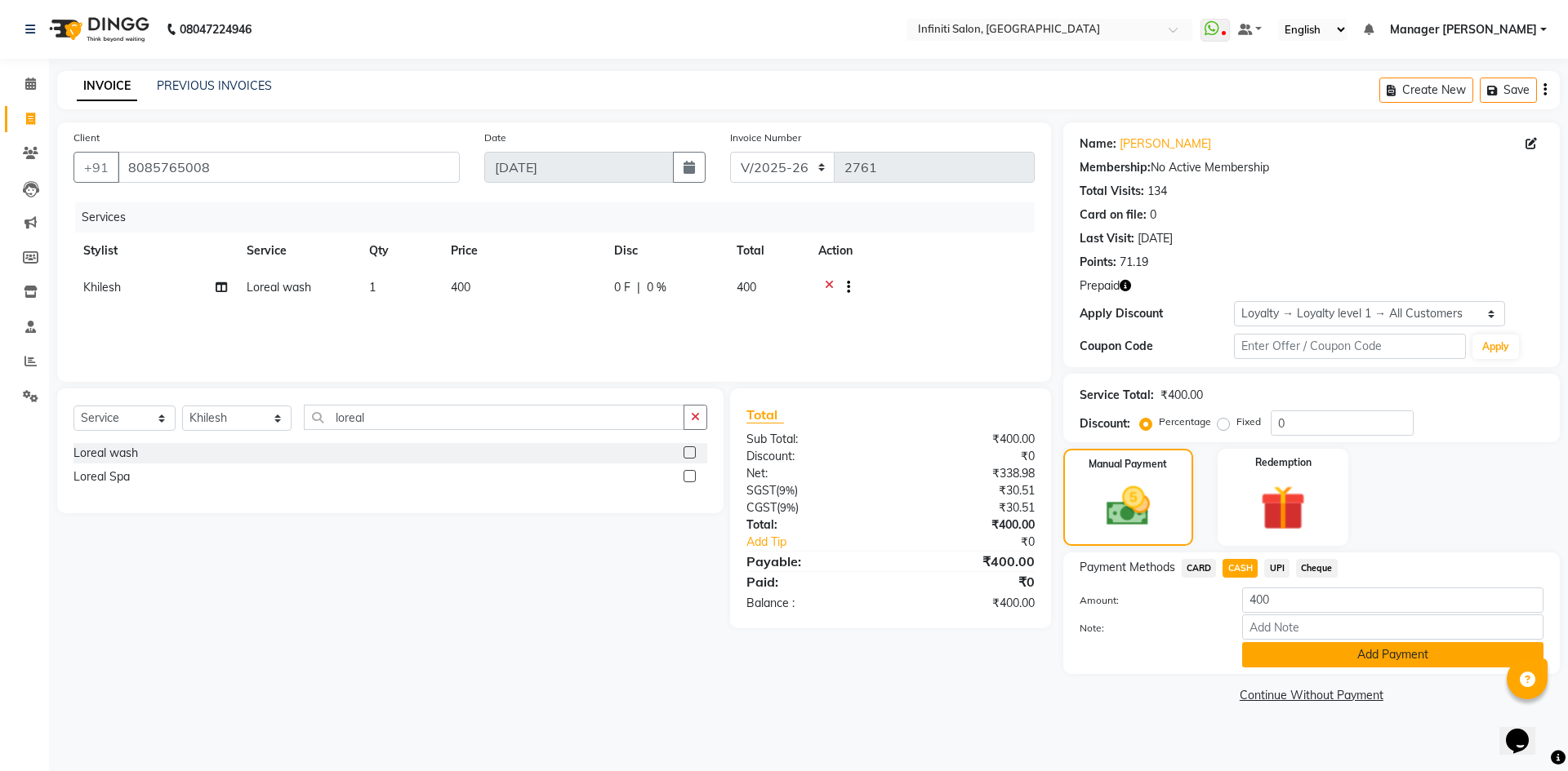
click at [1302, 656] on button "Add Payment" at bounding box center [1393, 655] width 302 height 25
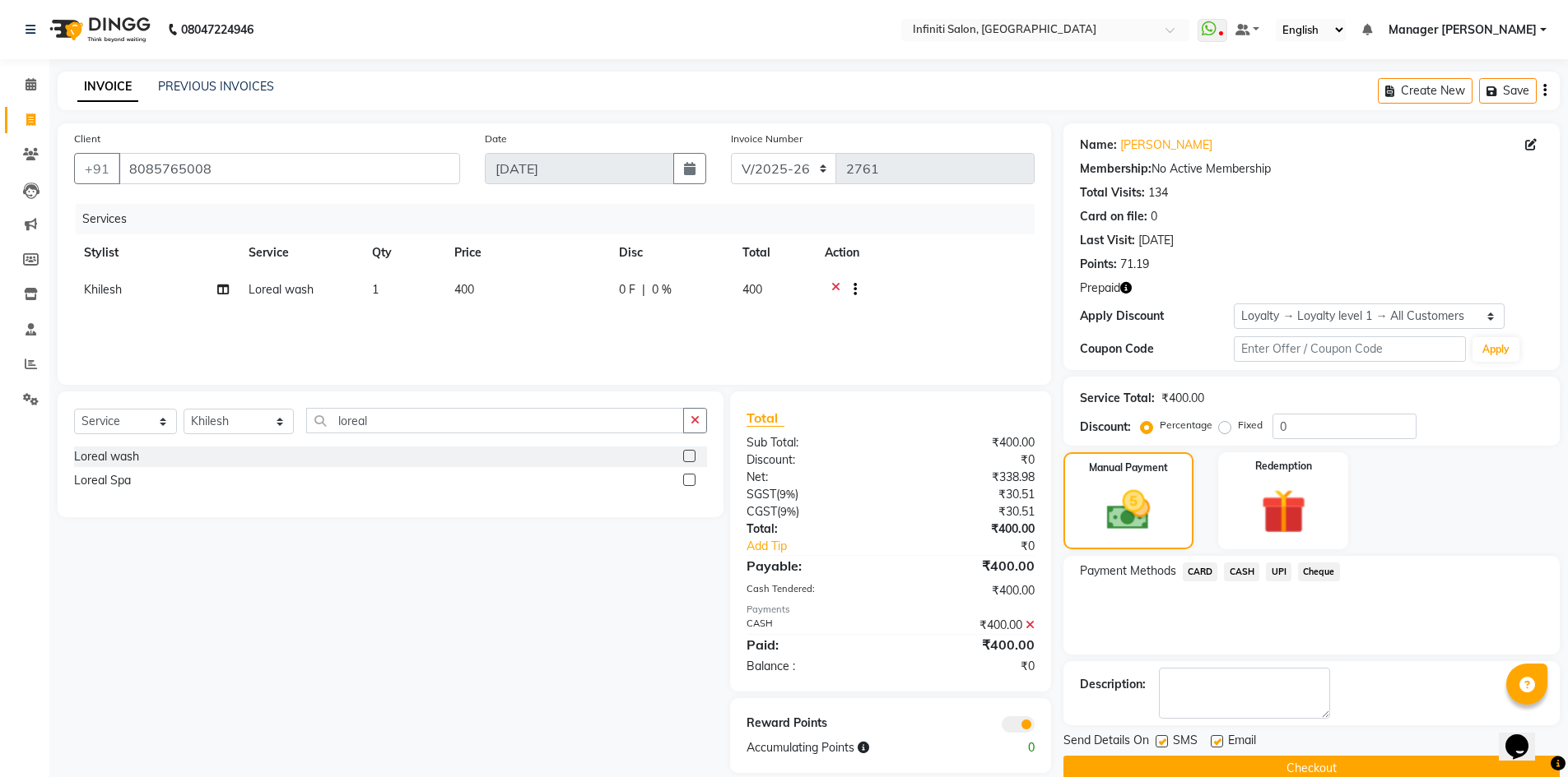
click at [1310, 762] on button "Checkout" at bounding box center [1312, 769] width 497 height 25
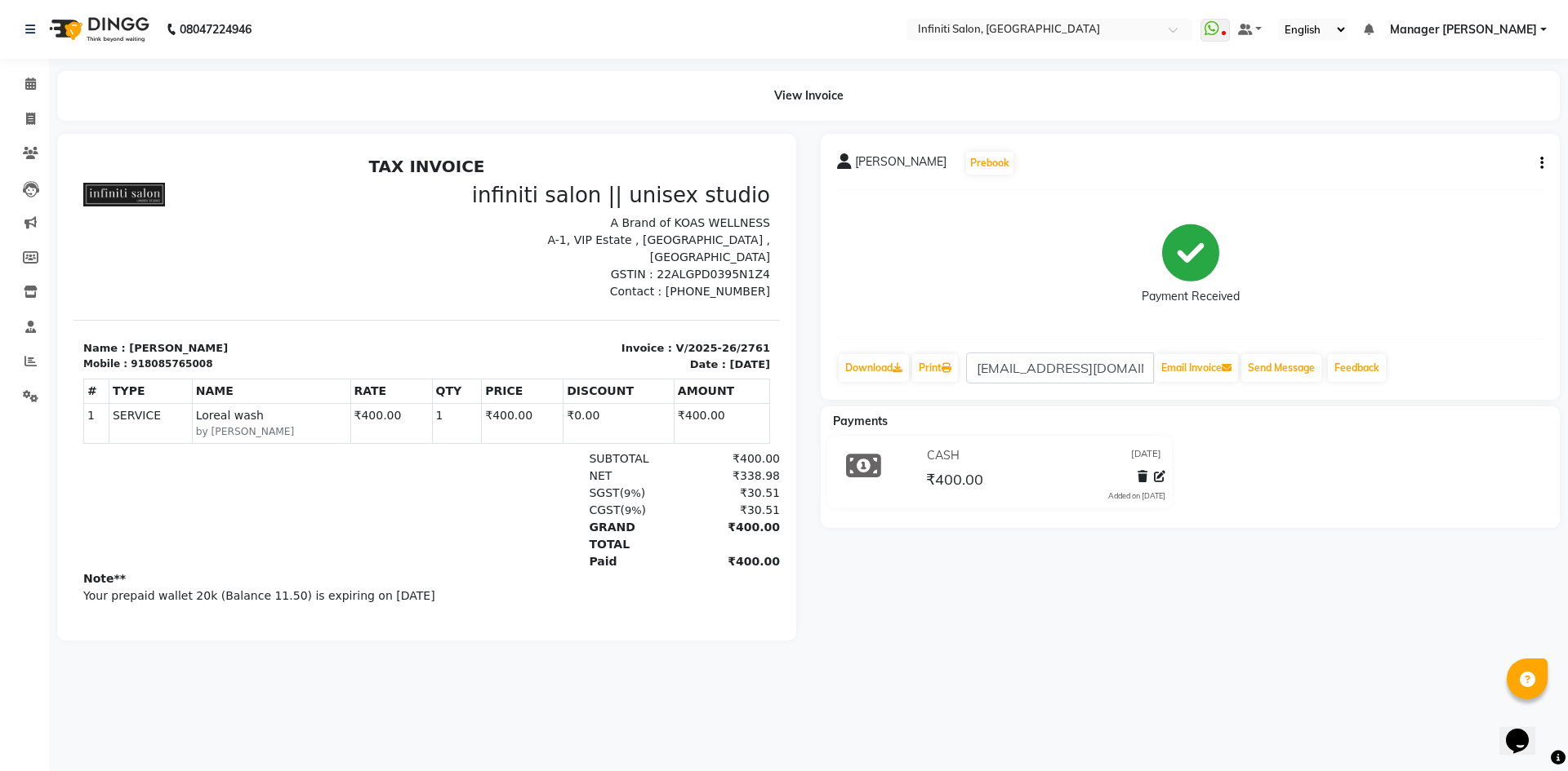
click at [321, 271] on div at bounding box center [251, 241] width 354 height 117
drag, startPoint x: 321, startPoint y: 271, endPoint x: 40, endPoint y: 122, distance: 318.1
click at [40, 122] on span at bounding box center [31, 119] width 29 height 19
select select "service"
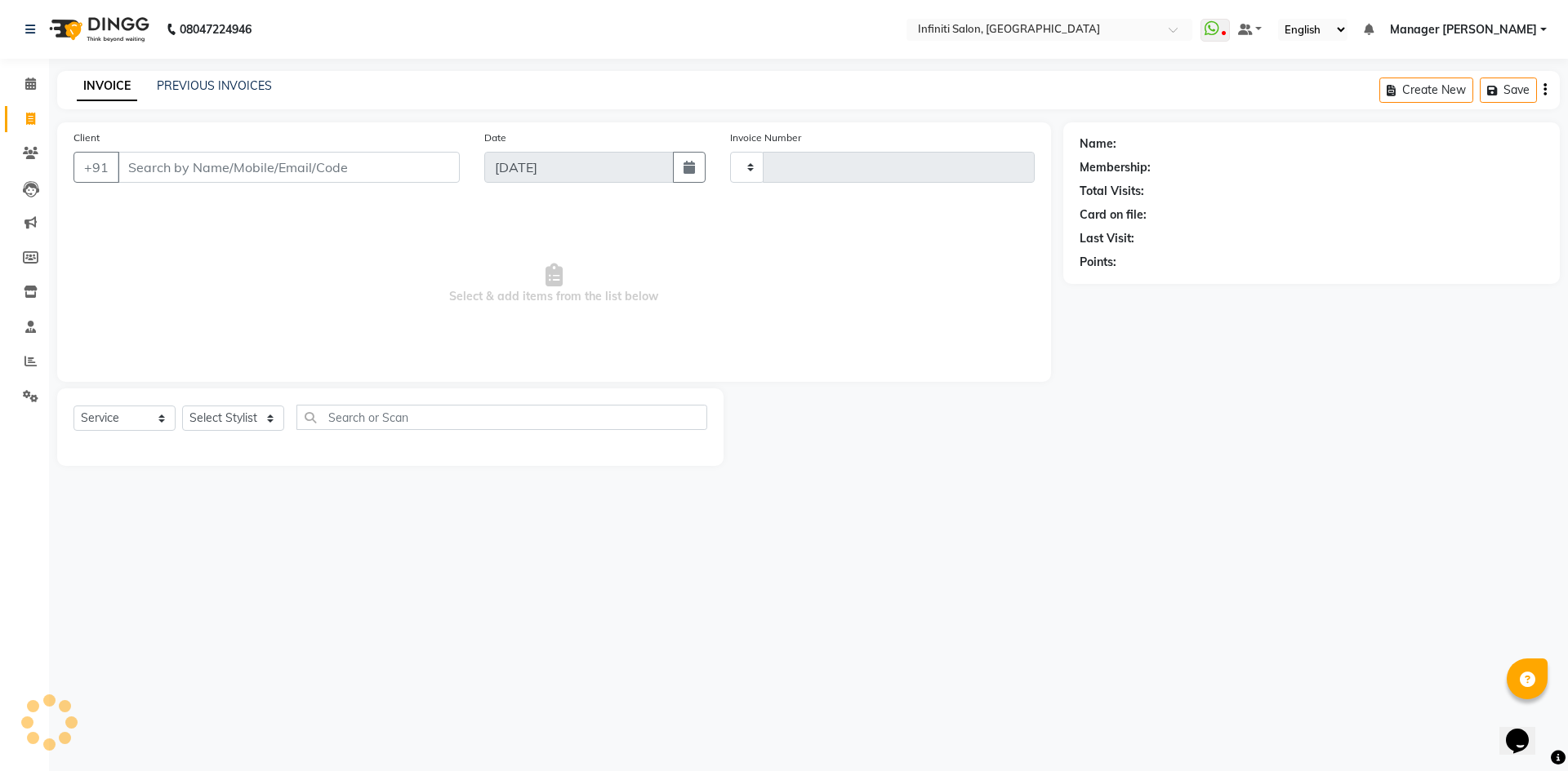
type input "2762"
select select "5804"
click at [30, 84] on icon at bounding box center [30, 83] width 10 height 12
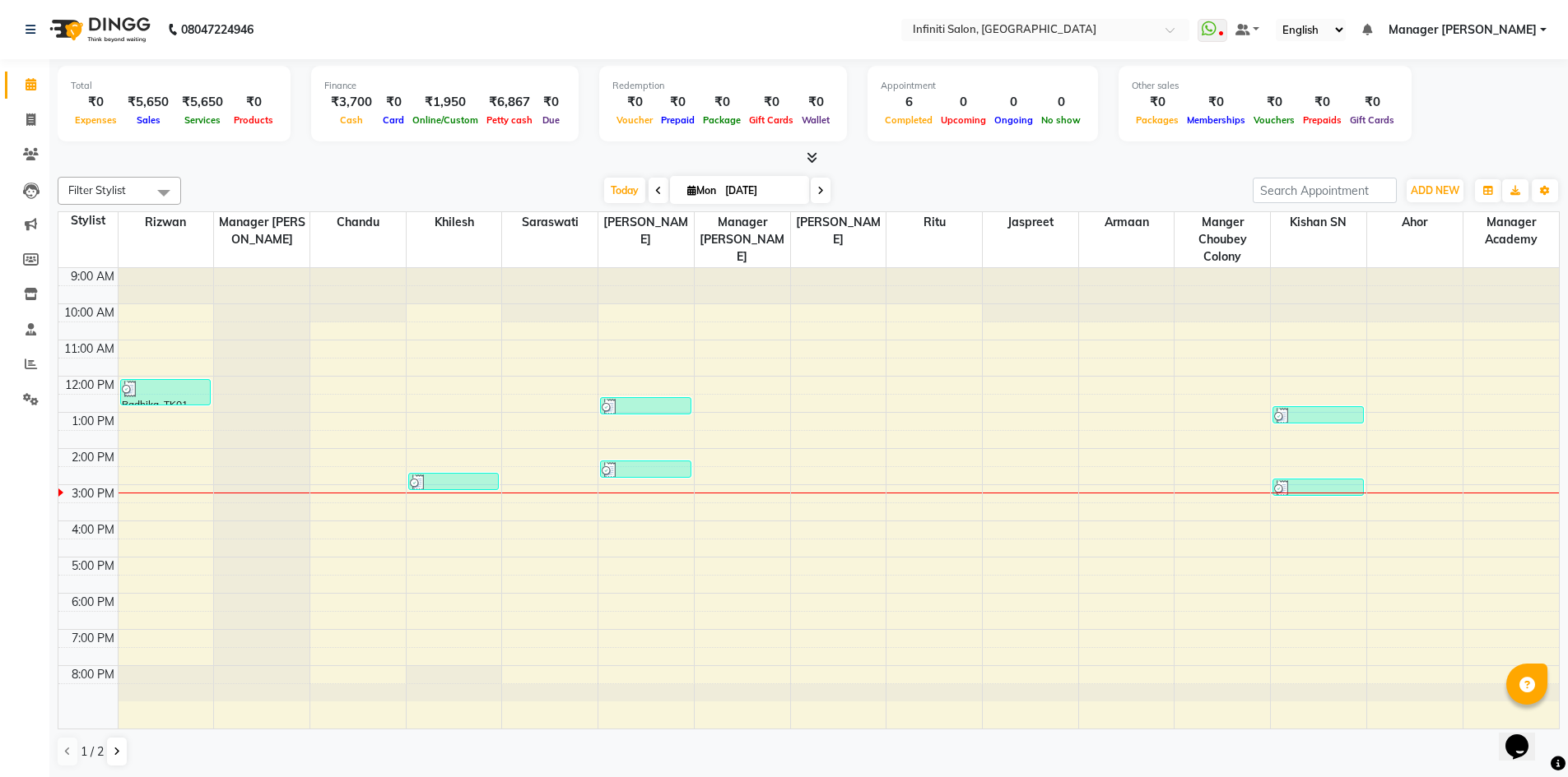
click at [1119, 553] on div "9:00 AM 10:00 AM 11:00 AM 12:00 PM 1:00 PM 2:00 PM 3:00 PM 4:00 PM 5:00 PM 6:00…" at bounding box center [808, 498] width 1500 height 461
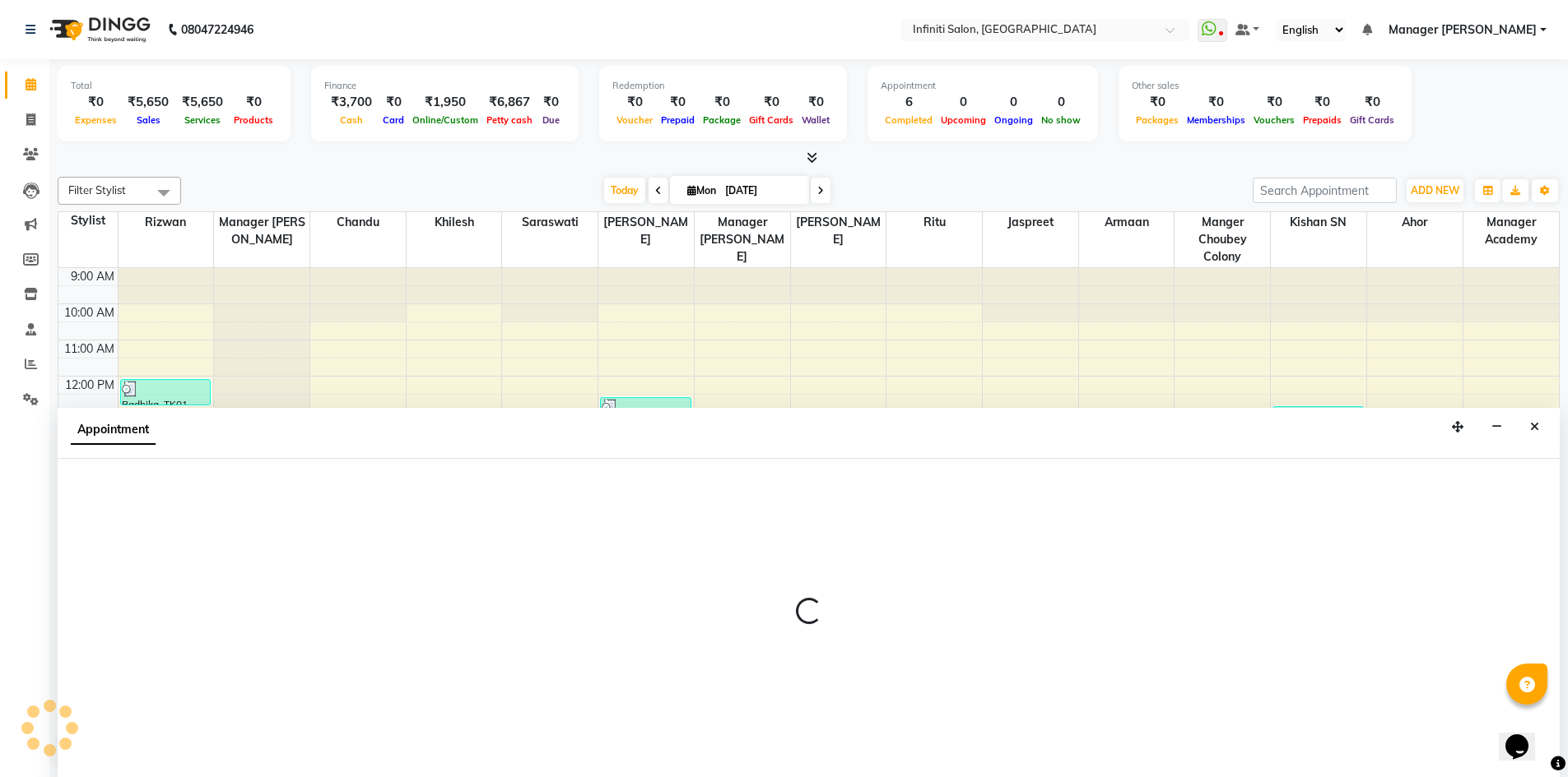
scroll to position [1, 0]
select select "78872"
select select "990"
select select "tentative"
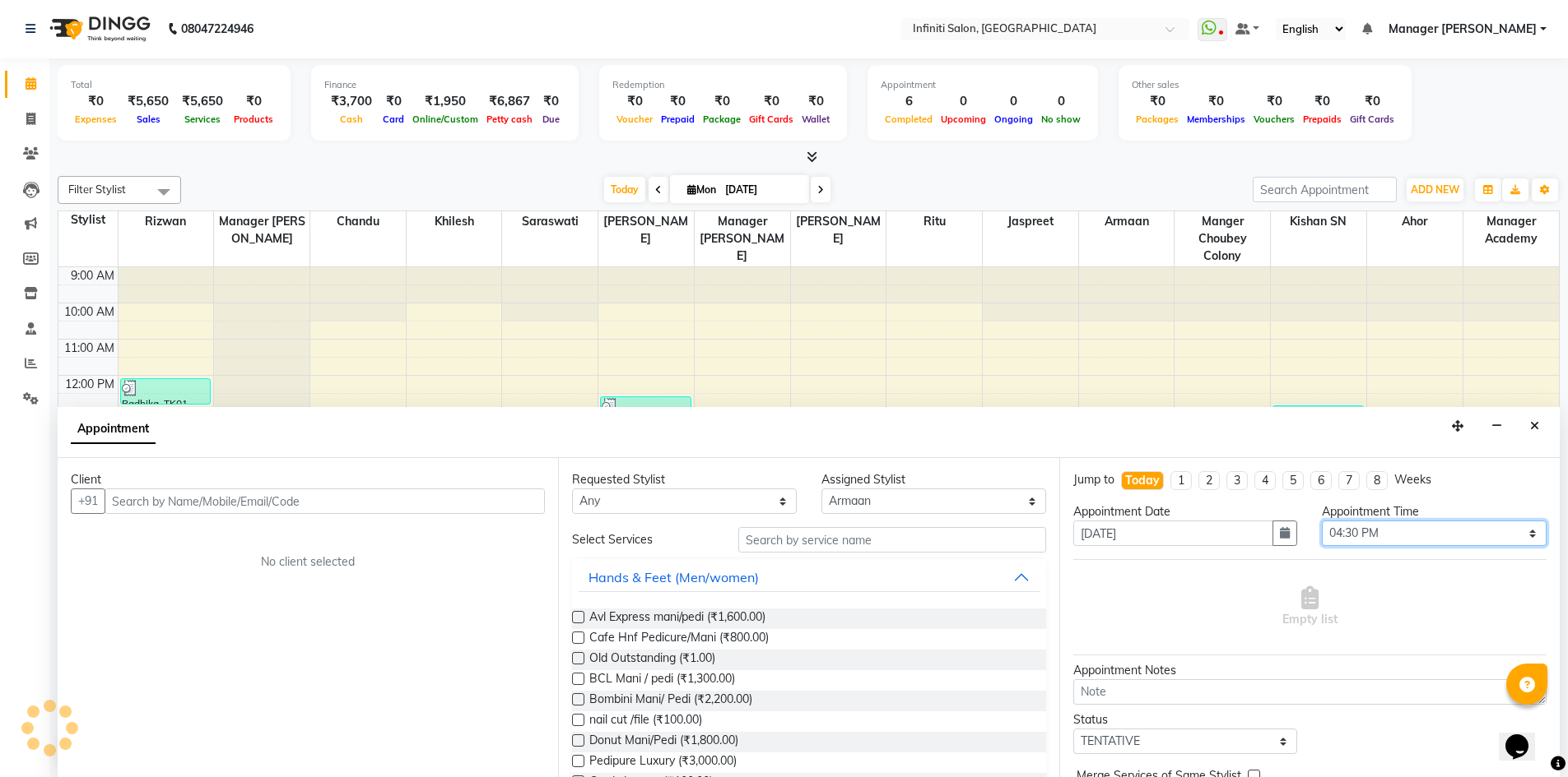
click at [1396, 538] on select "Select 10:00 AM 10:15 AM 10:30 AM 10:45 AM 11:00 AM 11:15 AM 11:30 AM 11:45 AM …" at bounding box center [1434, 533] width 224 height 25
select select "960"
click at [1322, 521] on select "Select 10:00 AM 10:15 AM 10:30 AM 10:45 AM 11:00 AM 11:15 AM 11:30 AM 11:45 AM …" at bounding box center [1434, 533] width 224 height 25
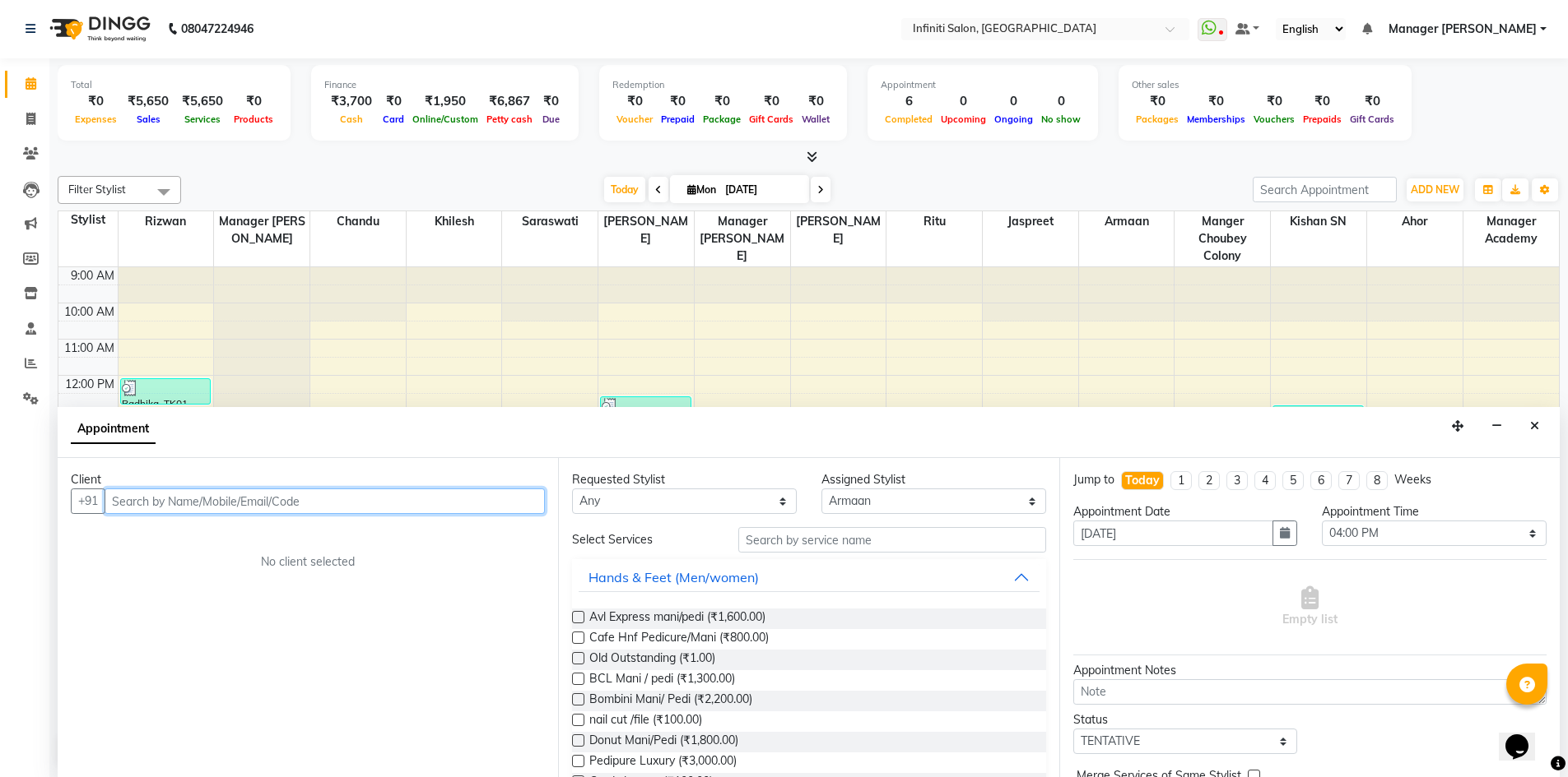
click at [321, 492] on input "text" at bounding box center [324, 501] width 440 height 25
click at [277, 303] on div at bounding box center [262, 484] width 96 height 434
click at [1532, 417] on button "Close" at bounding box center [1534, 426] width 23 height 25
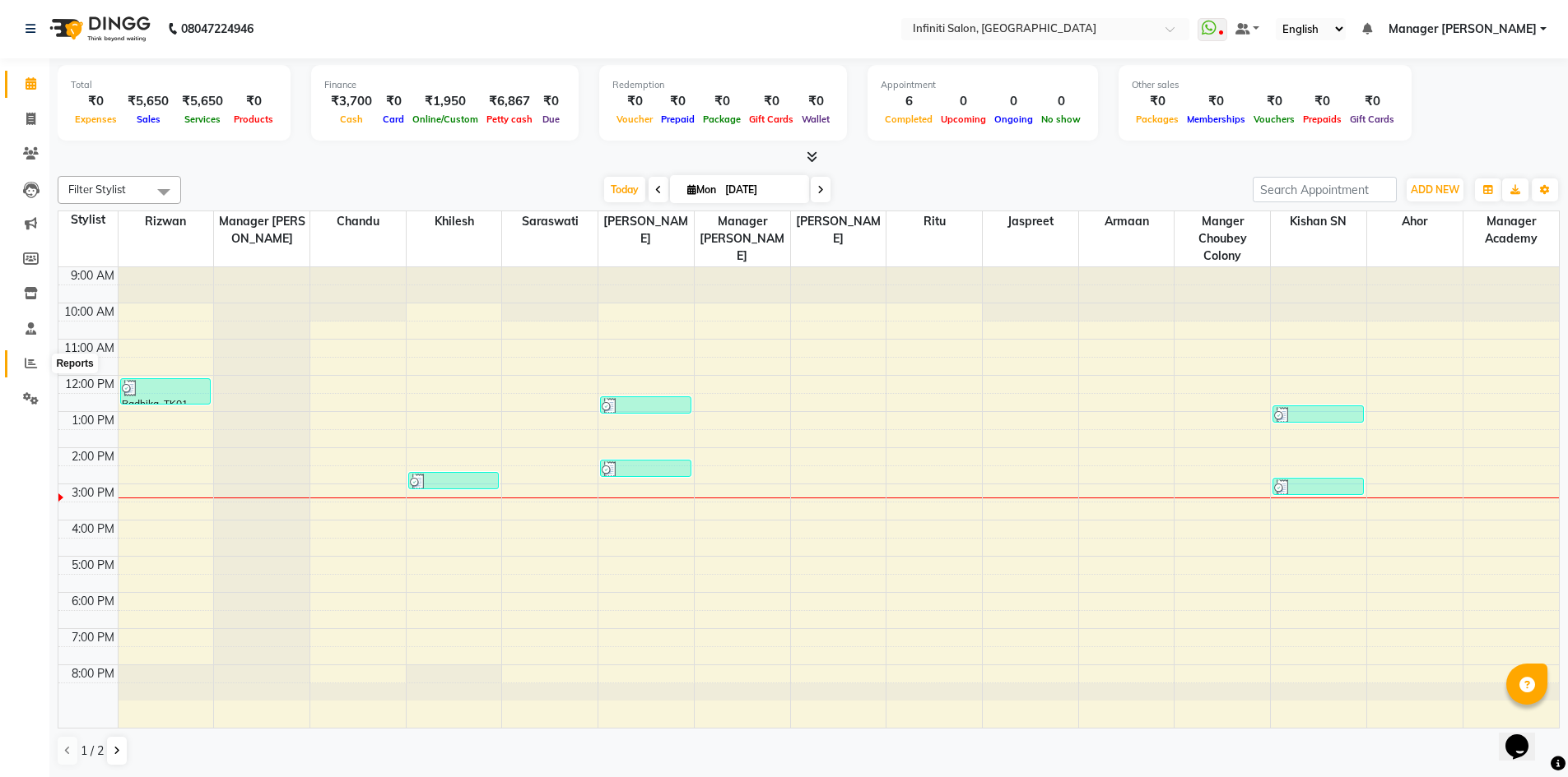
click at [23, 359] on span at bounding box center [31, 364] width 29 height 19
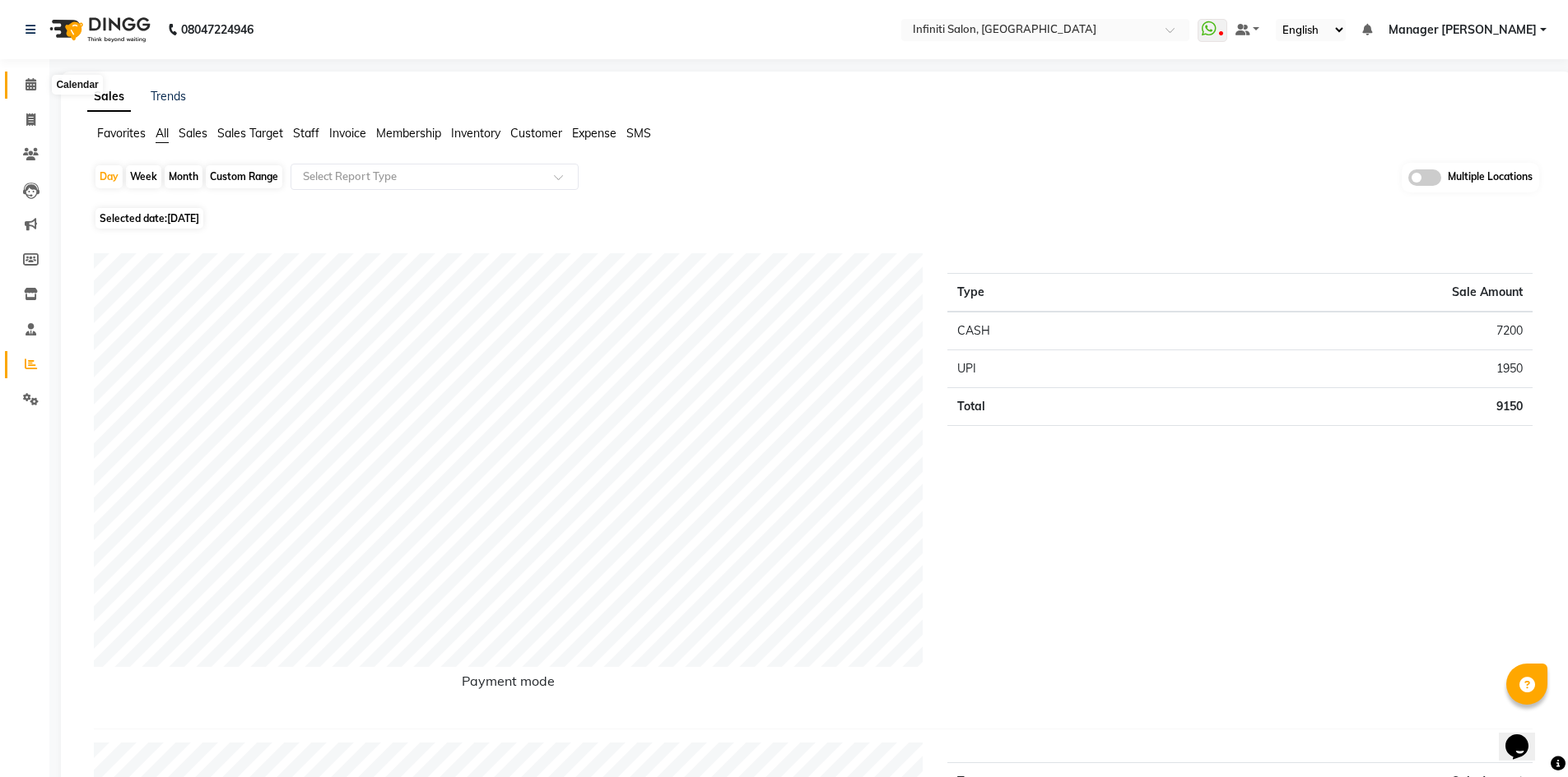
click at [23, 89] on span at bounding box center [31, 85] width 29 height 19
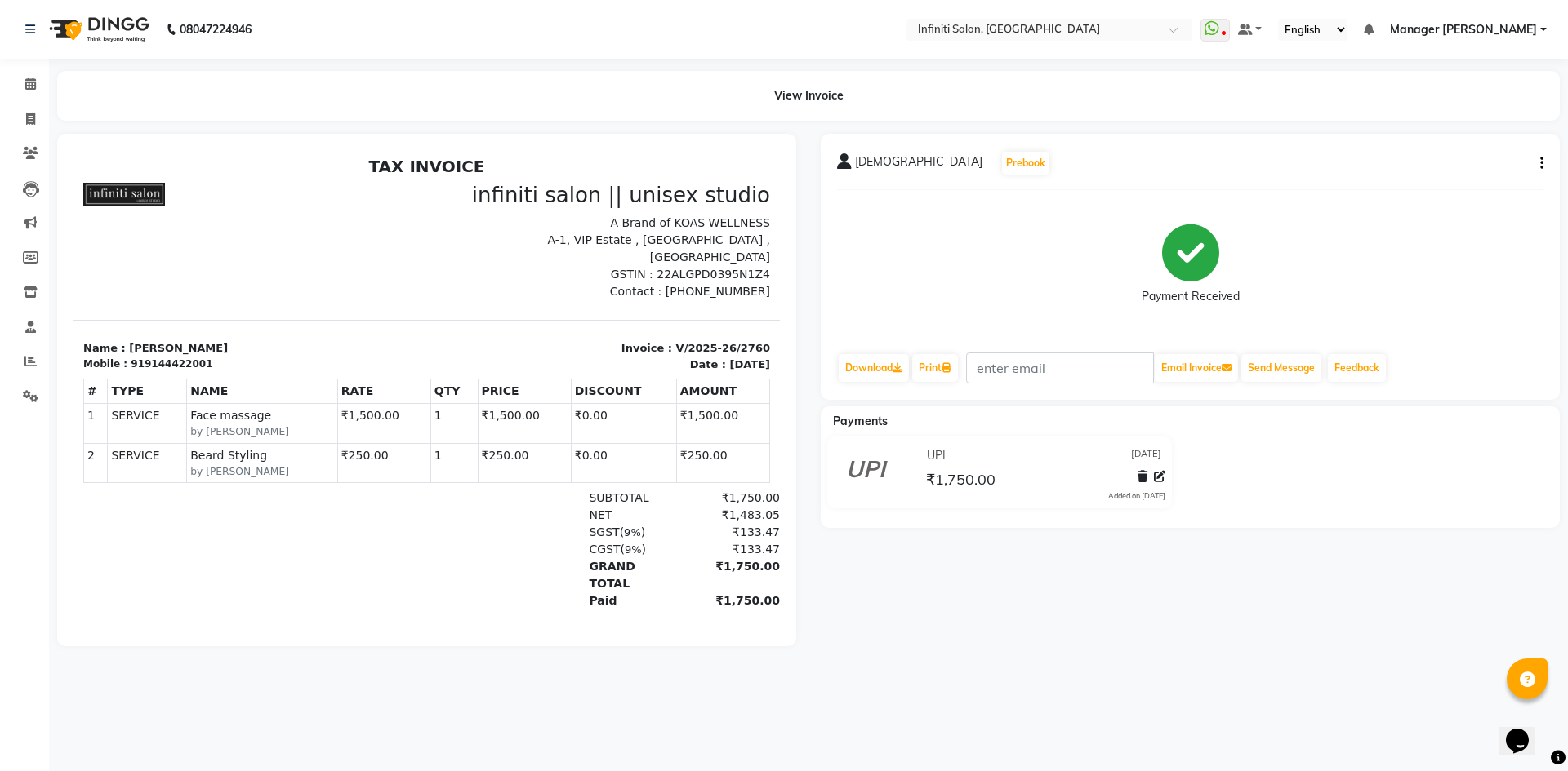
click at [1540, 164] on icon "button" at bounding box center [1542, 163] width 4 height 1
click at [1434, 182] on div "Edit Item Staff" at bounding box center [1461, 173] width 112 height 20
select select "43592"
select select "85146"
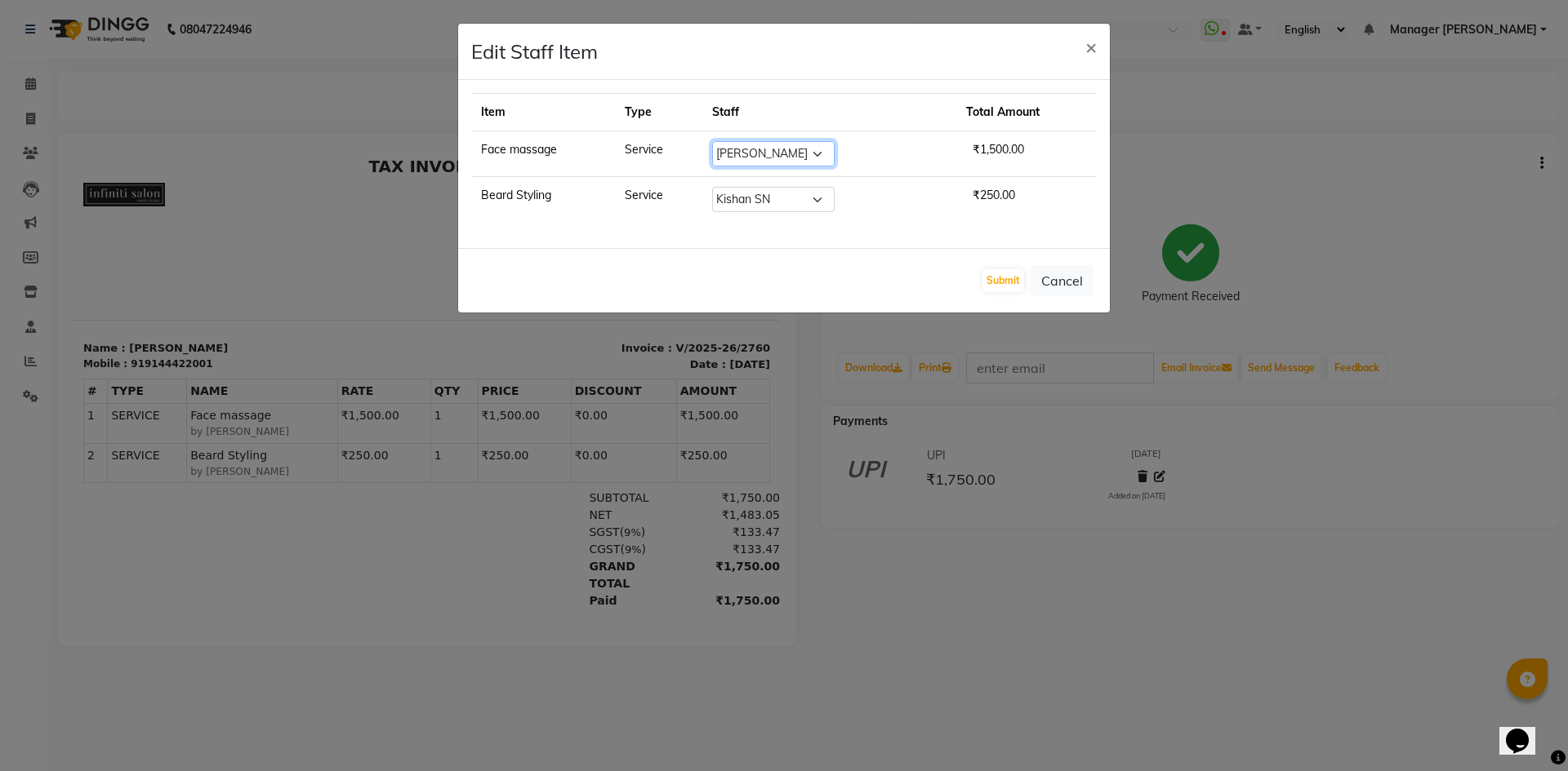
click at [770, 150] on select "Select [PERSON_NAME] Ahor Armaan [PERSON_NAME] [PERSON_NAME] [PERSON_NAME] SN M…" at bounding box center [773, 154] width 123 height 25
select select "79157"
click at [714, 142] on select "Select [PERSON_NAME] Ahor Armaan [PERSON_NAME] [PERSON_NAME] [PERSON_NAME] SN M…" at bounding box center [773, 154] width 123 height 25
click at [1022, 281] on button "Submit" at bounding box center [1003, 280] width 42 height 23
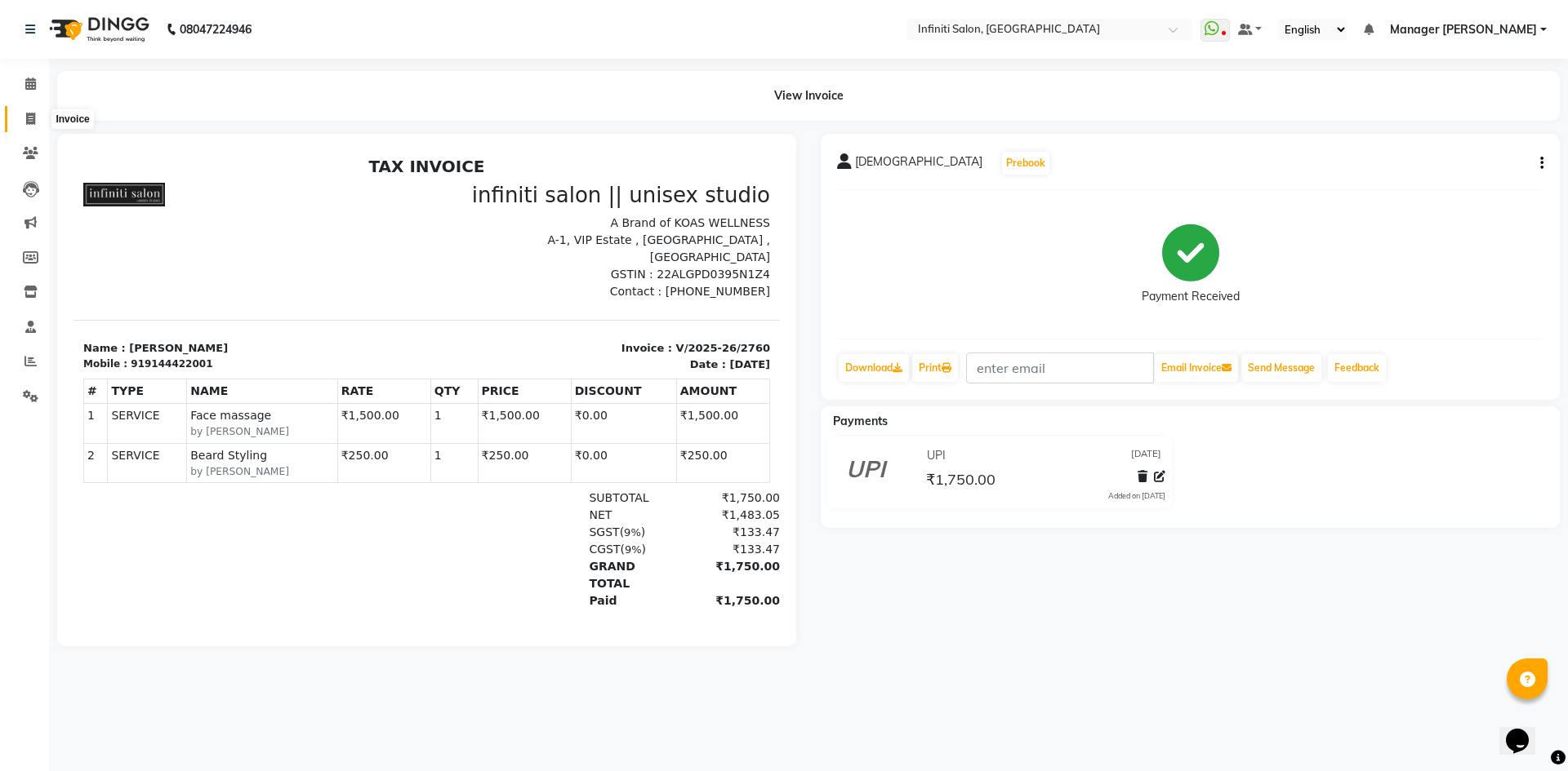
click at [30, 120] on icon at bounding box center [31, 118] width 9 height 12
select select "5804"
select select "service"
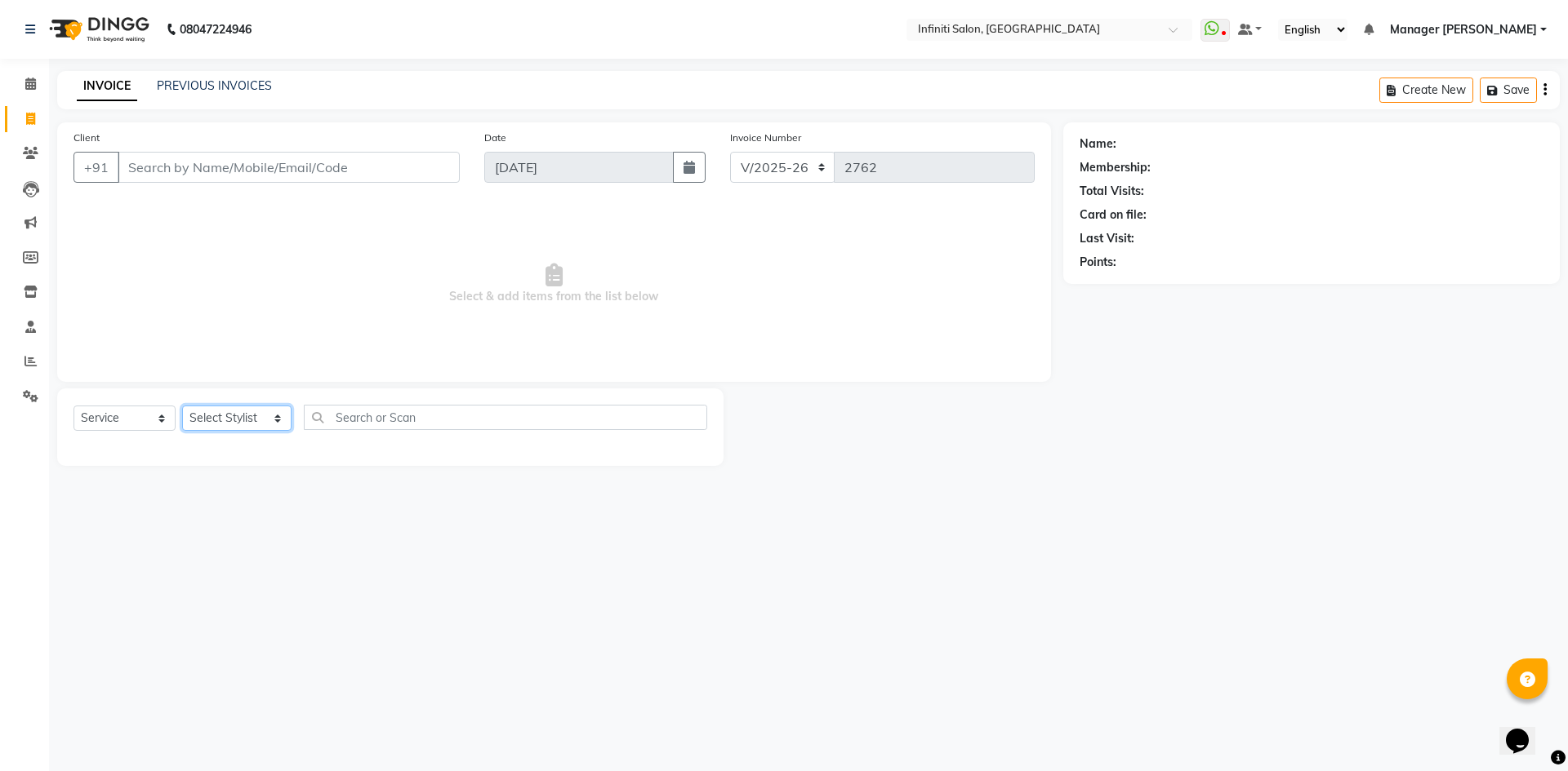
click at [223, 419] on select "Select Stylist [PERSON_NAME] Ahor Armaan [PERSON_NAME] [PERSON_NAME] [PERSON_NA…" at bounding box center [237, 418] width 109 height 25
select select "40471"
click at [183, 406] on select "Select Stylist [PERSON_NAME] Ahor Armaan [PERSON_NAME] [PERSON_NAME] [PERSON_NA…" at bounding box center [237, 418] width 109 height 25
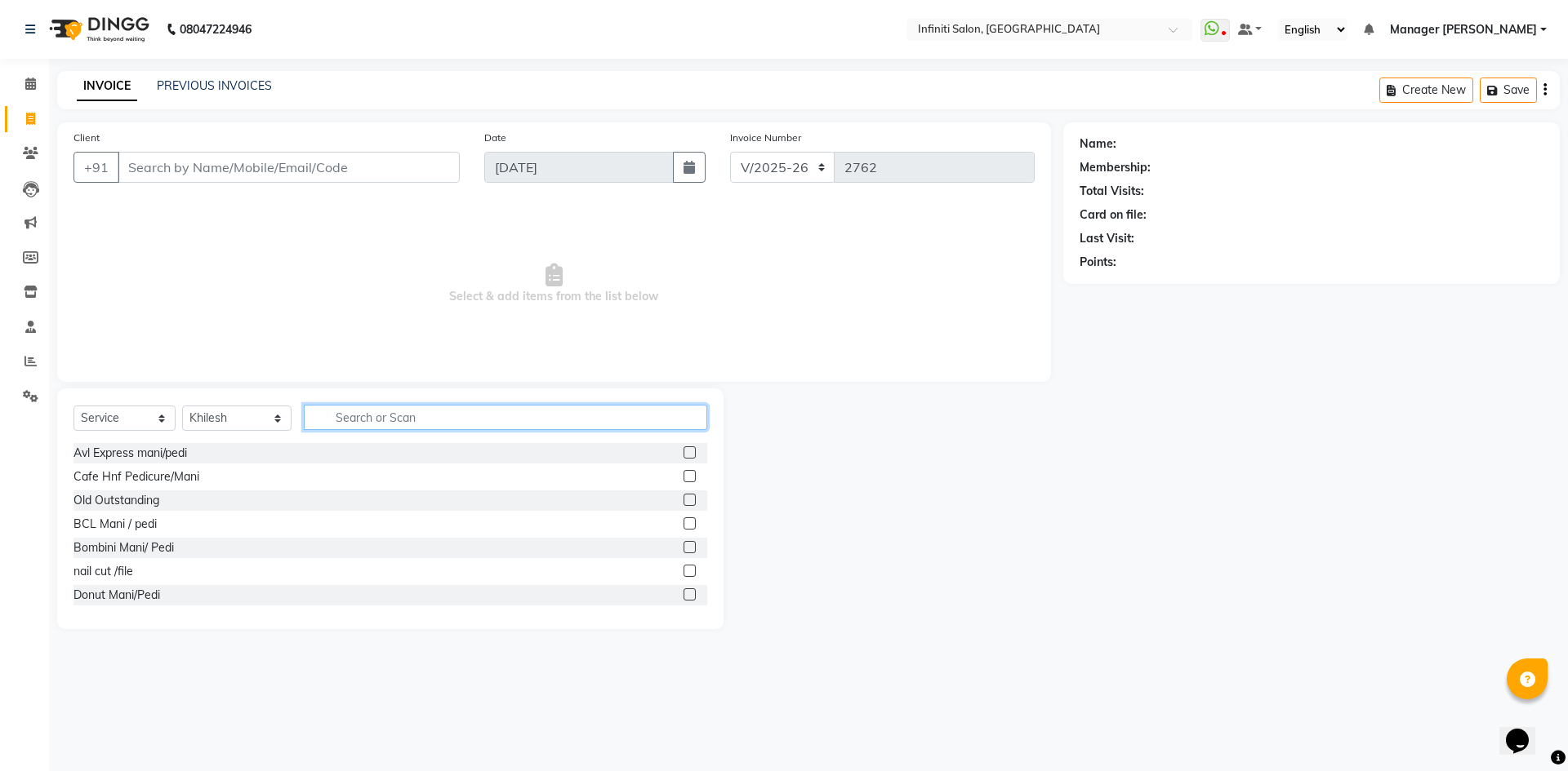
click at [359, 418] on input "text" at bounding box center [505, 417] width 403 height 25
type input "bcl"
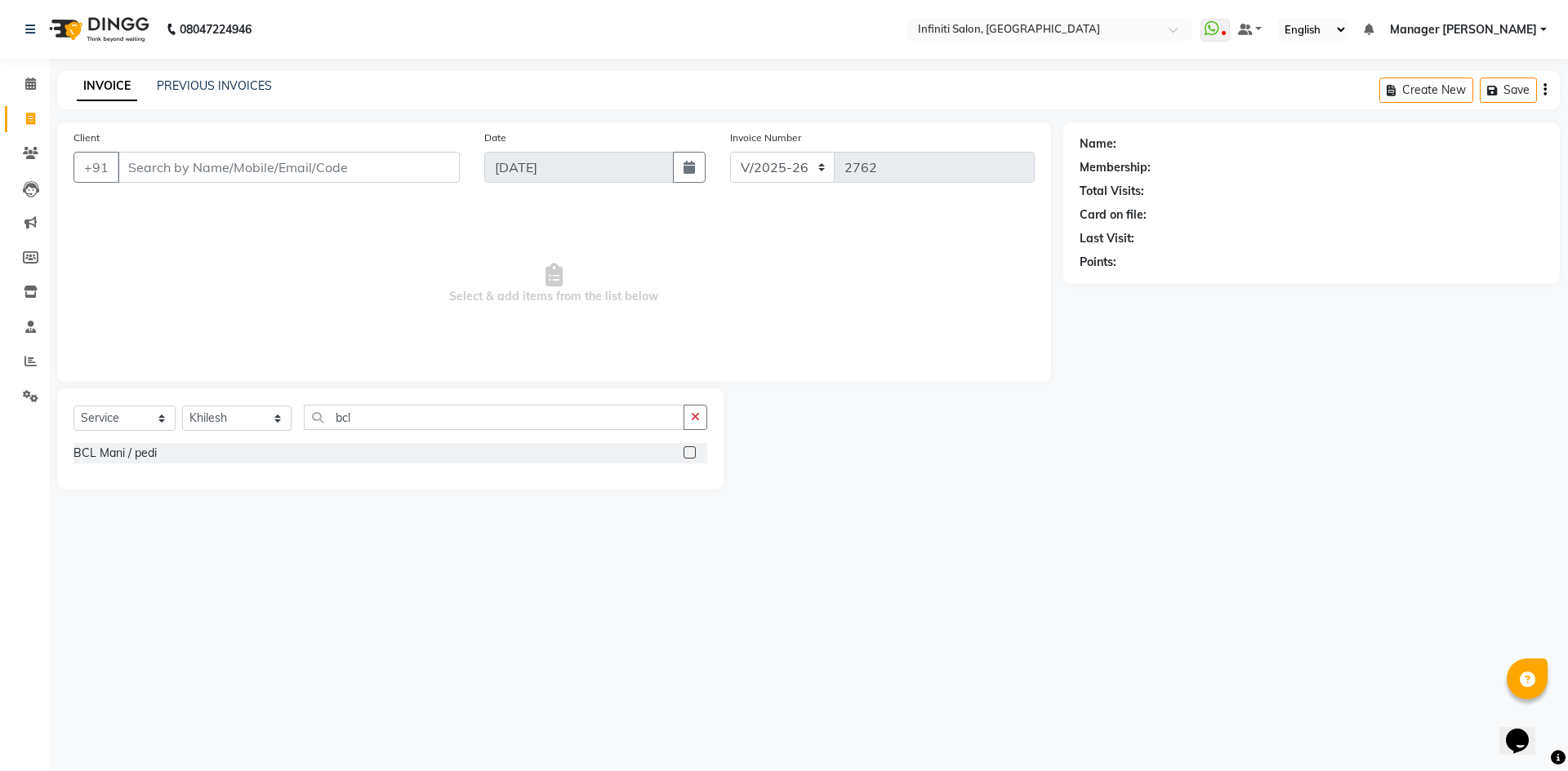
click at [691, 453] on label at bounding box center [689, 453] width 12 height 12
click at [691, 453] on input "checkbox" at bounding box center [689, 453] width 10 height 10
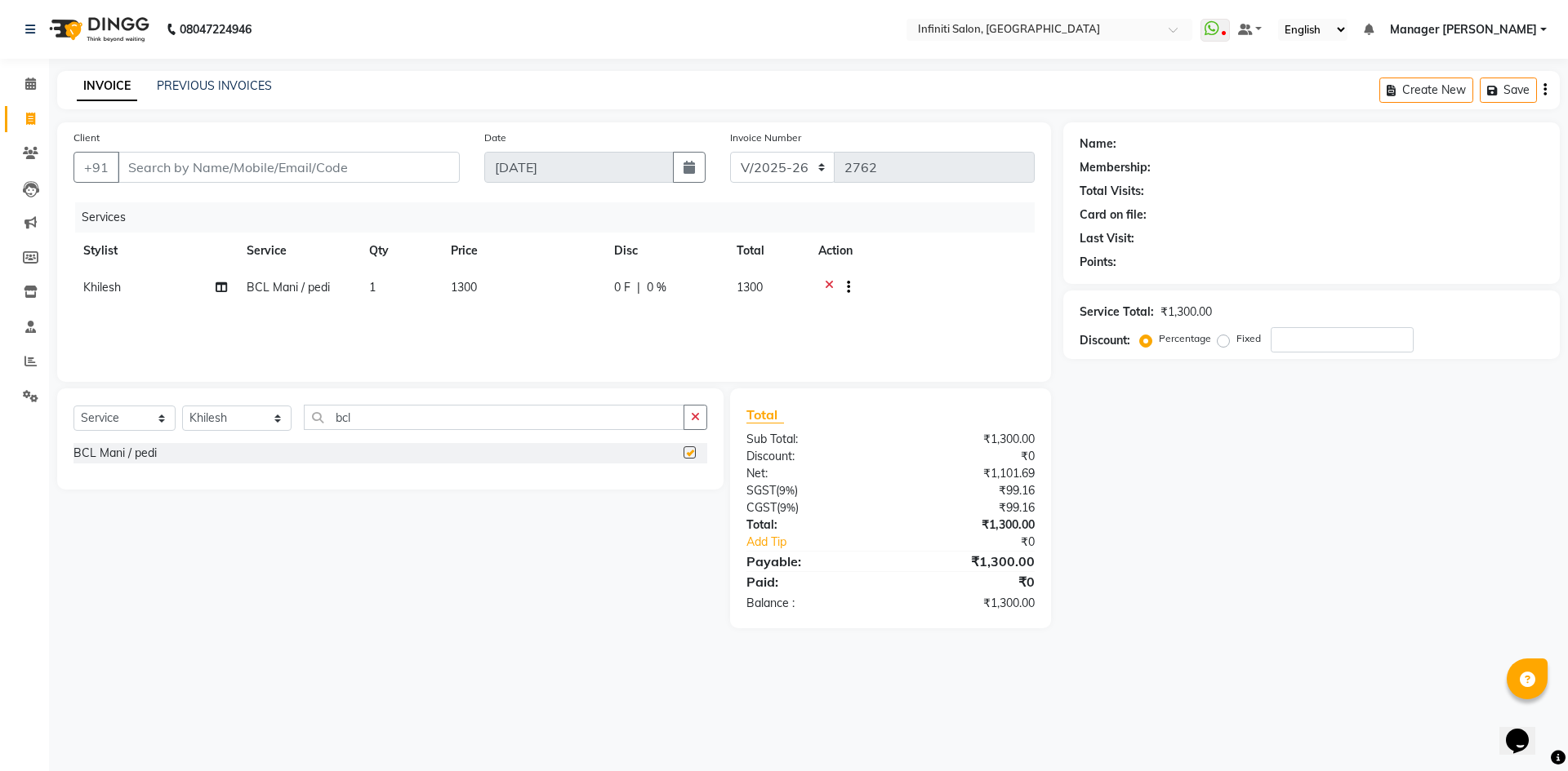
checkbox input "false"
click at [465, 286] on span "1300" at bounding box center [464, 288] width 26 height 15
select select "40471"
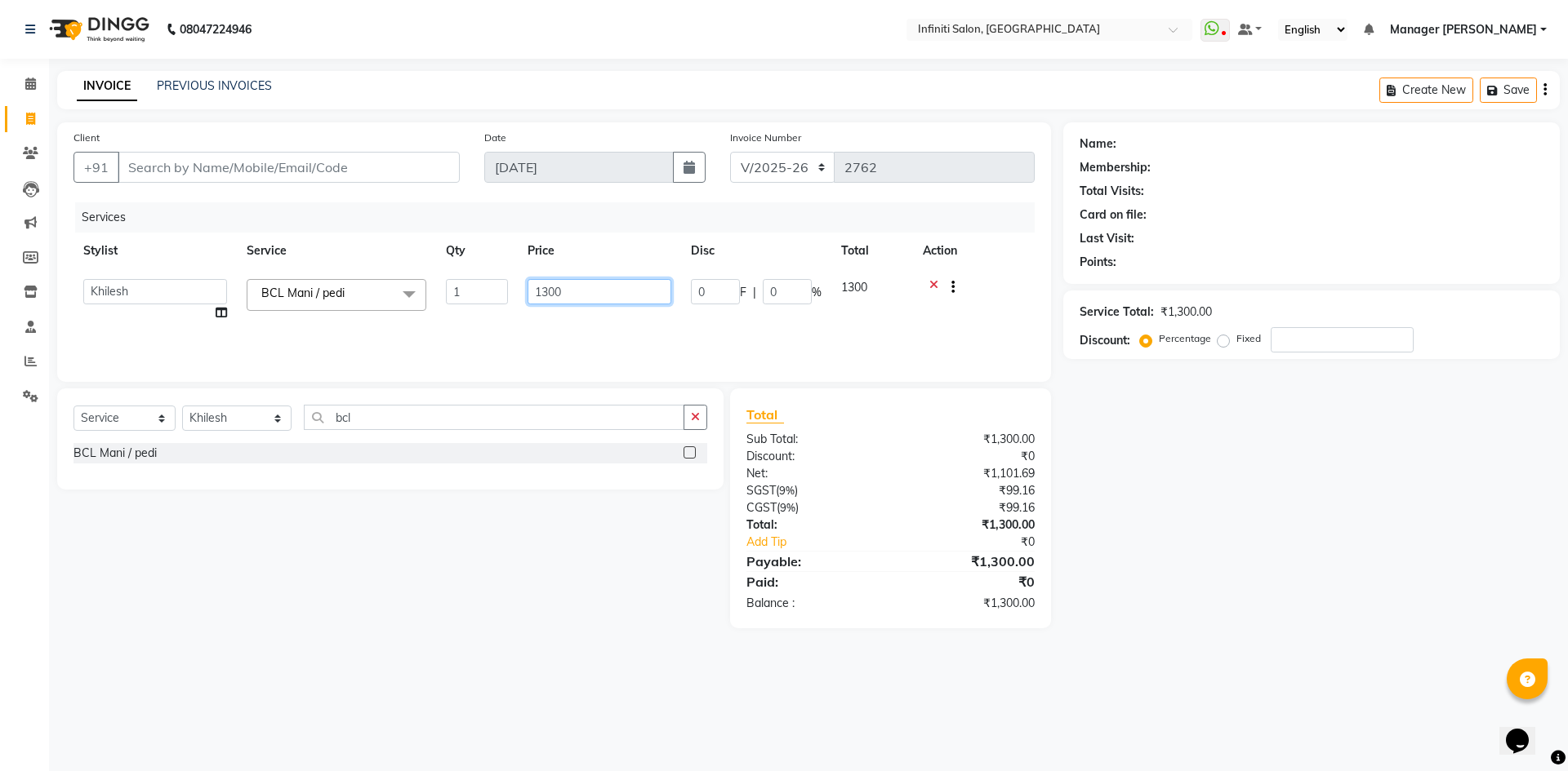
click at [550, 291] on input "1300" at bounding box center [599, 291] width 143 height 25
type input "1000"
click at [244, 426] on select "Select Stylist [PERSON_NAME] Ahor Armaan [PERSON_NAME] [PERSON_NAME] [PERSON_NA…" at bounding box center [237, 418] width 109 height 25
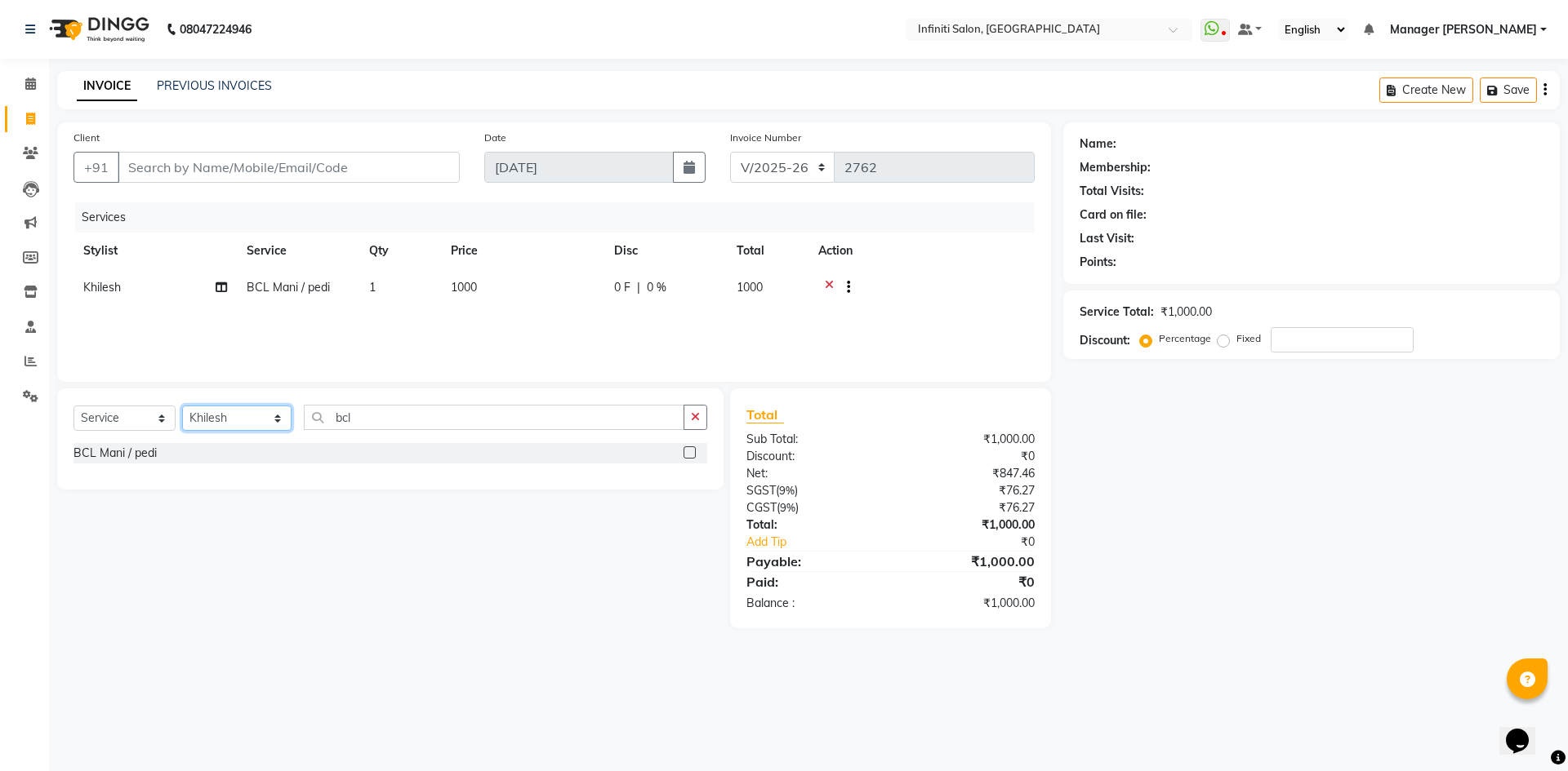
select select "43592"
click at [183, 406] on select "Select Stylist [PERSON_NAME] Ahor Armaan [PERSON_NAME] [PERSON_NAME] [PERSON_NA…" at bounding box center [237, 418] width 109 height 25
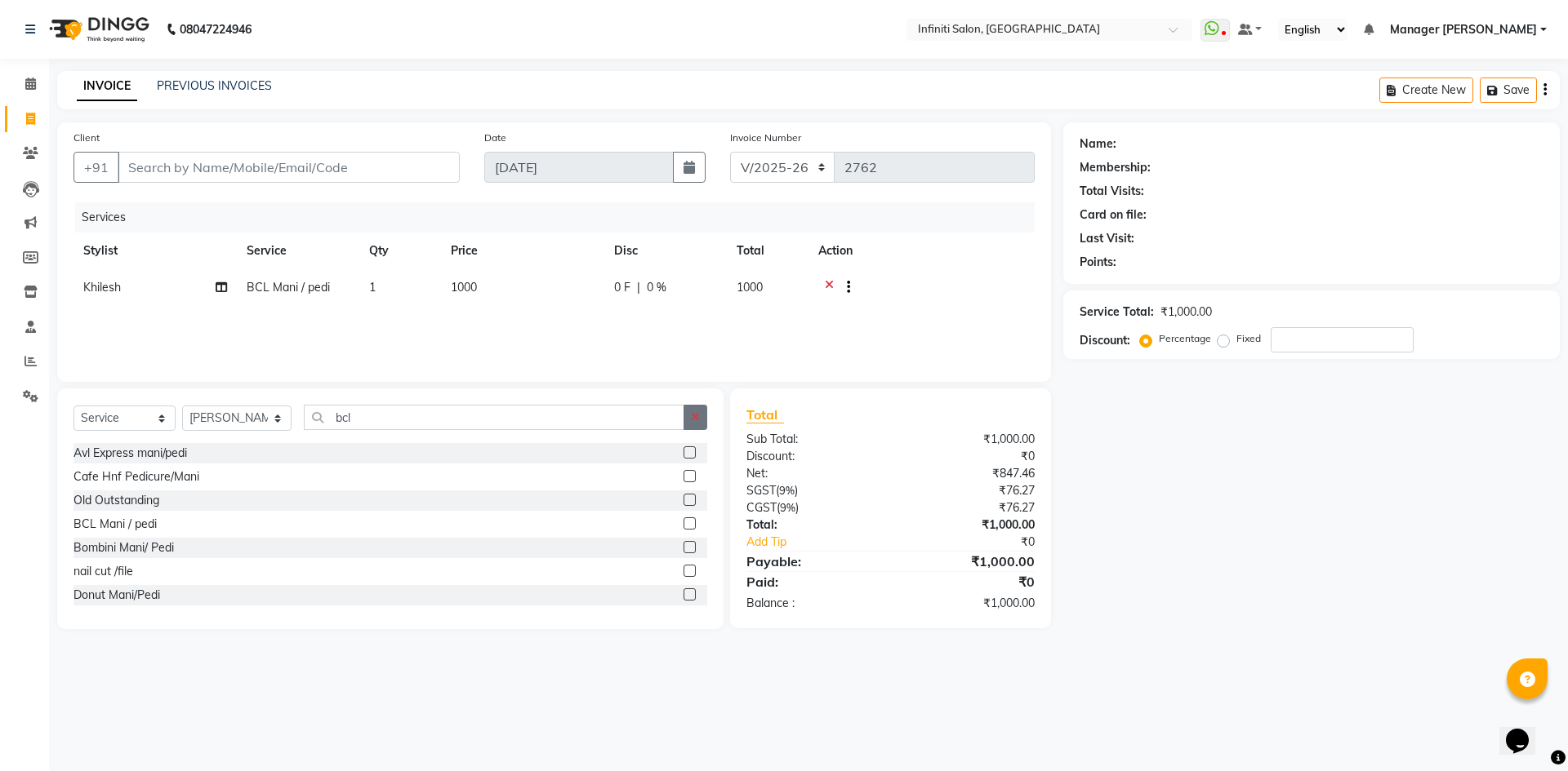
click at [688, 412] on button "button" at bounding box center [695, 417] width 23 height 25
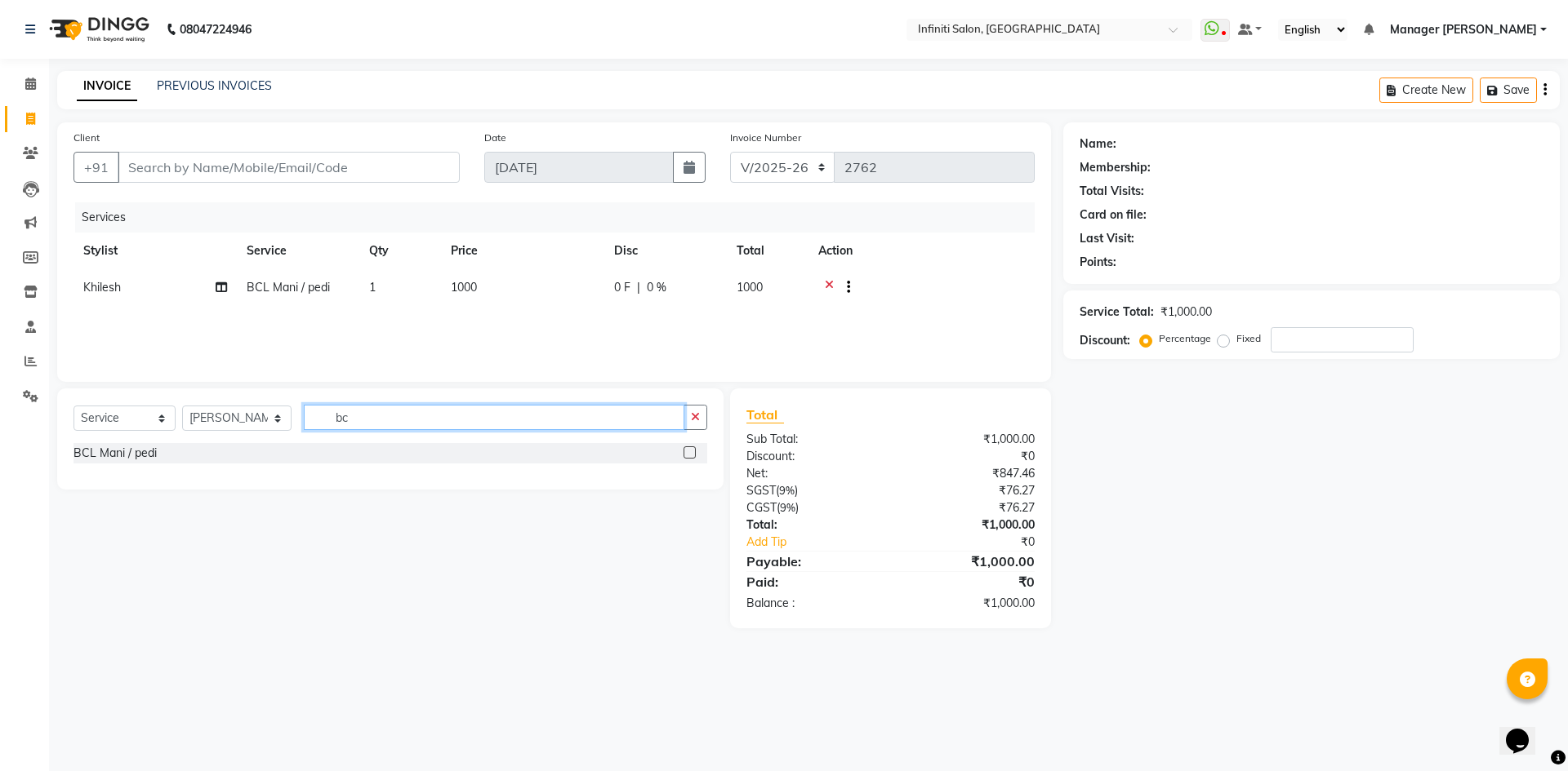
type input "bc"
click at [691, 450] on label at bounding box center [689, 453] width 12 height 12
click at [691, 450] on input "checkbox" at bounding box center [689, 453] width 10 height 10
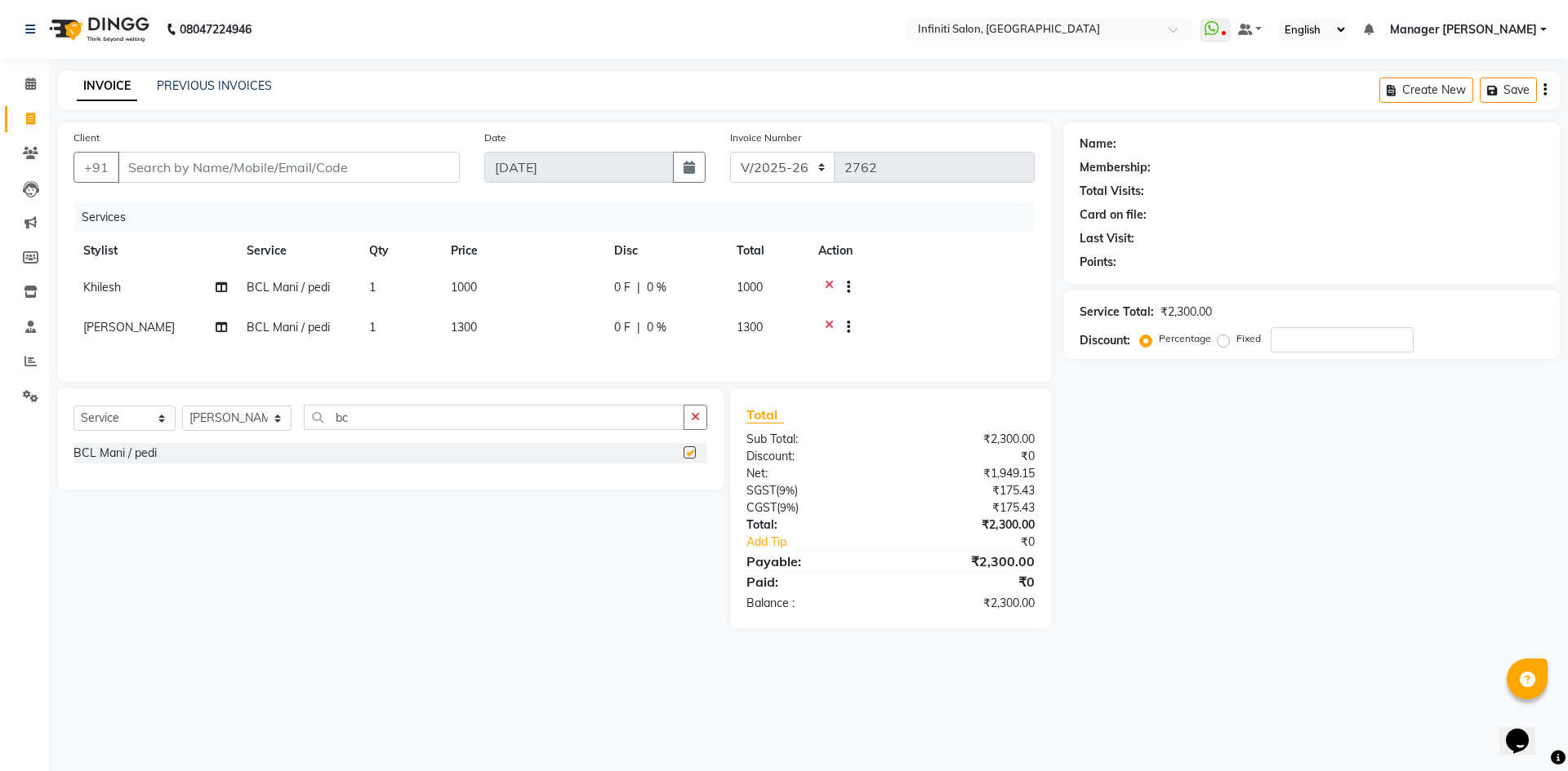
checkbox input "false"
click at [500, 328] on td "1300" at bounding box center [522, 329] width 163 height 40
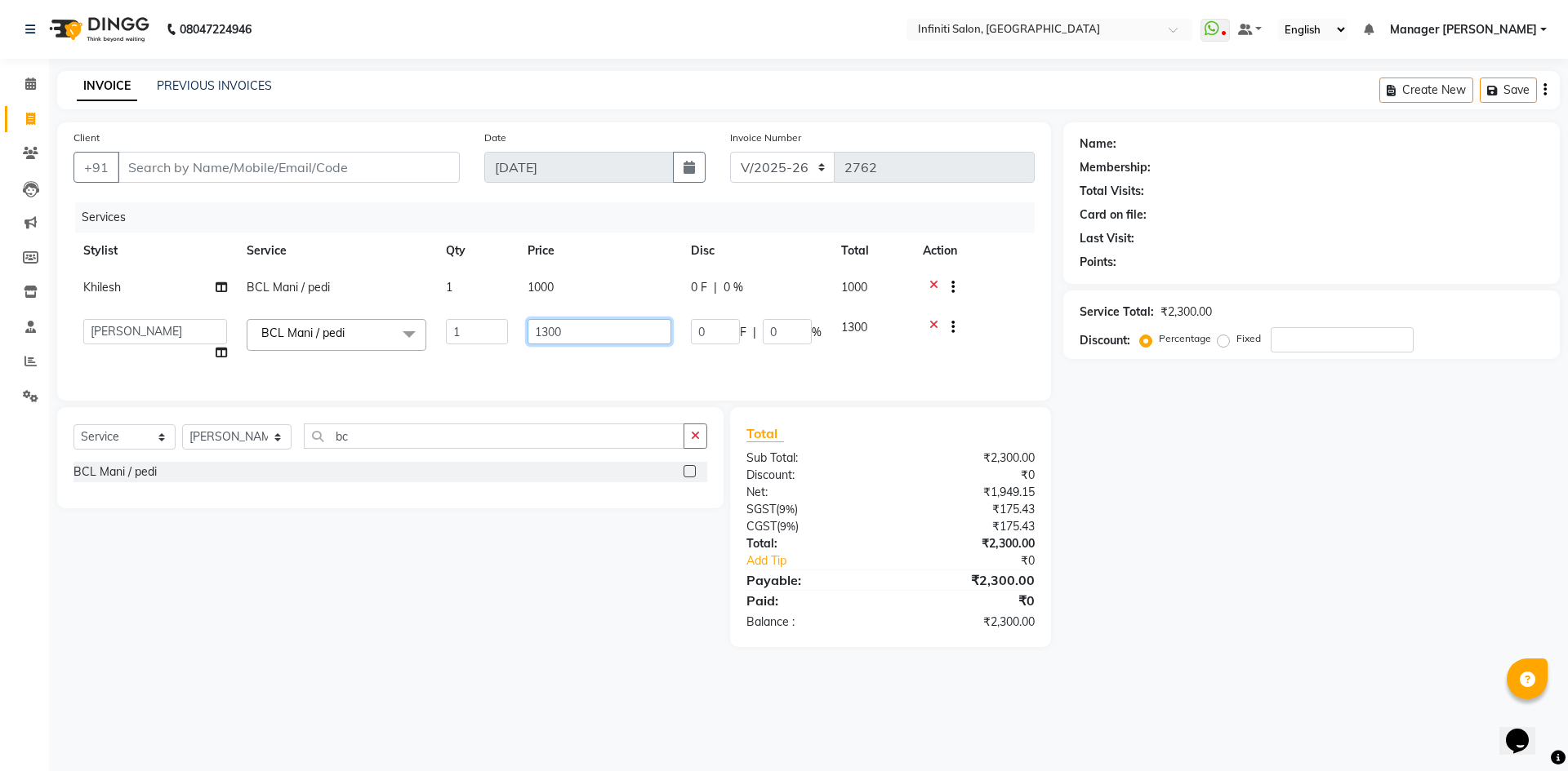
click at [549, 330] on input "1300" at bounding box center [599, 331] width 143 height 25
type input "1000"
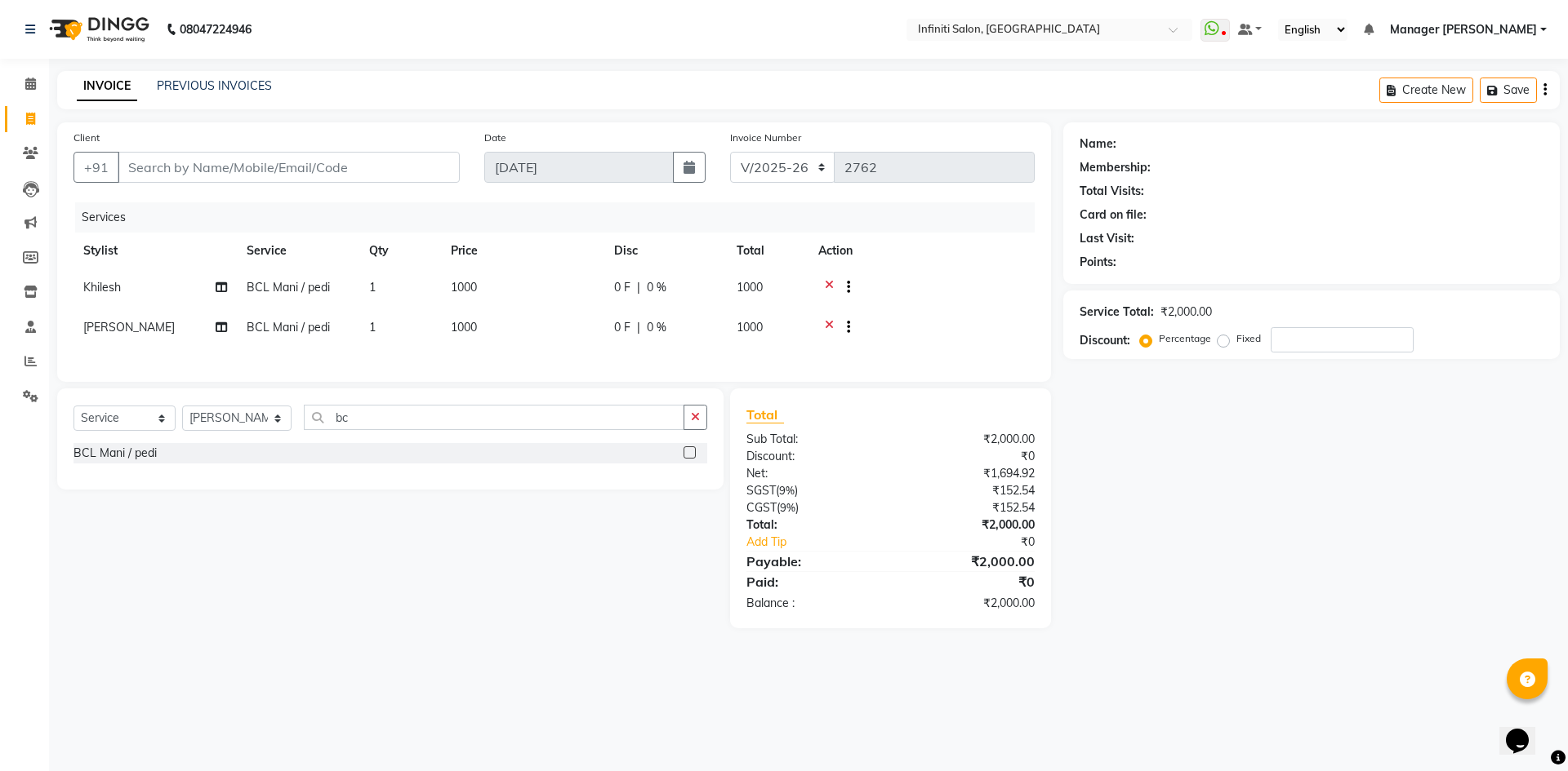
click at [410, 676] on div "08047224946 Select Location × Infiniti Salon, [GEOGRAPHIC_DATA] WhatsApp Status…" at bounding box center [784, 386] width 1568 height 771
click at [265, 418] on select "Select Stylist [PERSON_NAME] Ahor Armaan [PERSON_NAME] [PERSON_NAME] [PERSON_NA…" at bounding box center [237, 418] width 109 height 25
select select "85146"
click at [183, 414] on select "Select Stylist [PERSON_NAME] Ahor Armaan [PERSON_NAME] [PERSON_NAME] [PERSON_NA…" at bounding box center [237, 418] width 109 height 25
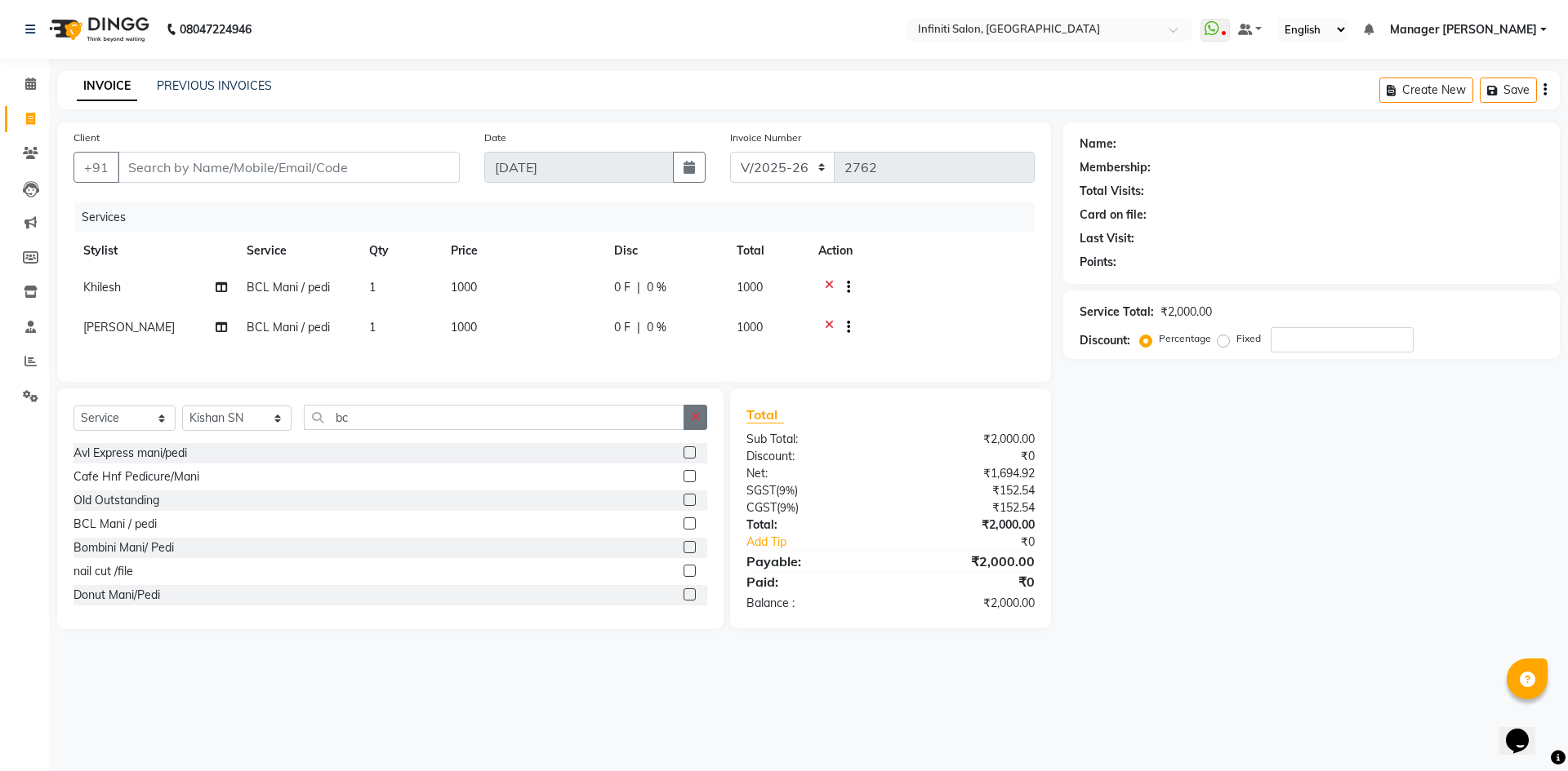
click at [693, 421] on icon "button" at bounding box center [696, 417] width 9 height 11
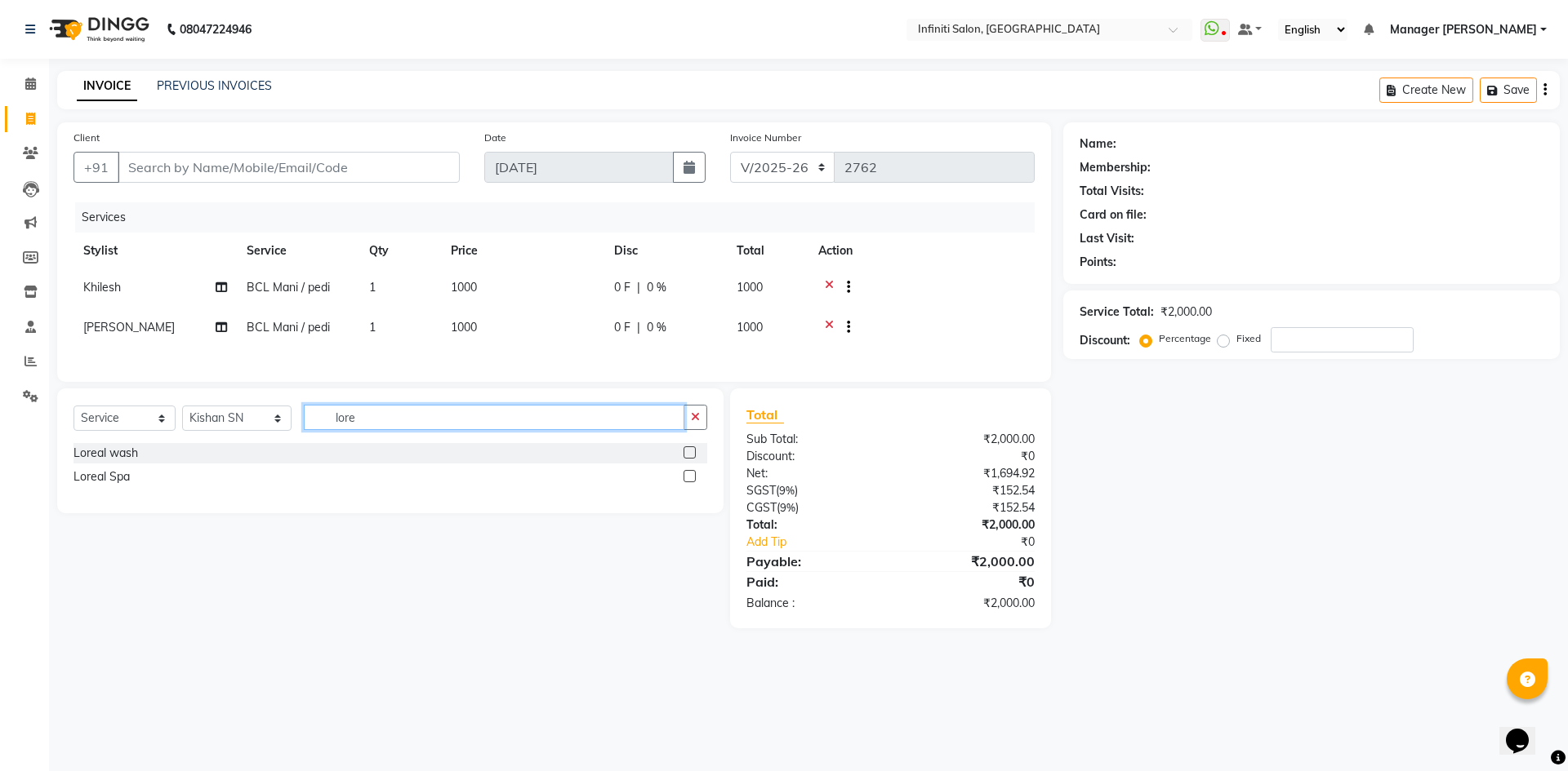
type input "lore"
click at [691, 482] on label at bounding box center [689, 476] width 12 height 12
click at [691, 482] on input "checkbox" at bounding box center [689, 477] width 10 height 10
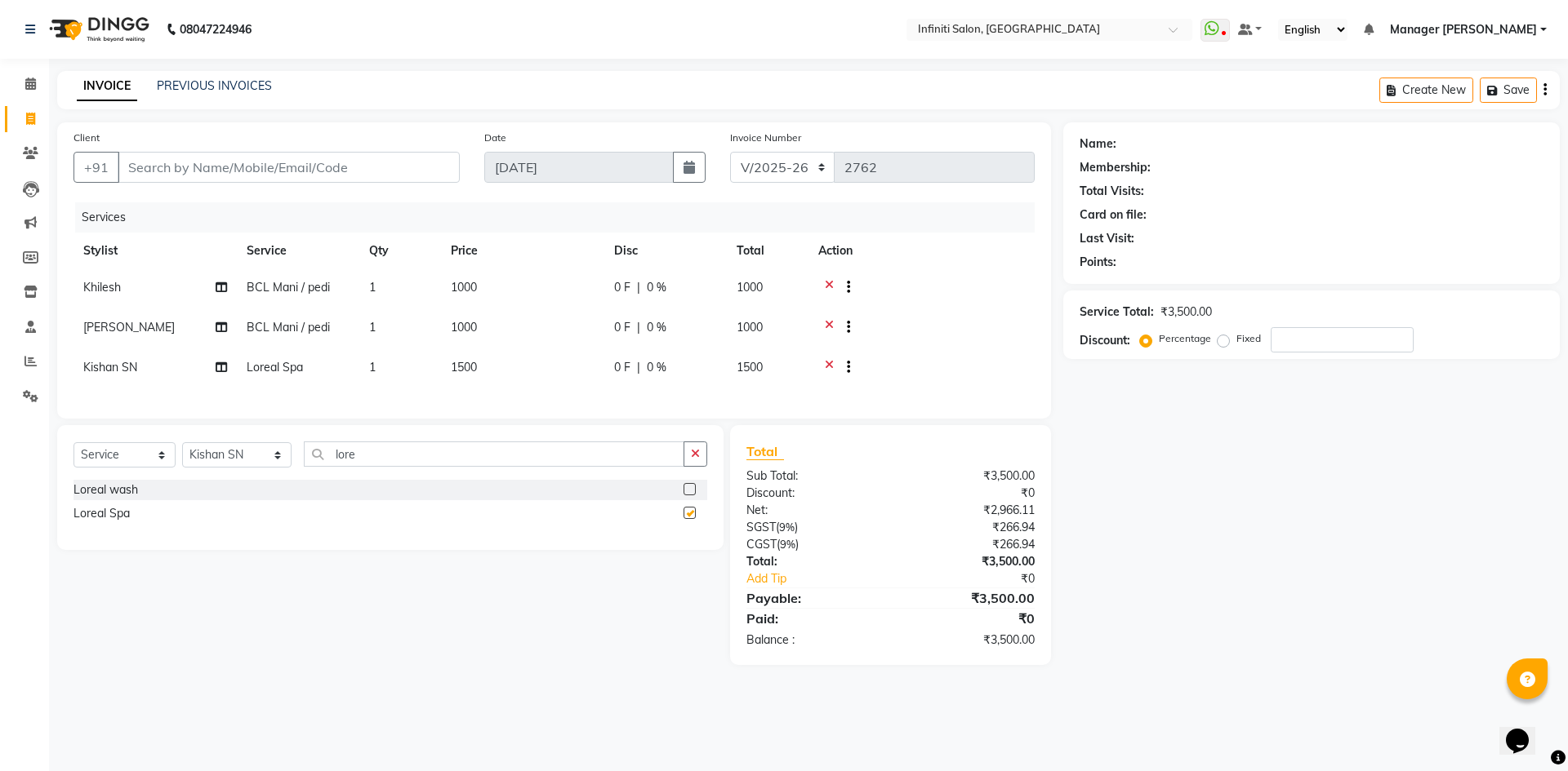
checkbox input "false"
click at [381, 169] on input "Client" at bounding box center [288, 167] width 342 height 31
type input "7"
type input "0"
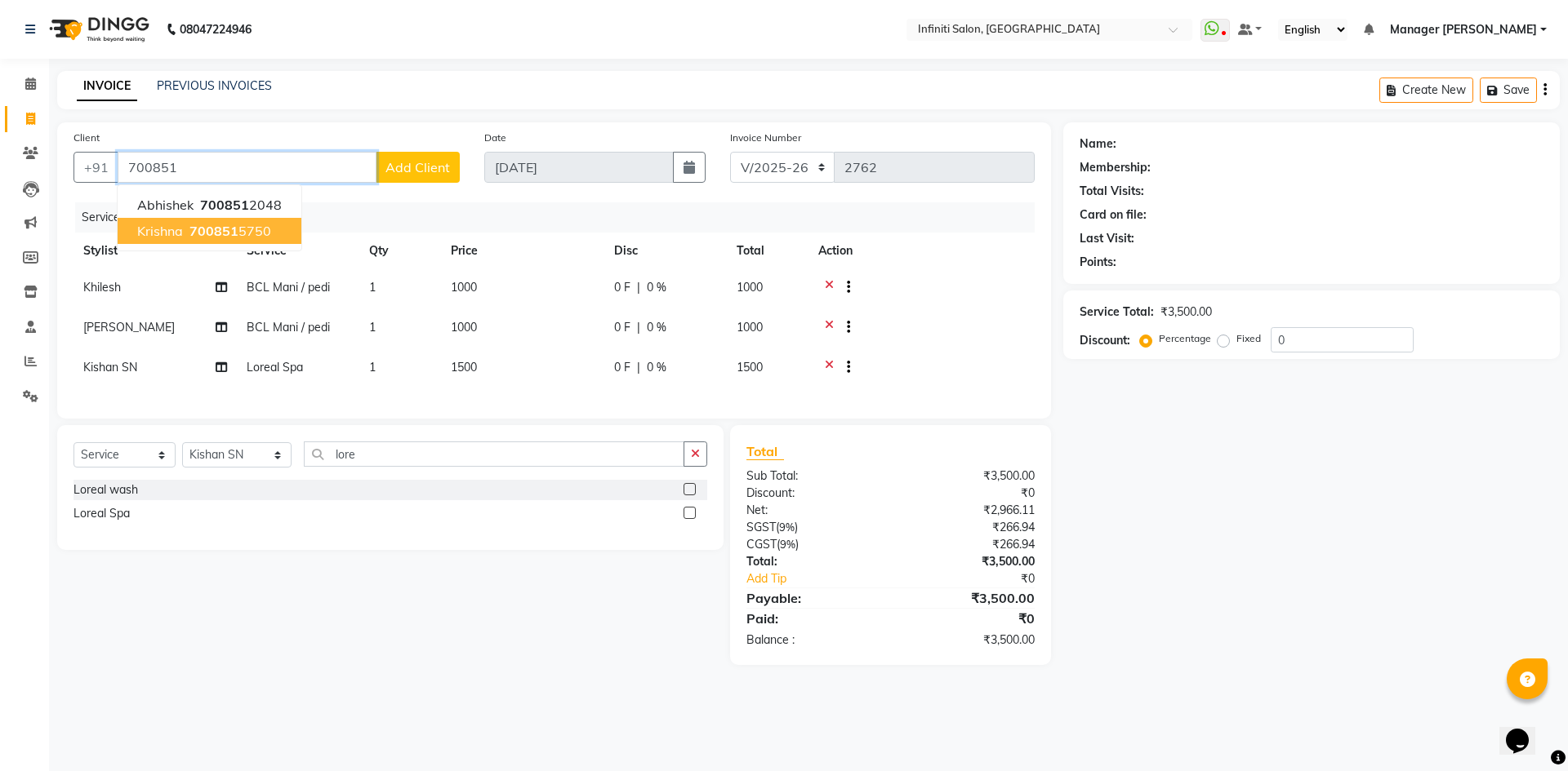
click at [209, 230] on span "700851" at bounding box center [213, 231] width 49 height 17
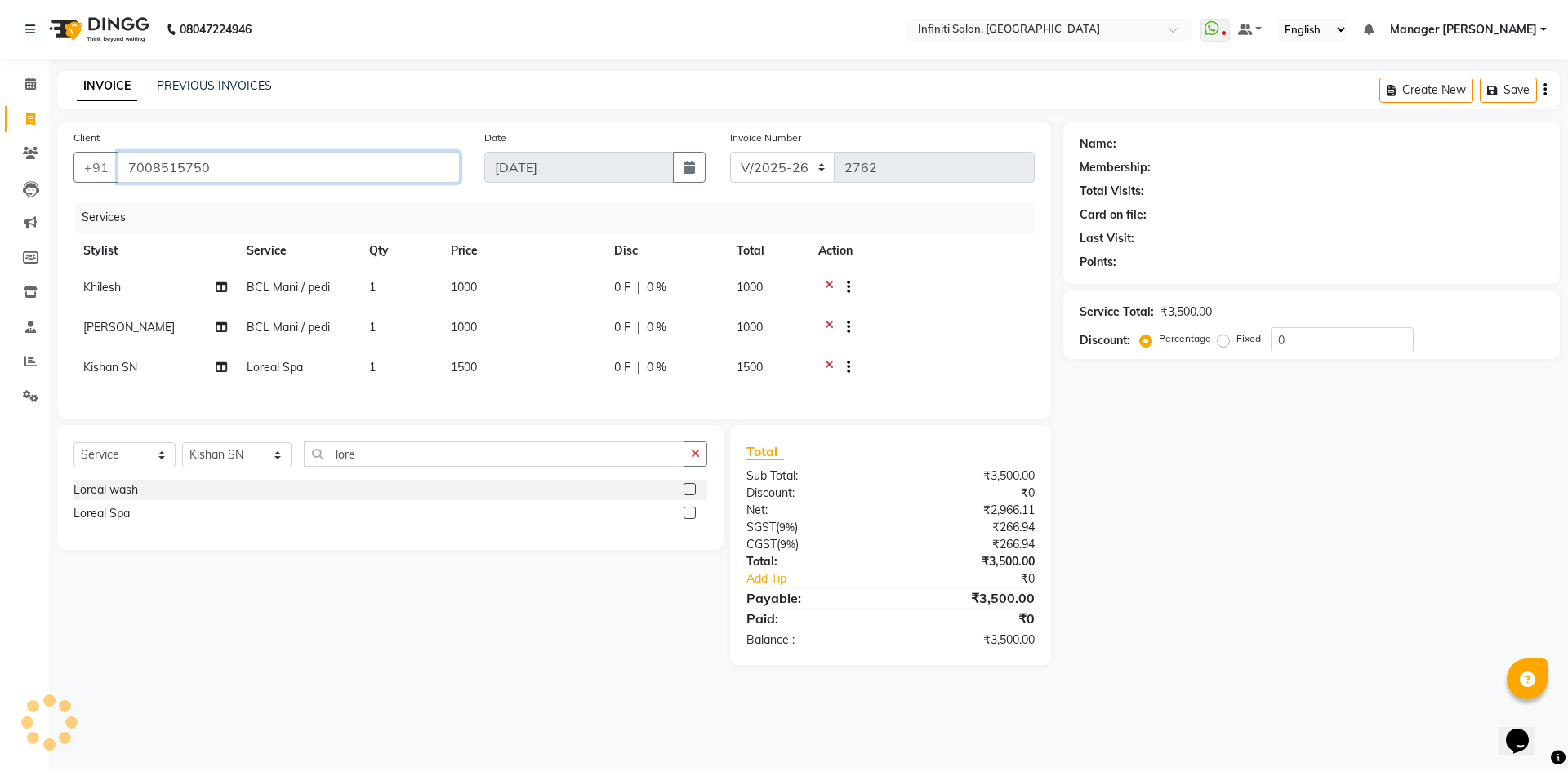
type input "7008515750"
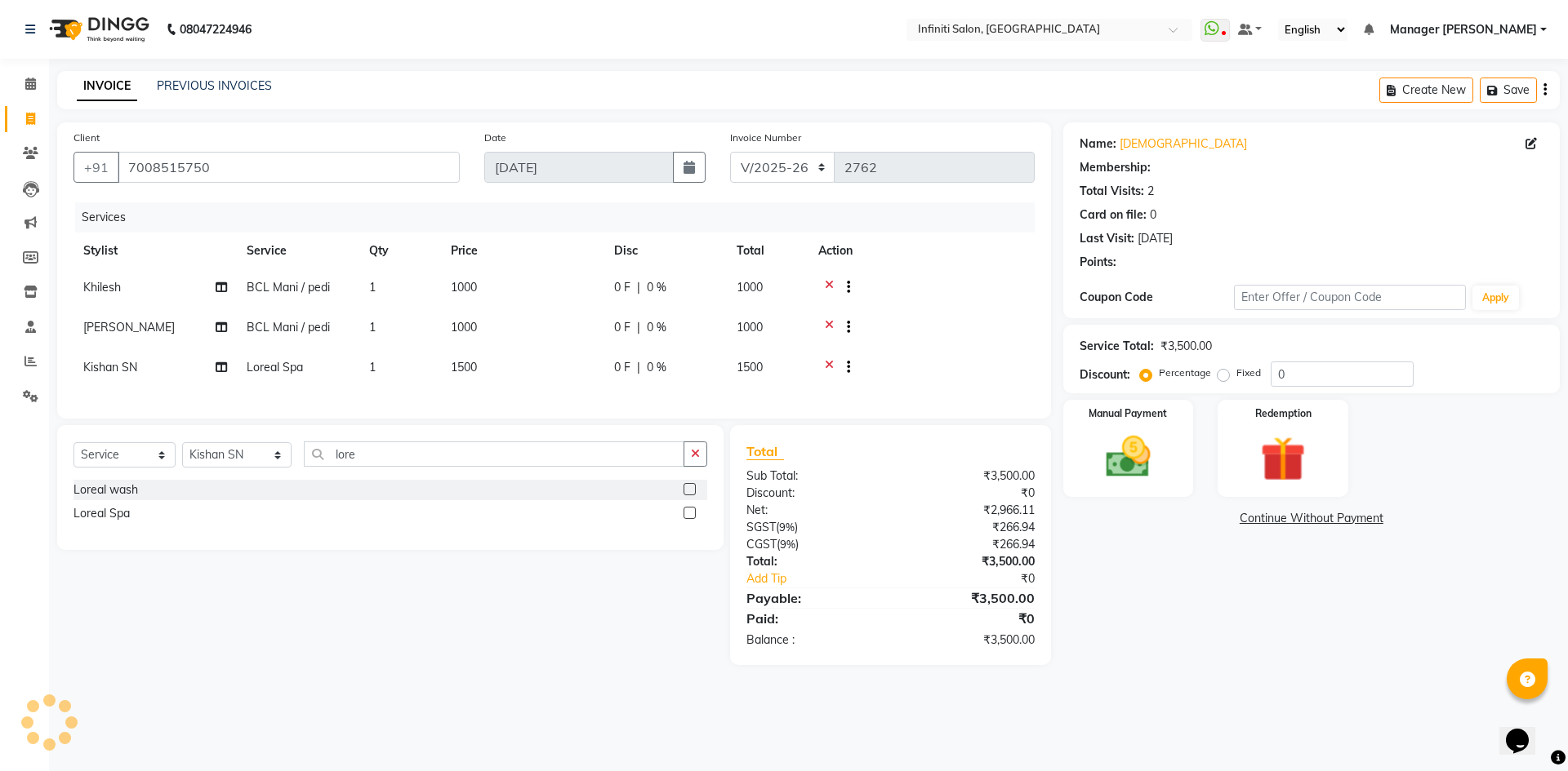
select select "1: Object"
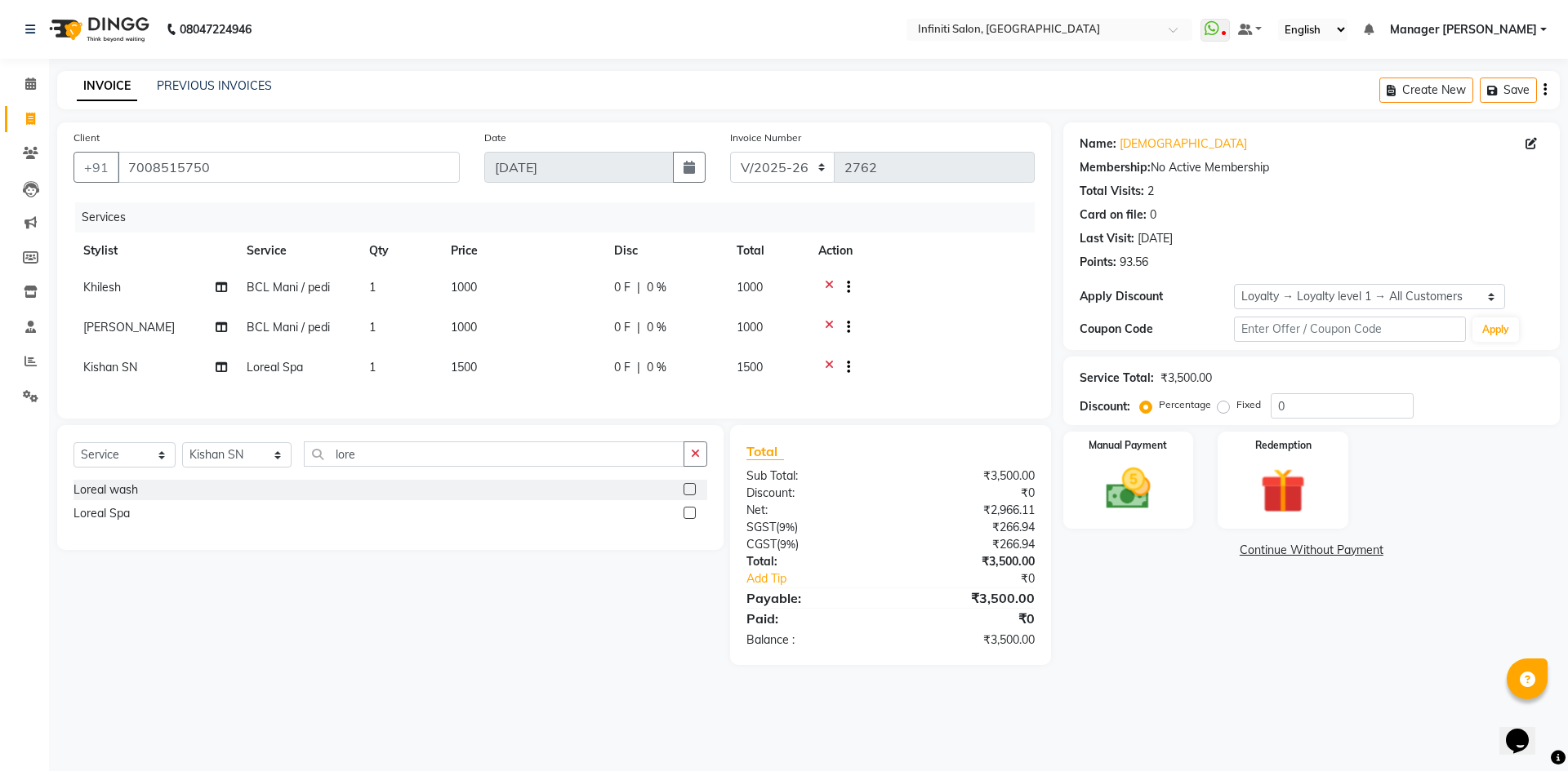
click at [977, 295] on div at bounding box center [921, 290] width 207 height 20
click at [705, 467] on button "button" at bounding box center [695, 453] width 23 height 25
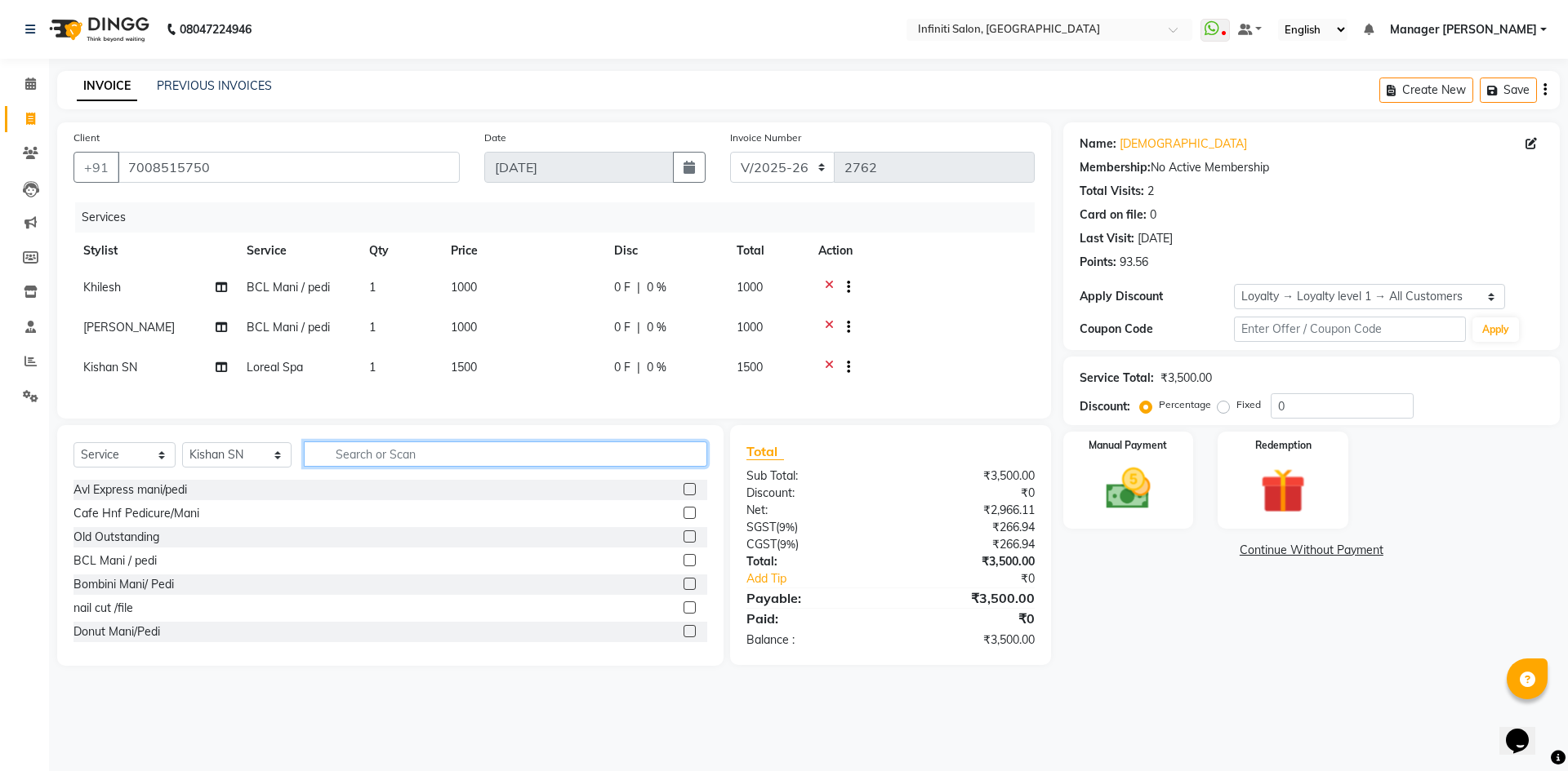
click at [343, 466] on input "text" at bounding box center [505, 453] width 403 height 25
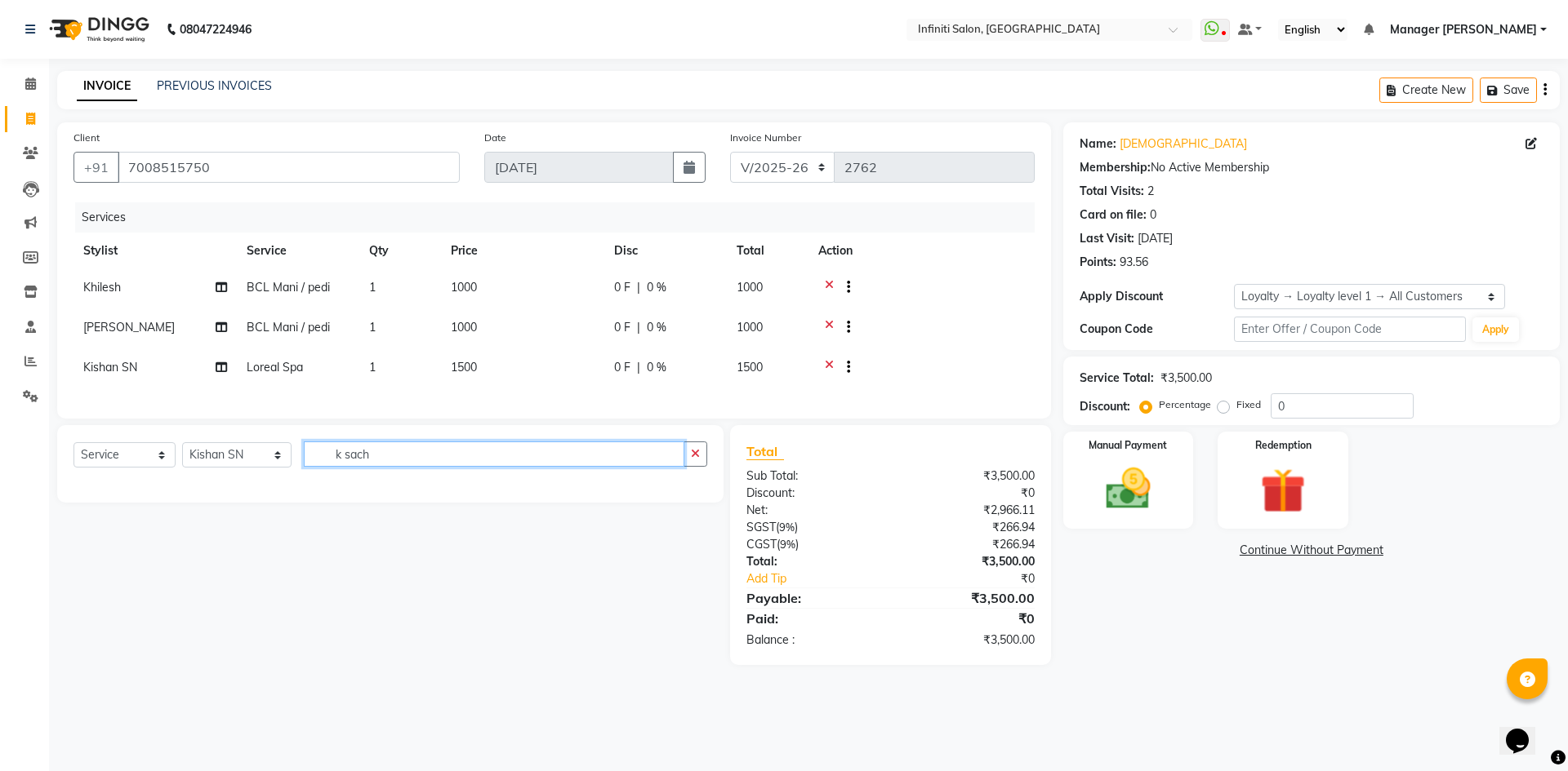
type input "k sach"
click at [139, 467] on select "Select Service Product Membership Package Voucher Prepaid Gift Card" at bounding box center [125, 454] width 102 height 25
select select "product"
click at [74, 454] on select "Select Service Product Membership Package Voucher Prepaid Gift Card" at bounding box center [125, 454] width 102 height 25
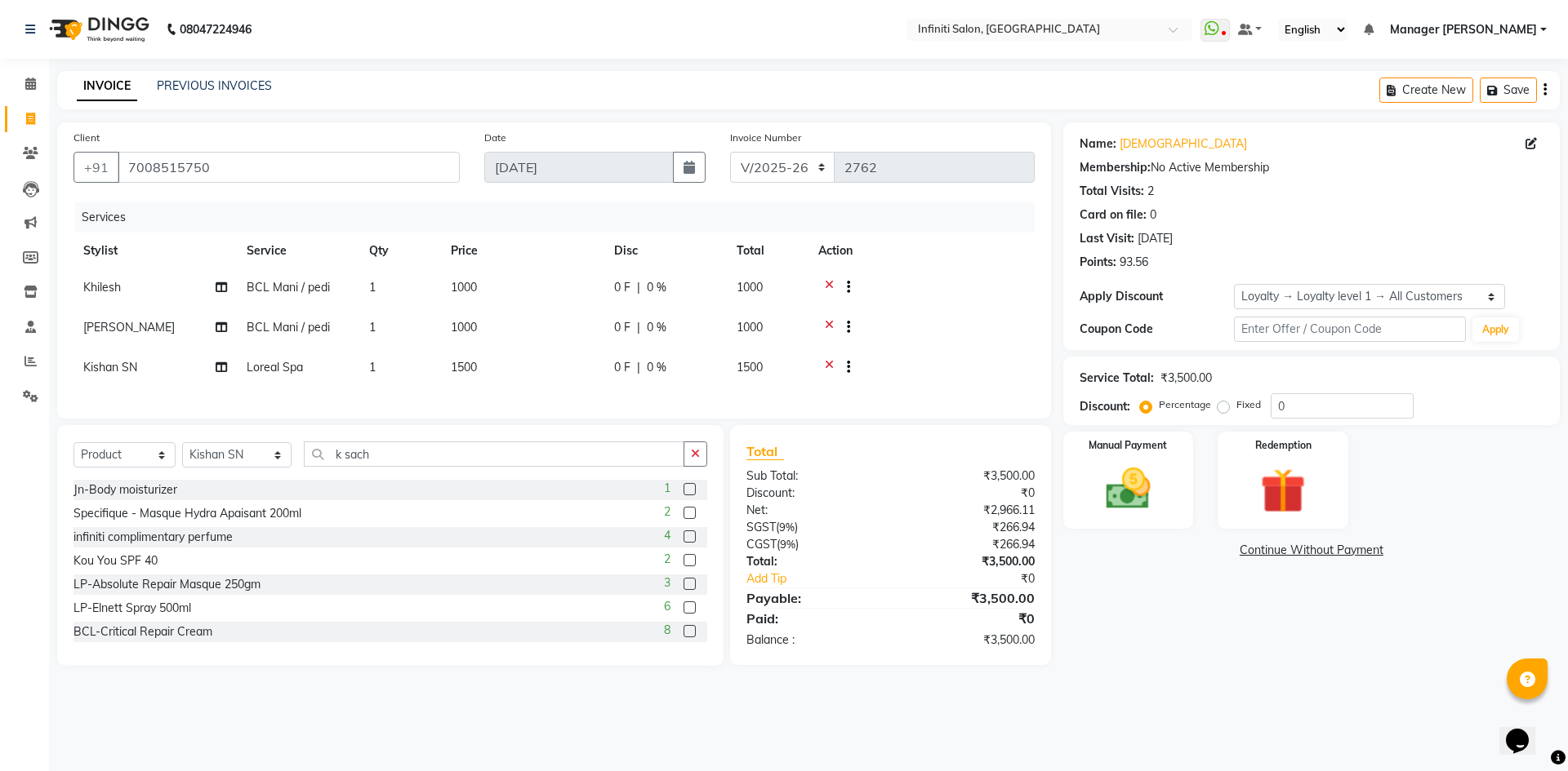
click at [243, 480] on div "Select Service Product Membership Package Voucher Prepaid Gift Card Select Styl…" at bounding box center [390, 460] width 634 height 38
click at [245, 467] on select "Select Stylist [PERSON_NAME] Ahor Armaan [PERSON_NAME] [PERSON_NAME] [PERSON_NA…" at bounding box center [237, 454] width 109 height 25
select select "40474"
click at [183, 454] on select "Select Stylist [PERSON_NAME] Ahor Armaan [PERSON_NAME] [PERSON_NAME] [PERSON_NA…" at bounding box center [237, 454] width 109 height 25
click at [388, 467] on input "k sach" at bounding box center [494, 453] width 381 height 25
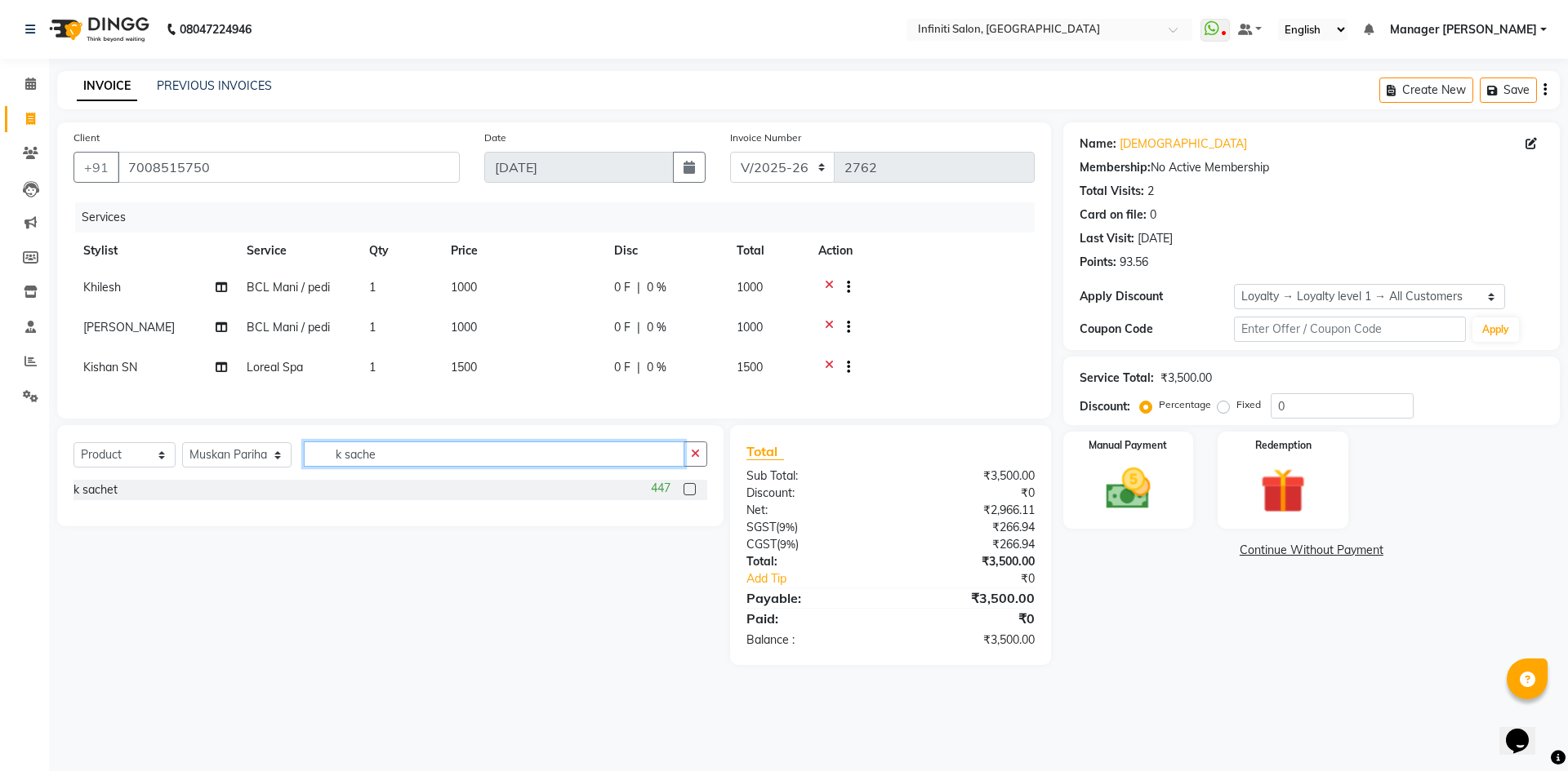
type input "k sache"
click at [689, 495] on label at bounding box center [689, 489] width 12 height 12
click at [689, 495] on input "checkbox" at bounding box center [689, 490] width 10 height 10
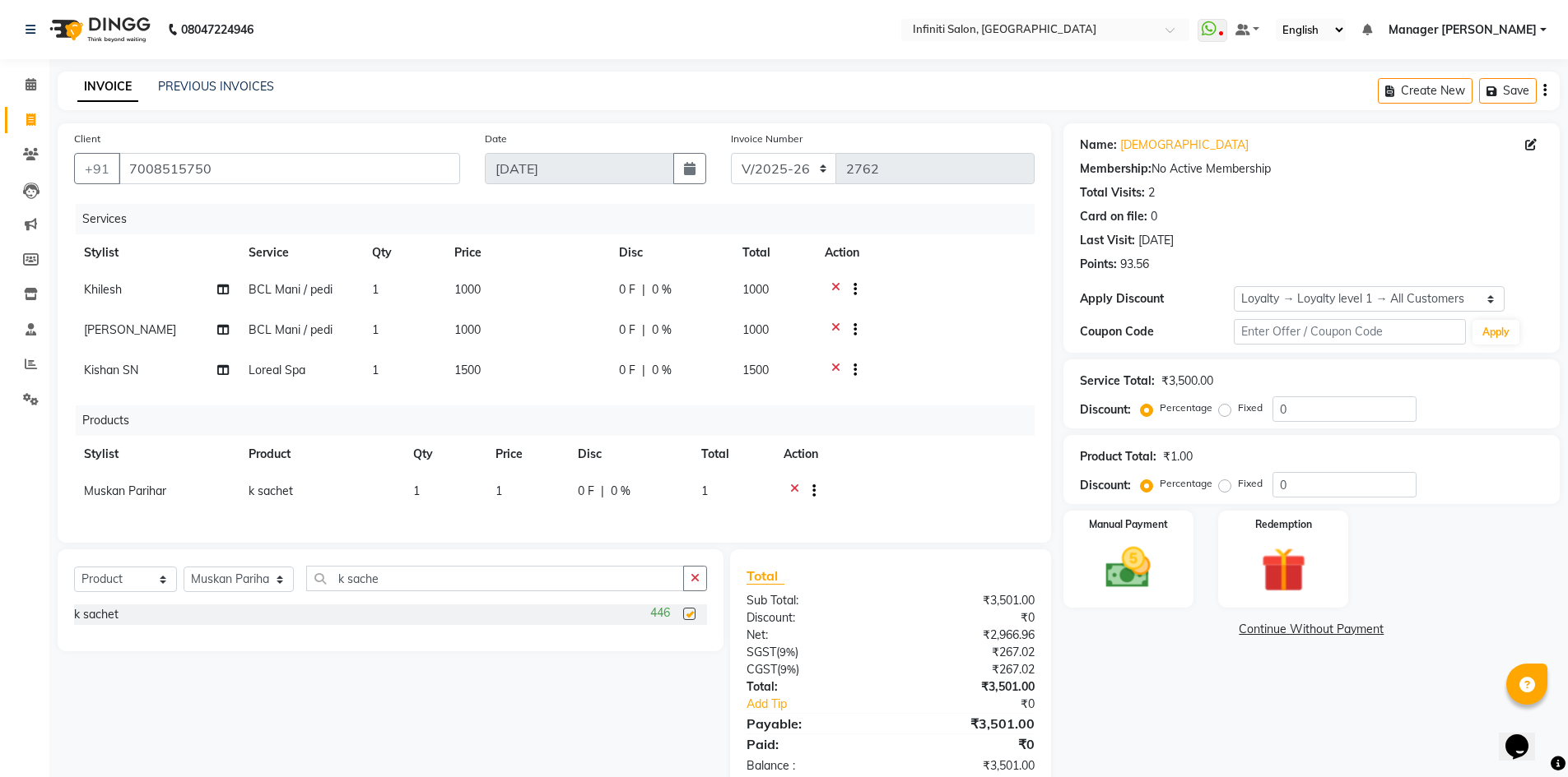
checkbox input "false"
click at [444, 478] on td "1" at bounding box center [445, 493] width 83 height 40
select select "40474"
drag, startPoint x: 444, startPoint y: 480, endPoint x: 383, endPoint y: 542, distance: 87.0
click at [383, 531] on div "Services Stylist Service Qty Price Disc Total Action [PERSON_NAME] BCL Mani / p…" at bounding box center [554, 367] width 961 height 328
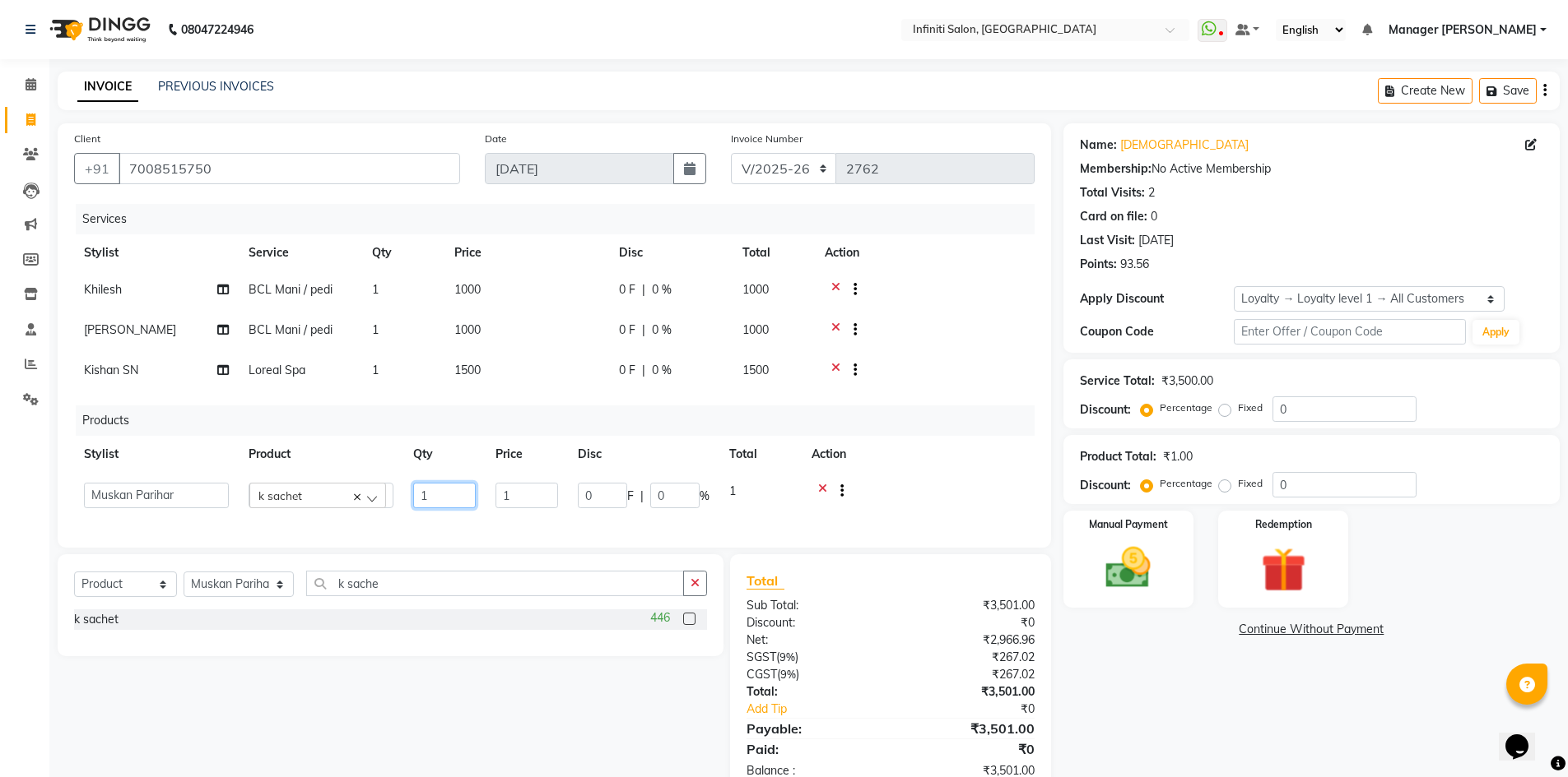
type input "4"
click at [581, 514] on div "Services Stylist Service Qty Price Disc Total Action [PERSON_NAME] BCL Mani / p…" at bounding box center [554, 367] width 961 height 328
click at [576, 498] on td "0 F | 0 %" at bounding box center [630, 493] width 124 height 40
select select "40474"
drag, startPoint x: 552, startPoint y: 495, endPoint x: 463, endPoint y: 516, distance: 91.4
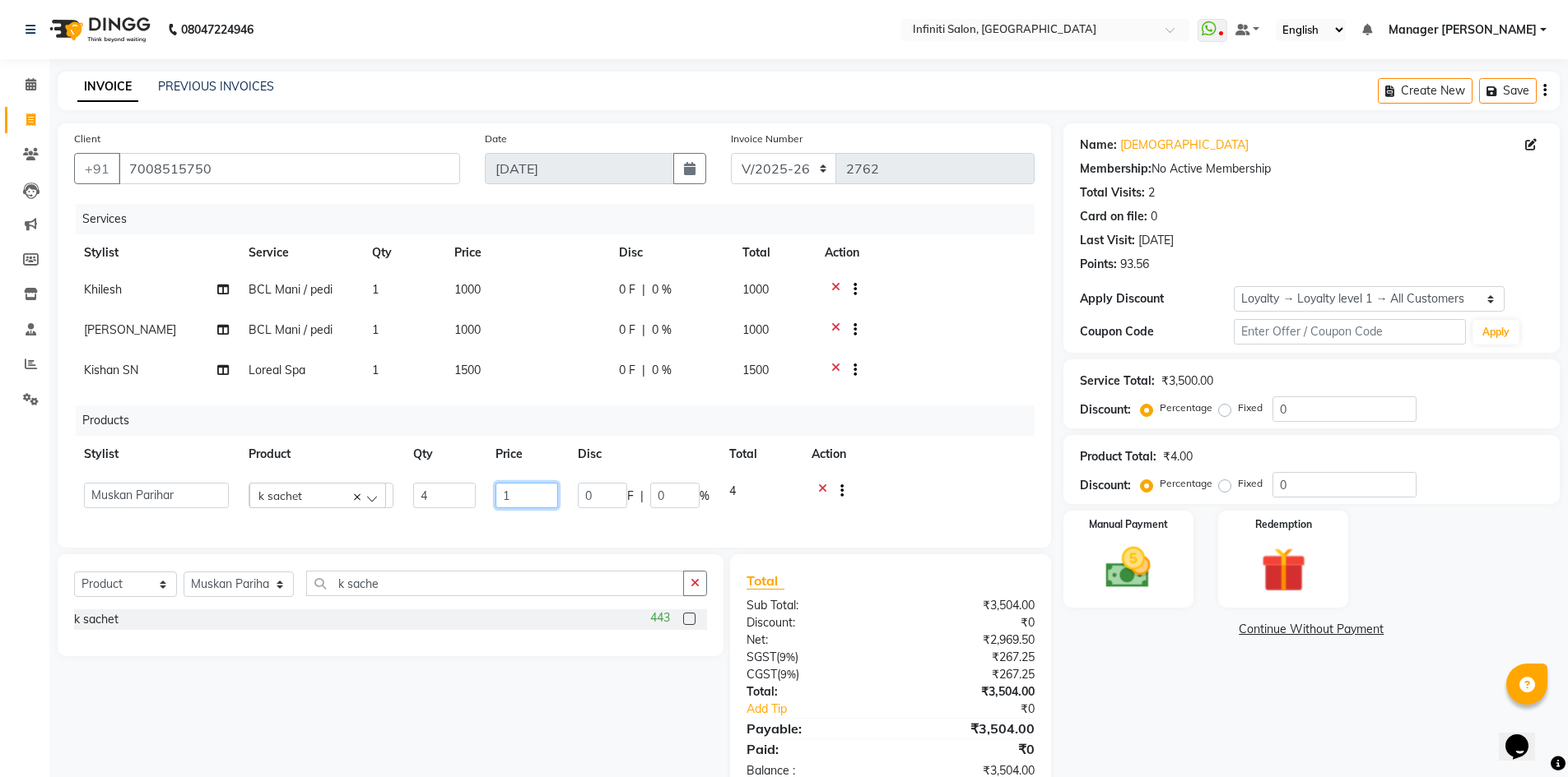
click at [463, 516] on tr "[PERSON_NAME] Ahor Armaan [PERSON_NAME] [PERSON_NAME] [PERSON_NAME] SN Manager …" at bounding box center [554, 495] width 961 height 45
type input "0"
click at [463, 516] on div "Services Stylist Service Qty Price Disc Total Action [PERSON_NAME] BCL Mani / p…" at bounding box center [554, 365] width 961 height 323
click at [1141, 575] on img at bounding box center [1129, 568] width 76 height 53
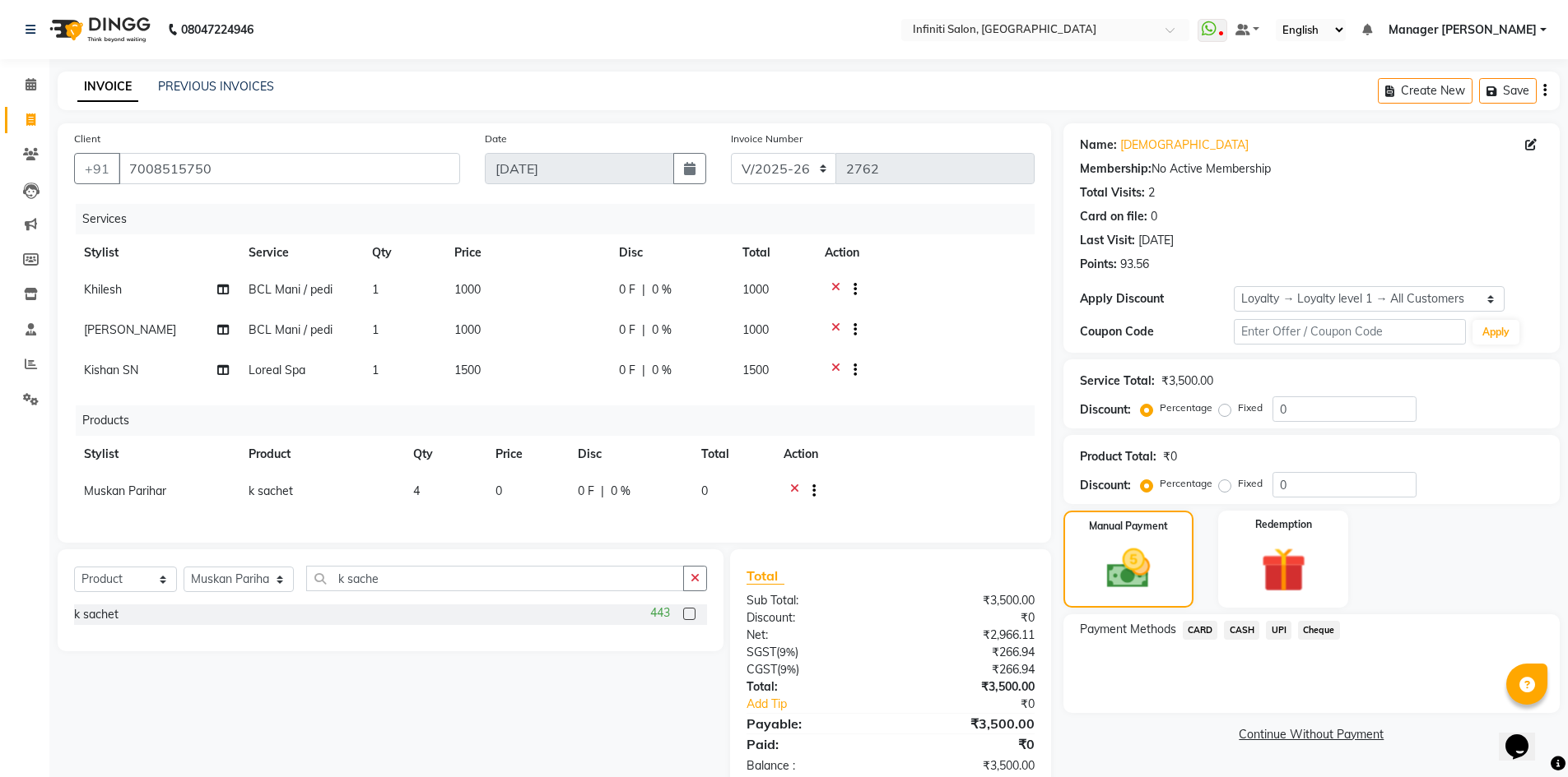
click at [1233, 631] on span "CASH" at bounding box center [1242, 631] width 36 height 19
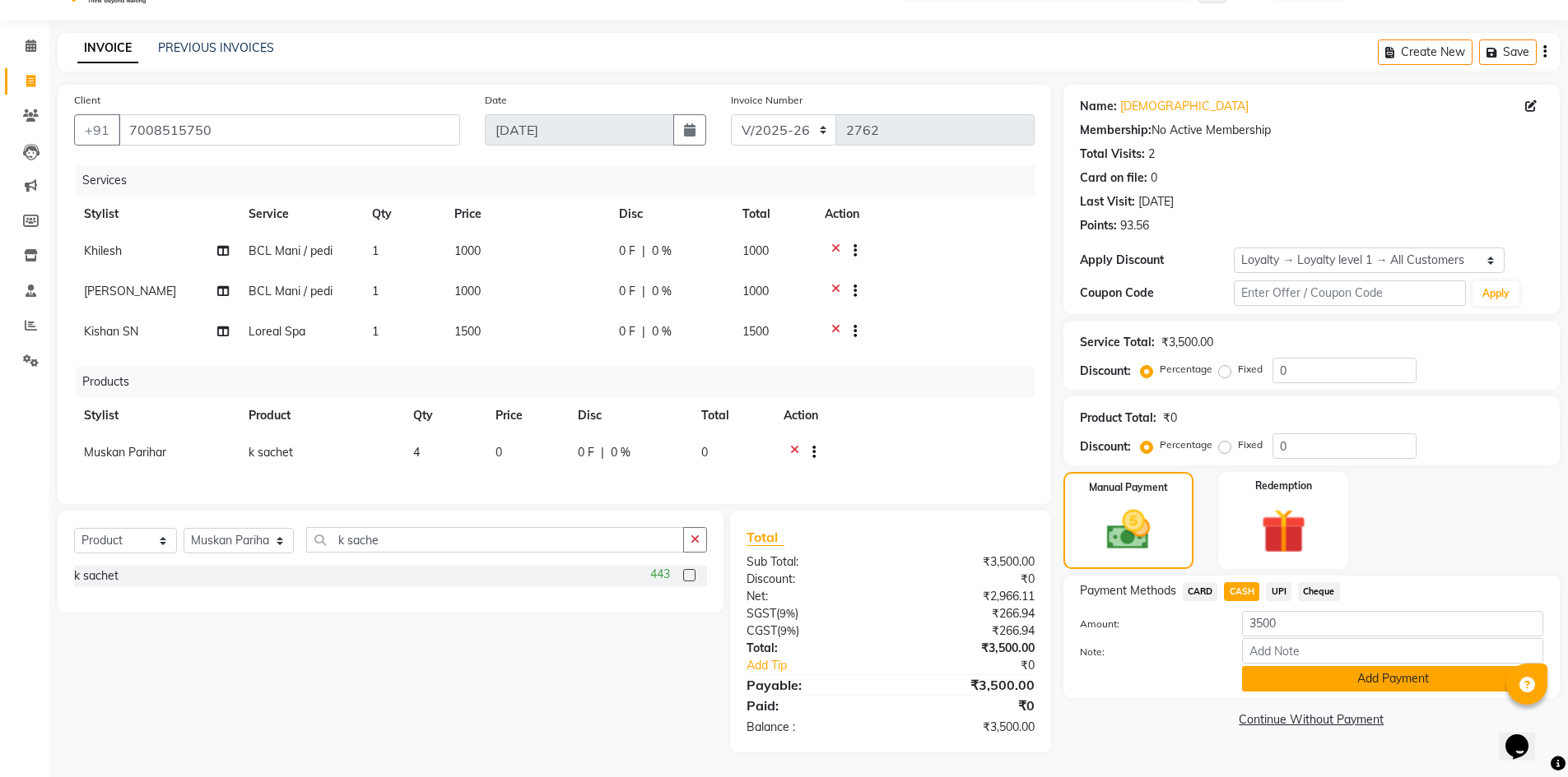
click at [1291, 668] on button "Add Payment" at bounding box center [1392, 678] width 301 height 25
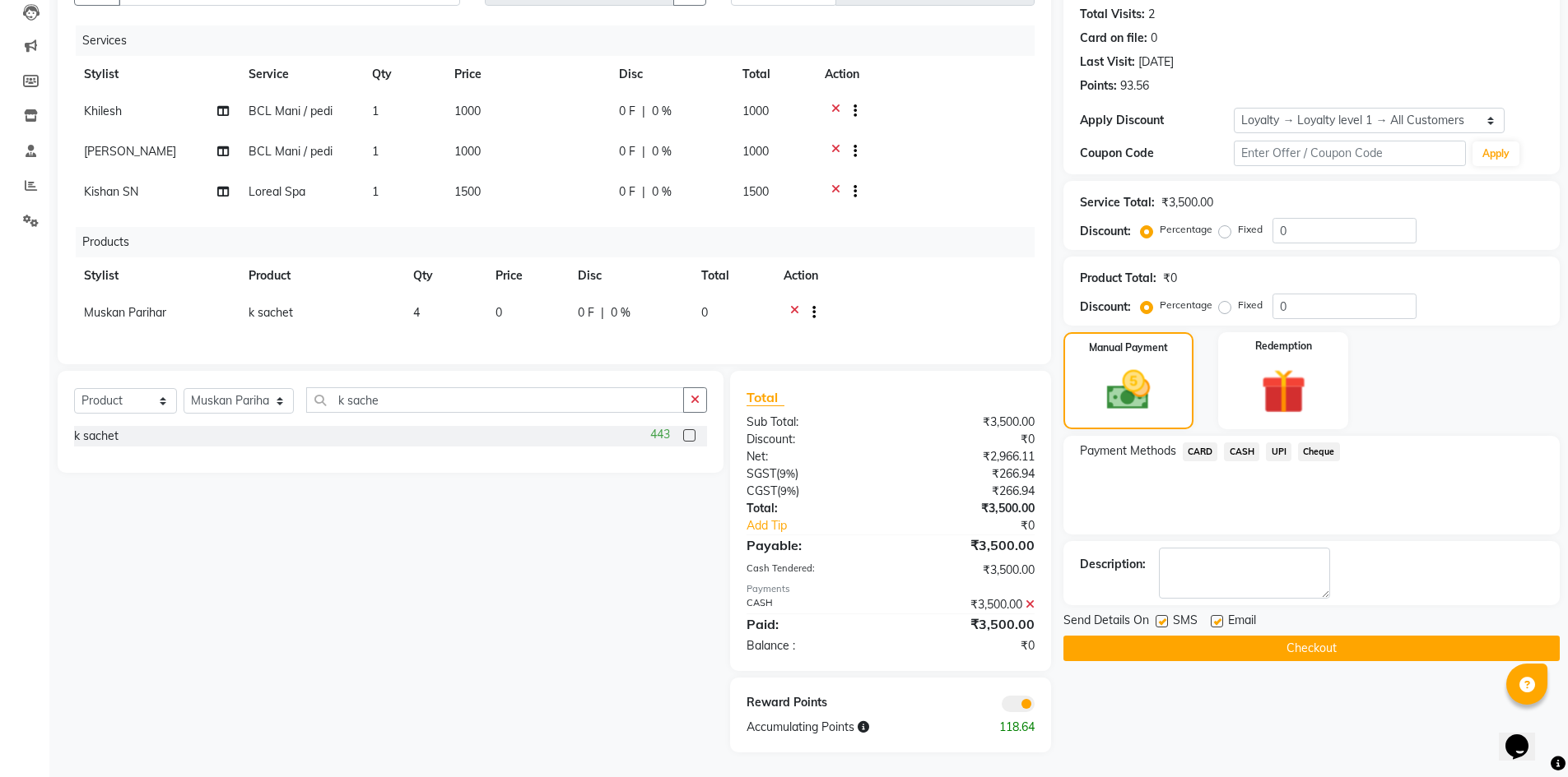
scroll to position [190, 0]
click at [1239, 650] on div "Name: Krishna Membership: No Active Membership Total Visits: 2 Card on file: 0 …" at bounding box center [1318, 348] width 509 height 808
click at [1219, 636] on button "Checkout" at bounding box center [1312, 648] width 497 height 25
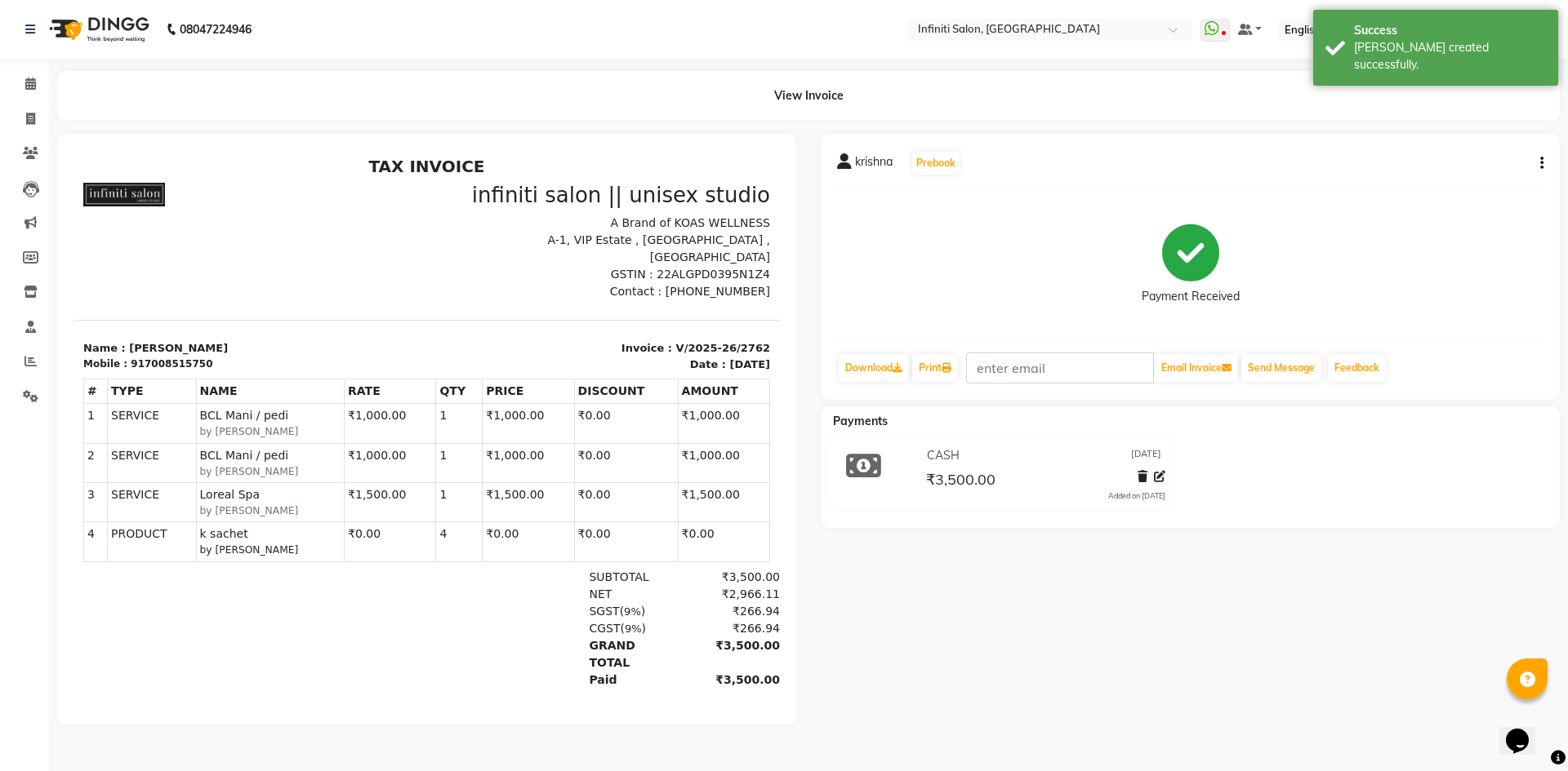
click at [50, 30] on img at bounding box center [98, 29] width 112 height 46
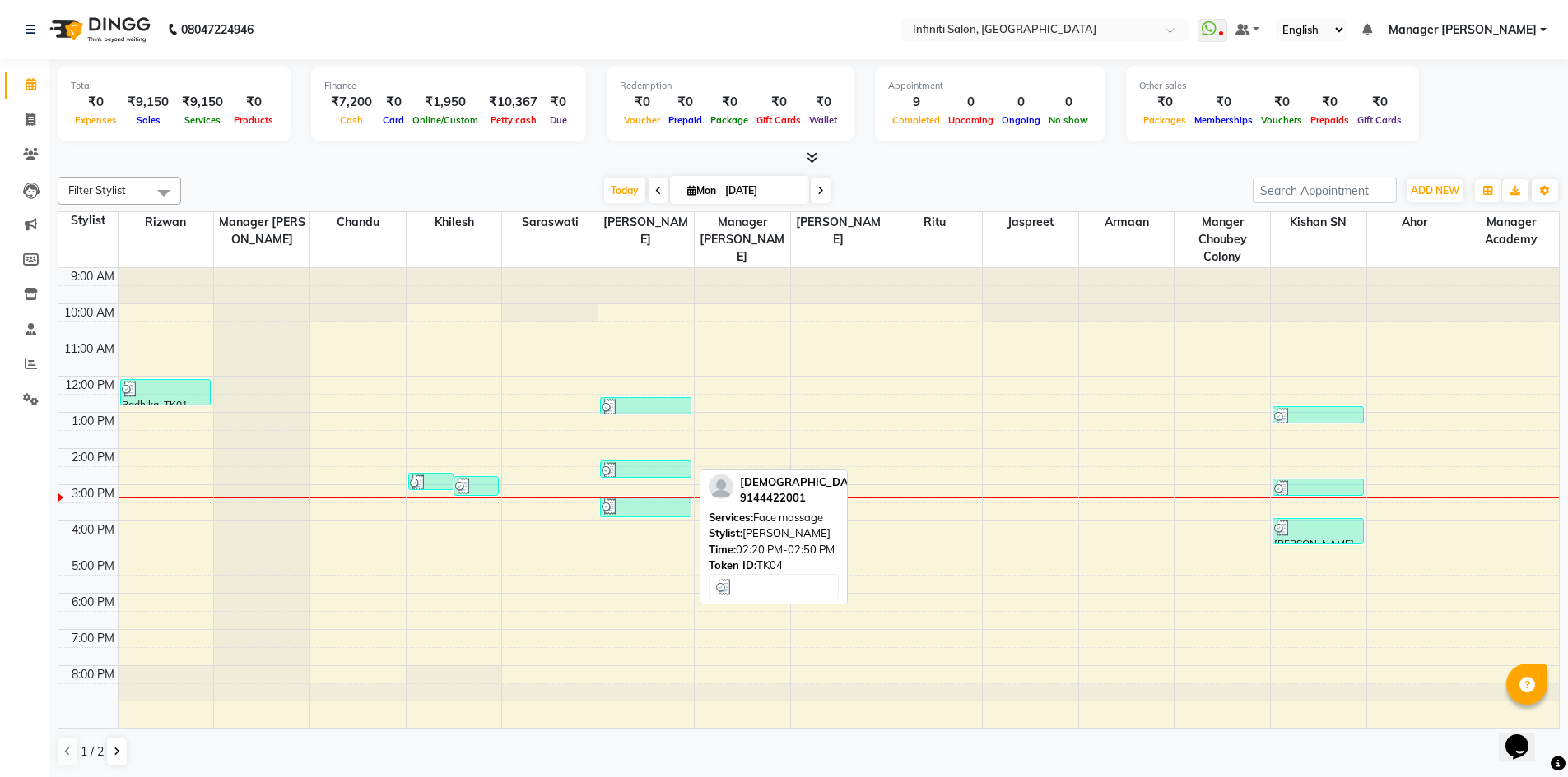
click at [630, 464] on div at bounding box center [646, 471] width 88 height 17
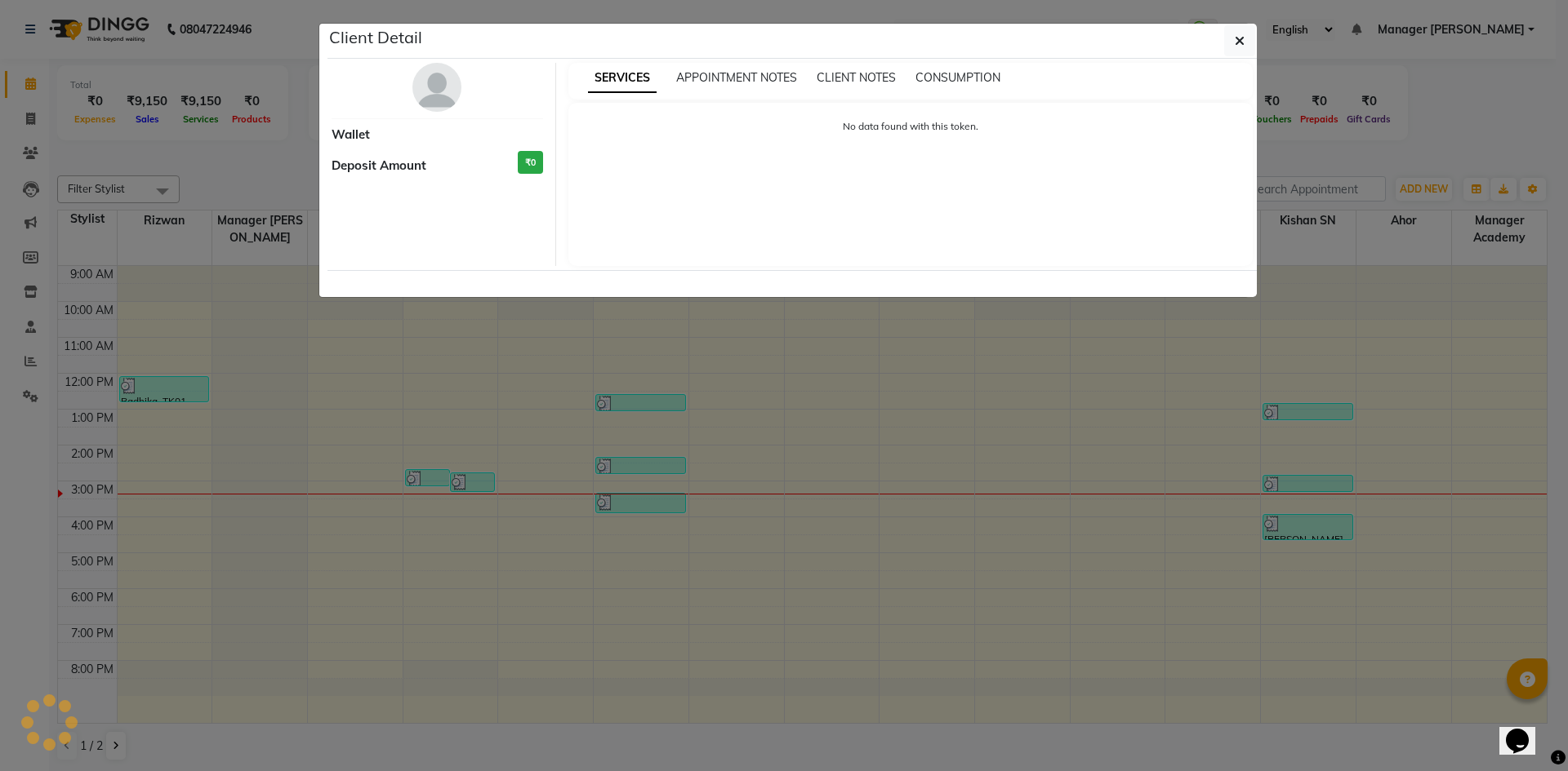
select select "3"
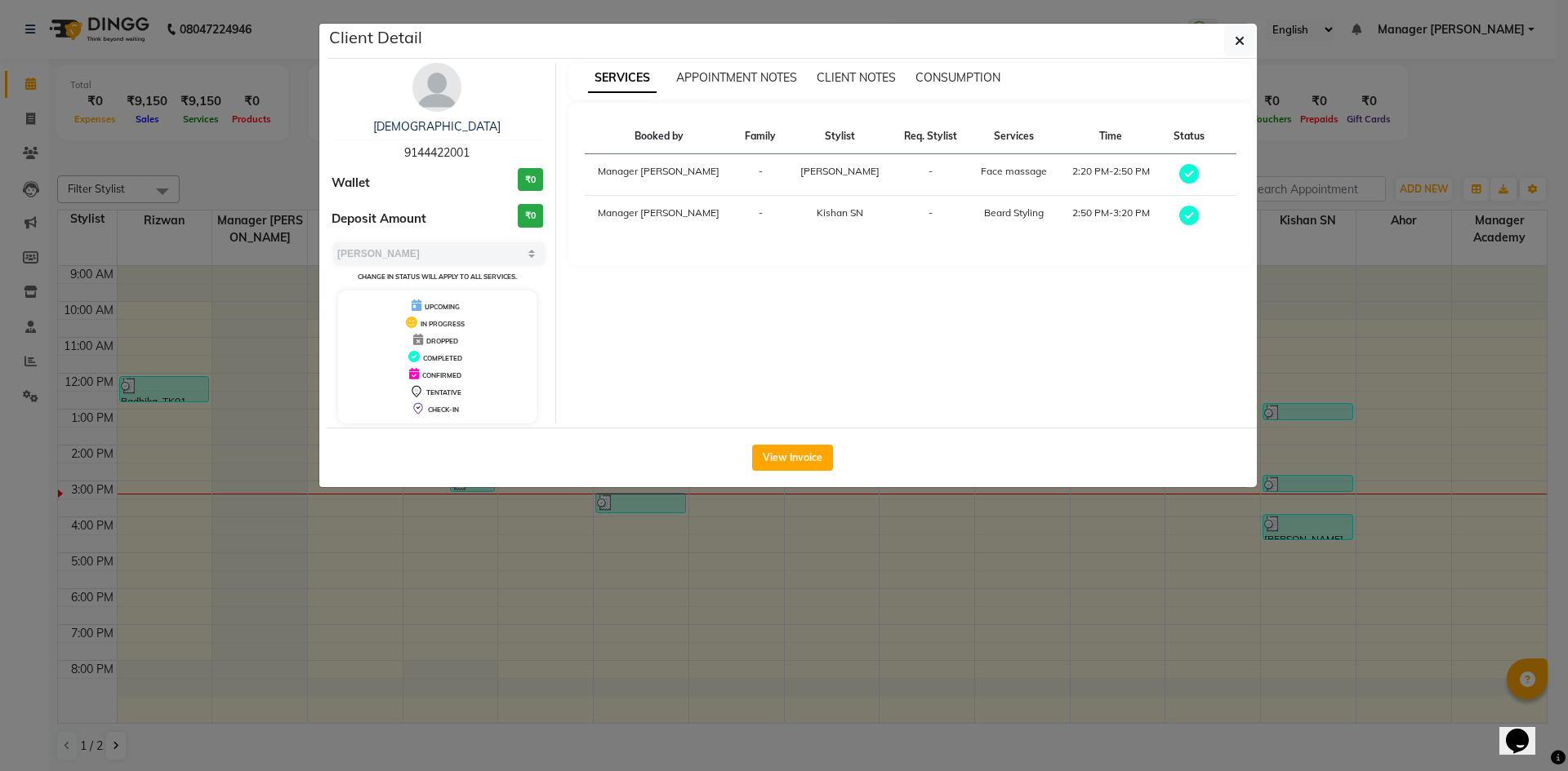
click at [276, 606] on ngb-modal-window "Client Detail [PERSON_NAME] 9144422001 Wallet ₹0 Deposit Amount ₹0 Select MARK …" at bounding box center [784, 386] width 1568 height 771
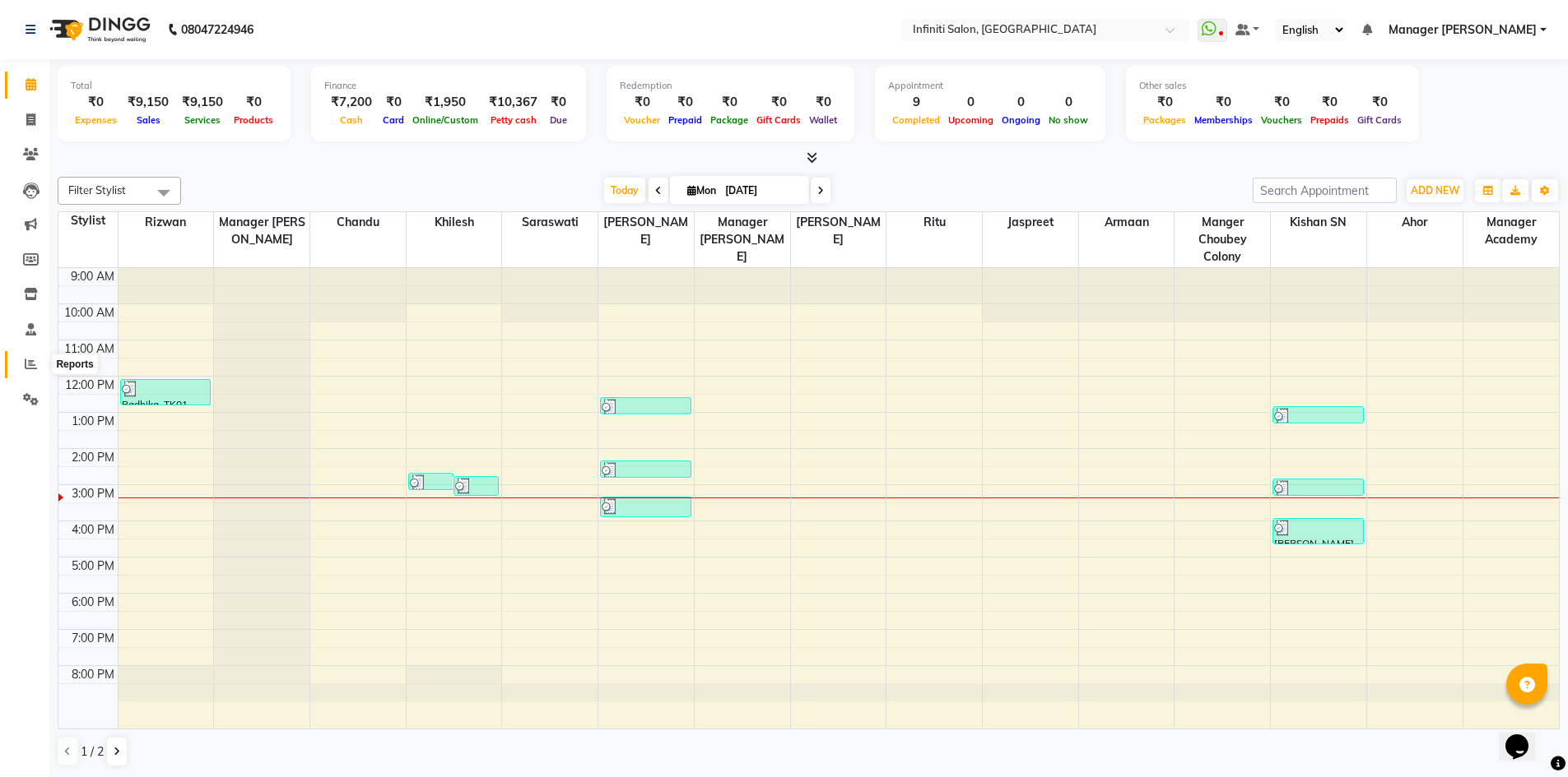
click at [31, 363] on icon at bounding box center [30, 363] width 12 height 12
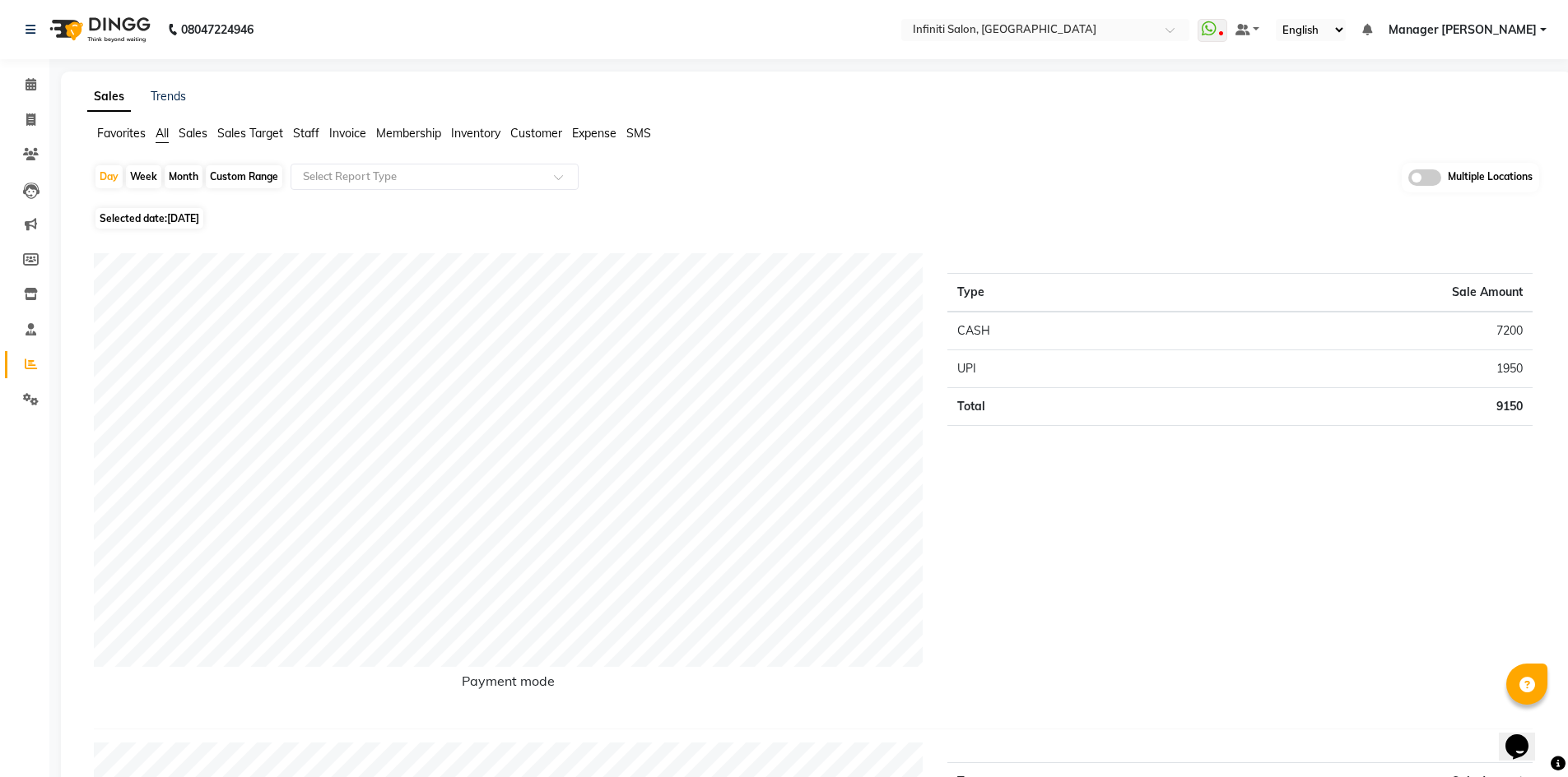
click at [194, 126] on span "Sales" at bounding box center [192, 133] width 29 height 15
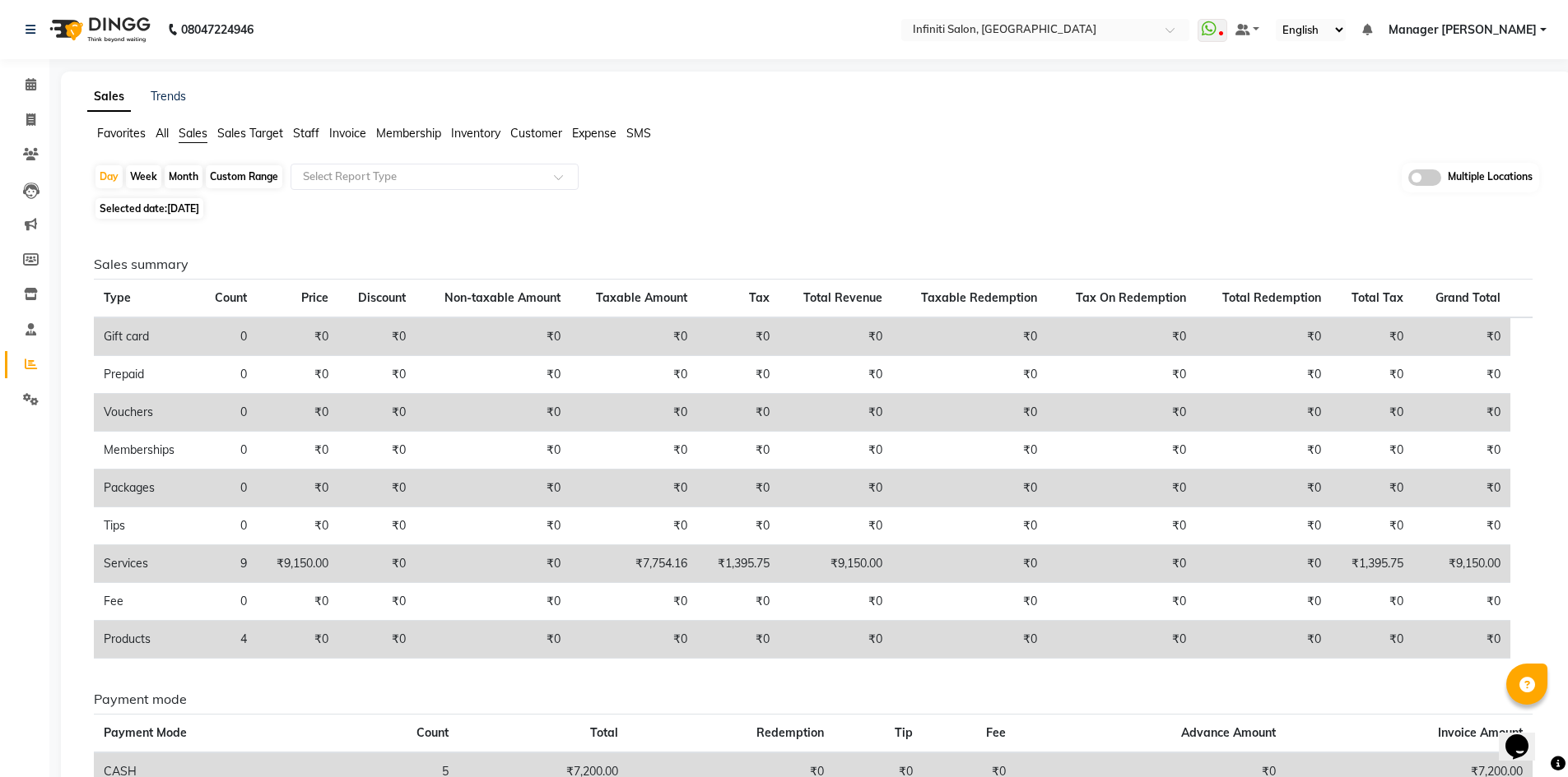
click at [230, 134] on span "Sales Target" at bounding box center [250, 133] width 66 height 15
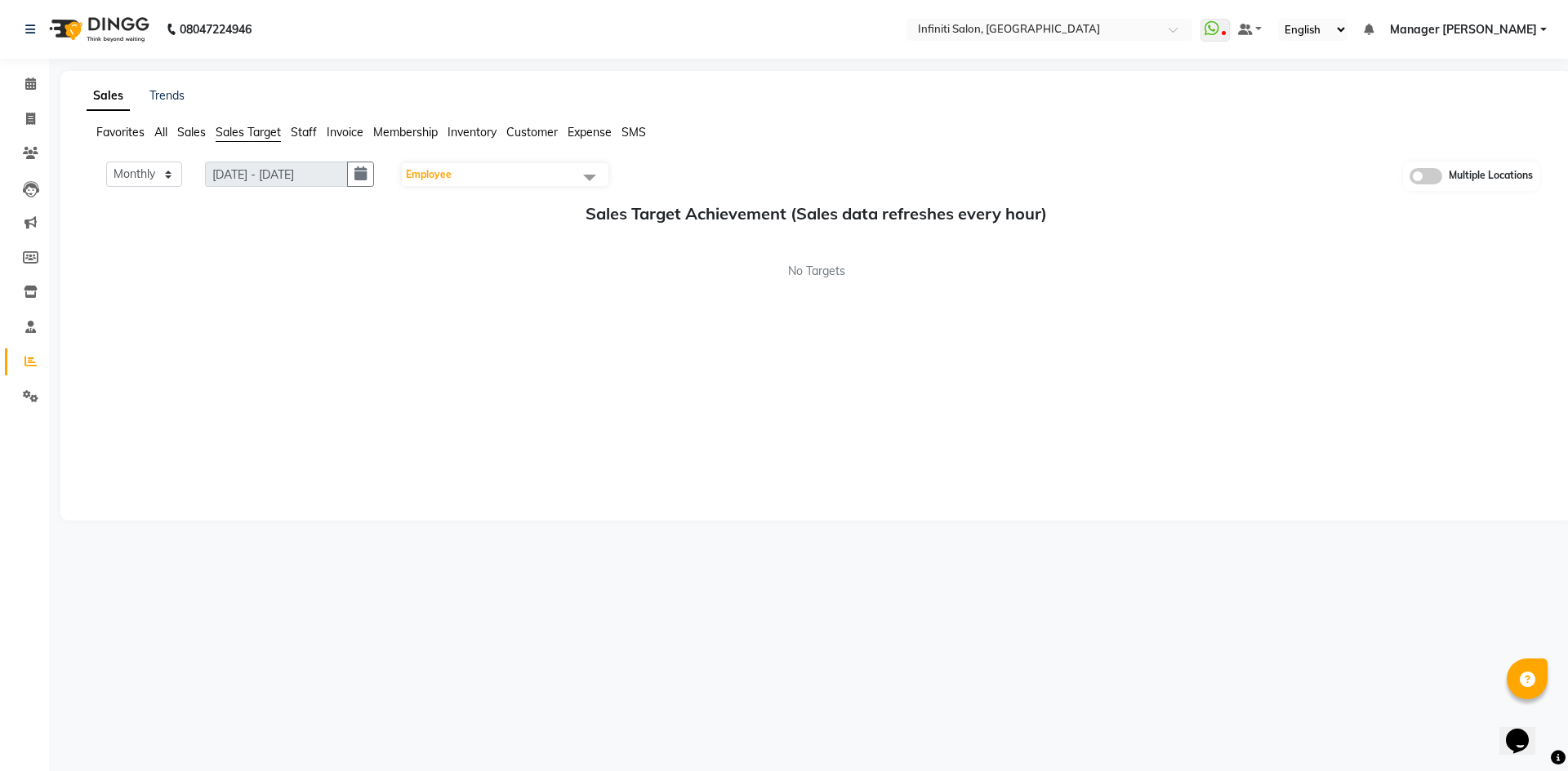
click at [198, 134] on span "Sales" at bounding box center [191, 132] width 29 height 15
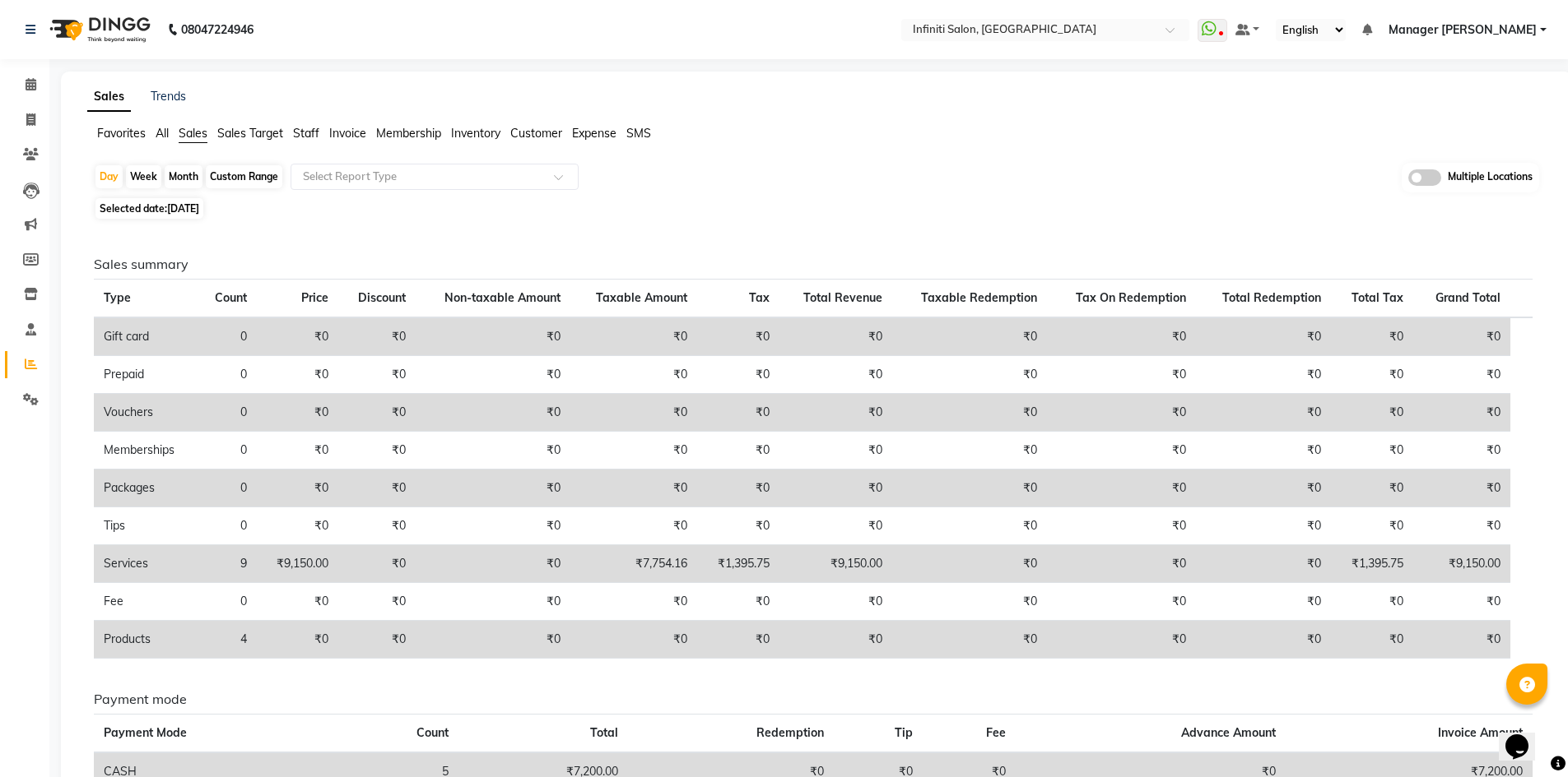
click at [304, 136] on span "Staff" at bounding box center [306, 133] width 26 height 15
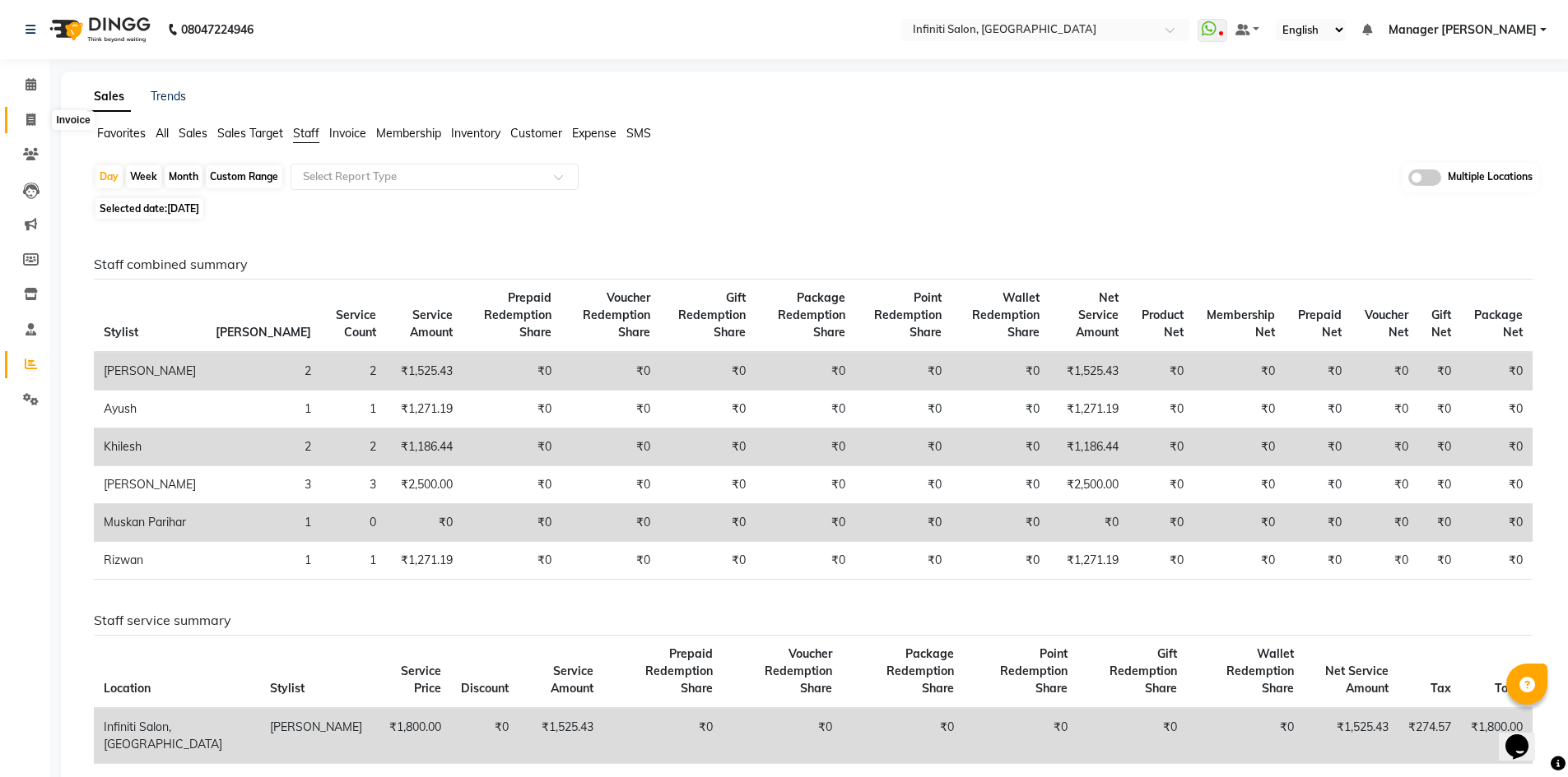
click at [25, 112] on span at bounding box center [31, 120] width 29 height 19
select select "service"
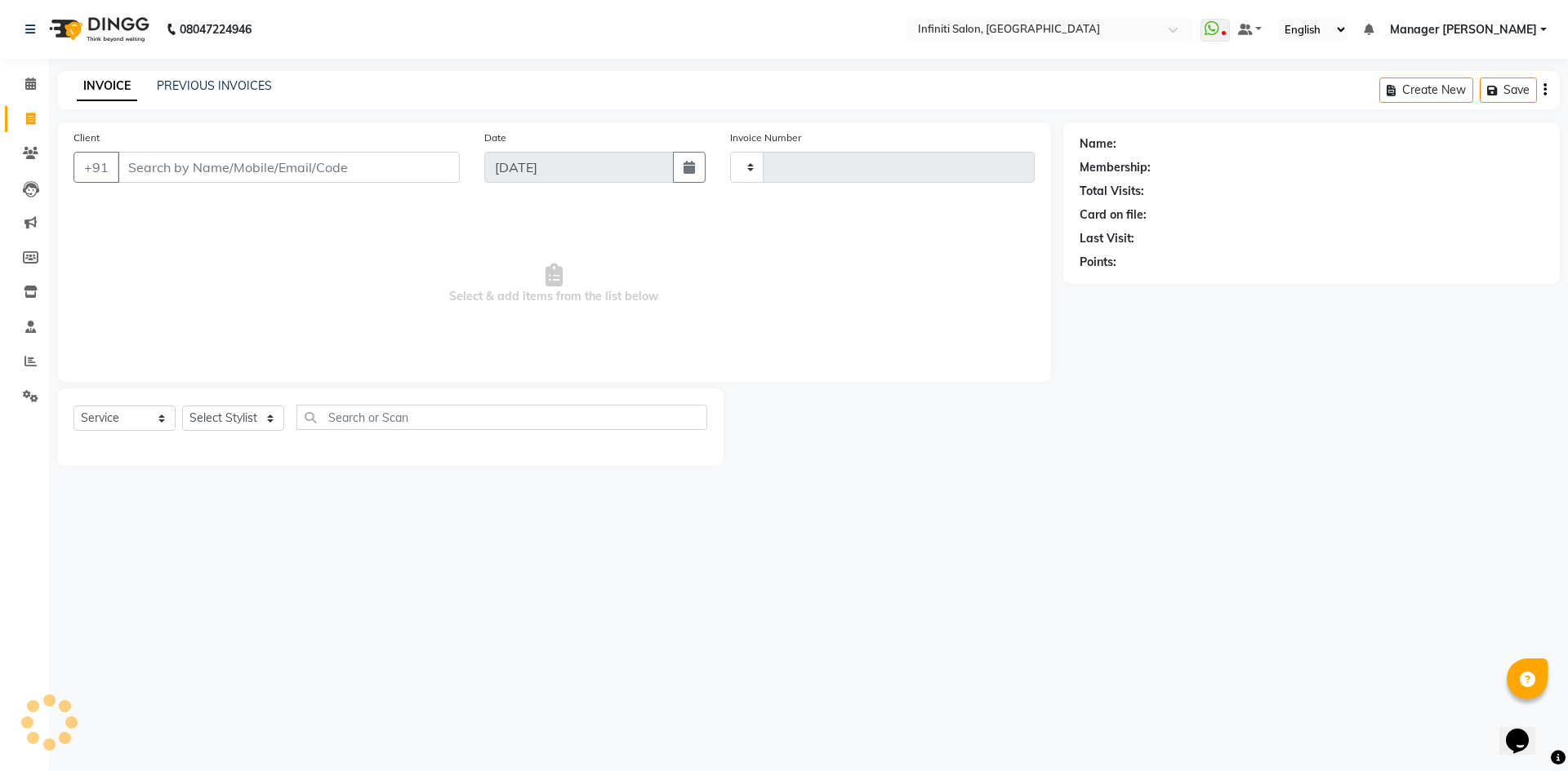
type input "2763"
select select "5804"
click at [21, 365] on span at bounding box center [31, 362] width 29 height 19
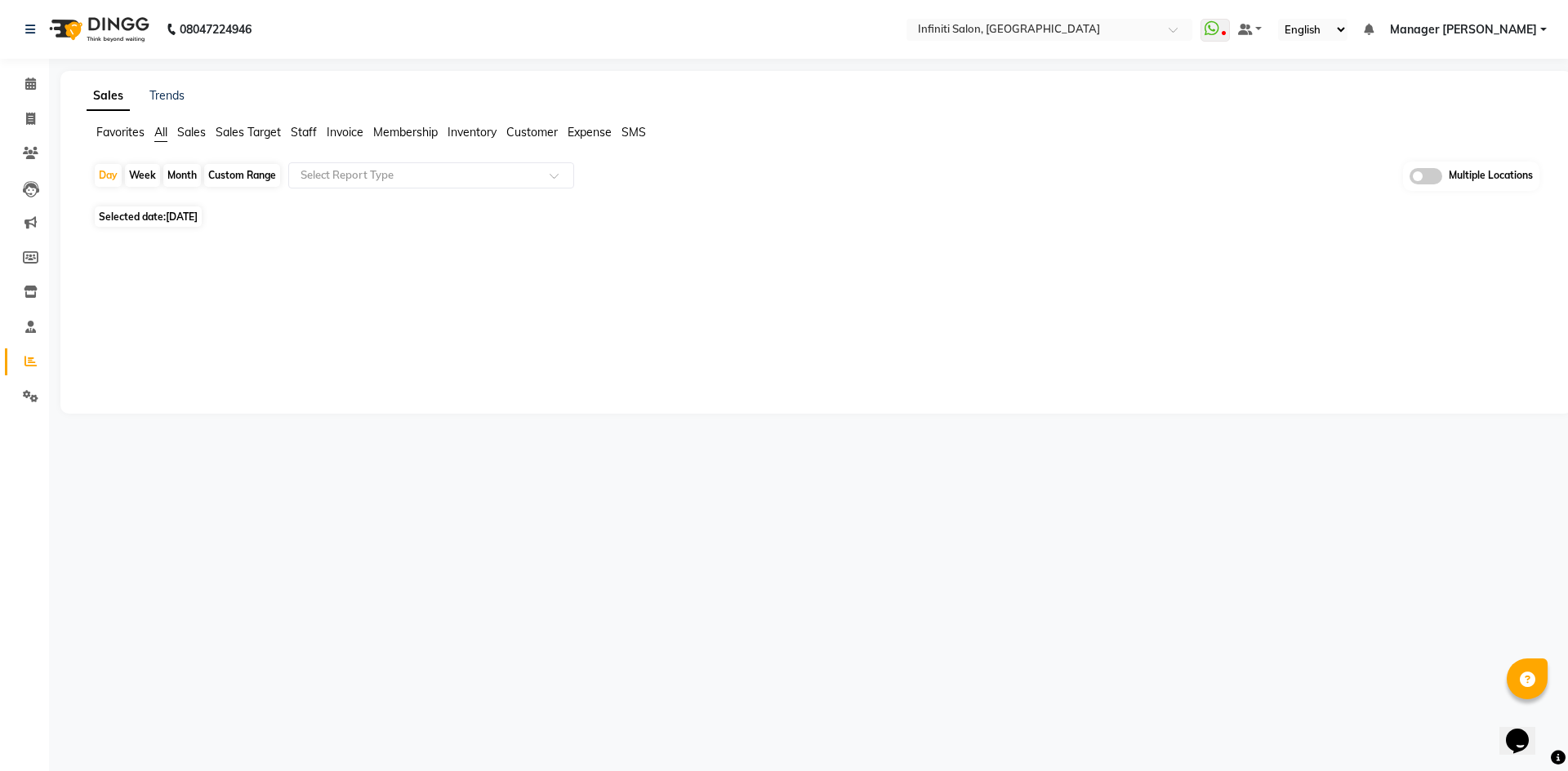
click at [187, 136] on span "Sales" at bounding box center [191, 132] width 29 height 15
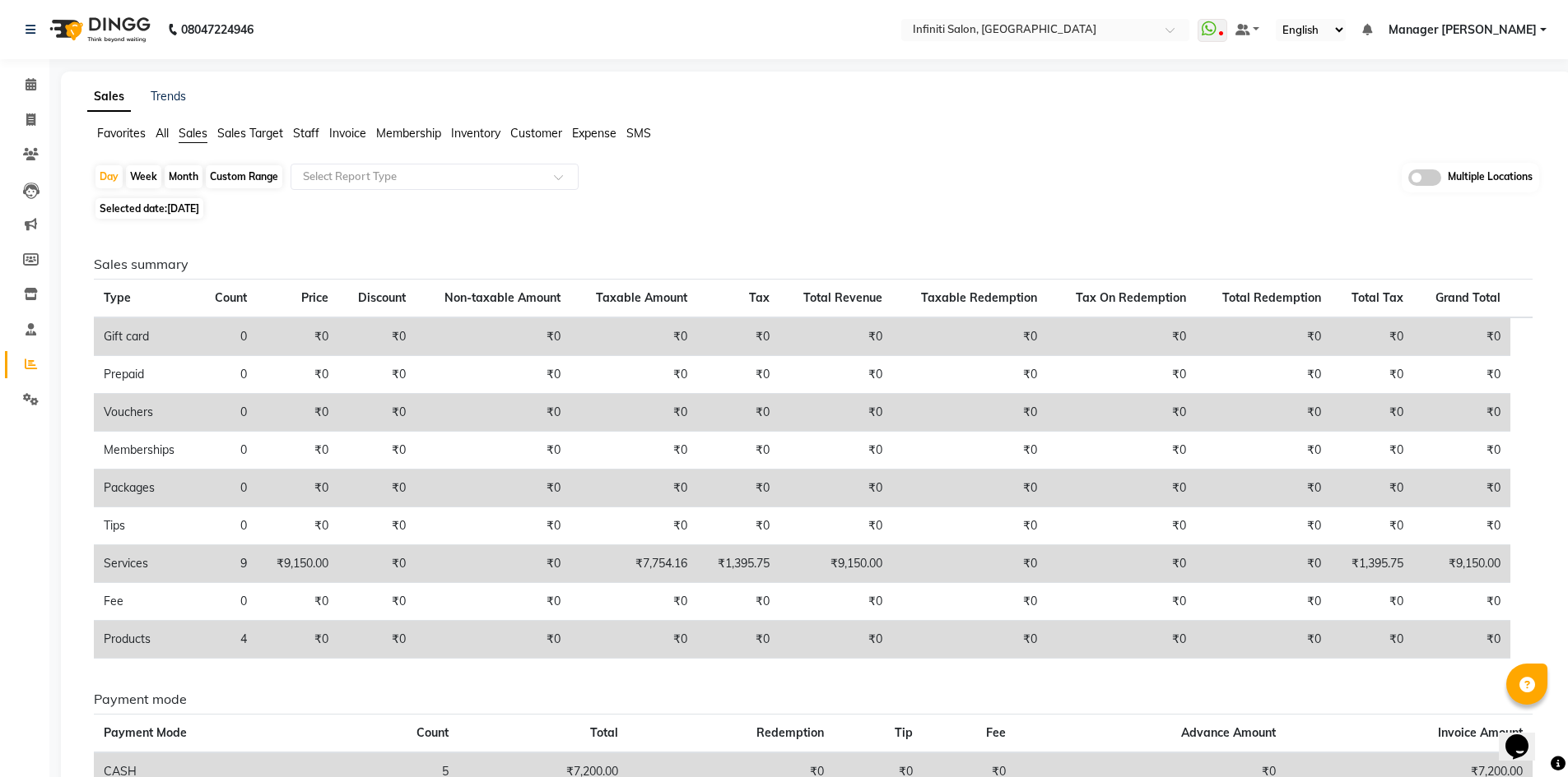
click at [130, 124] on div "Sales Trends Favorites All Sales Sales Target Staff Invoice Membership Inventor…" at bounding box center [817, 481] width 1512 height 820
click at [317, 137] on span "Staff" at bounding box center [306, 133] width 26 height 15
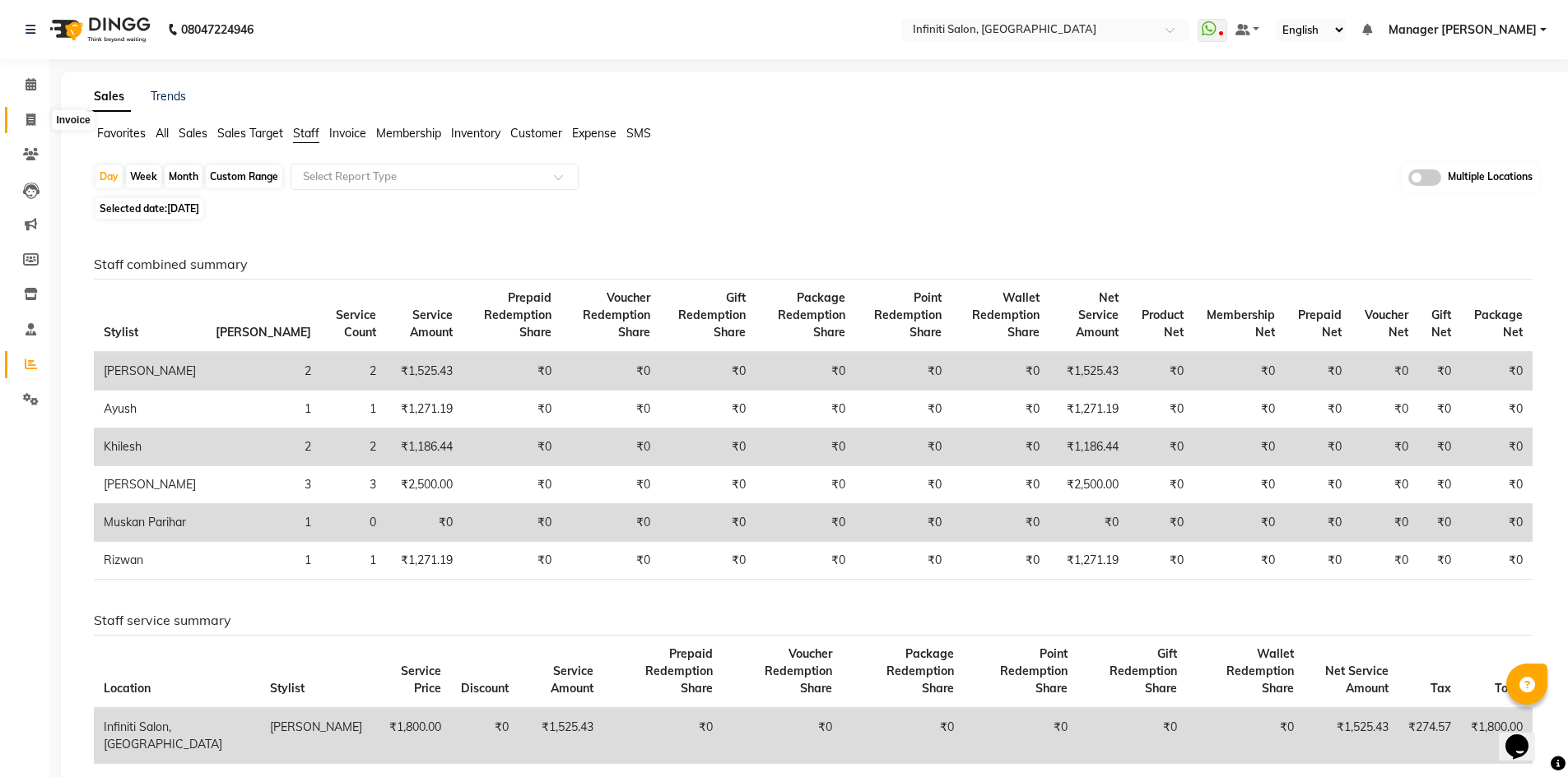
click at [38, 120] on span at bounding box center [31, 120] width 29 height 19
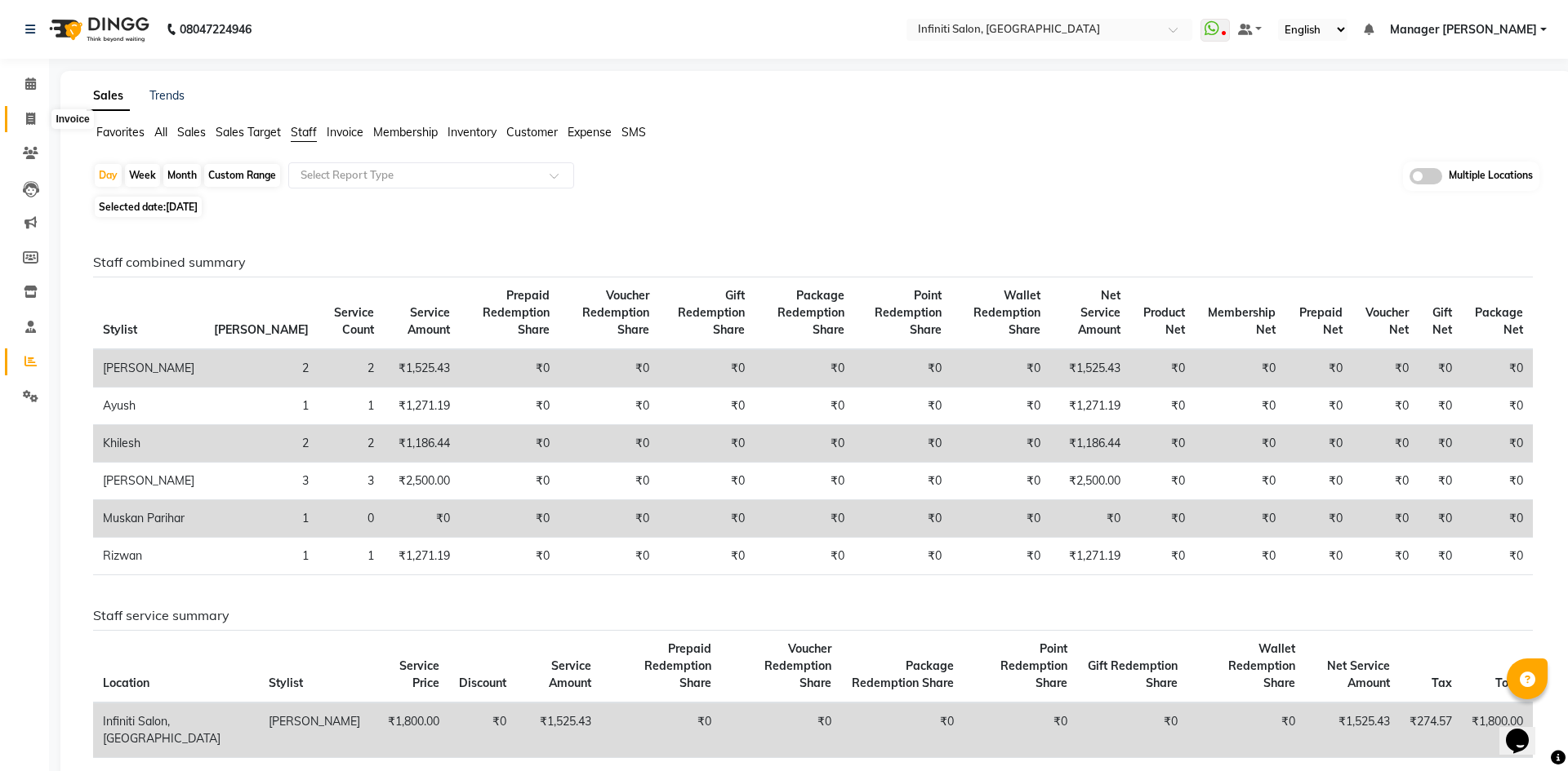
select select "5804"
select select "service"
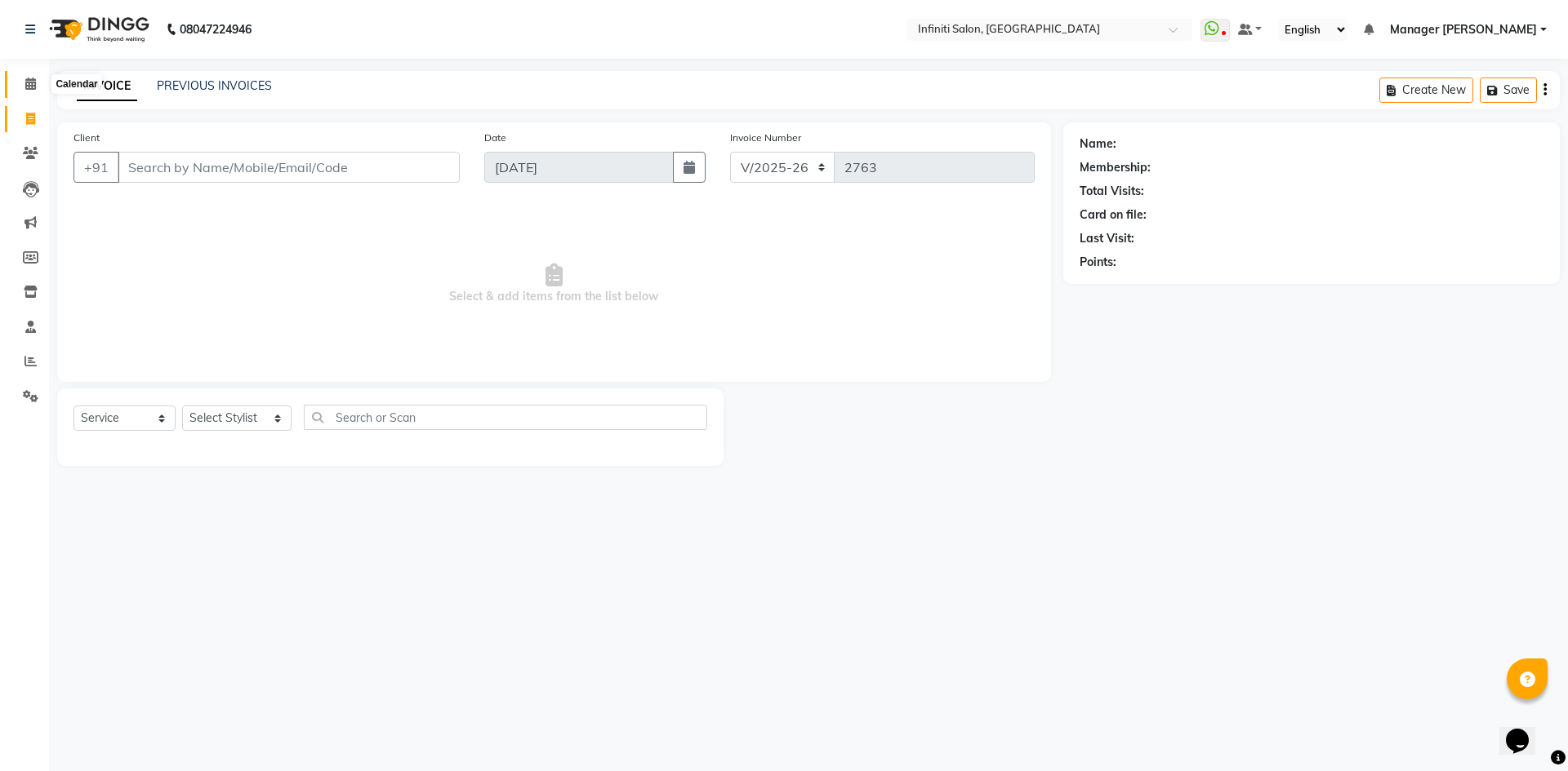
click at [33, 89] on span at bounding box center [31, 85] width 29 height 19
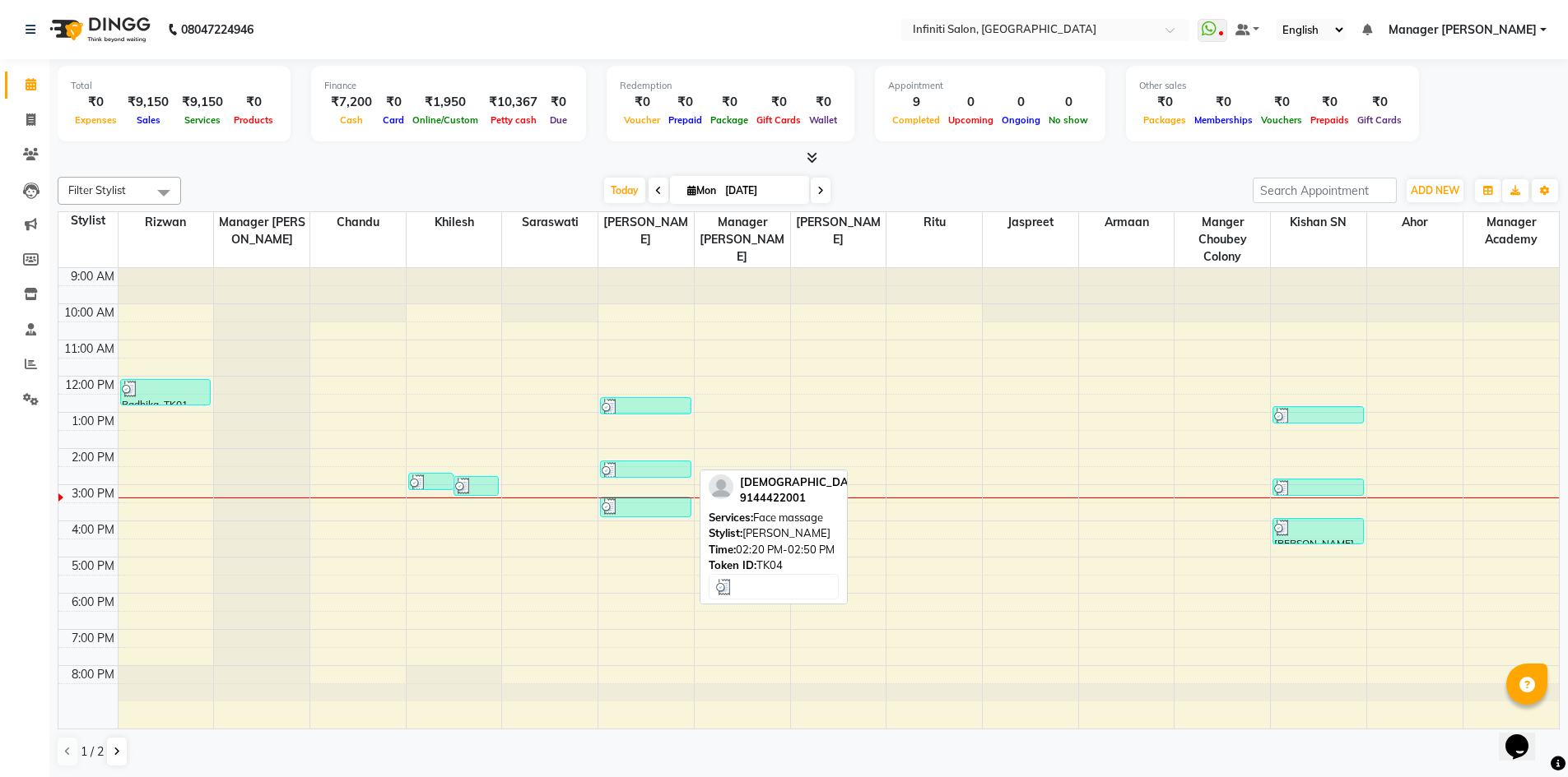
click at [612, 468] on img at bounding box center [610, 471] width 17 height 17
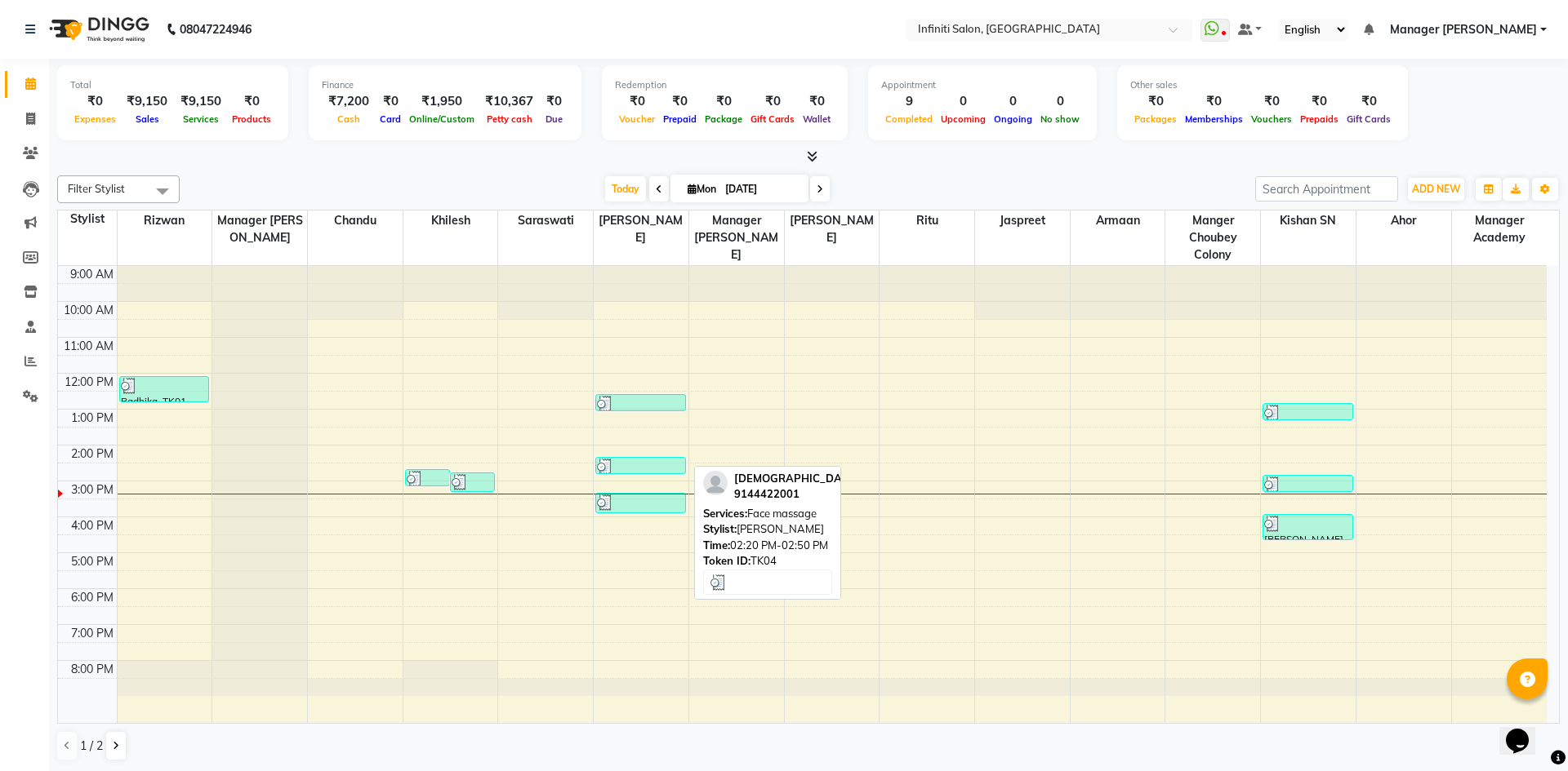
select select "3"
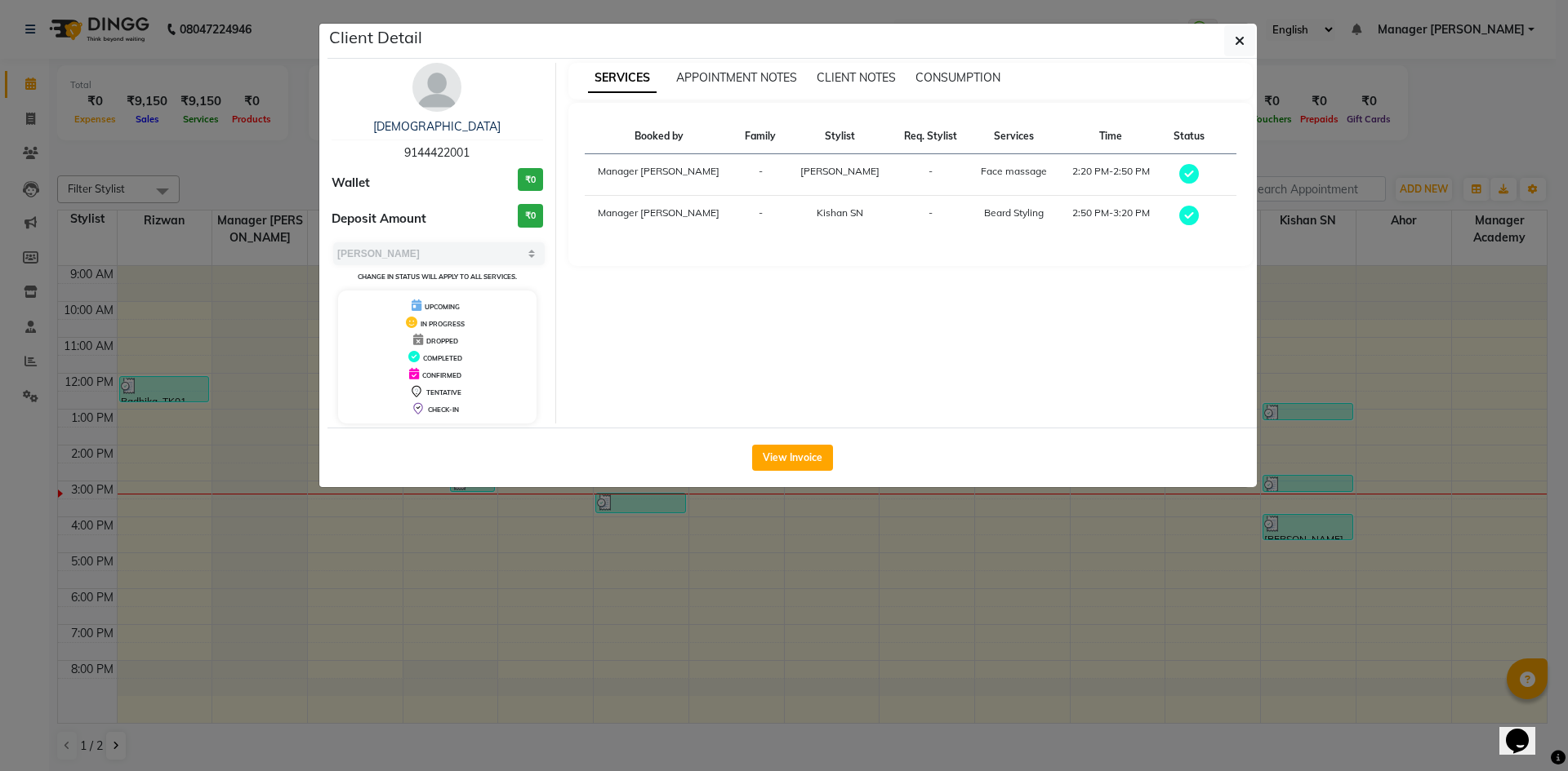
click at [1070, 177] on td "2:20 PM-2:50 PM" at bounding box center [1111, 175] width 102 height 42
click at [431, 156] on span "9144422001" at bounding box center [437, 153] width 65 height 15
click at [434, 128] on link "[DEMOGRAPHIC_DATA]" at bounding box center [437, 127] width 128 height 15
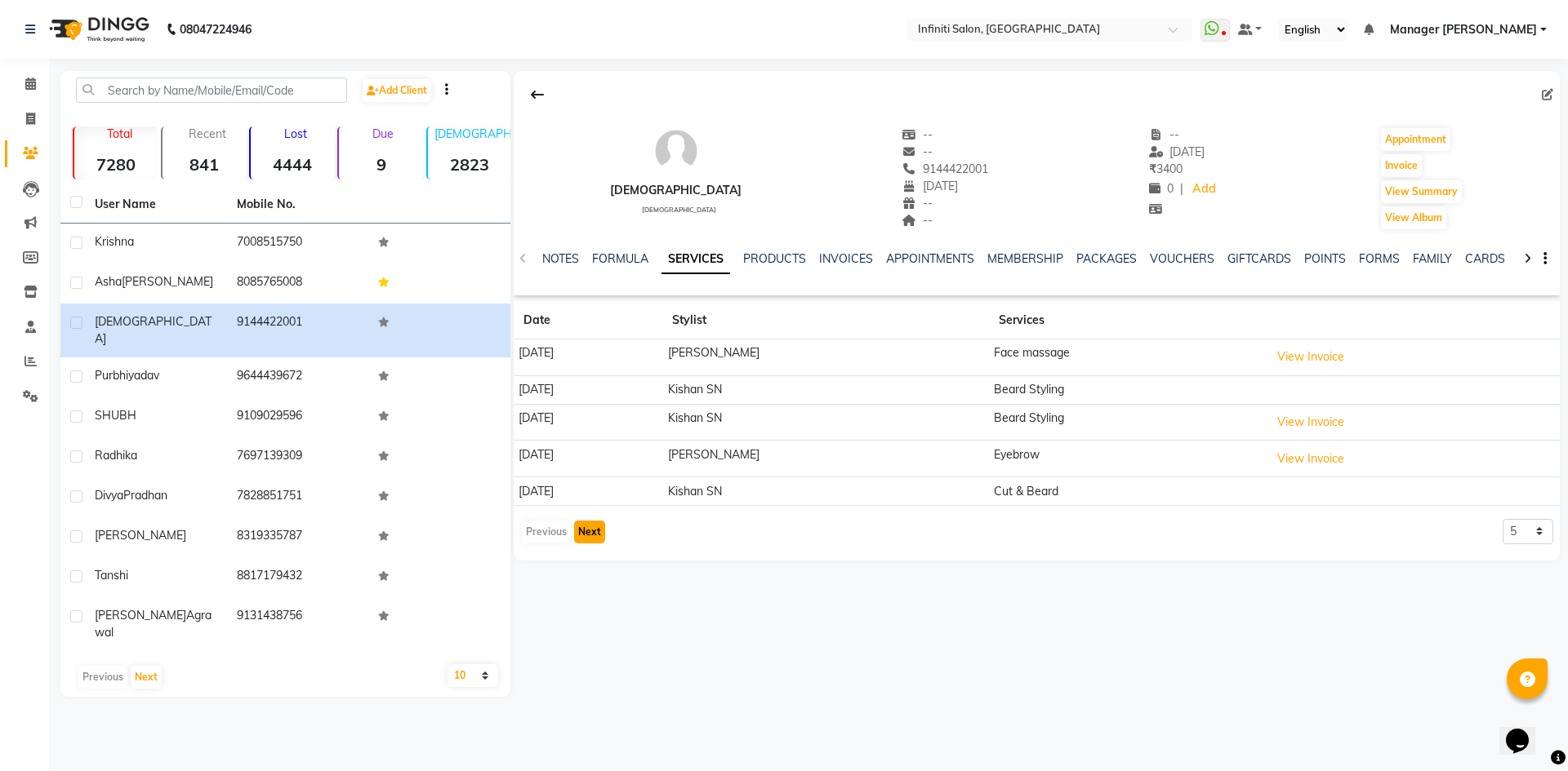
click at [593, 533] on button "Next" at bounding box center [589, 532] width 31 height 23
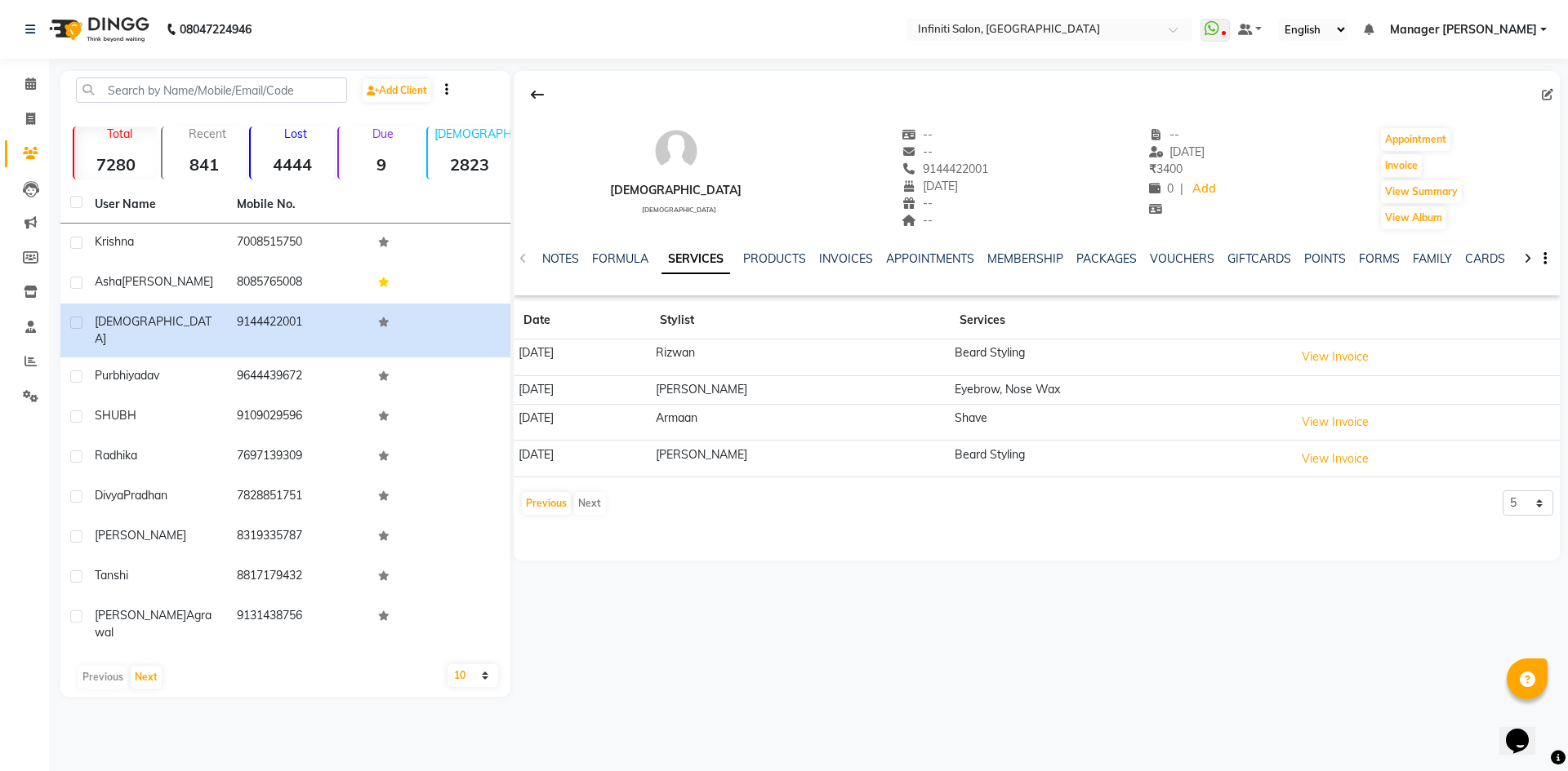
click at [593, 533] on div "[PERSON_NAME] [DEMOGRAPHIC_DATA] -- -- 9144422001 [DATE] -- -- -- [DATE] ₹ 3400…" at bounding box center [1036, 316] width 1046 height 490
click at [594, 500] on div "Previous Next" at bounding box center [563, 504] width 87 height 26
click at [539, 501] on button "Previous" at bounding box center [546, 504] width 49 height 23
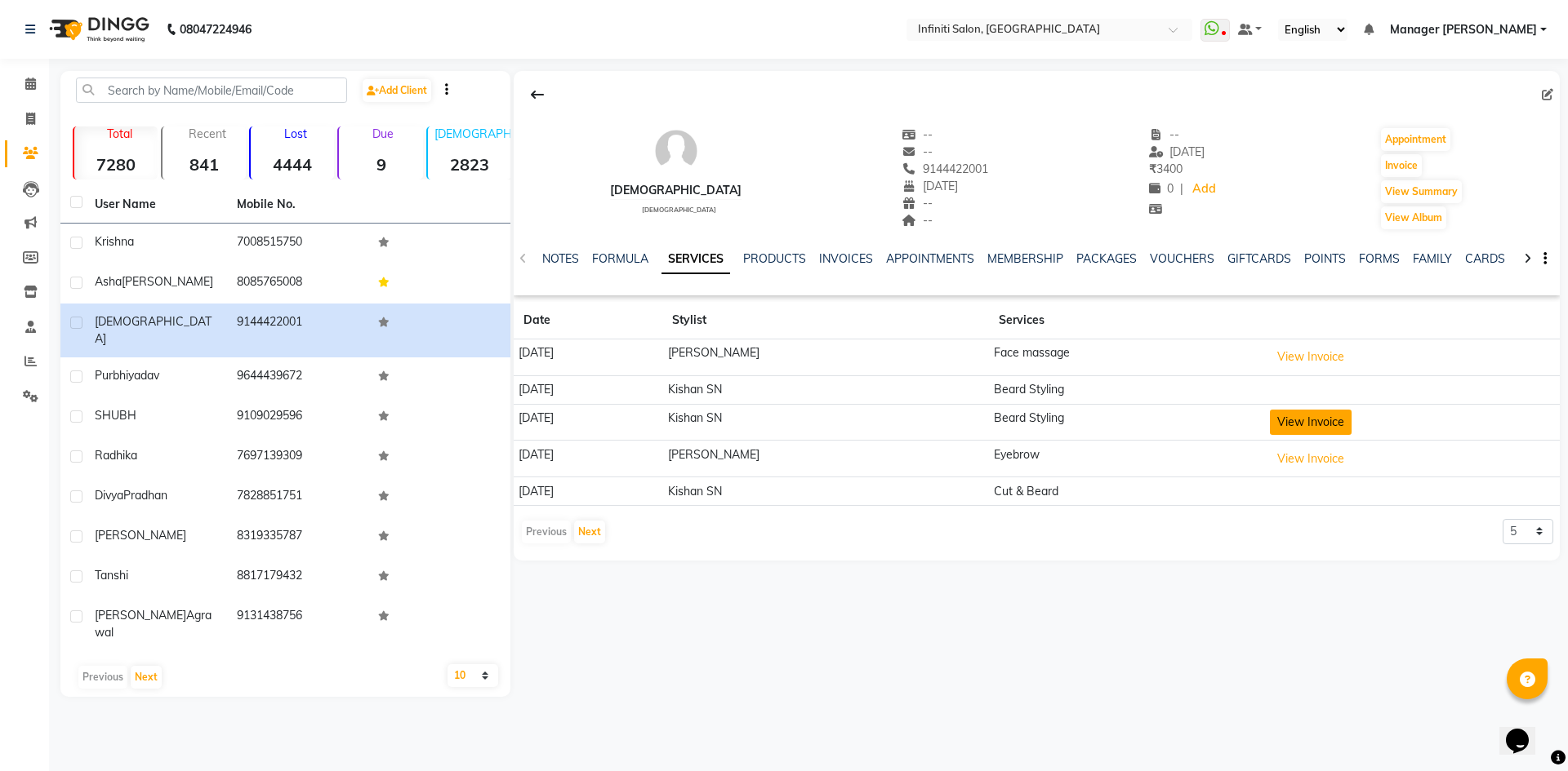
click at [1293, 417] on button "View Invoice" at bounding box center [1311, 422] width 82 height 25
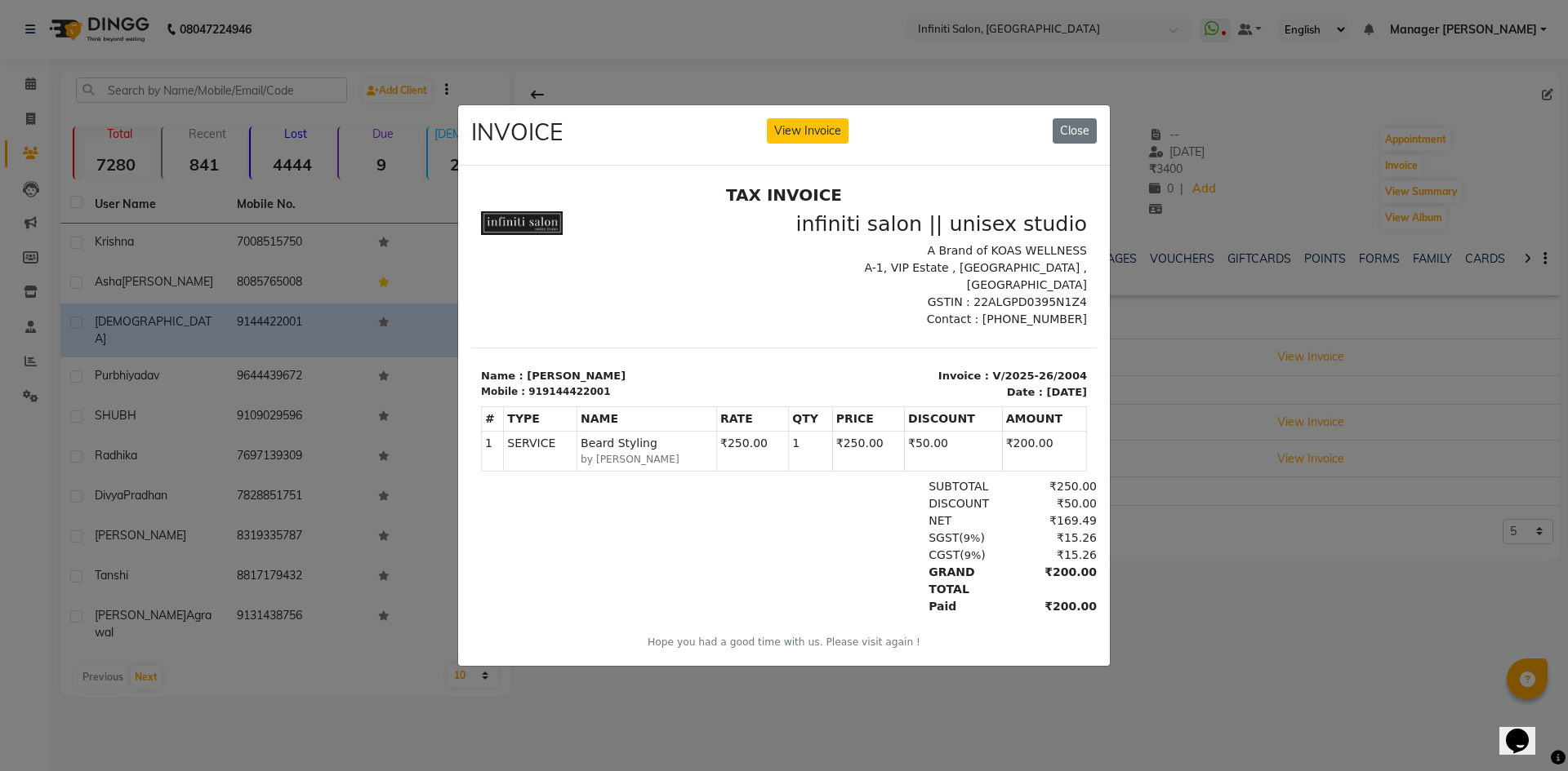
click at [1262, 354] on ngb-modal-window "INVOICE View Invoice Close" at bounding box center [784, 386] width 1568 height 771
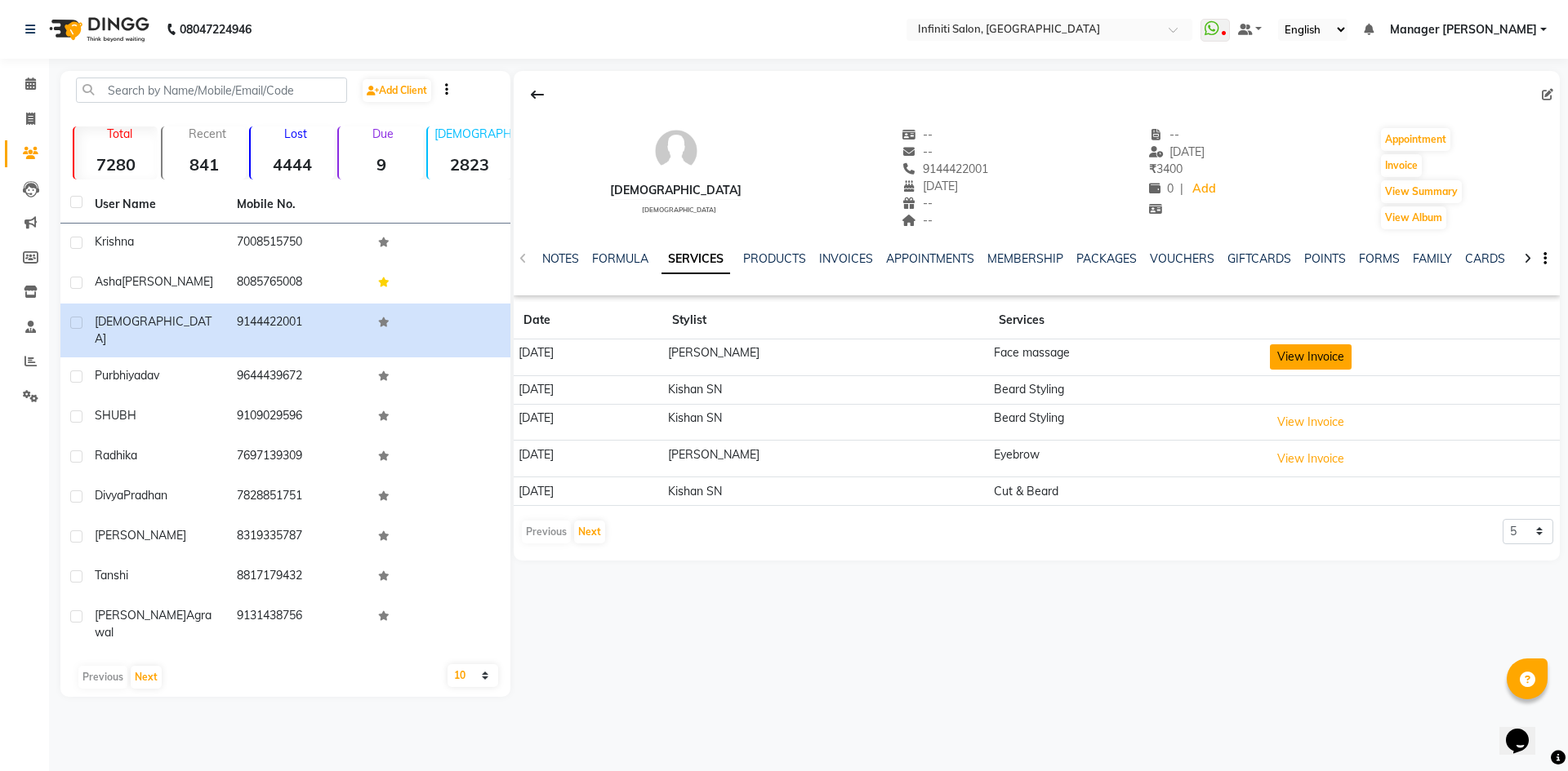
click at [1289, 358] on button "View Invoice" at bounding box center [1311, 357] width 82 height 25
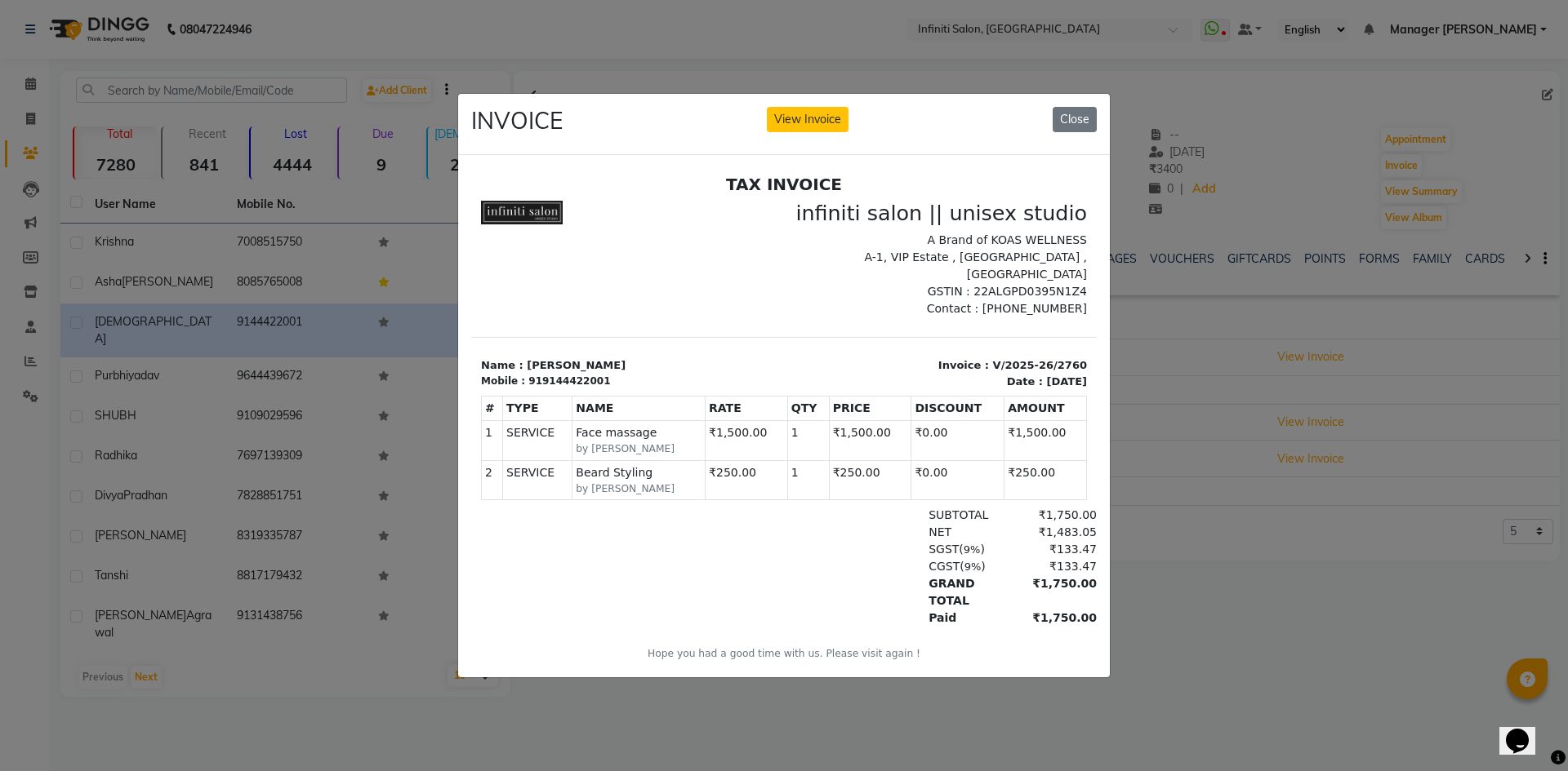
click at [1246, 341] on ngb-modal-window "INVOICE View Invoice Close" at bounding box center [784, 386] width 1568 height 771
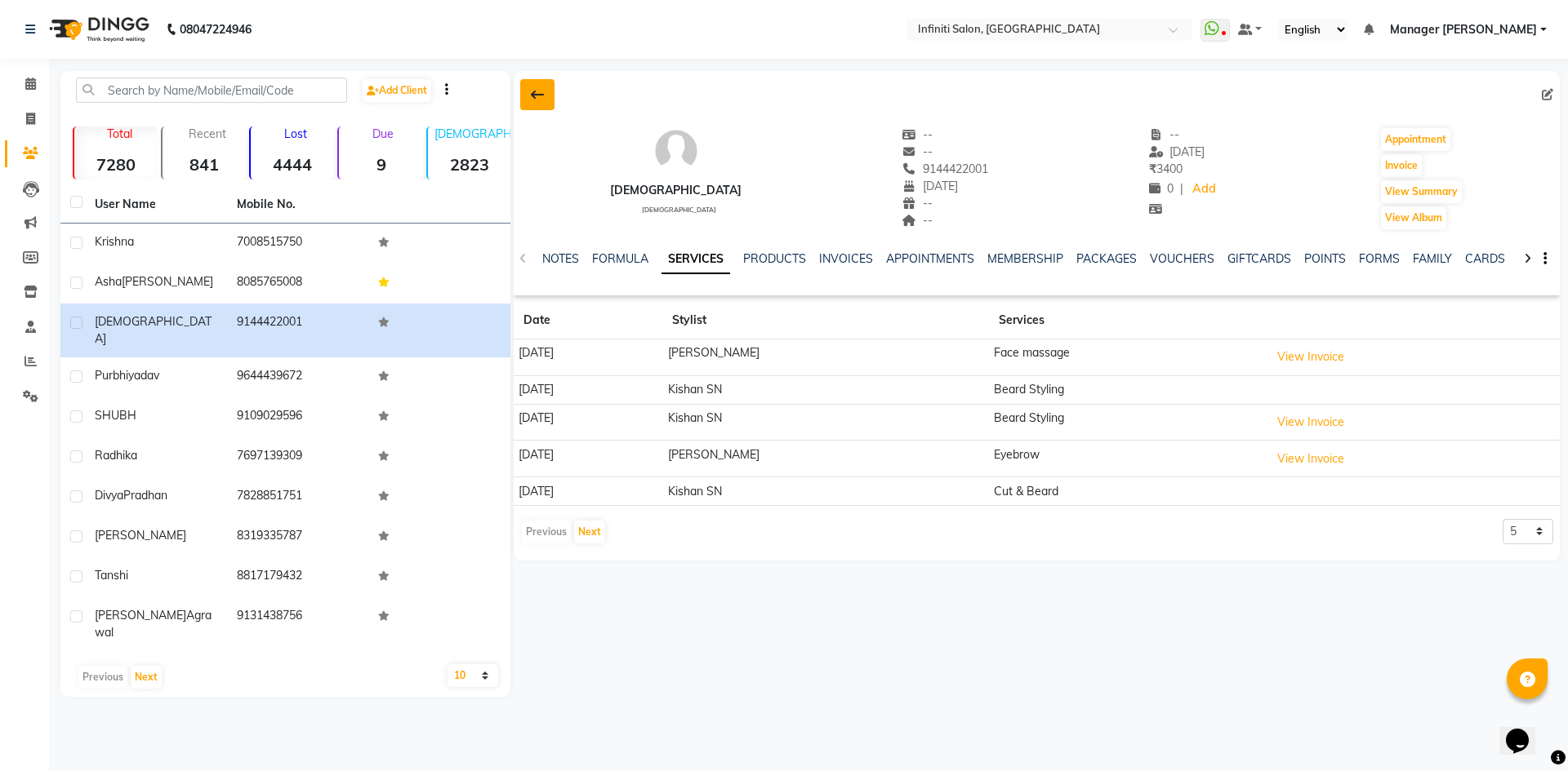
click at [533, 107] on button at bounding box center [537, 94] width 34 height 31
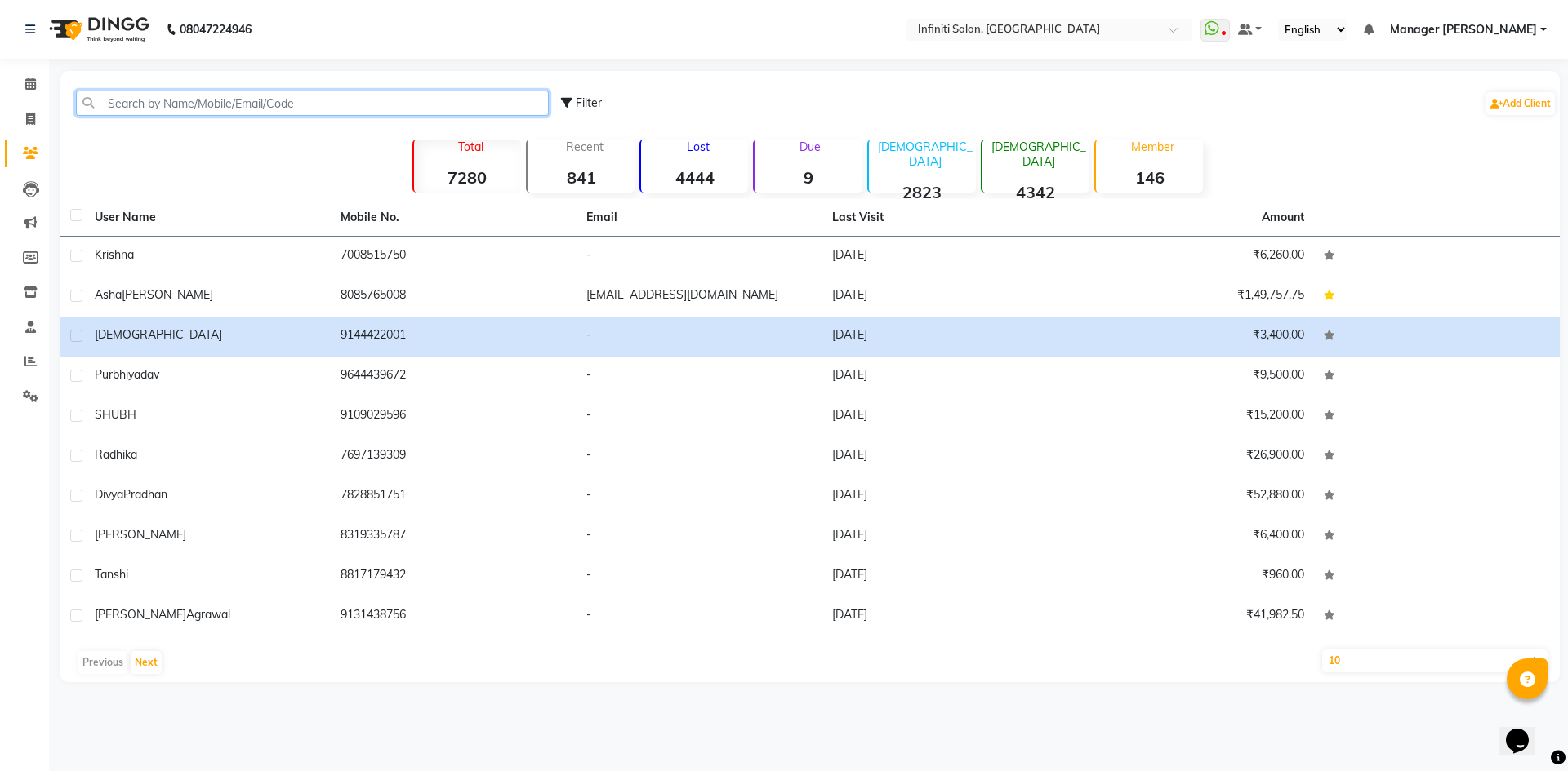
click at [147, 111] on input "text" at bounding box center [313, 102] width 473 height 25
click at [293, 109] on input "text" at bounding box center [313, 102] width 473 height 25
